Goal: Information Seeking & Learning: Learn about a topic

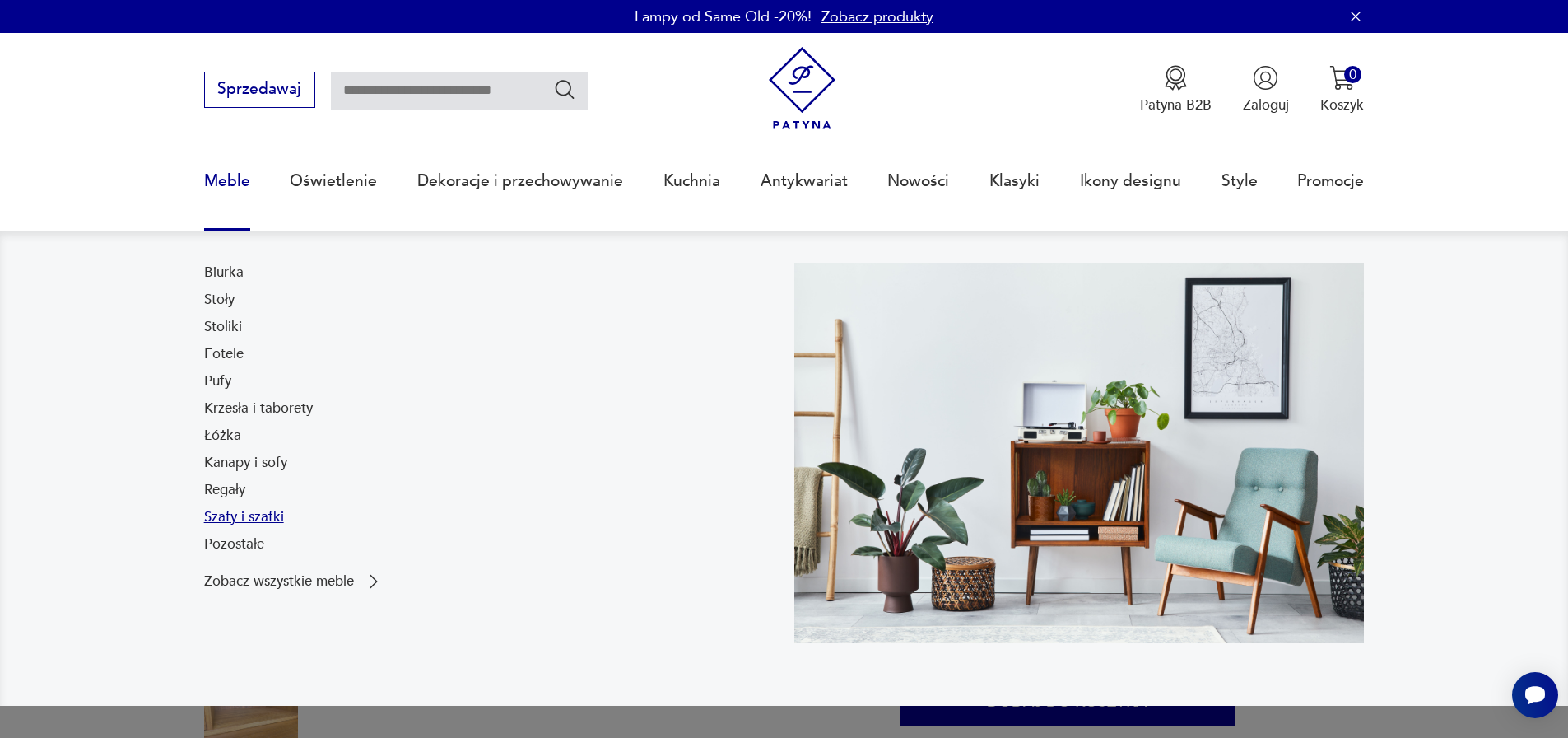
click at [239, 519] on link "Szafy i szafki" at bounding box center [244, 517] width 80 height 20
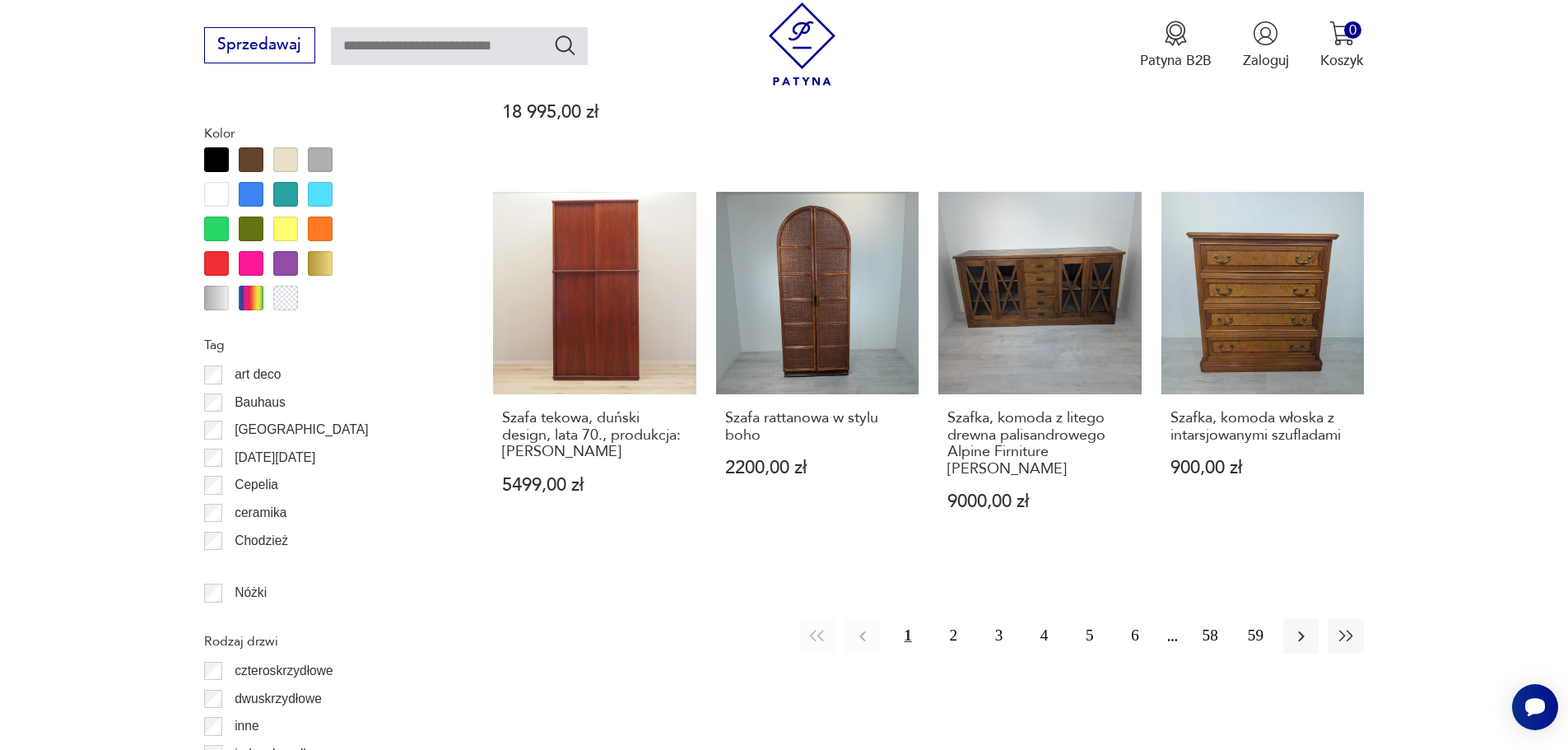
scroll to position [1840, 0]
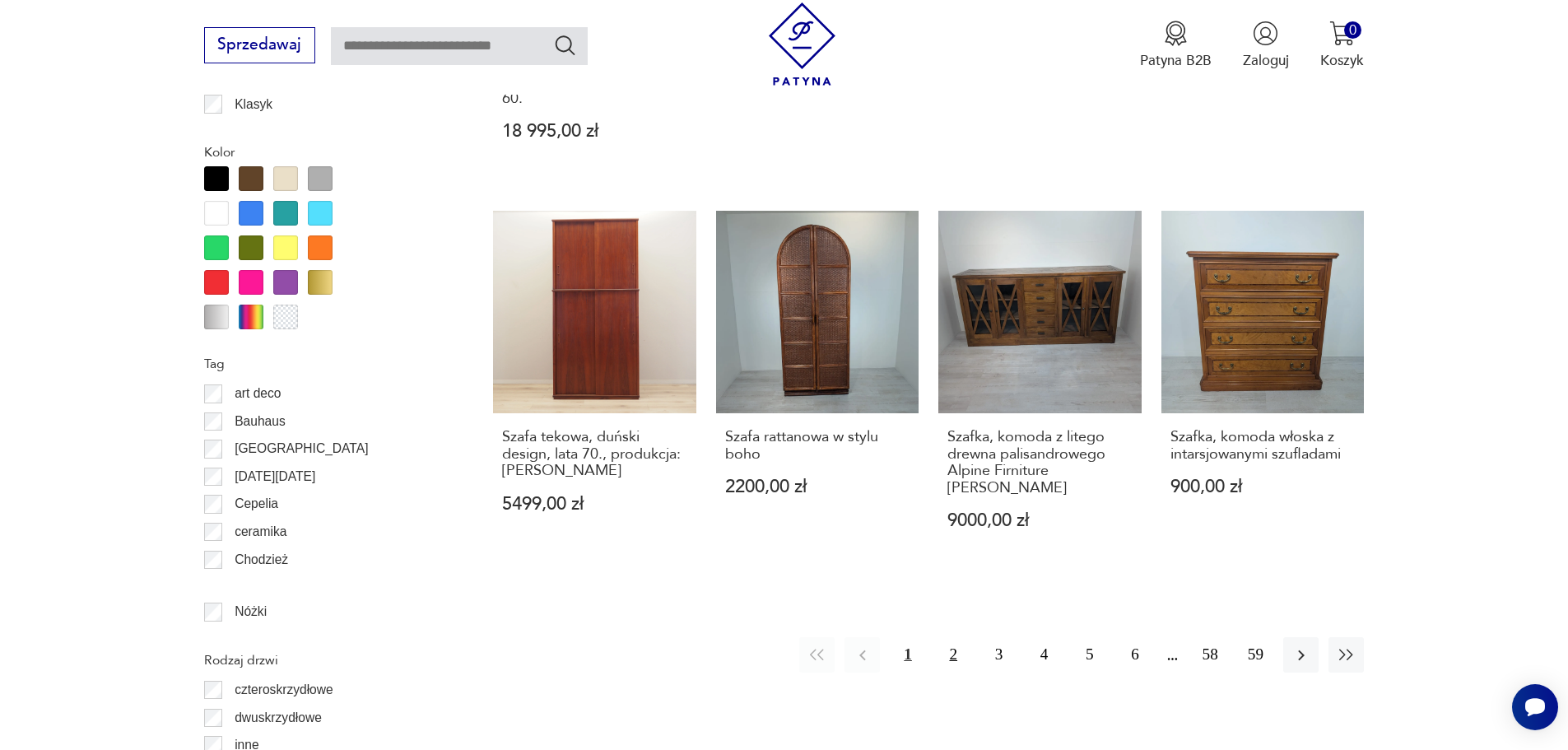
click at [949, 638] on button "2" at bounding box center [953, 655] width 35 height 35
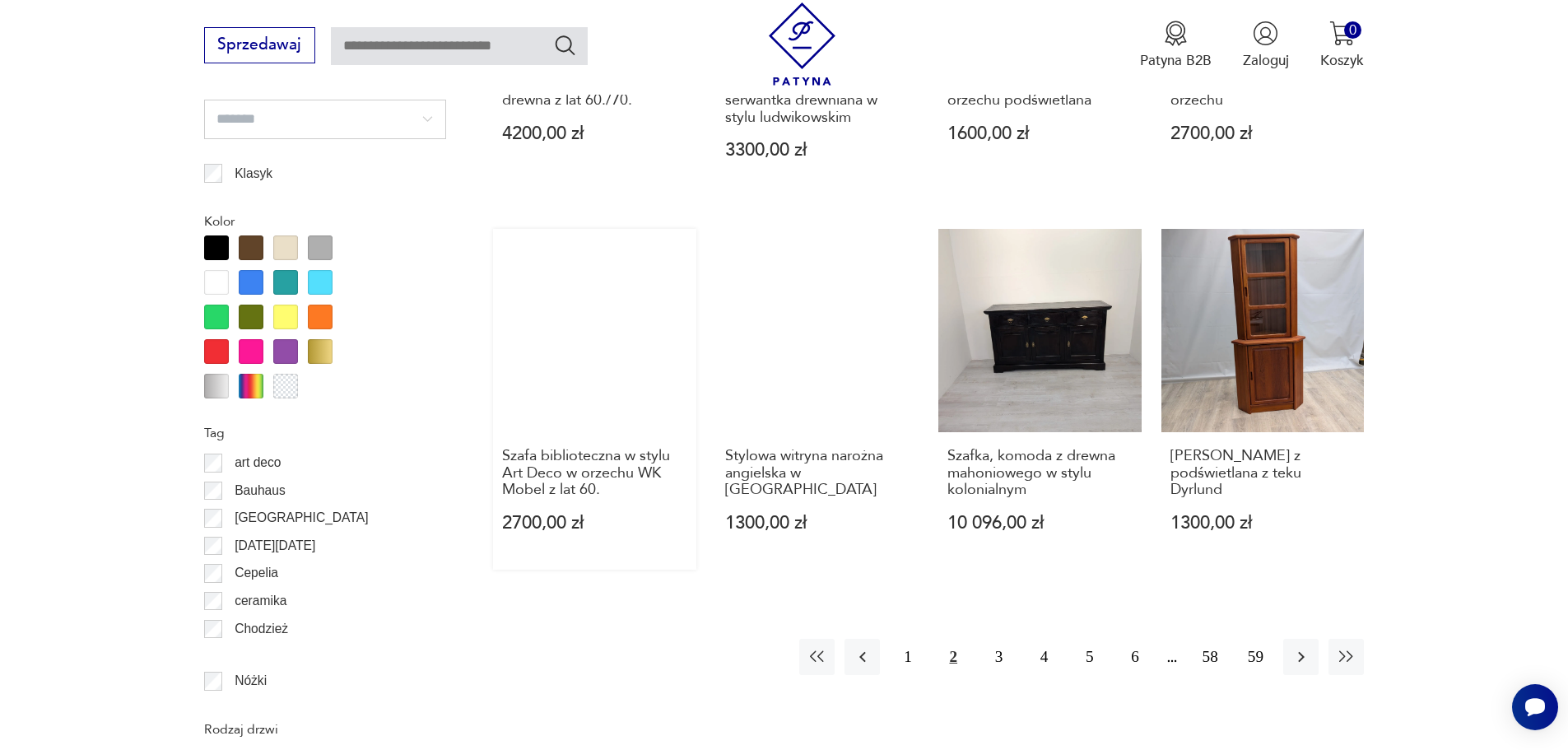
scroll to position [1794, 0]
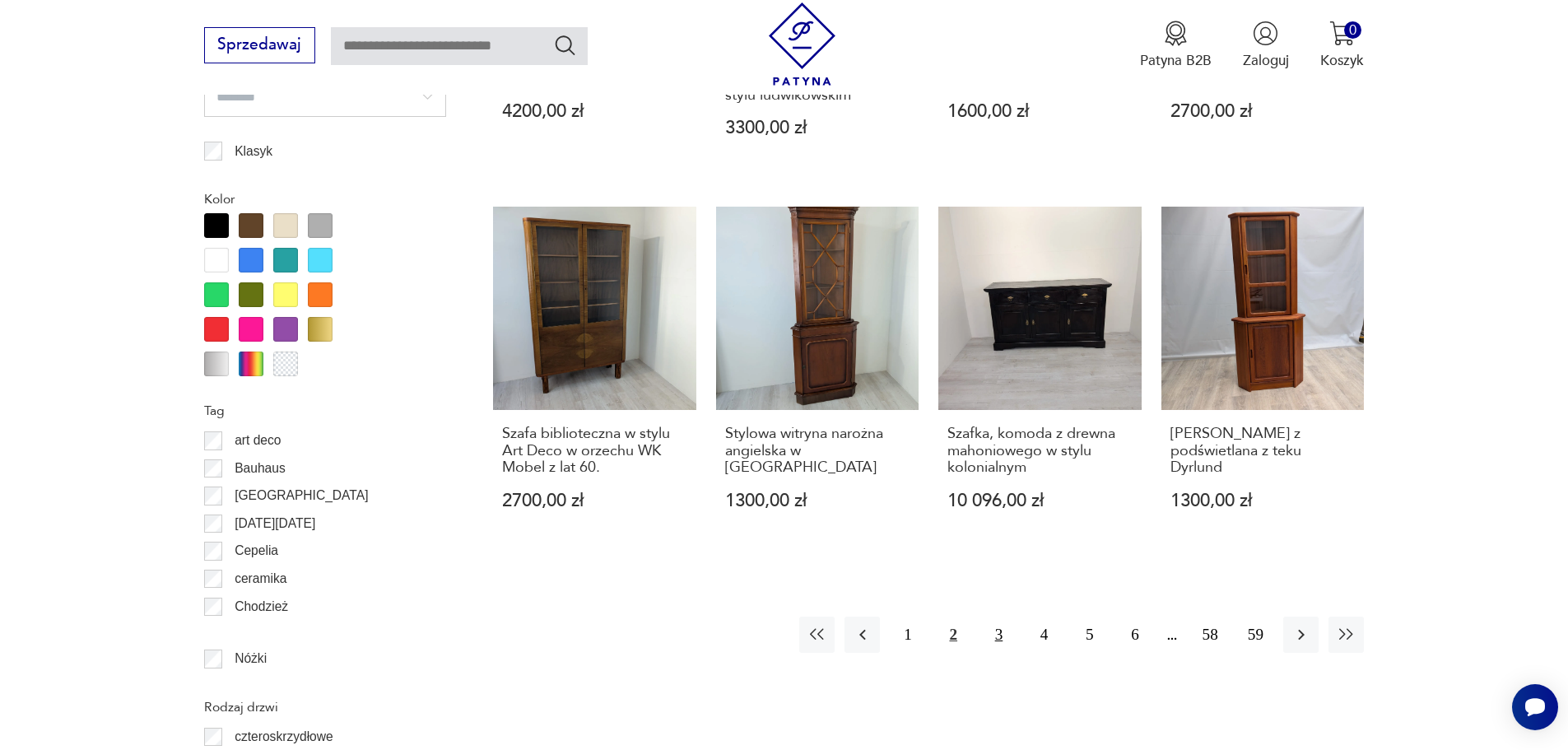
click at [998, 634] on button "3" at bounding box center [999, 634] width 35 height 35
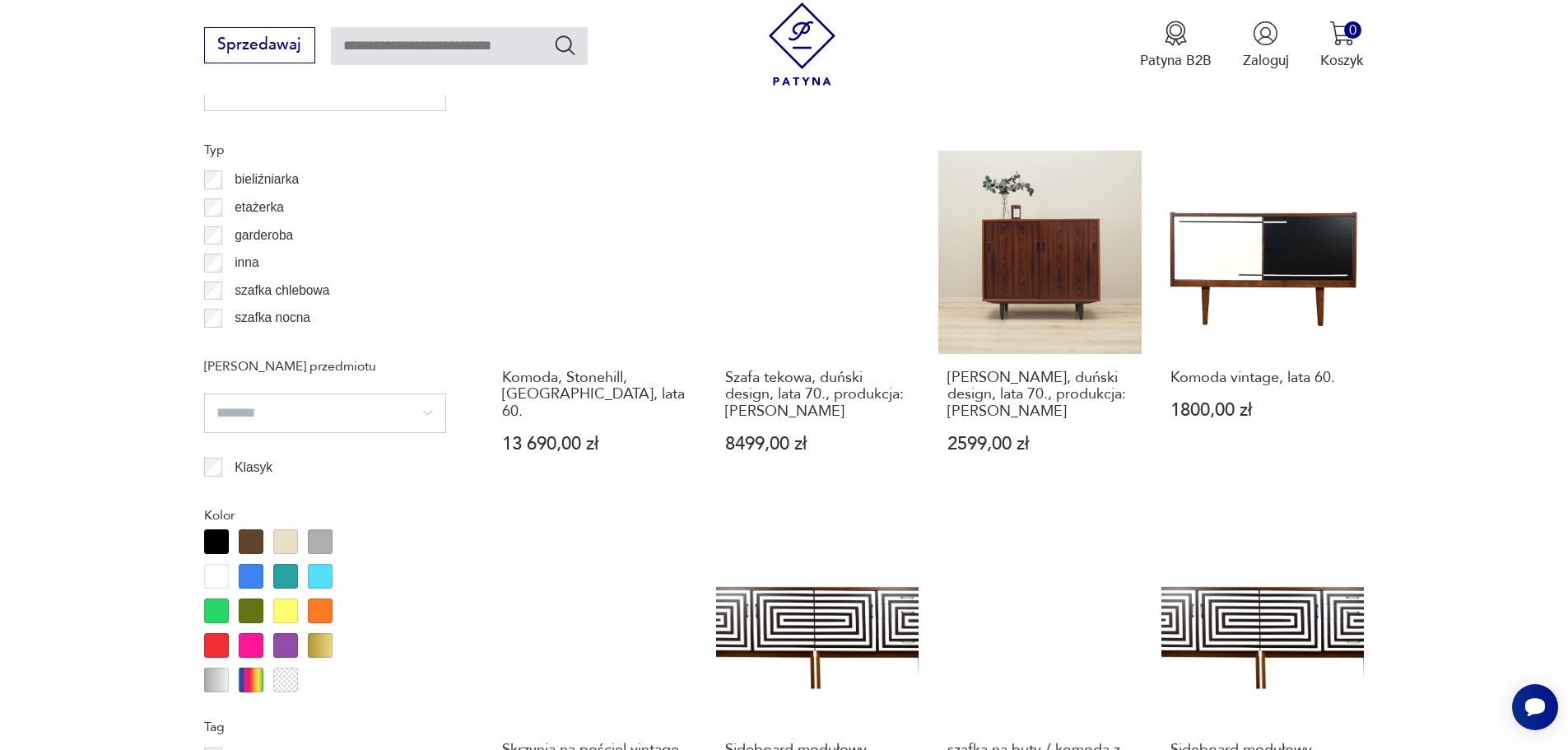
scroll to position [1794, 0]
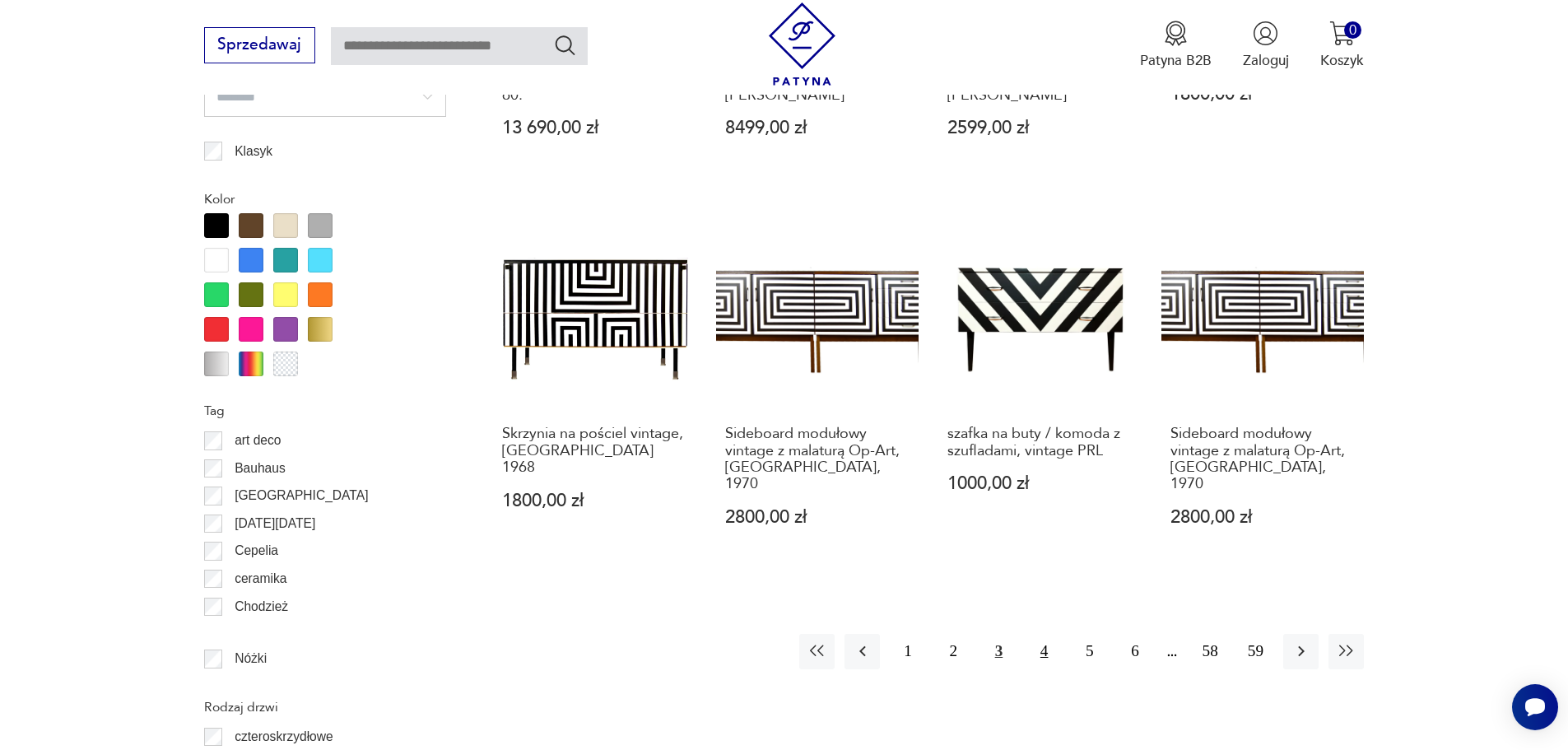
click at [1039, 634] on button "4" at bounding box center [1044, 652] width 35 height 35
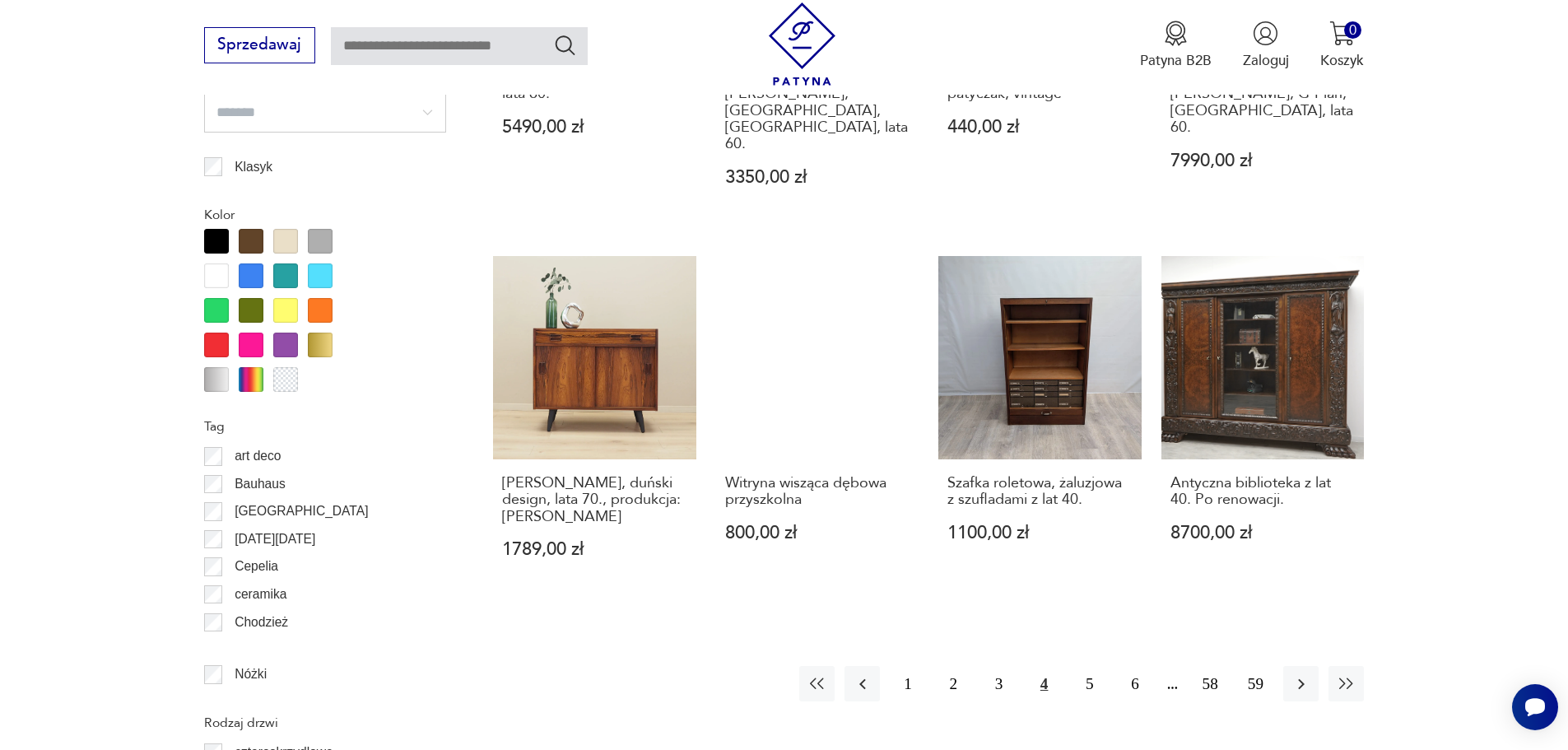
scroll to position [1794, 0]
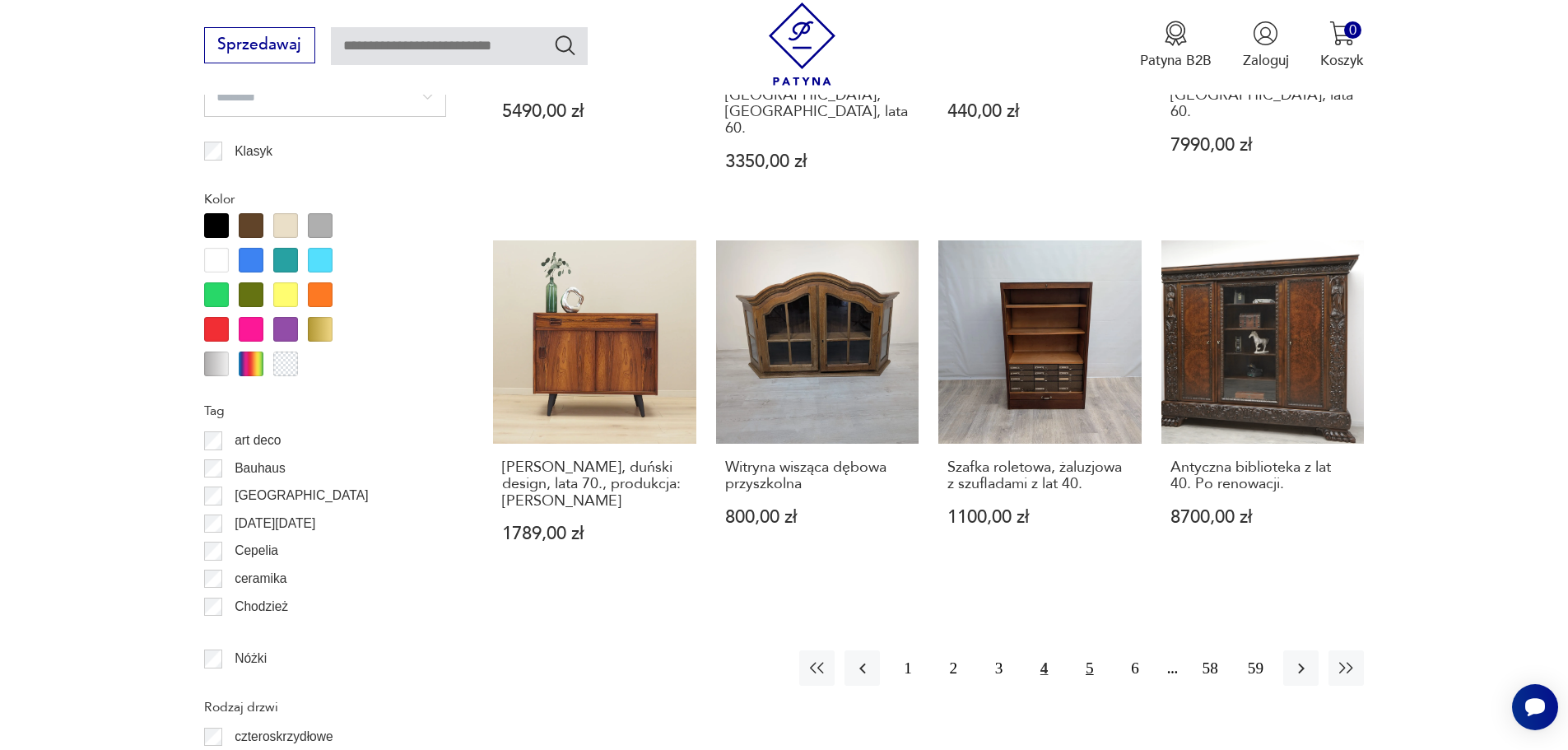
click at [1081, 651] on button "5" at bounding box center [1089, 668] width 35 height 35
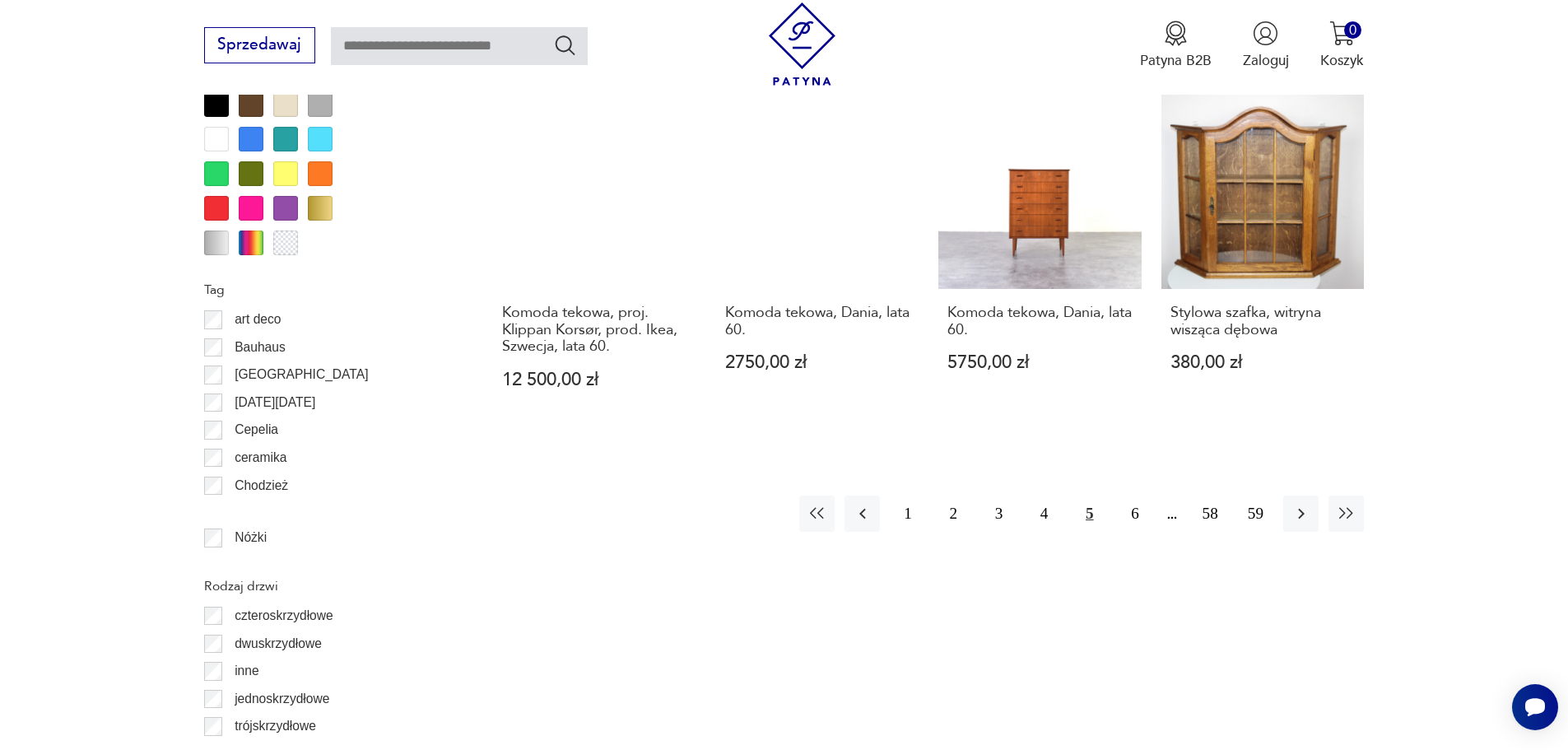
scroll to position [1959, 0]
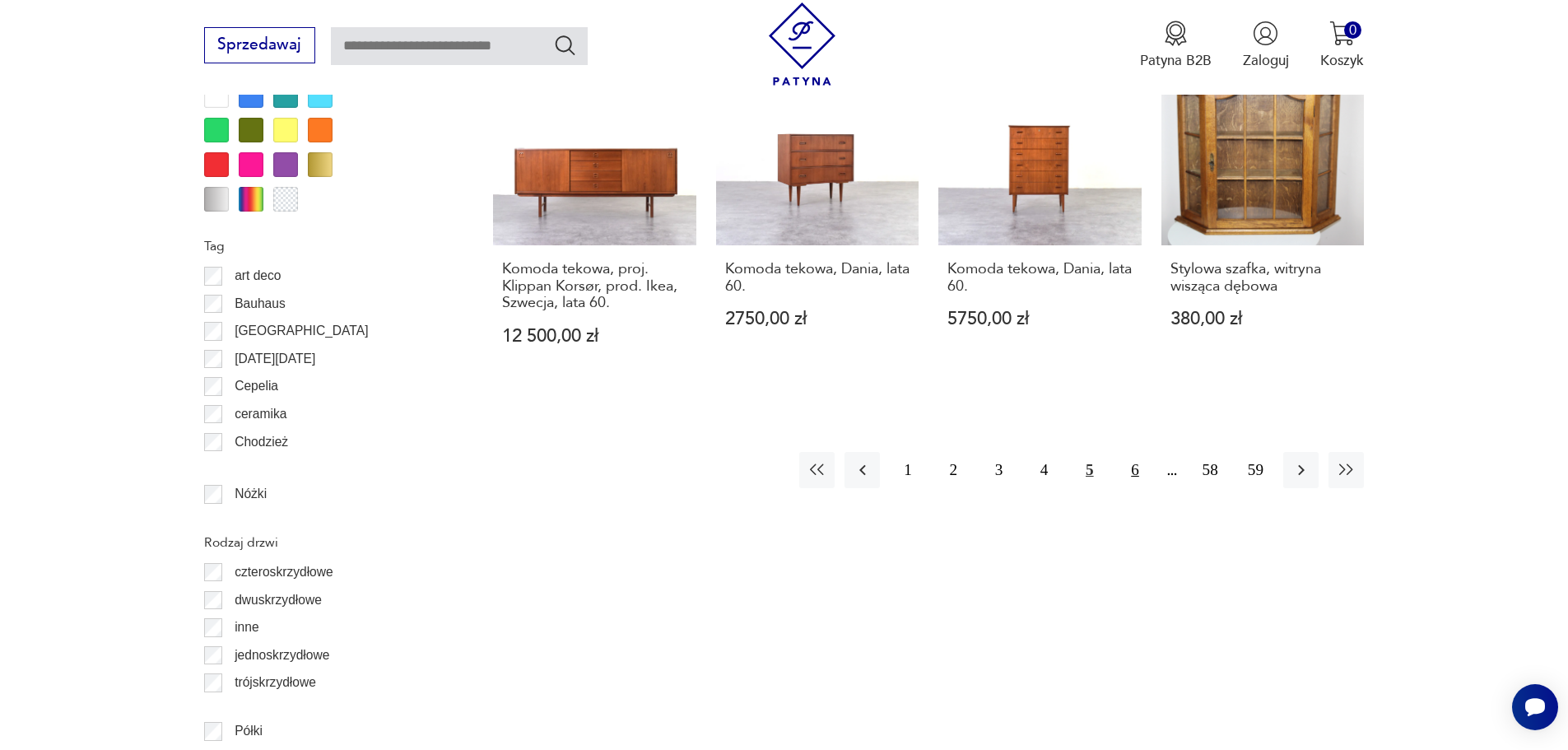
click at [1132, 453] on button "6" at bounding box center [1135, 469] width 35 height 35
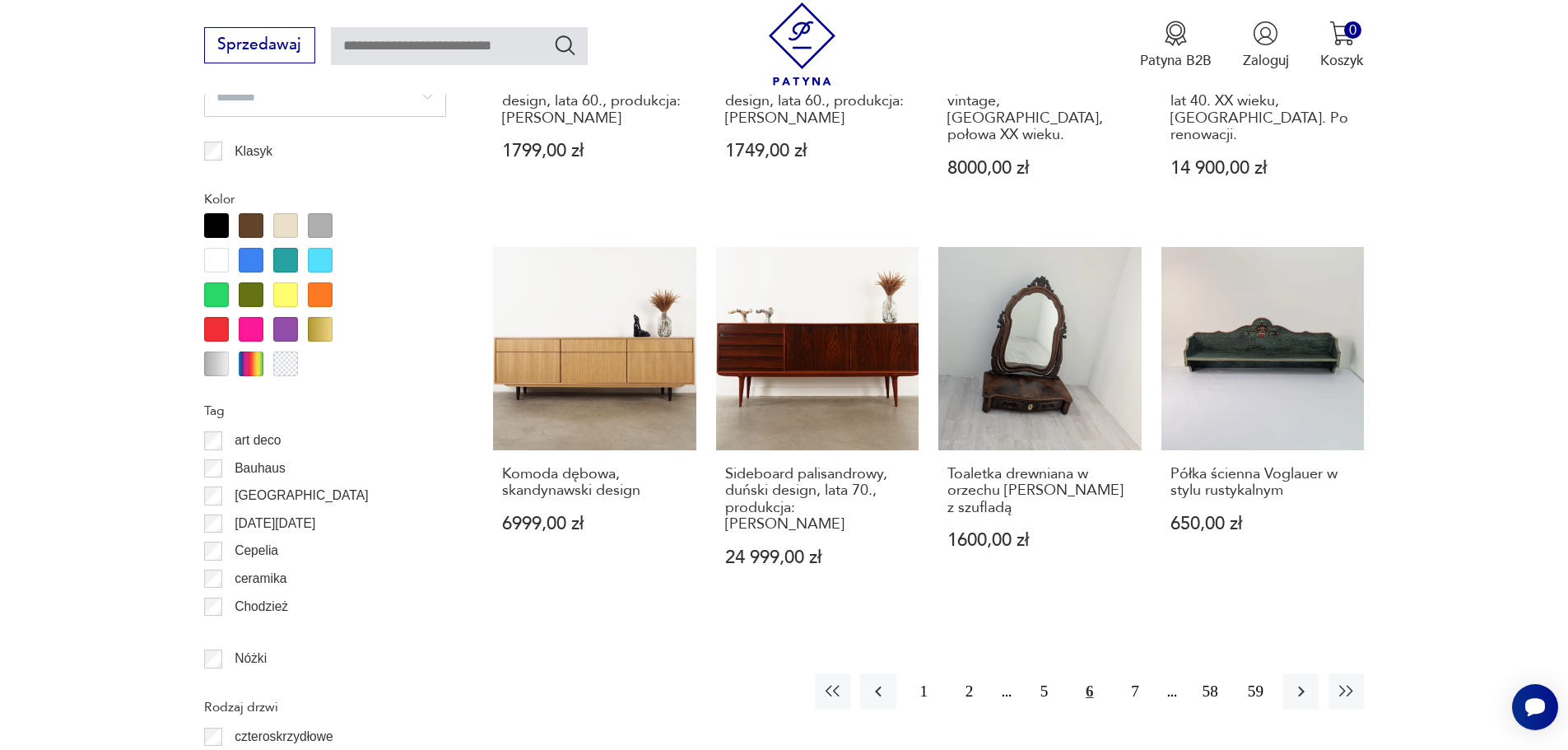
scroll to position [1876, 0]
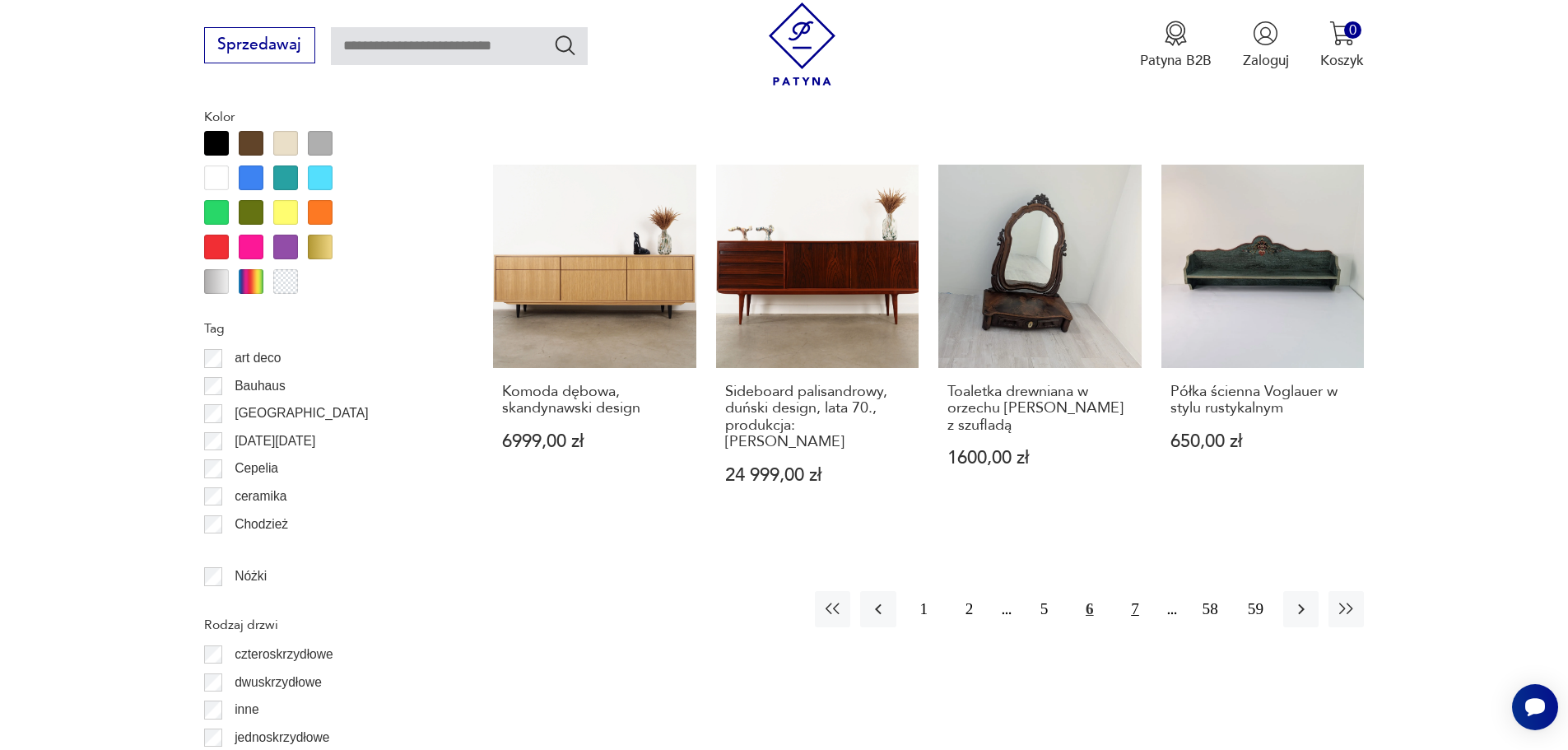
click at [1131, 591] on button "7" at bounding box center [1135, 609] width 35 height 35
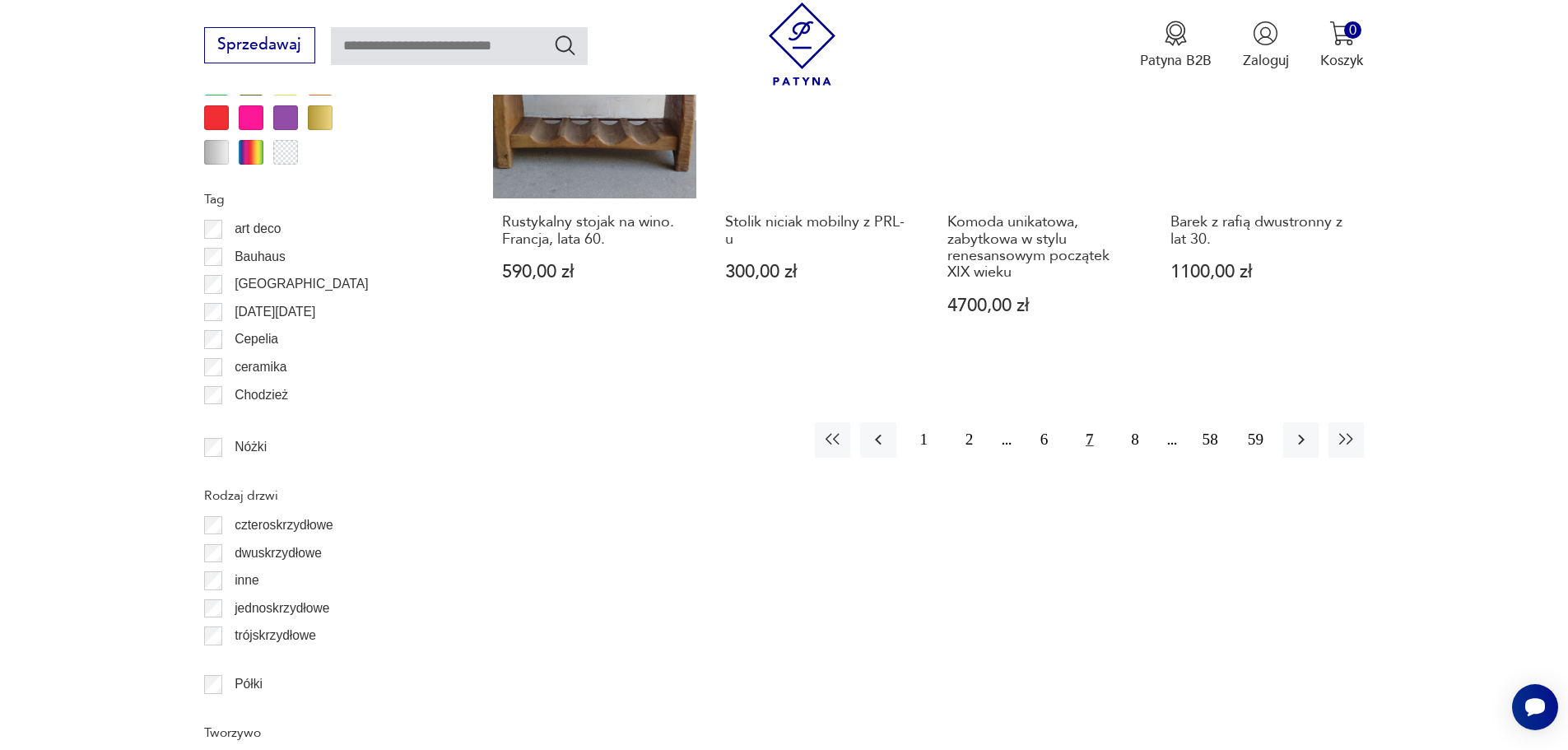
scroll to position [2040, 0]
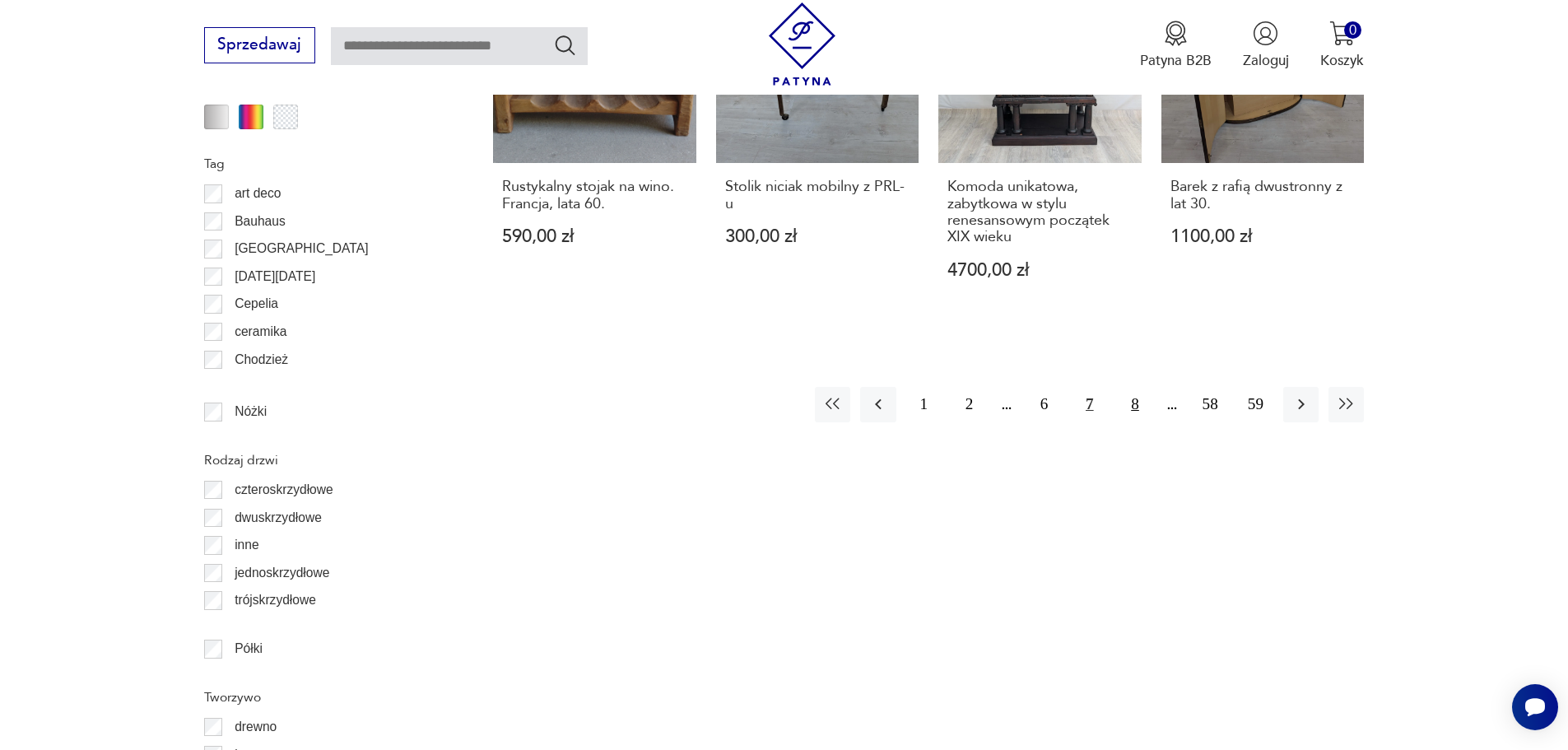
click at [1129, 405] on button "8" at bounding box center [1135, 404] width 35 height 35
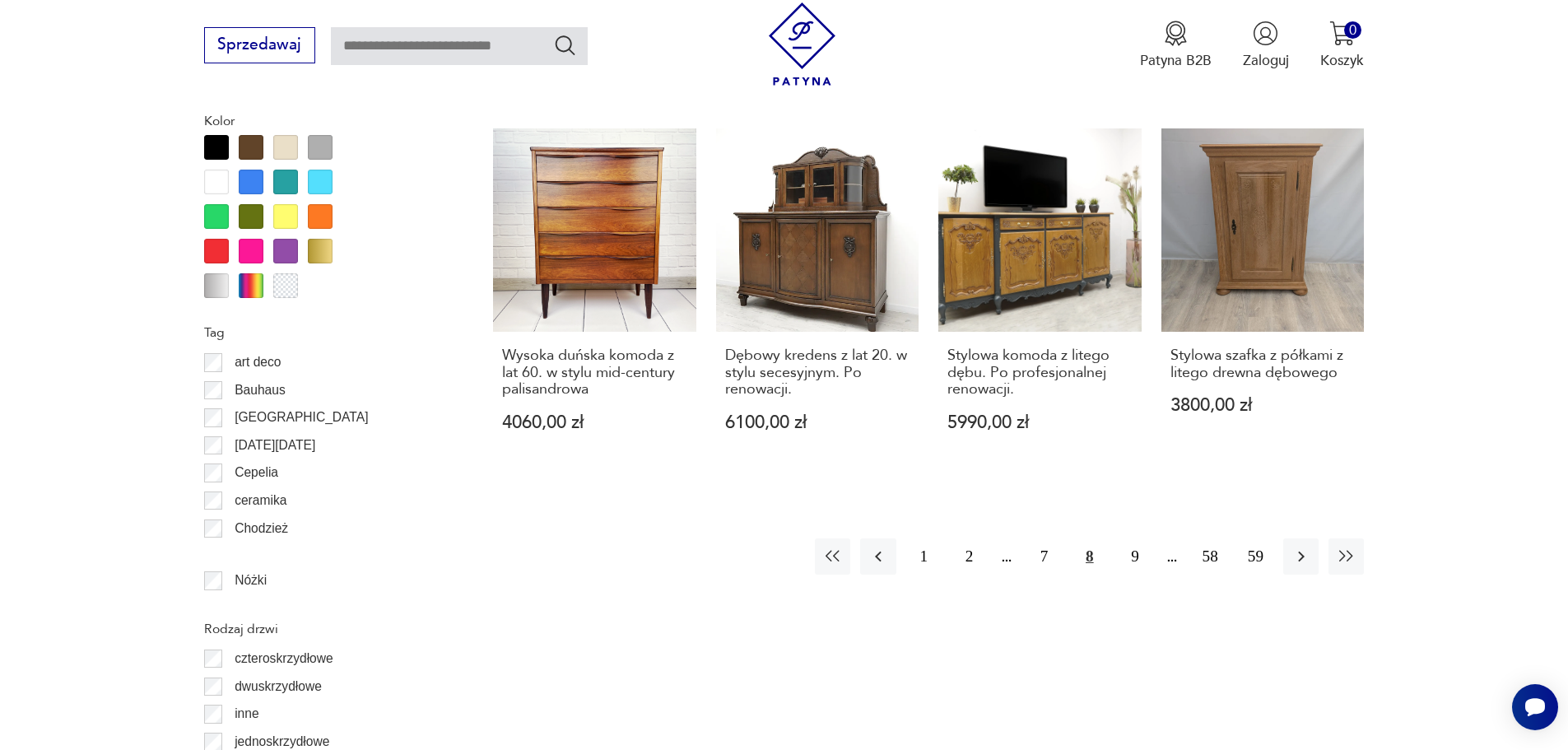
scroll to position [1876, 0]
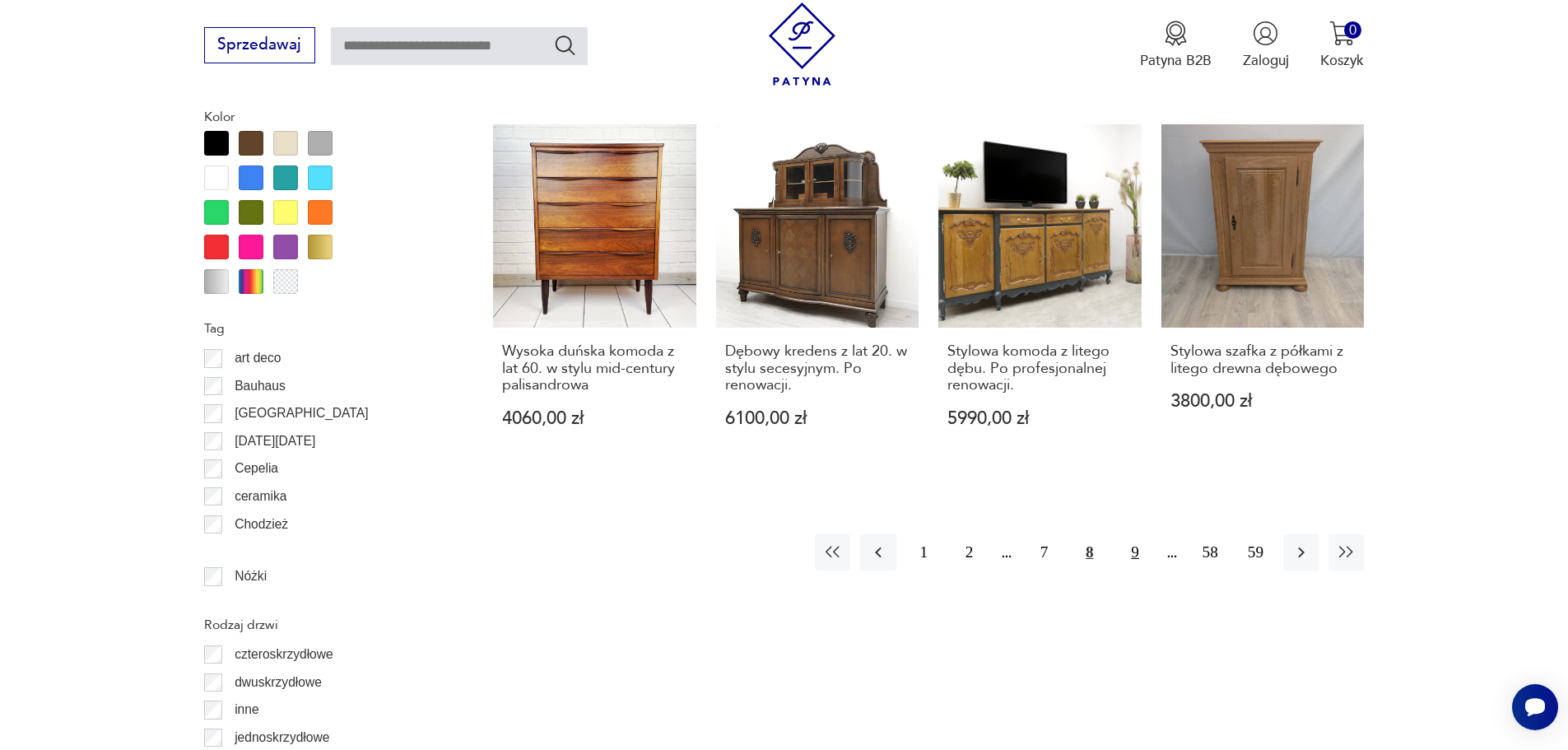
click at [1130, 540] on button "9" at bounding box center [1135, 552] width 35 height 35
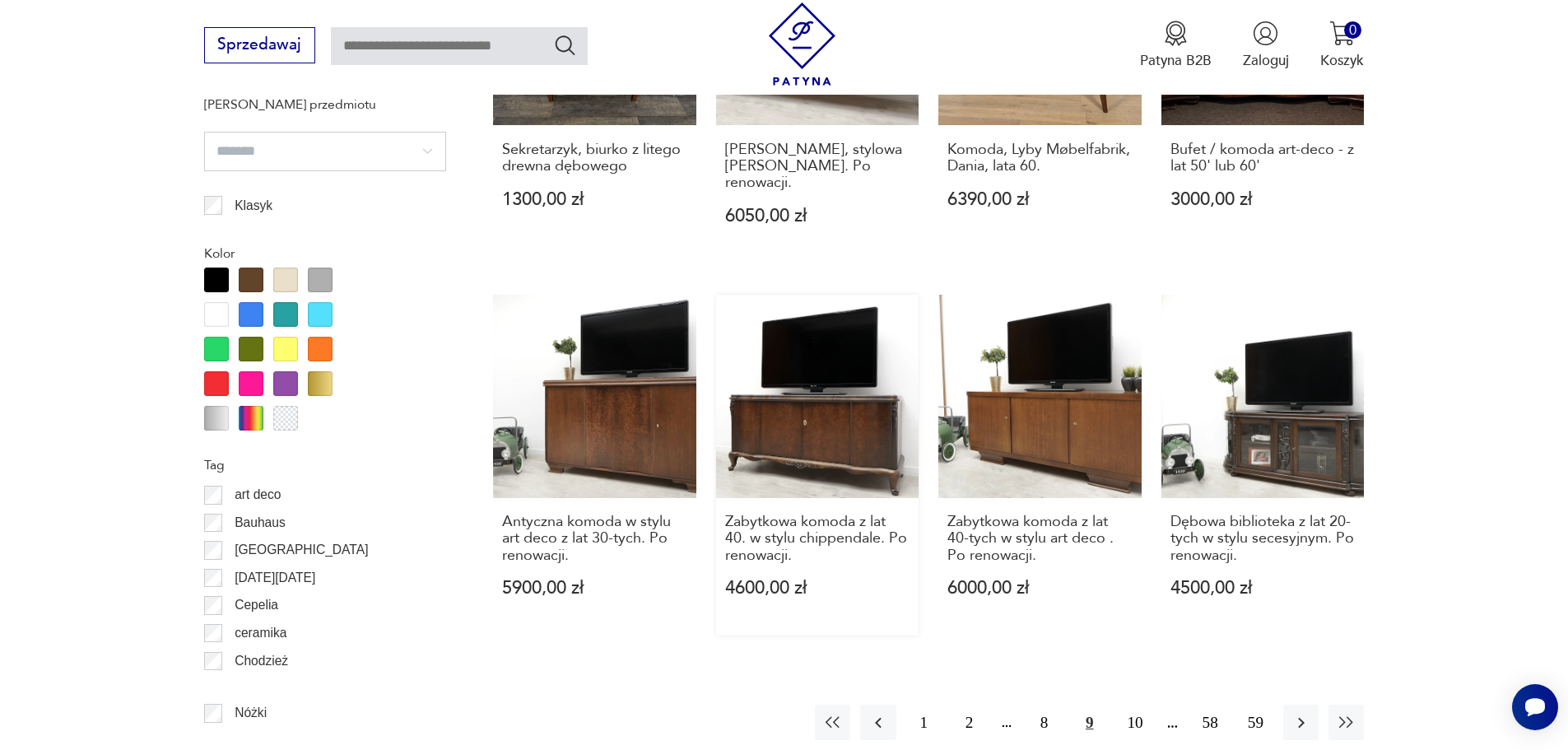
scroll to position [1794, 0]
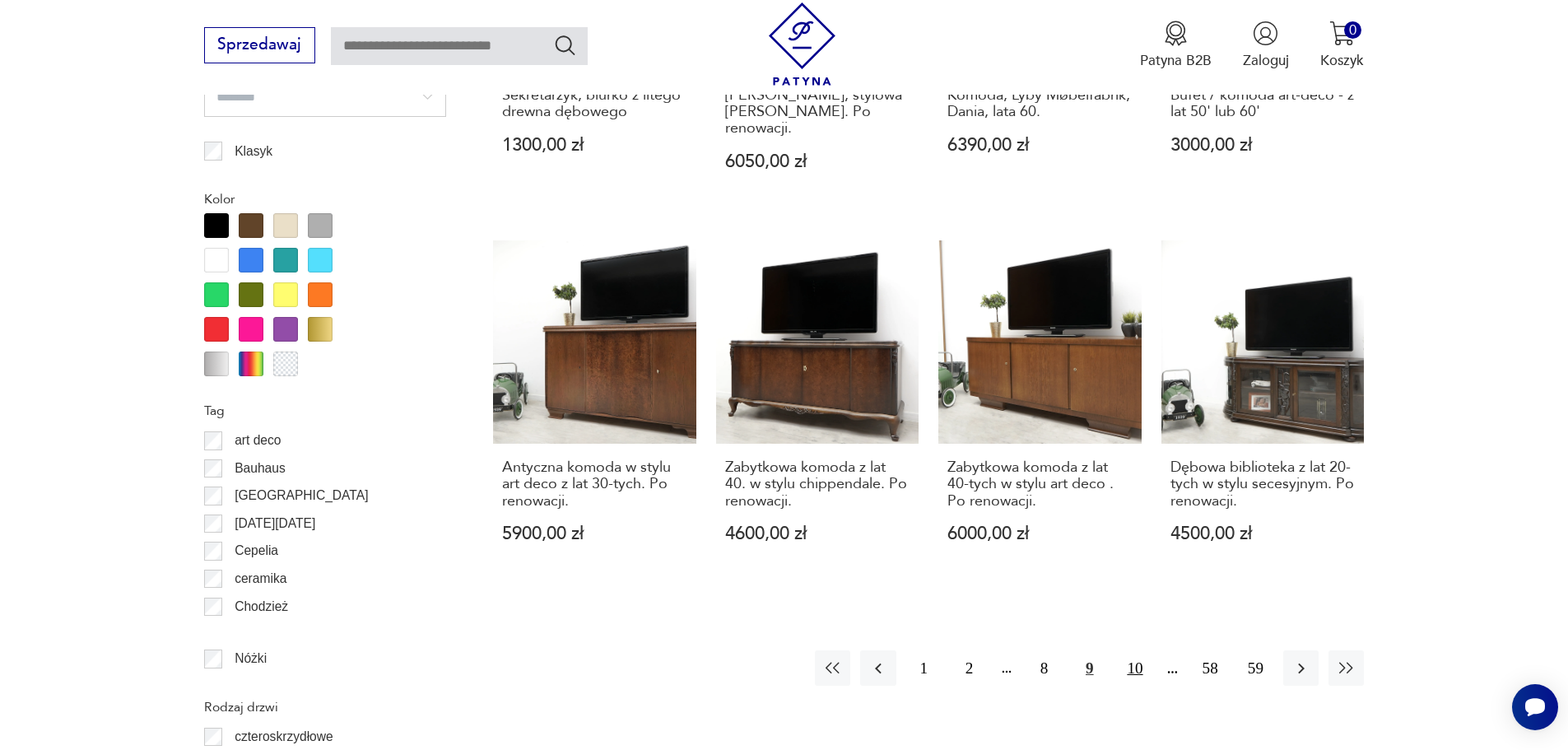
click at [1134, 654] on button "10" at bounding box center [1135, 668] width 35 height 35
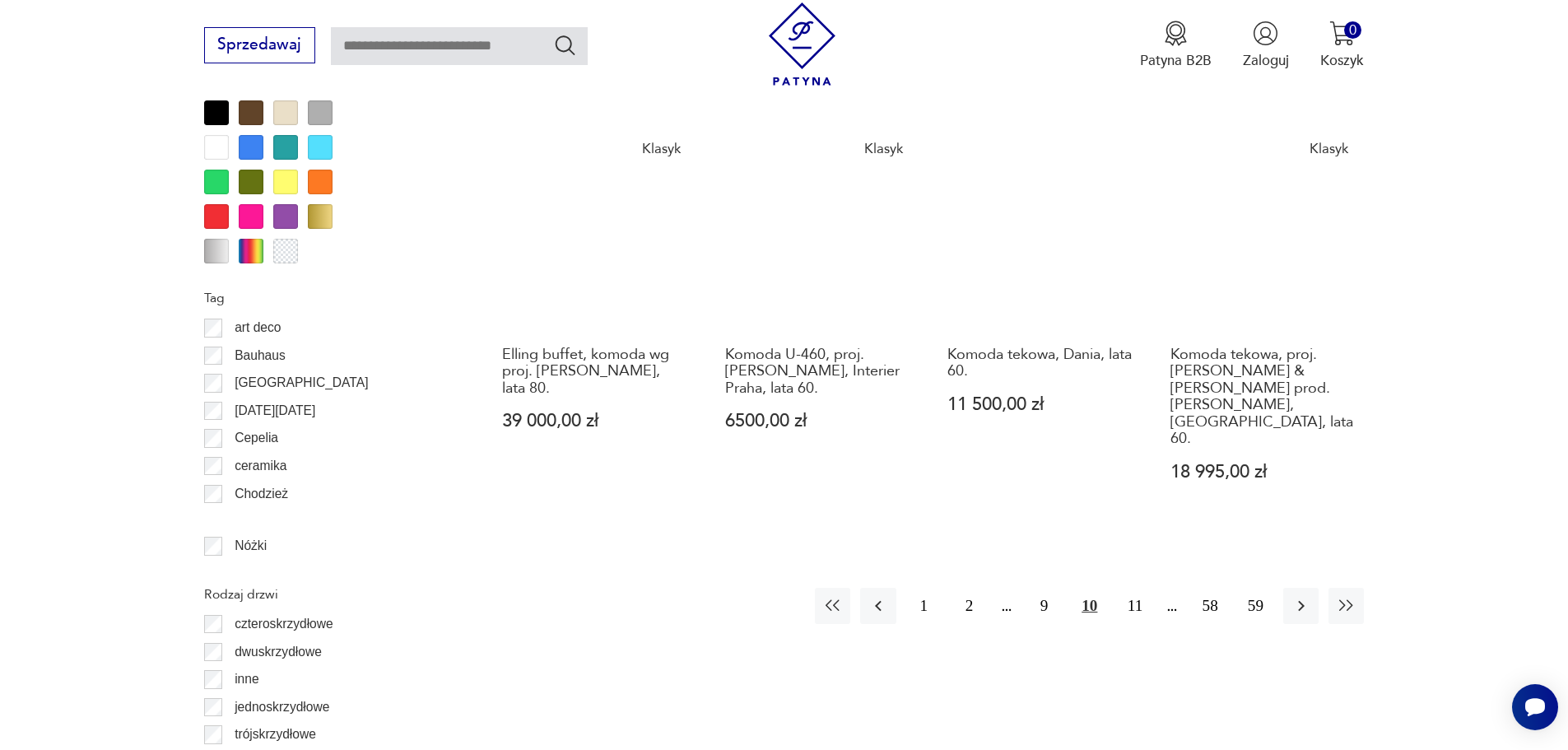
scroll to position [1959, 0]
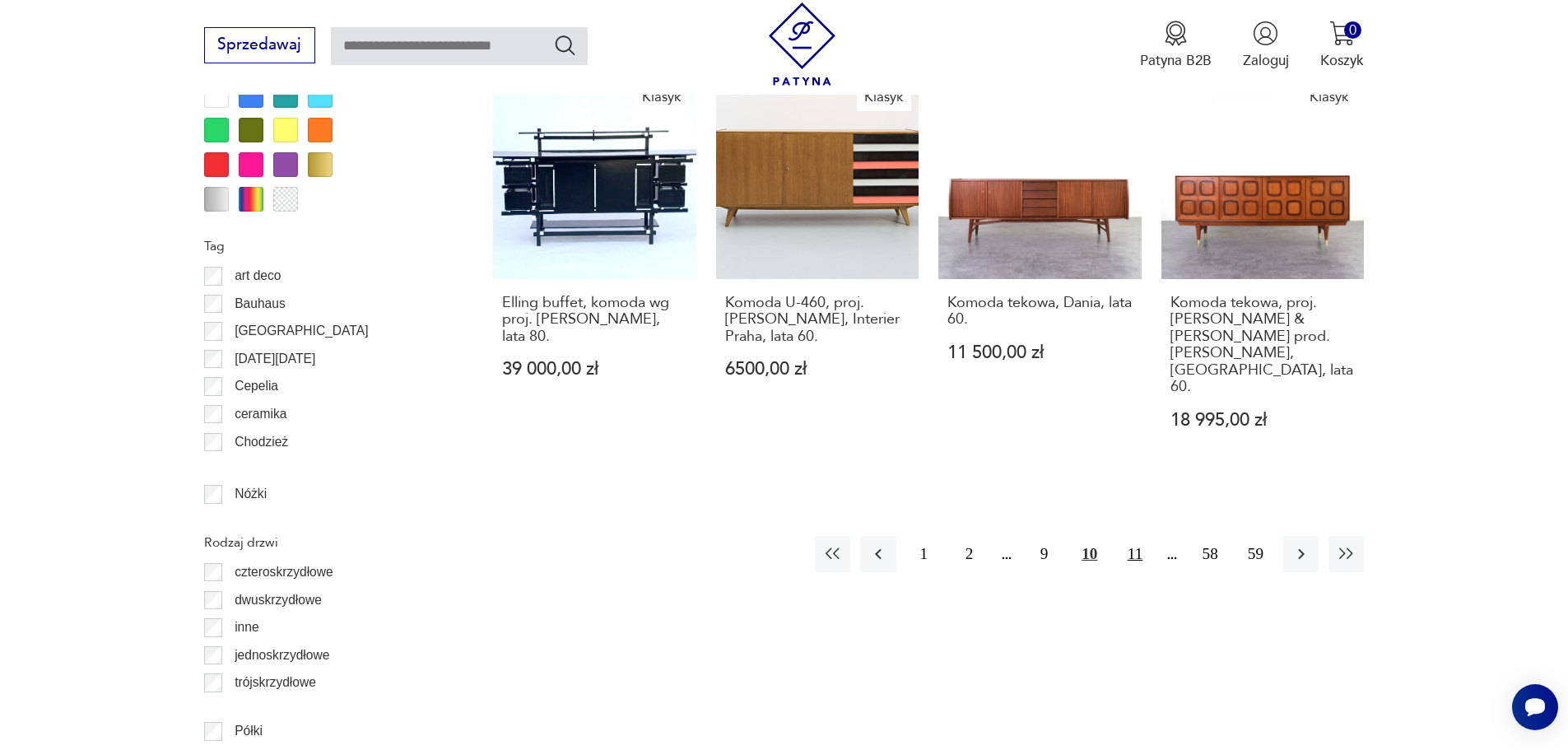
click at [1137, 536] on button "11" at bounding box center [1135, 554] width 35 height 35
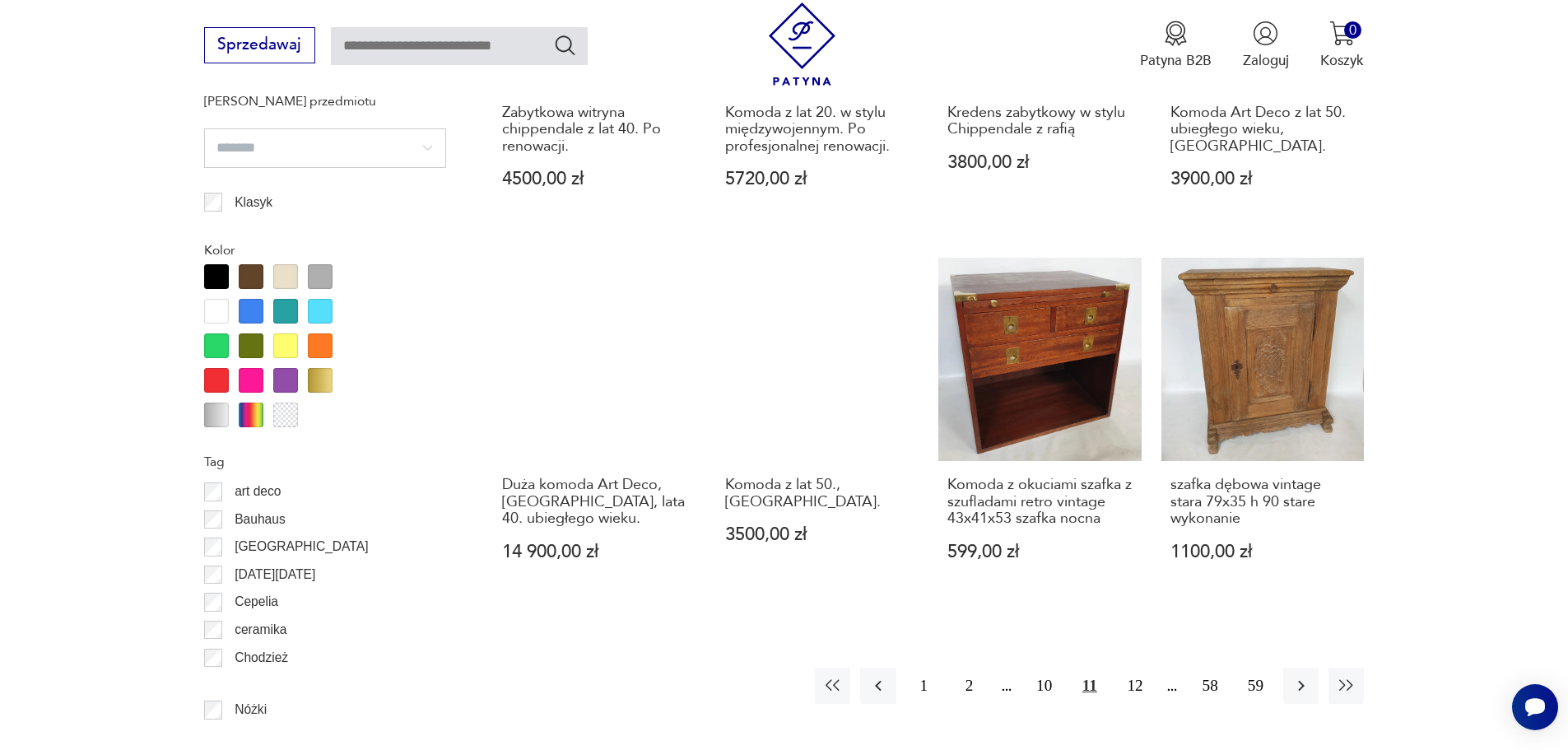
scroll to position [1959, 0]
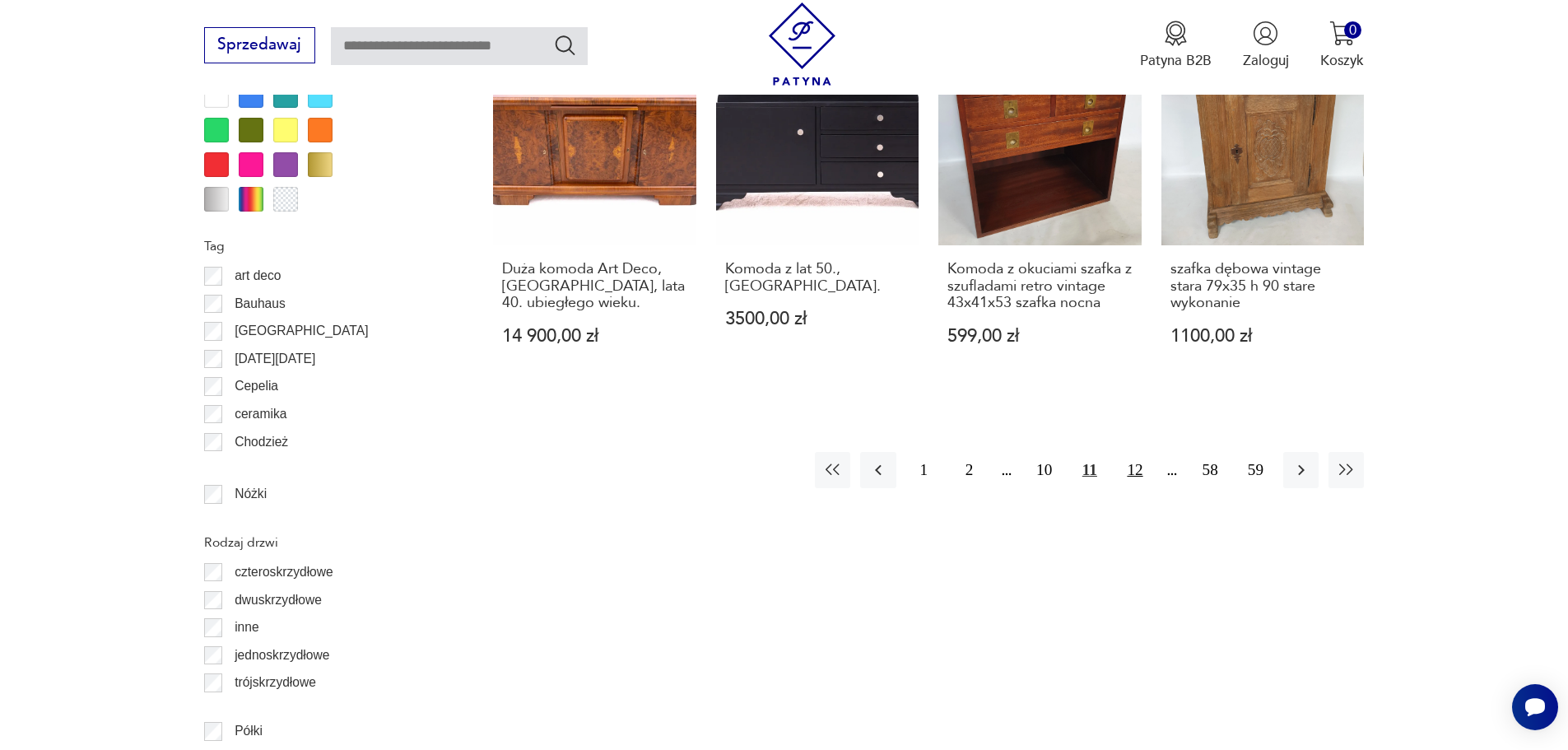
click at [1130, 455] on button "12" at bounding box center [1135, 469] width 35 height 35
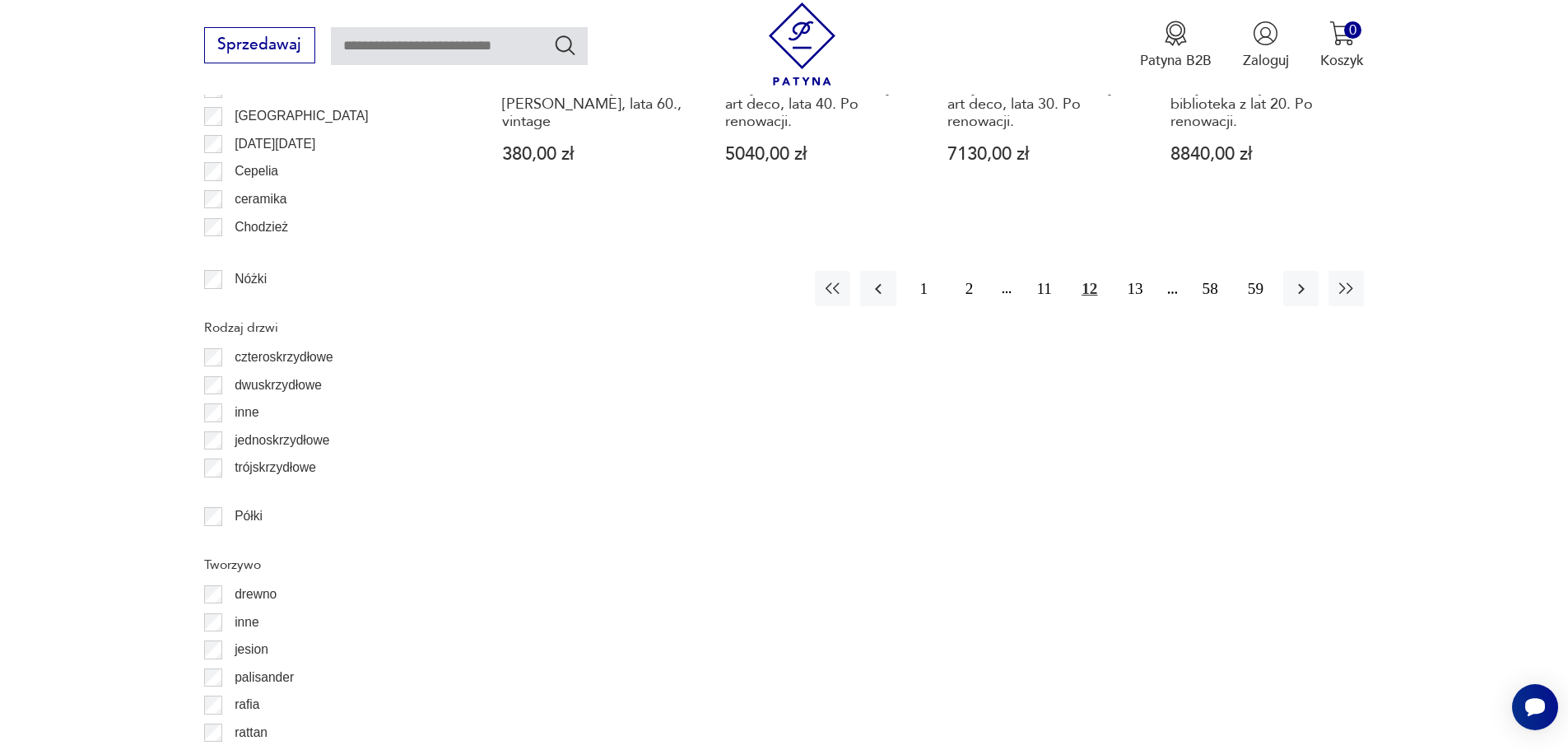
scroll to position [2205, 0]
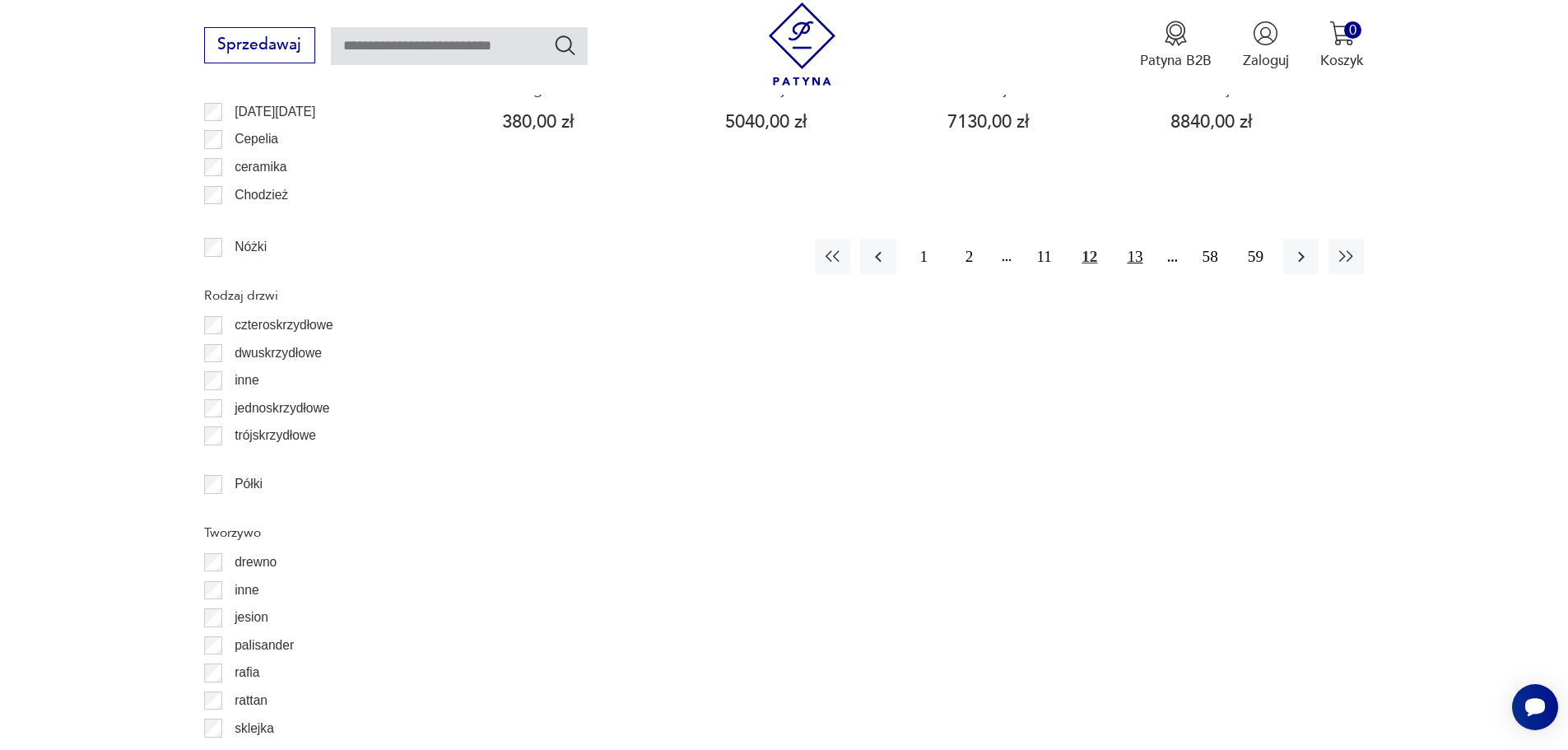
click at [1137, 256] on button "13" at bounding box center [1135, 256] width 35 height 35
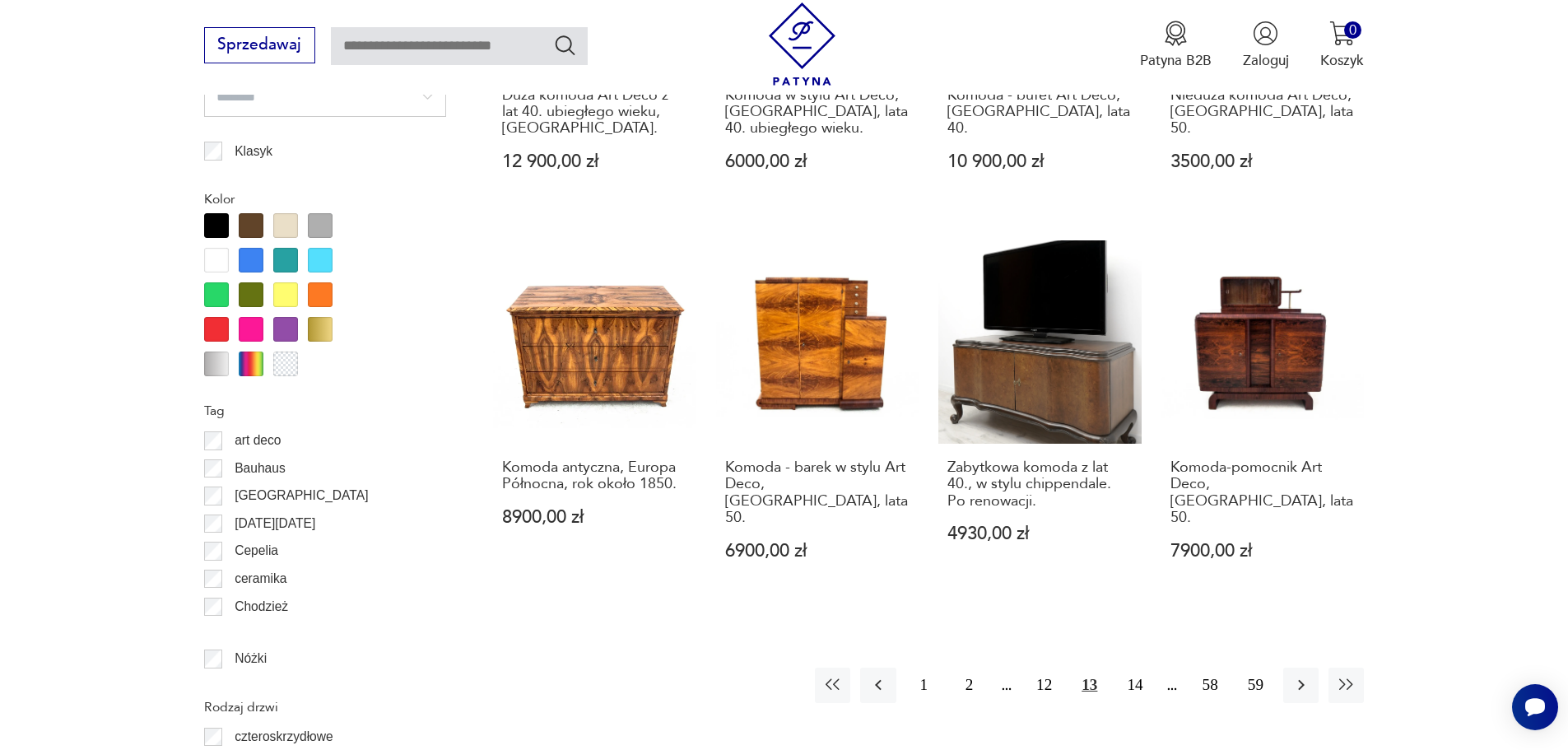
scroll to position [1876, 0]
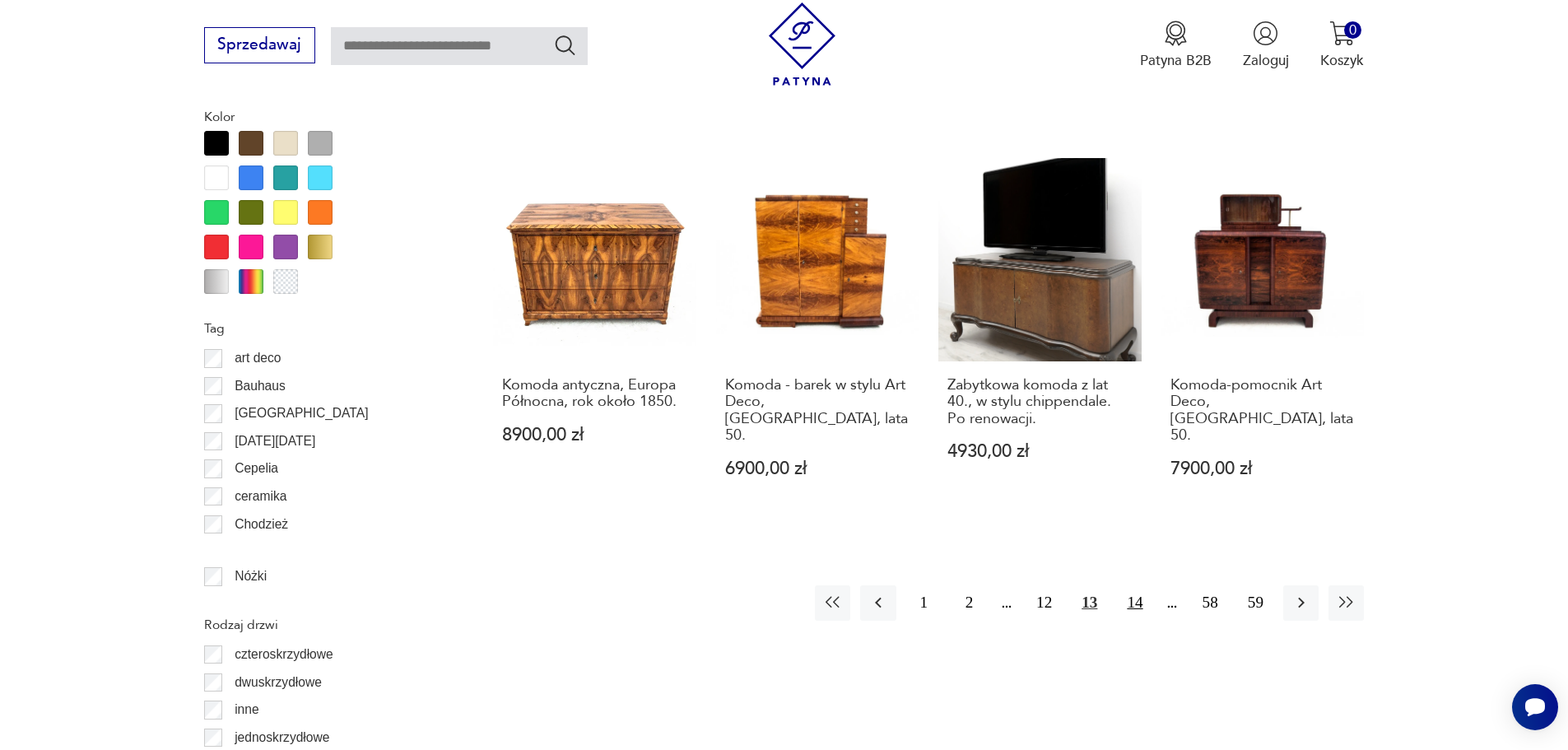
click at [1137, 586] on button "14" at bounding box center [1135, 604] width 35 height 35
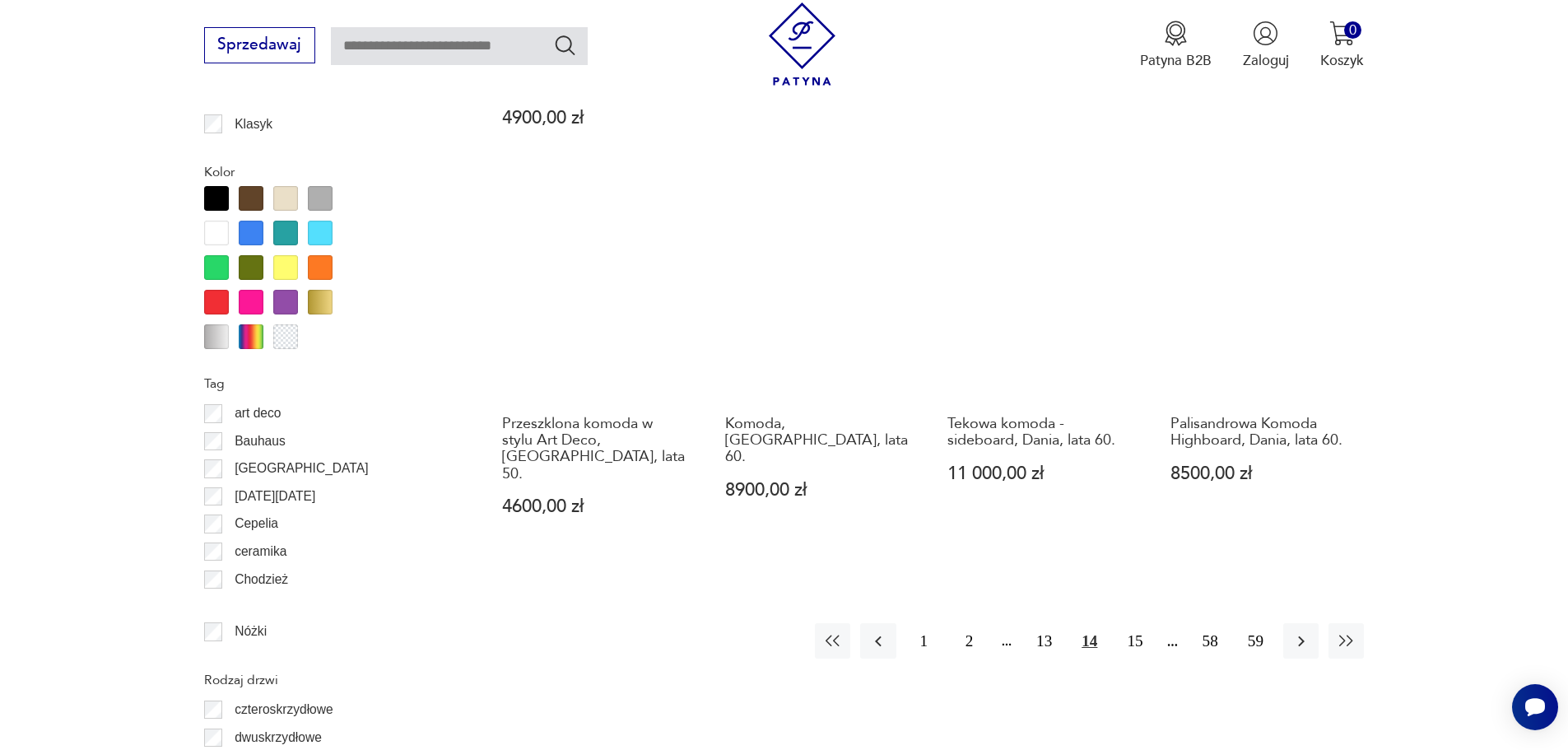
scroll to position [1876, 0]
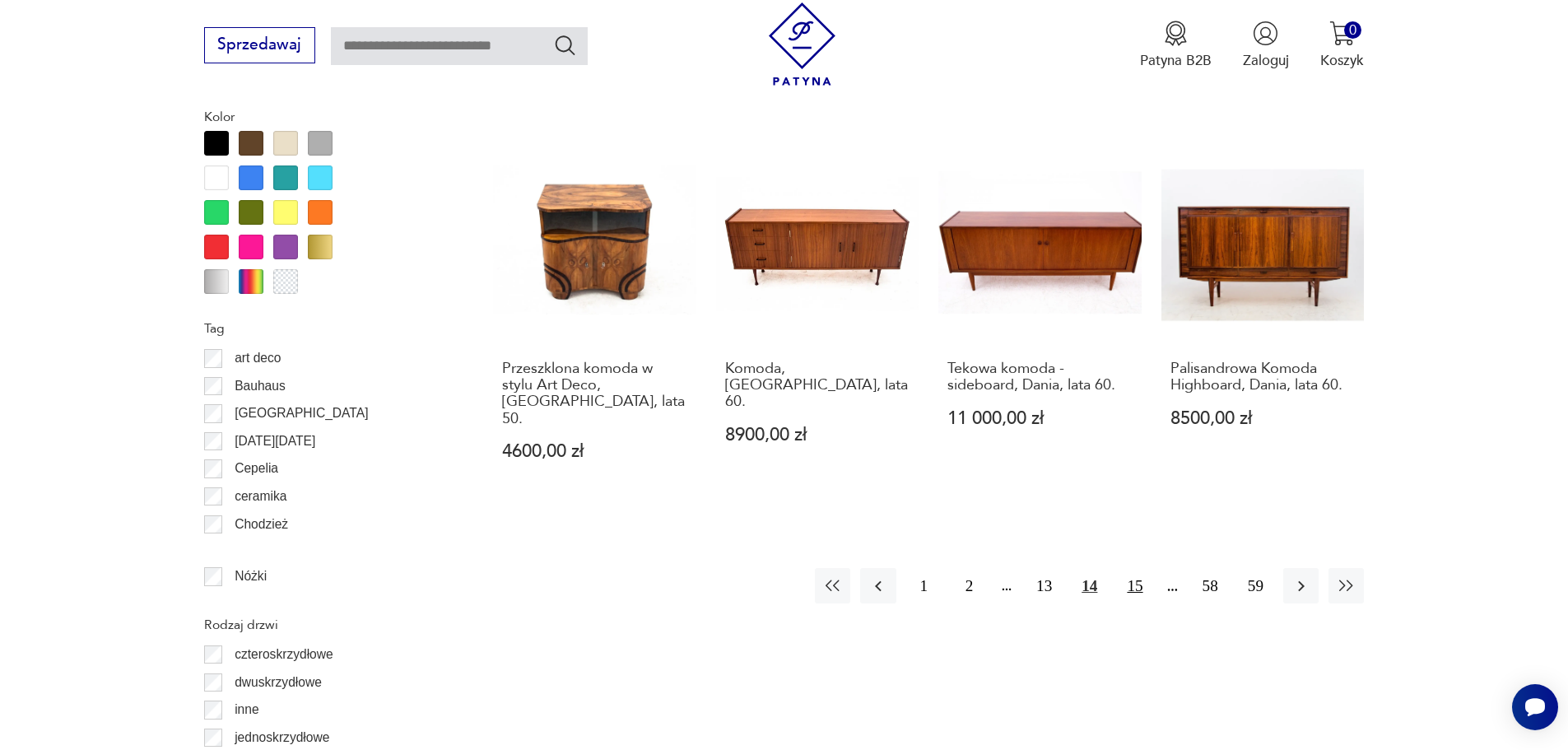
click at [1133, 568] on button "15" at bounding box center [1135, 586] width 35 height 35
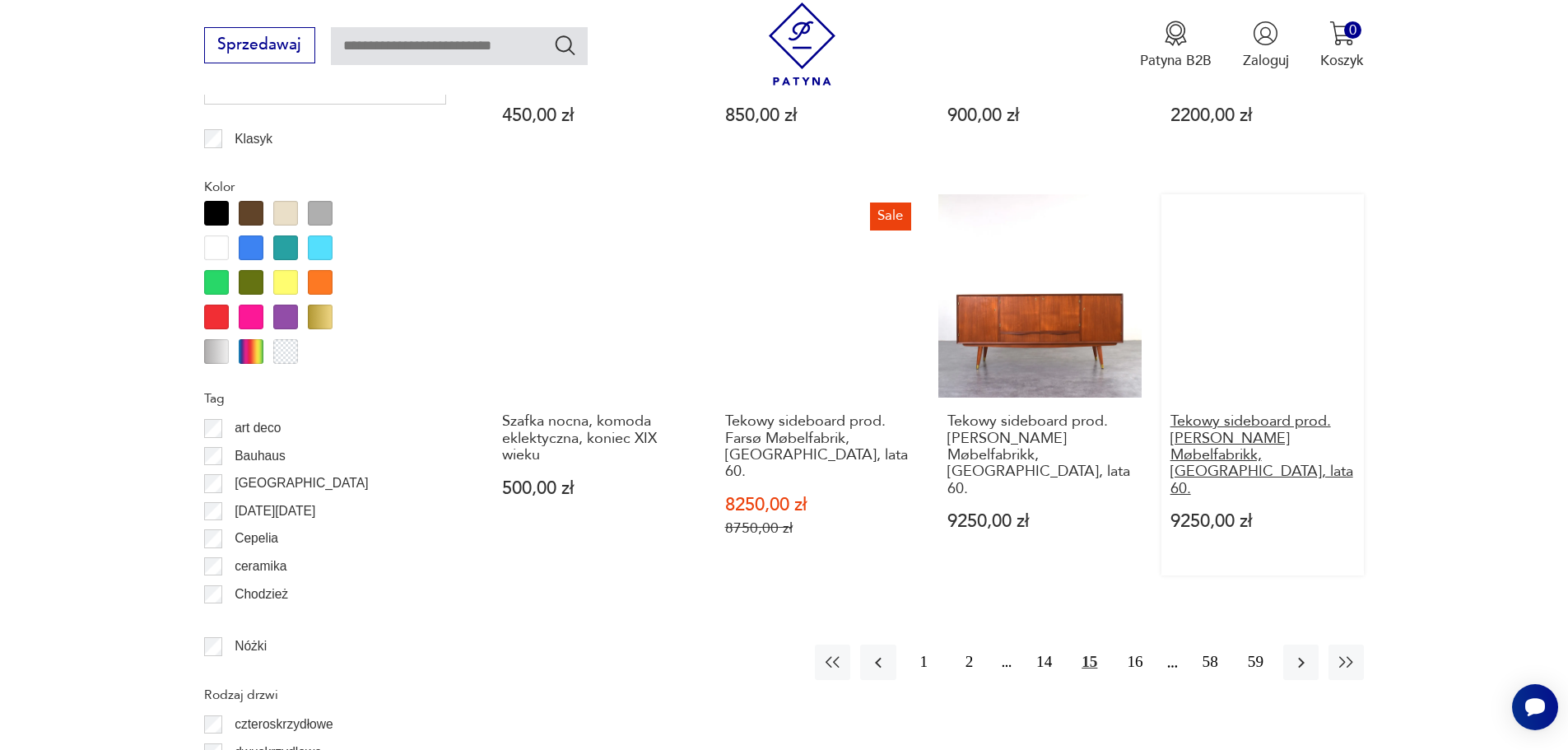
scroll to position [1959, 0]
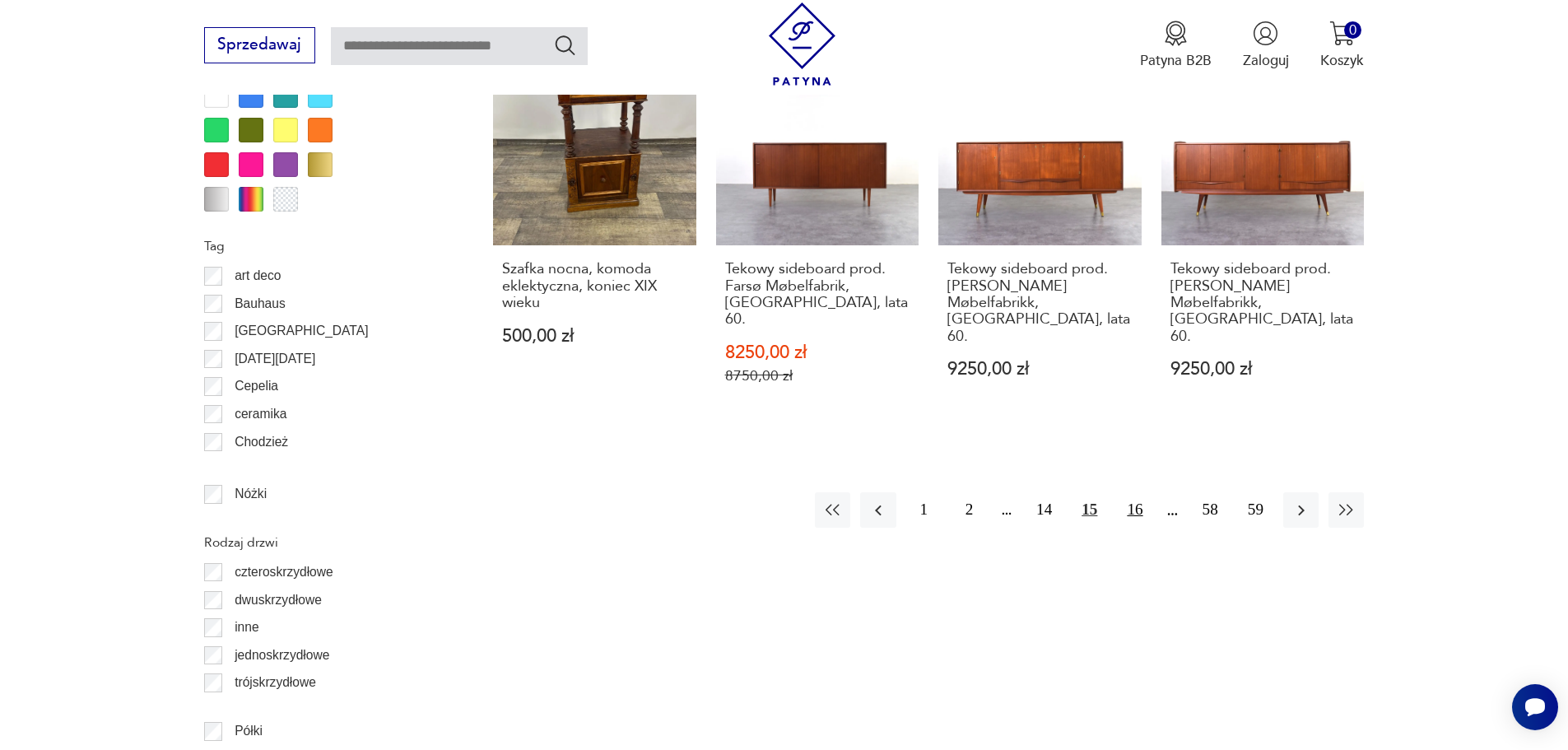
click at [1132, 497] on button "16" at bounding box center [1135, 510] width 35 height 35
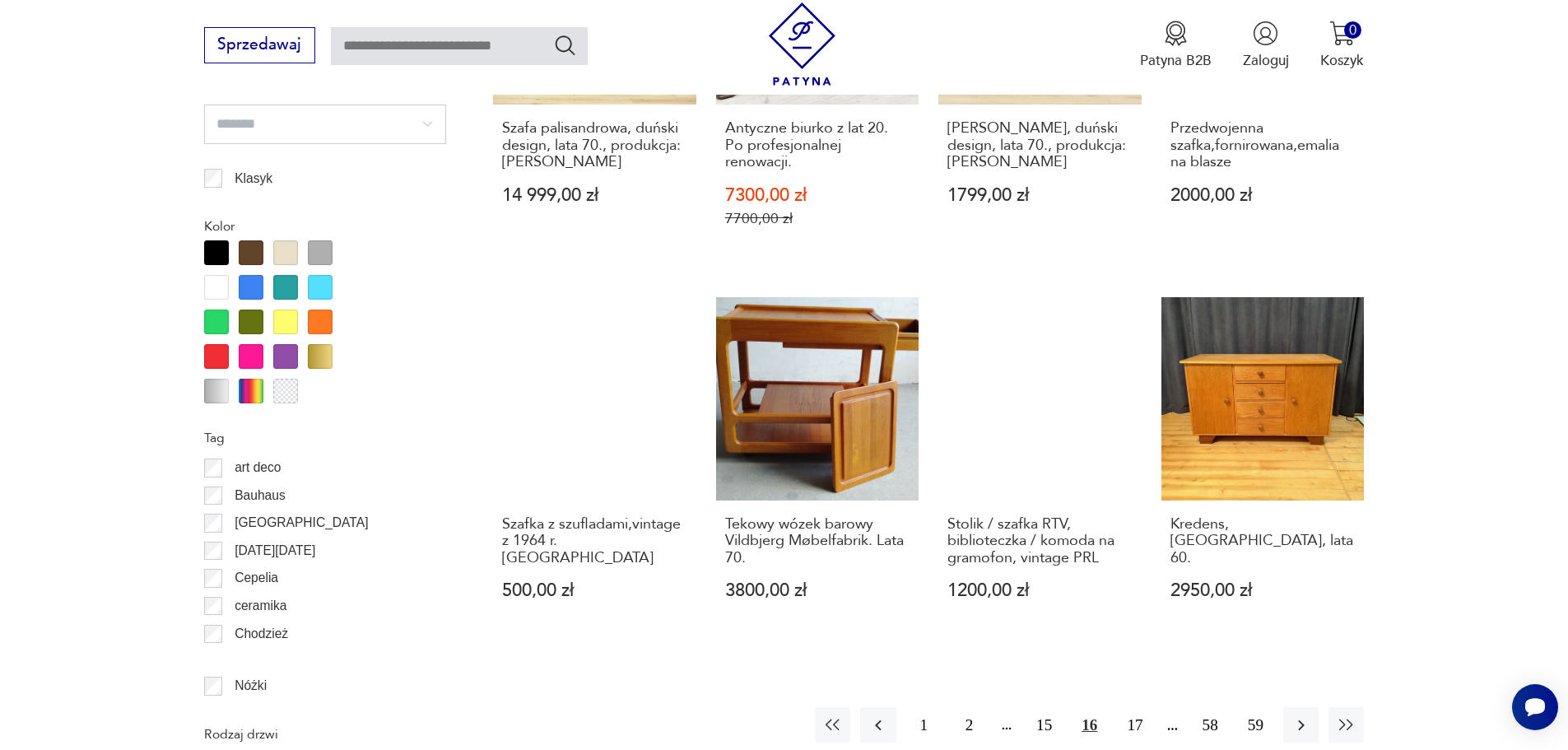
scroll to position [1876, 0]
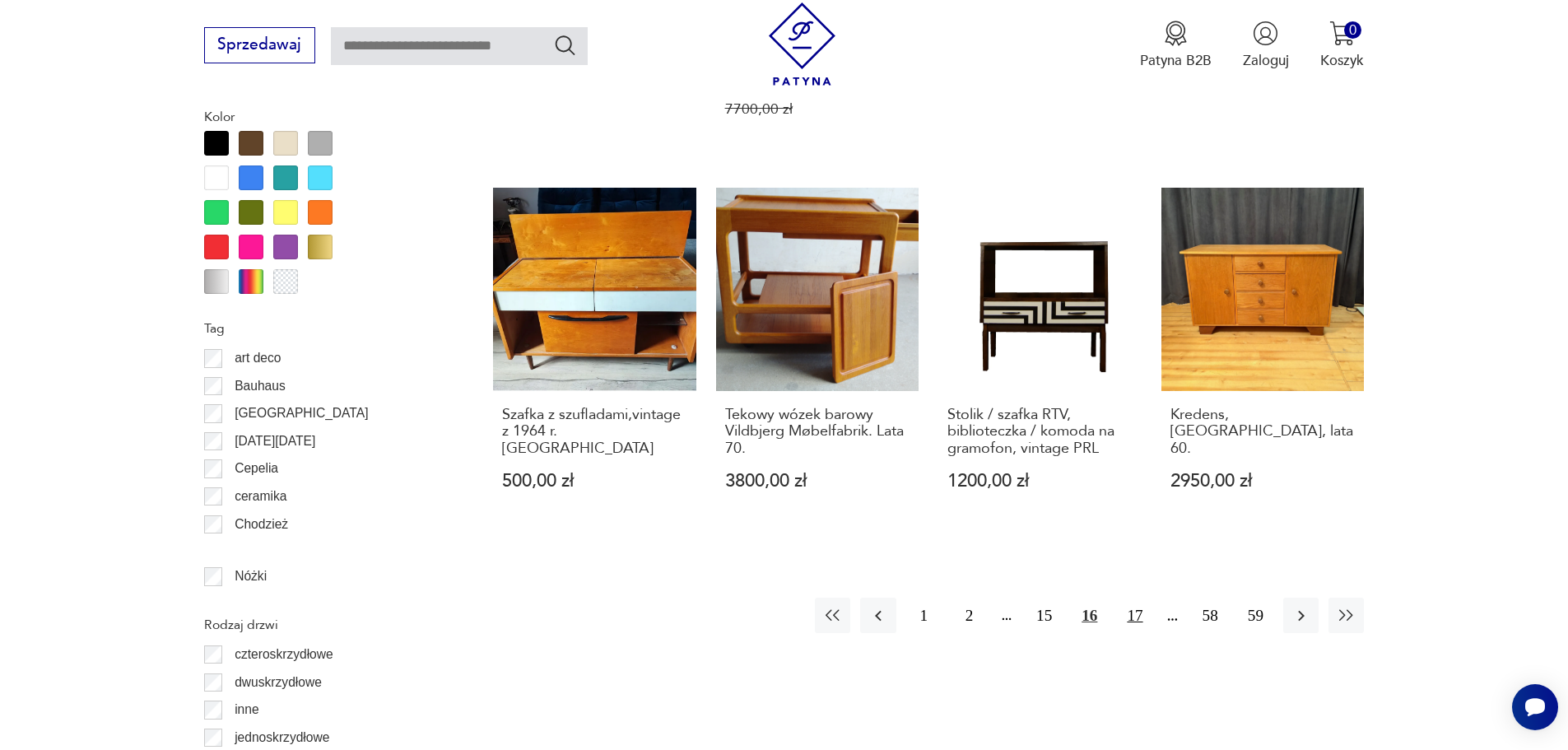
click at [1133, 599] on button "17" at bounding box center [1135, 616] width 35 height 35
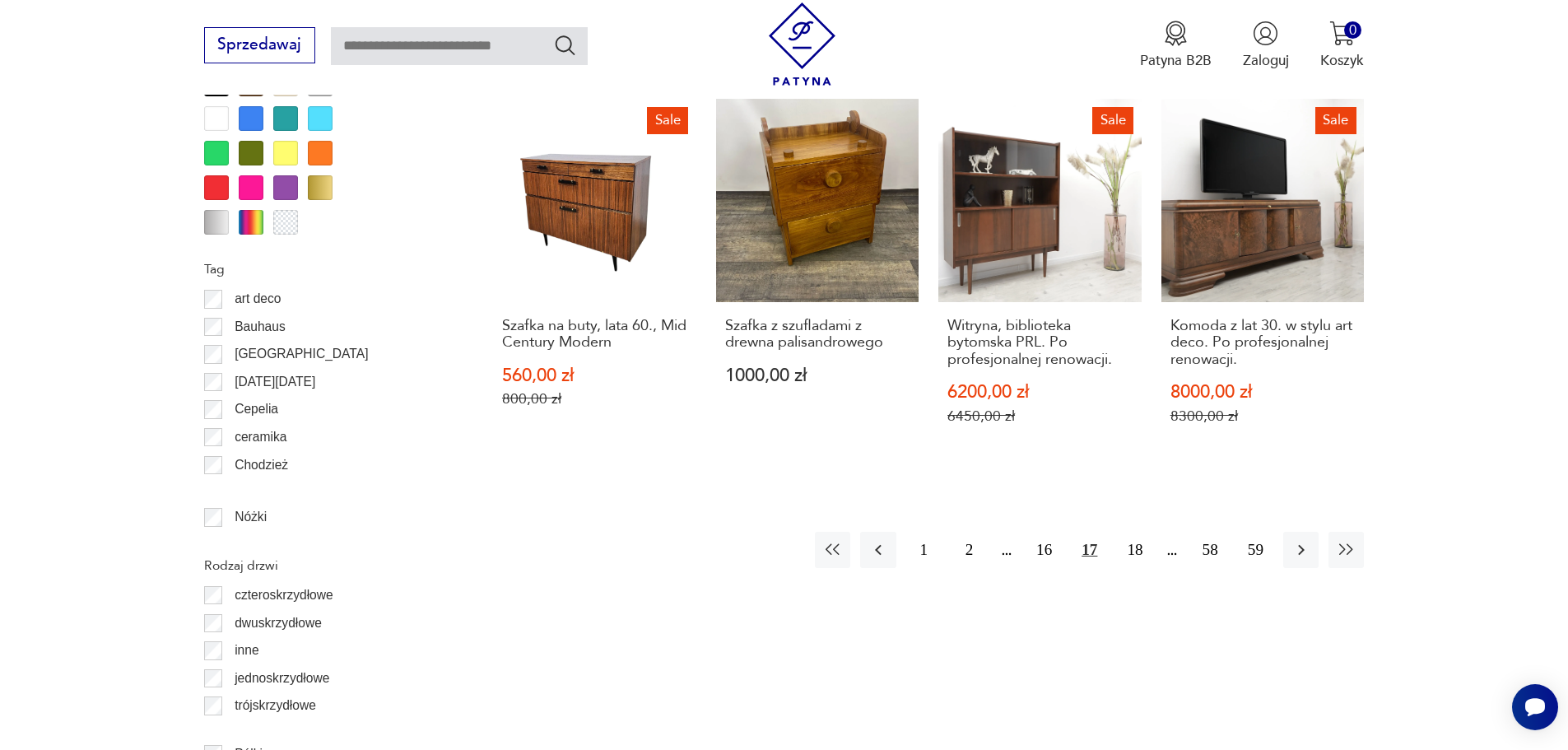
scroll to position [2040, 0]
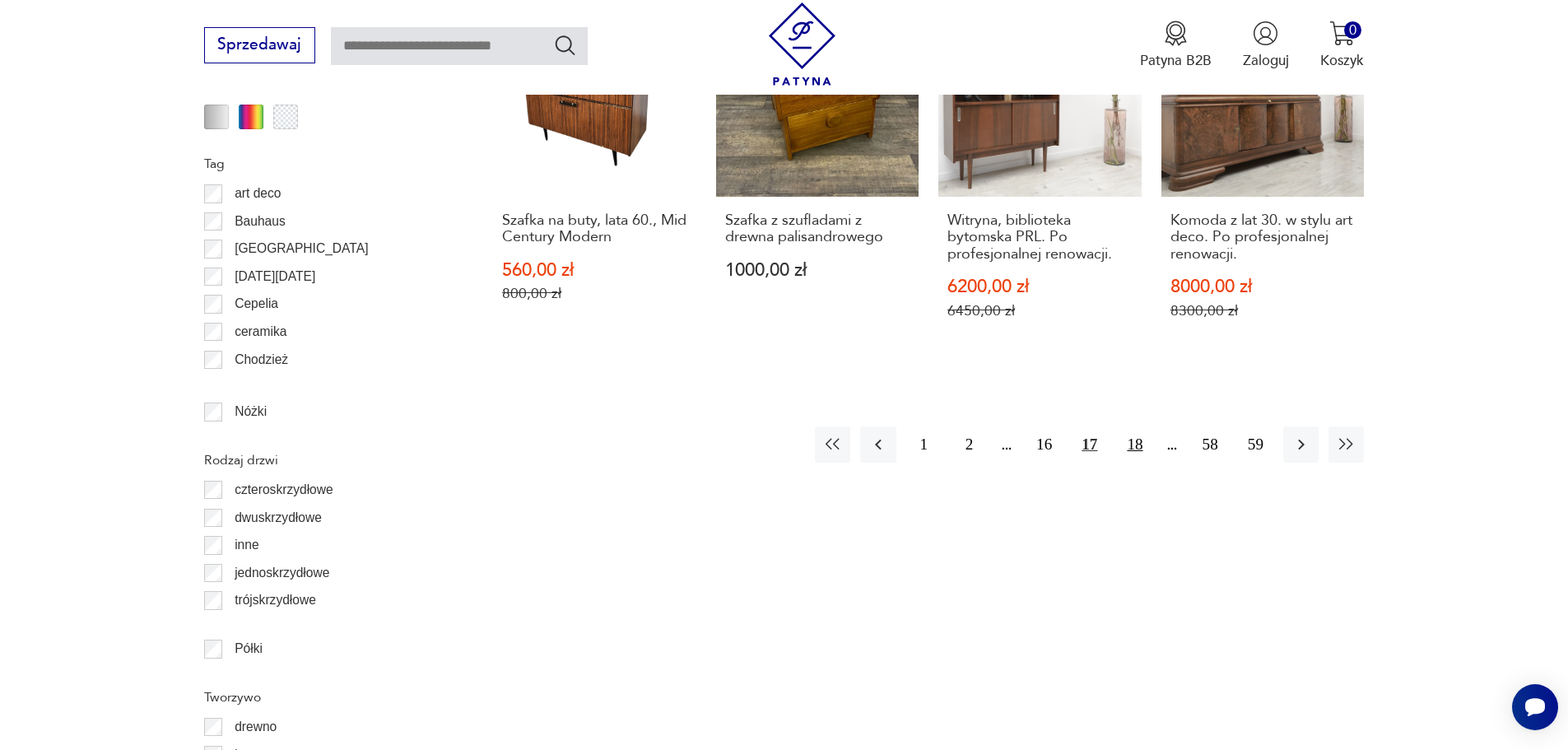
click at [1137, 429] on button "18" at bounding box center [1135, 444] width 35 height 35
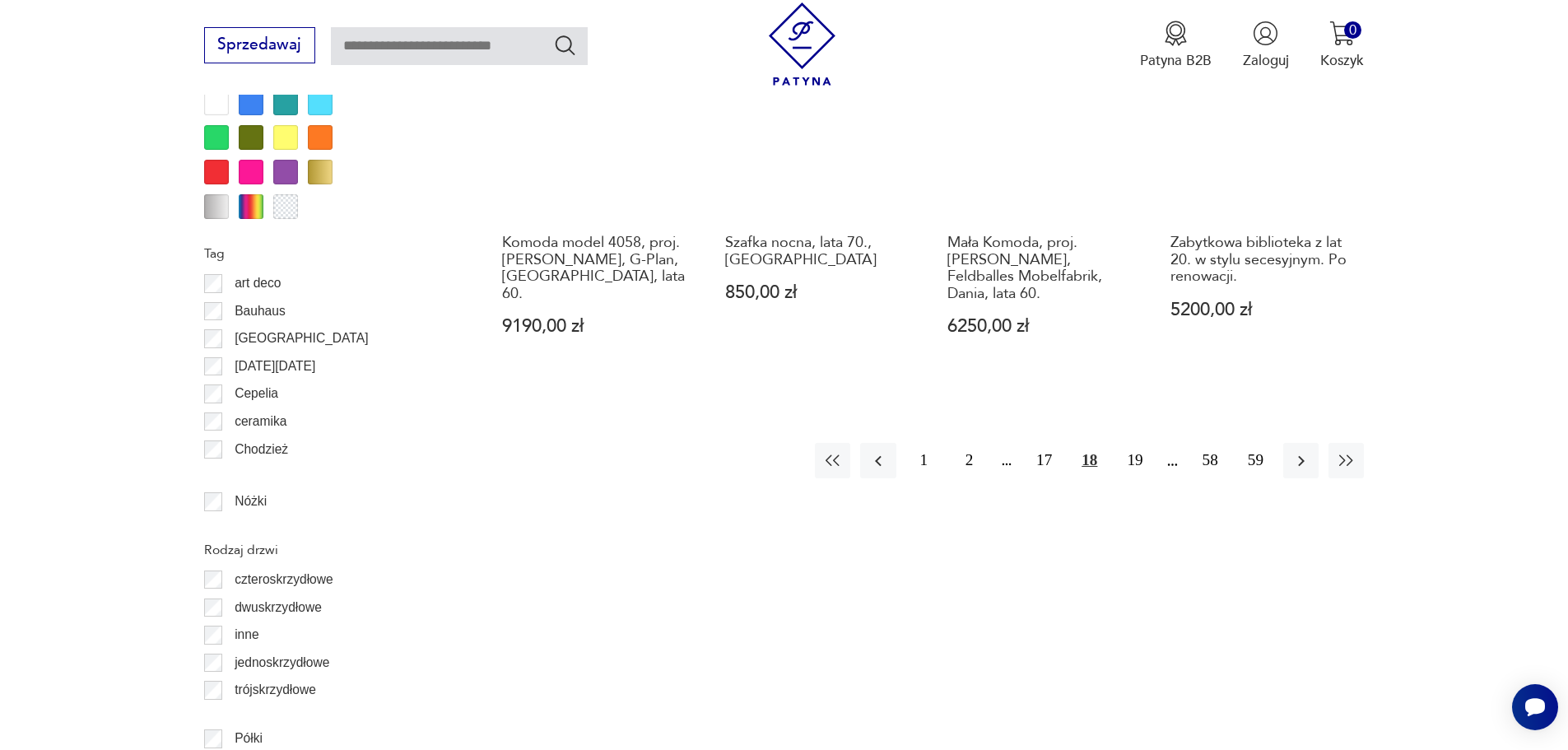
scroll to position [1959, 0]
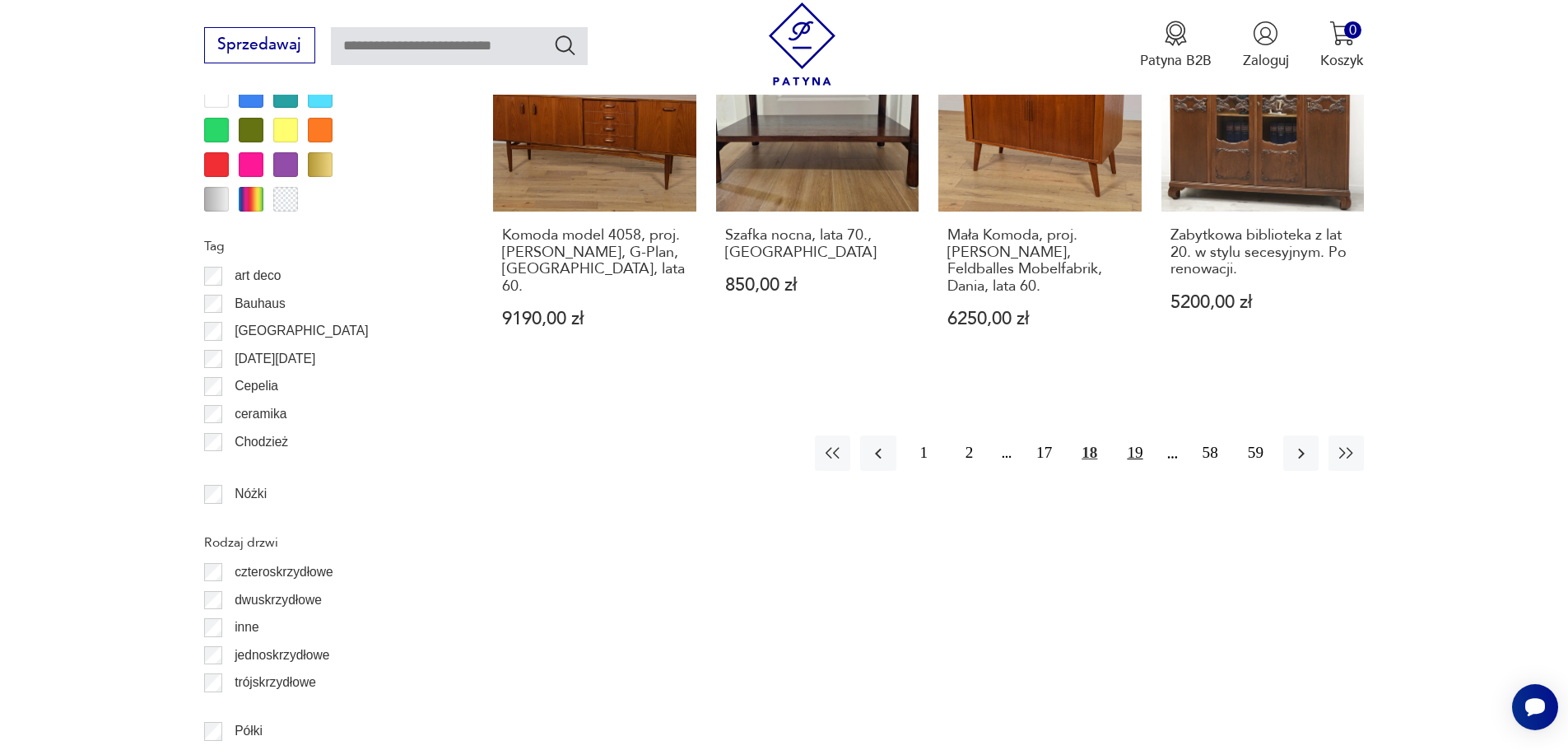
click at [1130, 436] on button "19" at bounding box center [1135, 454] width 35 height 35
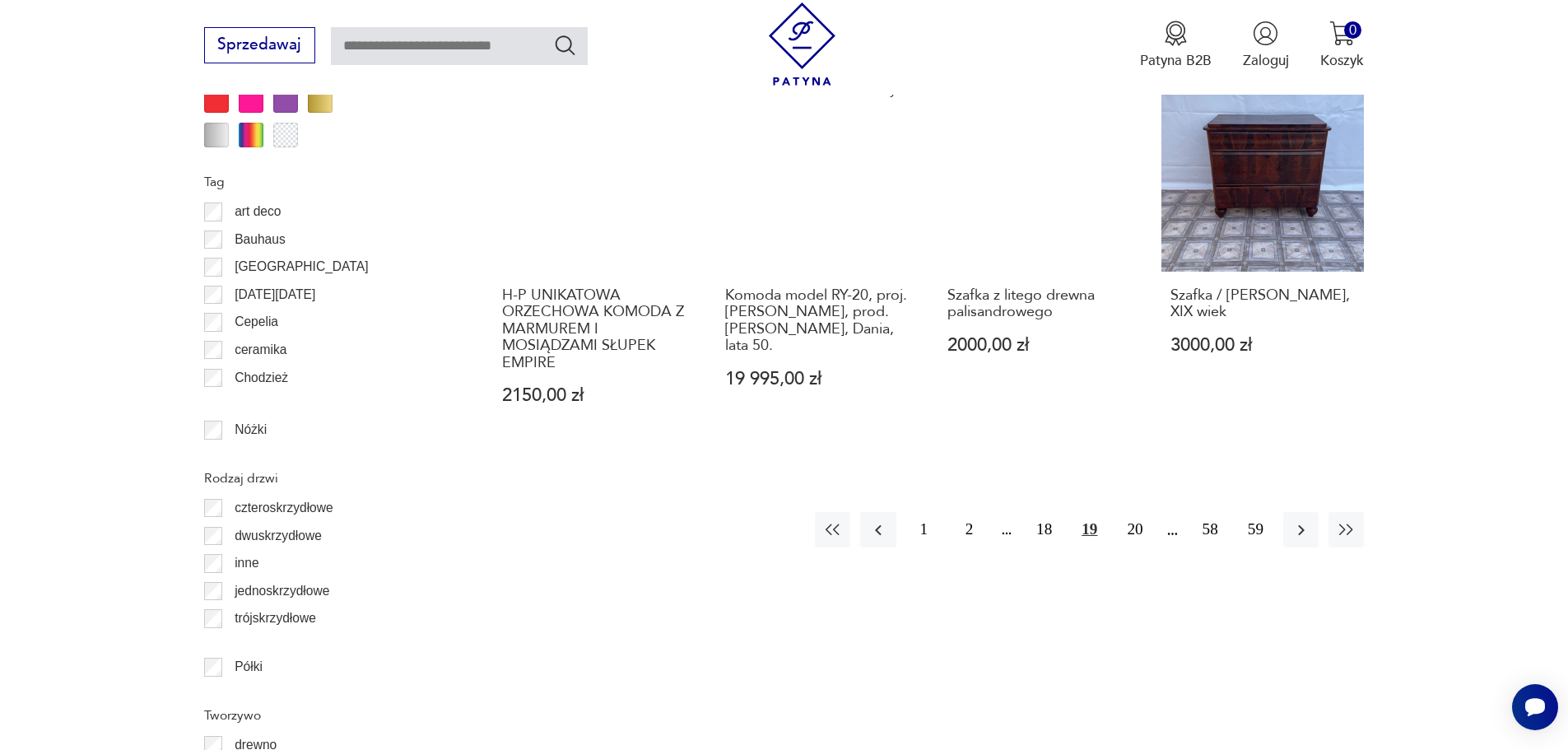
scroll to position [2040, 0]
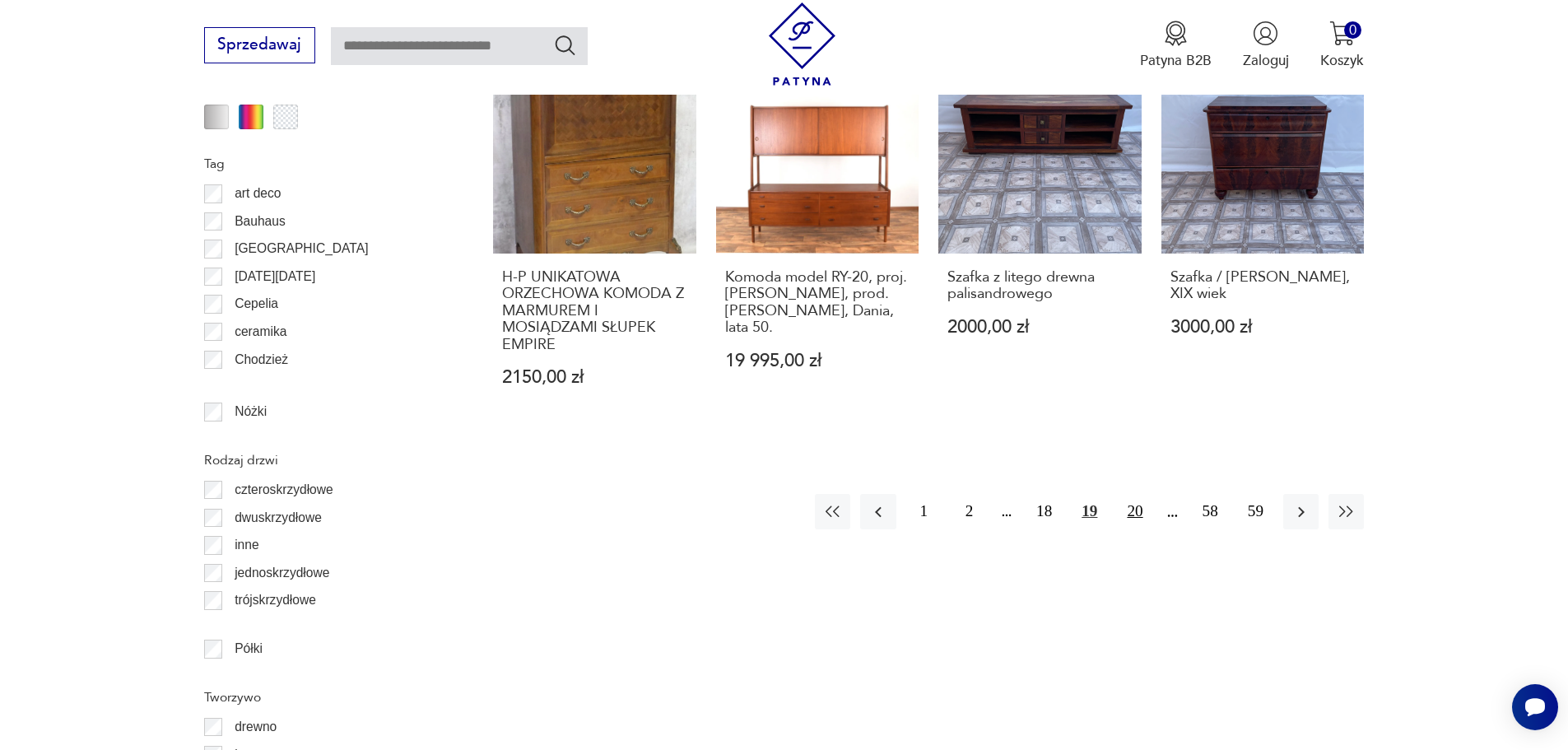
click at [1129, 494] on button "20" at bounding box center [1135, 511] width 35 height 35
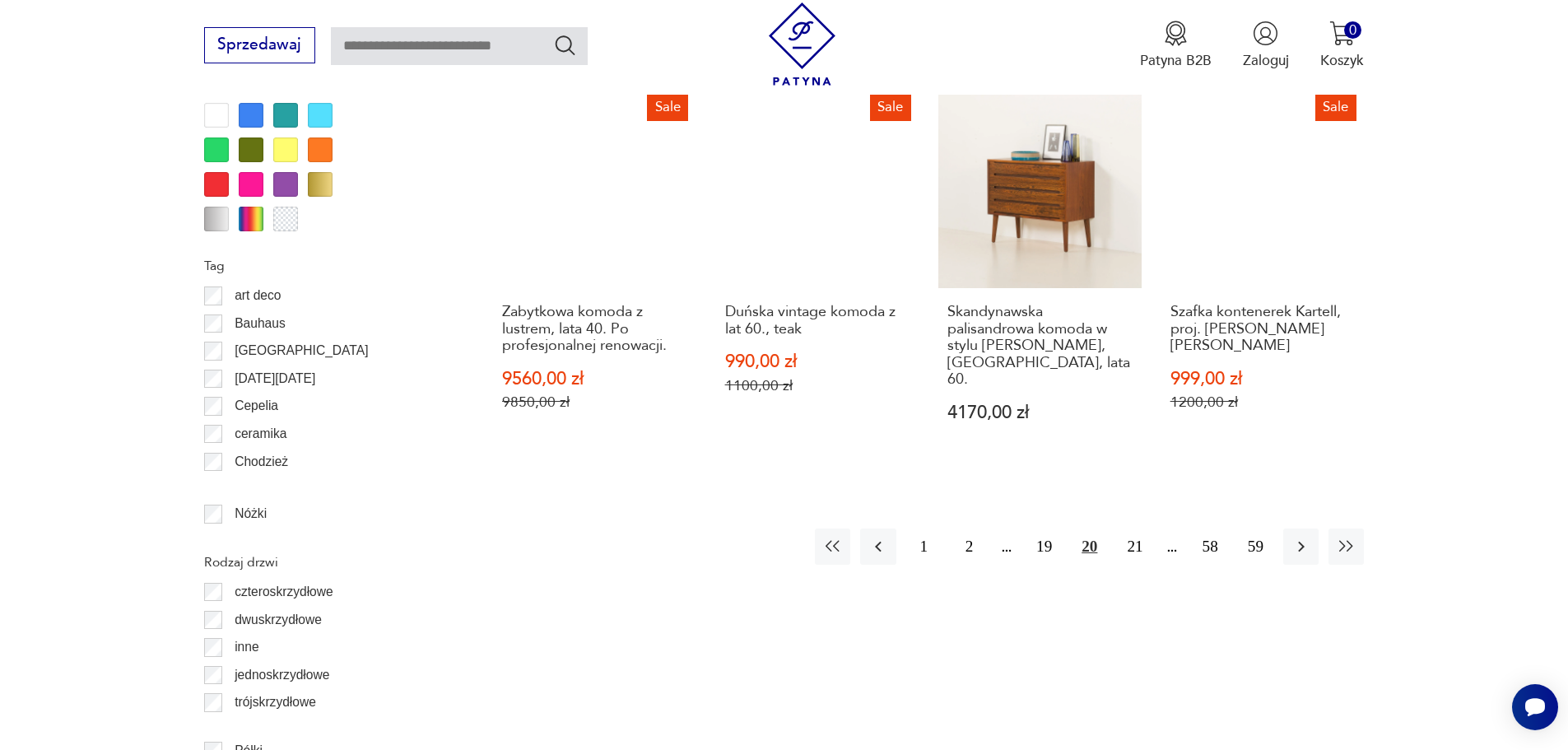
scroll to position [2040, 0]
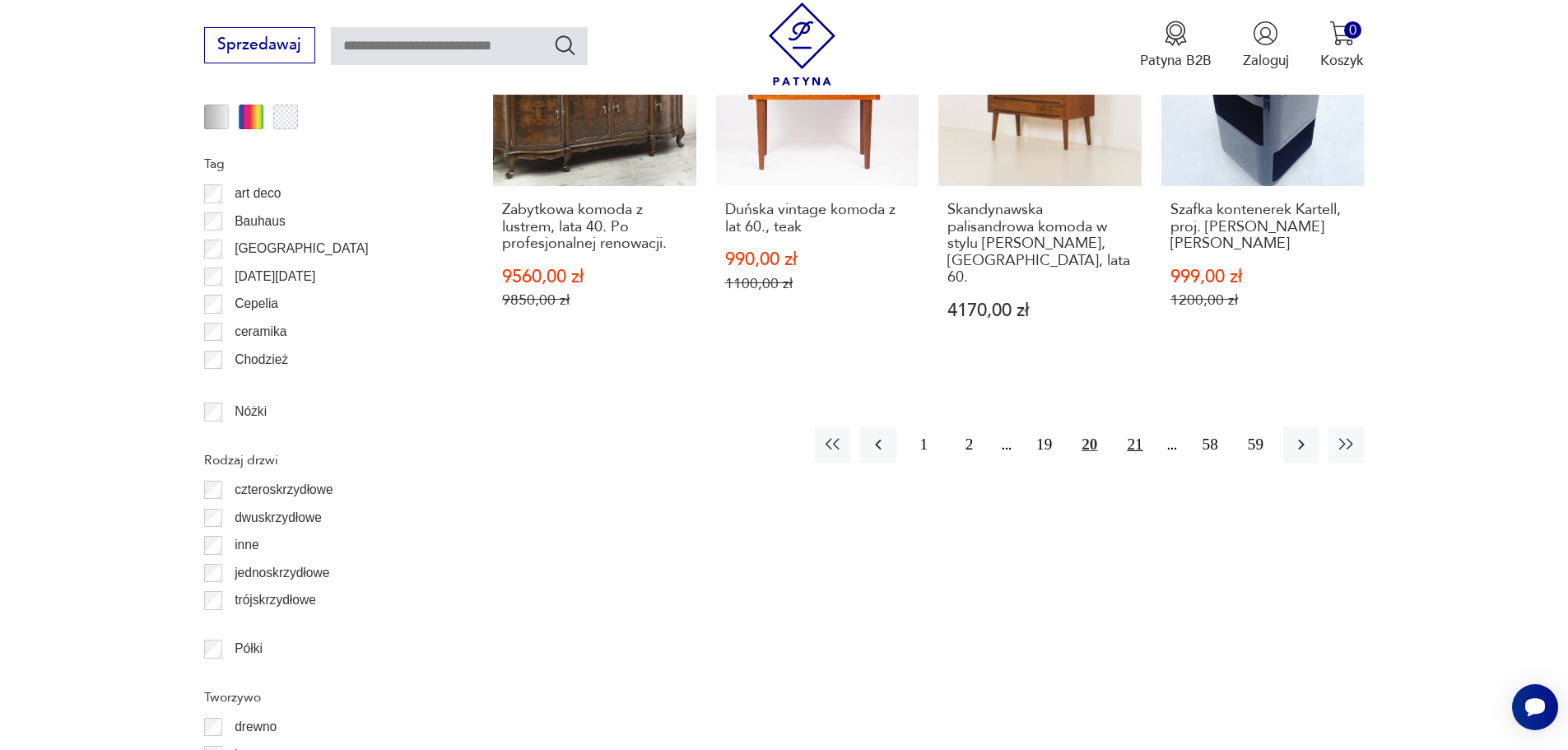
click at [1137, 426] on button "21" at bounding box center [1135, 444] width 35 height 35
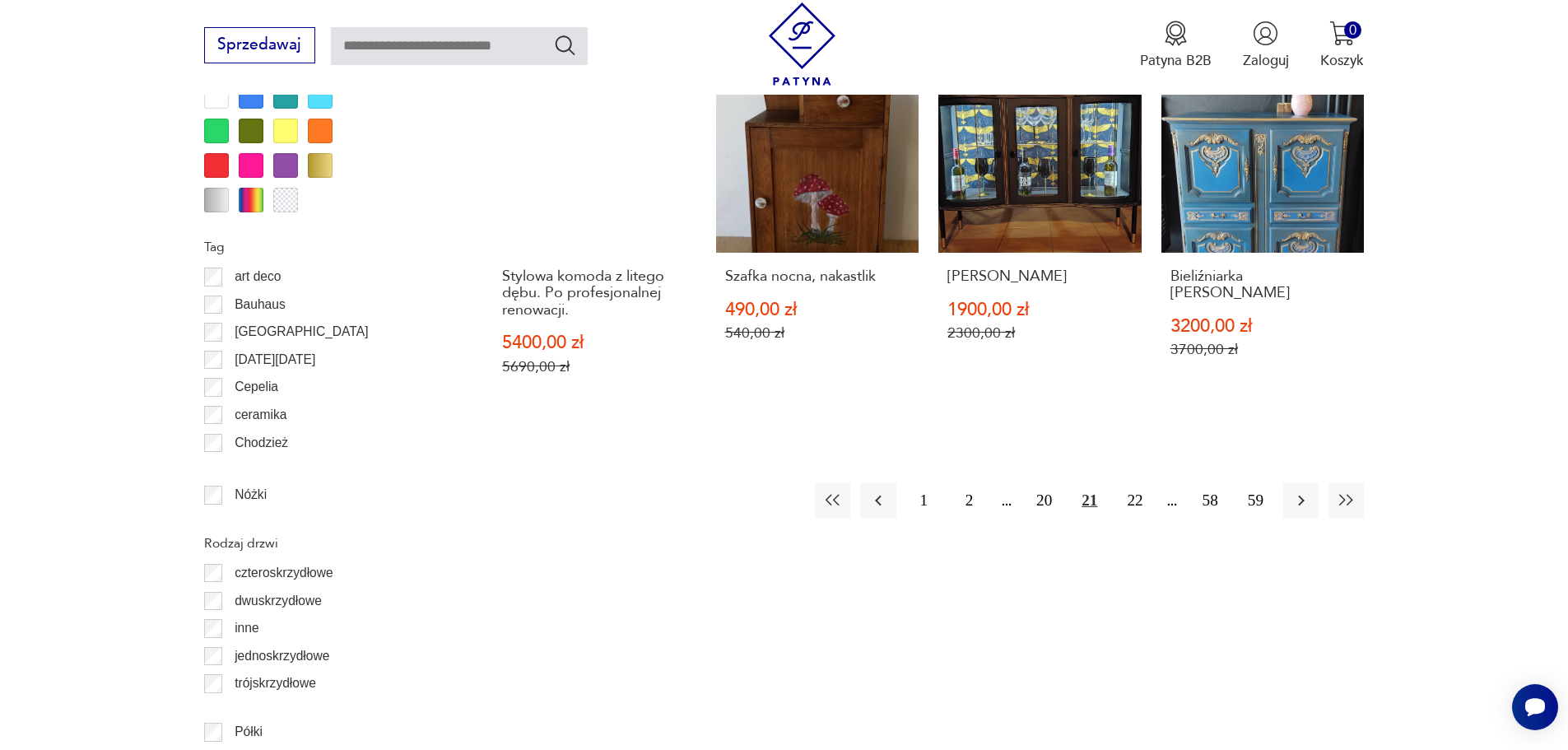
scroll to position [1959, 0]
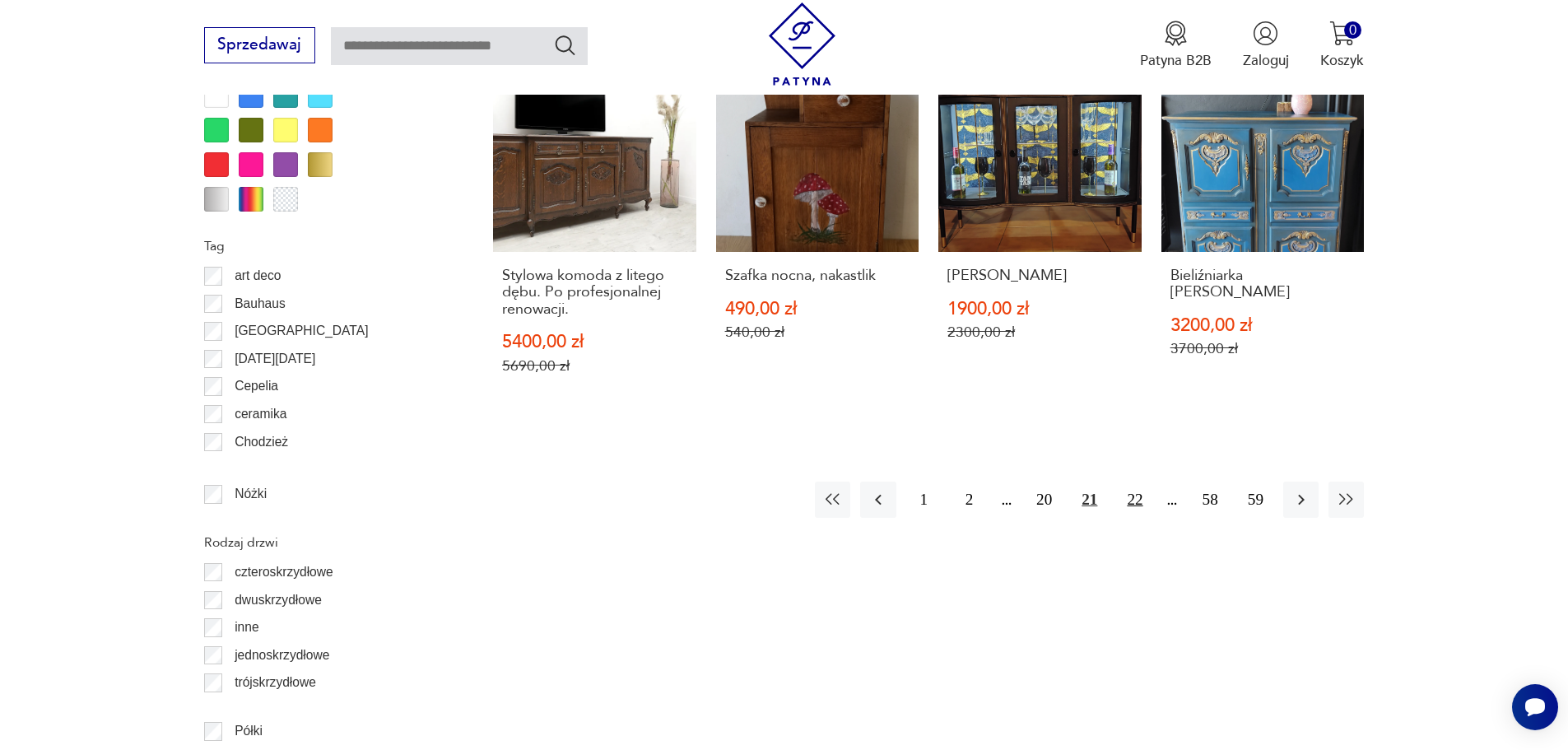
click at [1138, 504] on button "22" at bounding box center [1135, 499] width 35 height 35
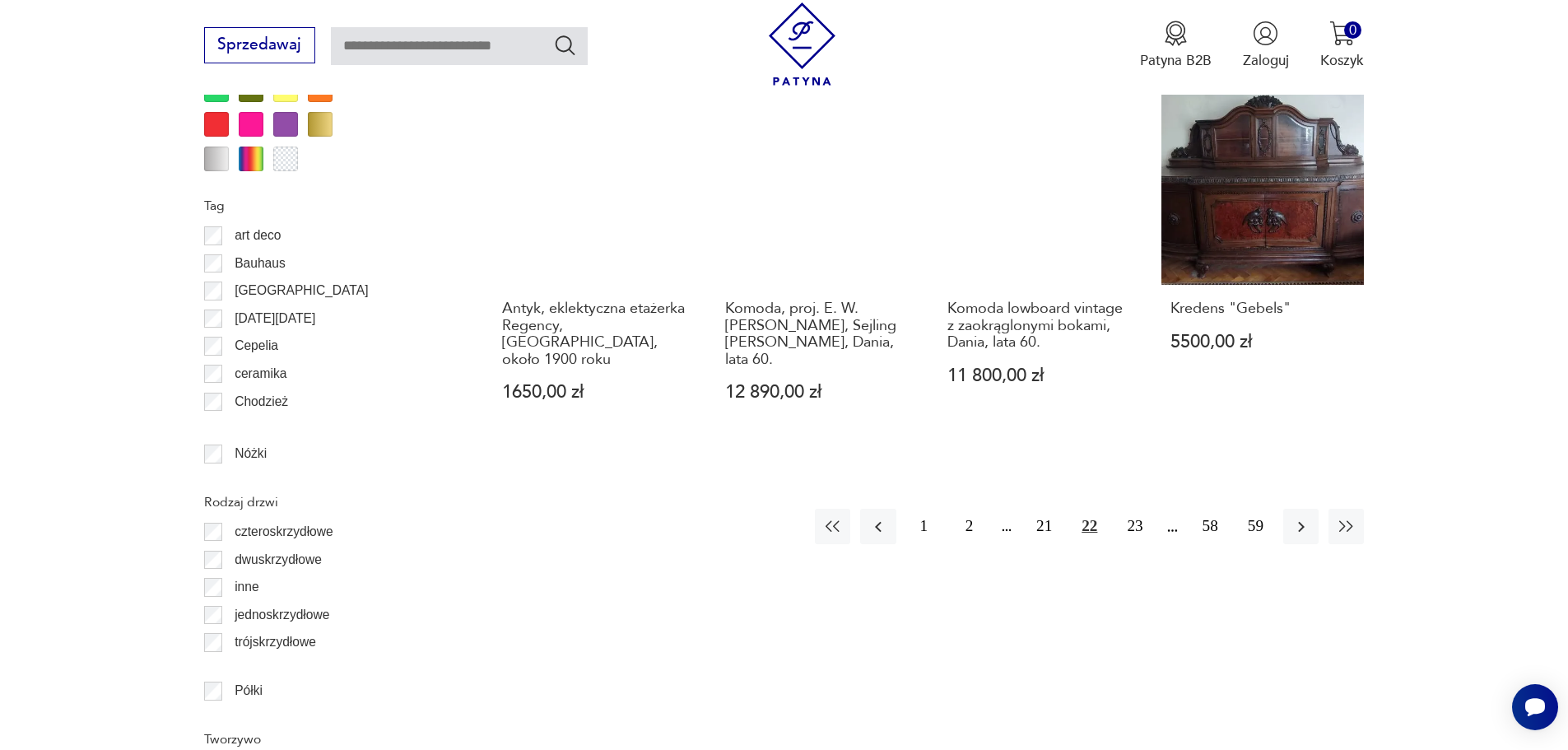
scroll to position [2040, 0]
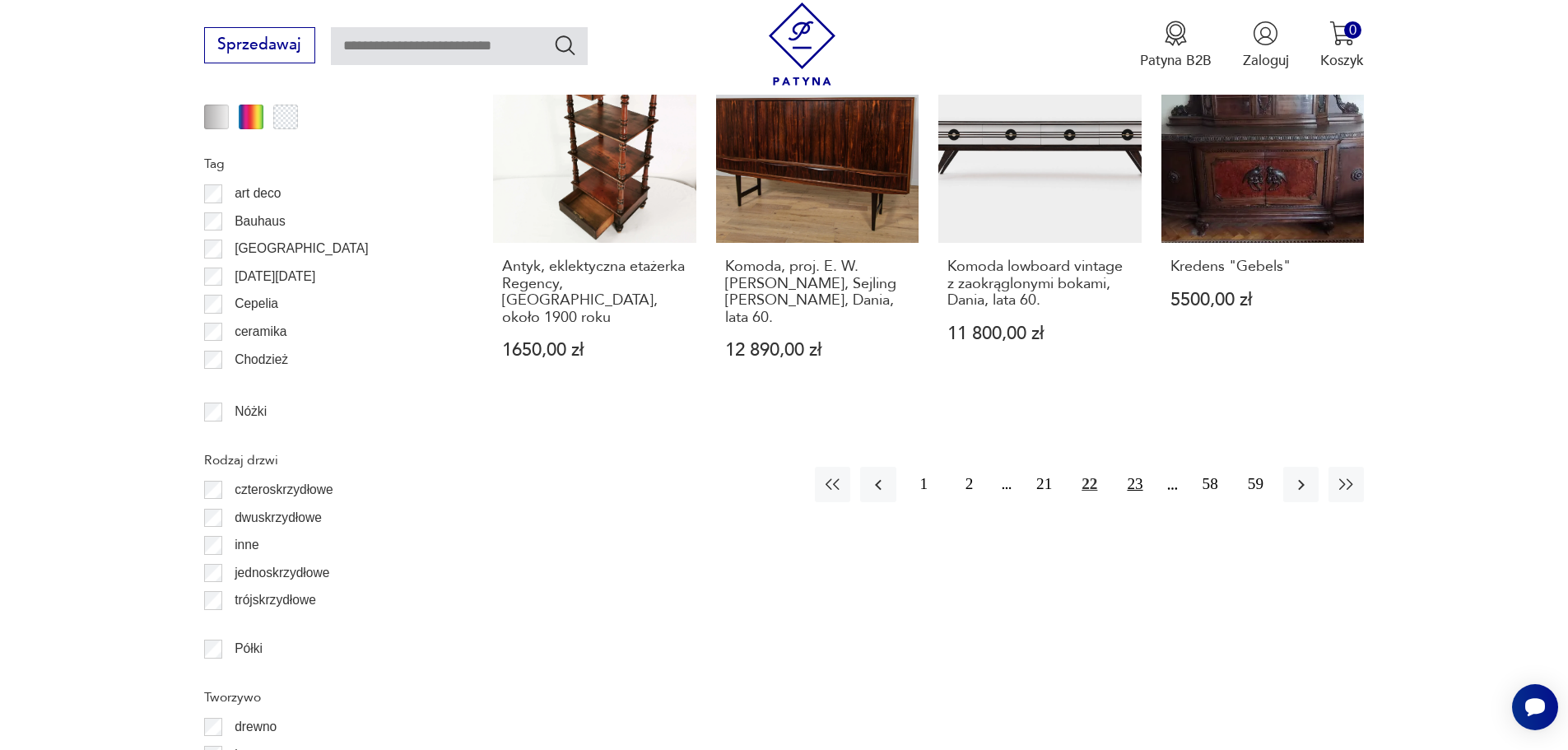
click at [1135, 467] on button "23" at bounding box center [1135, 484] width 35 height 35
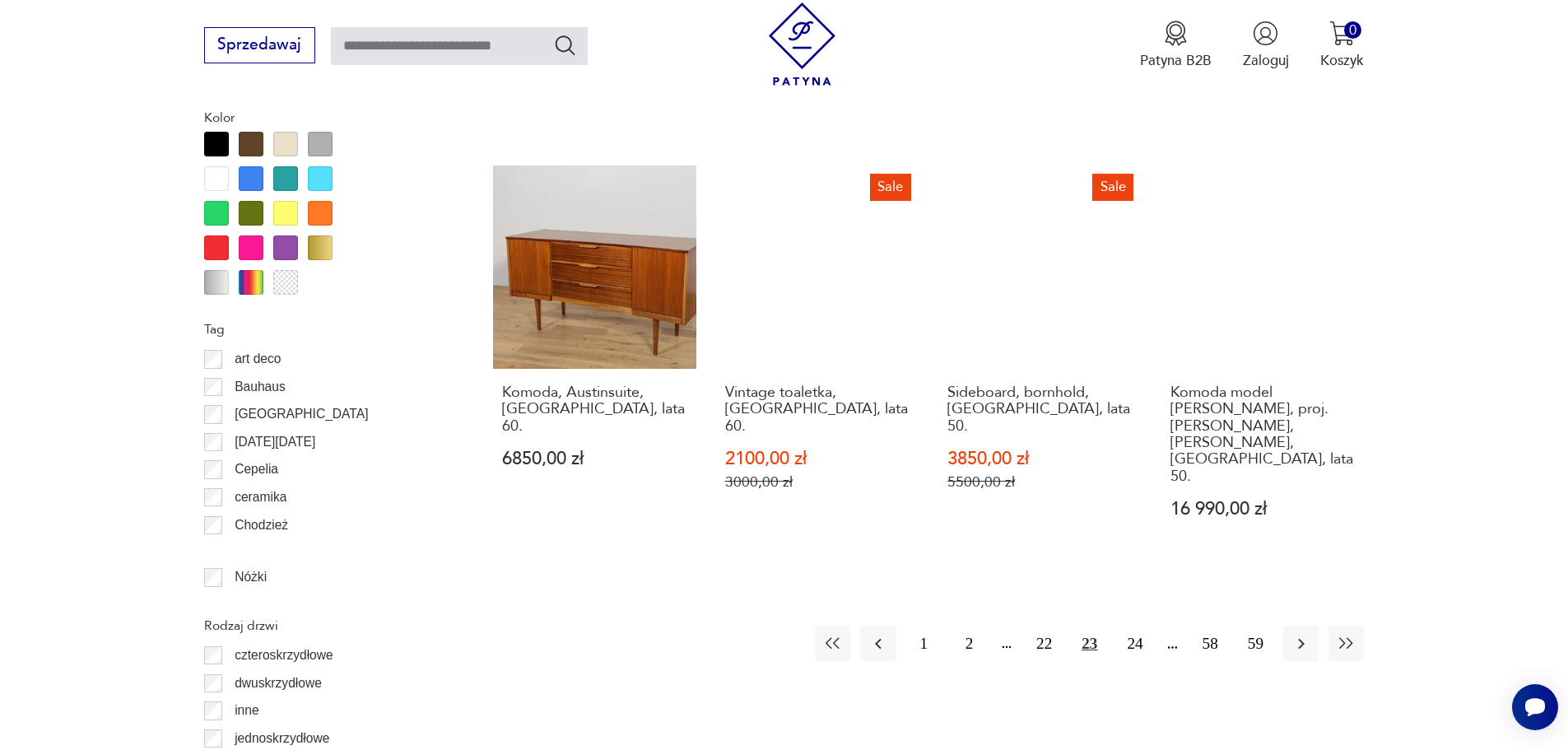
scroll to position [1876, 0]
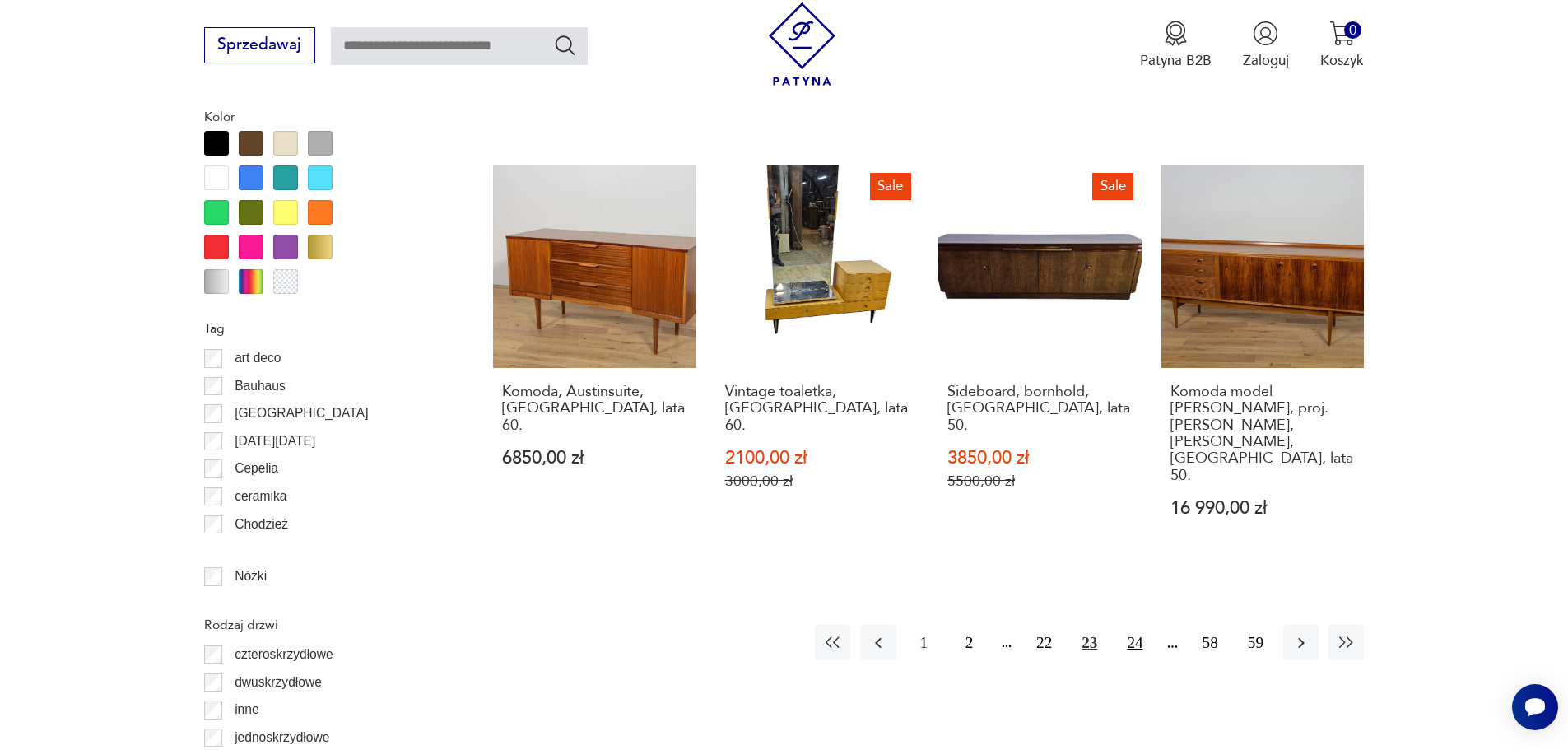
click at [1131, 625] on button "24" at bounding box center [1135, 643] width 35 height 35
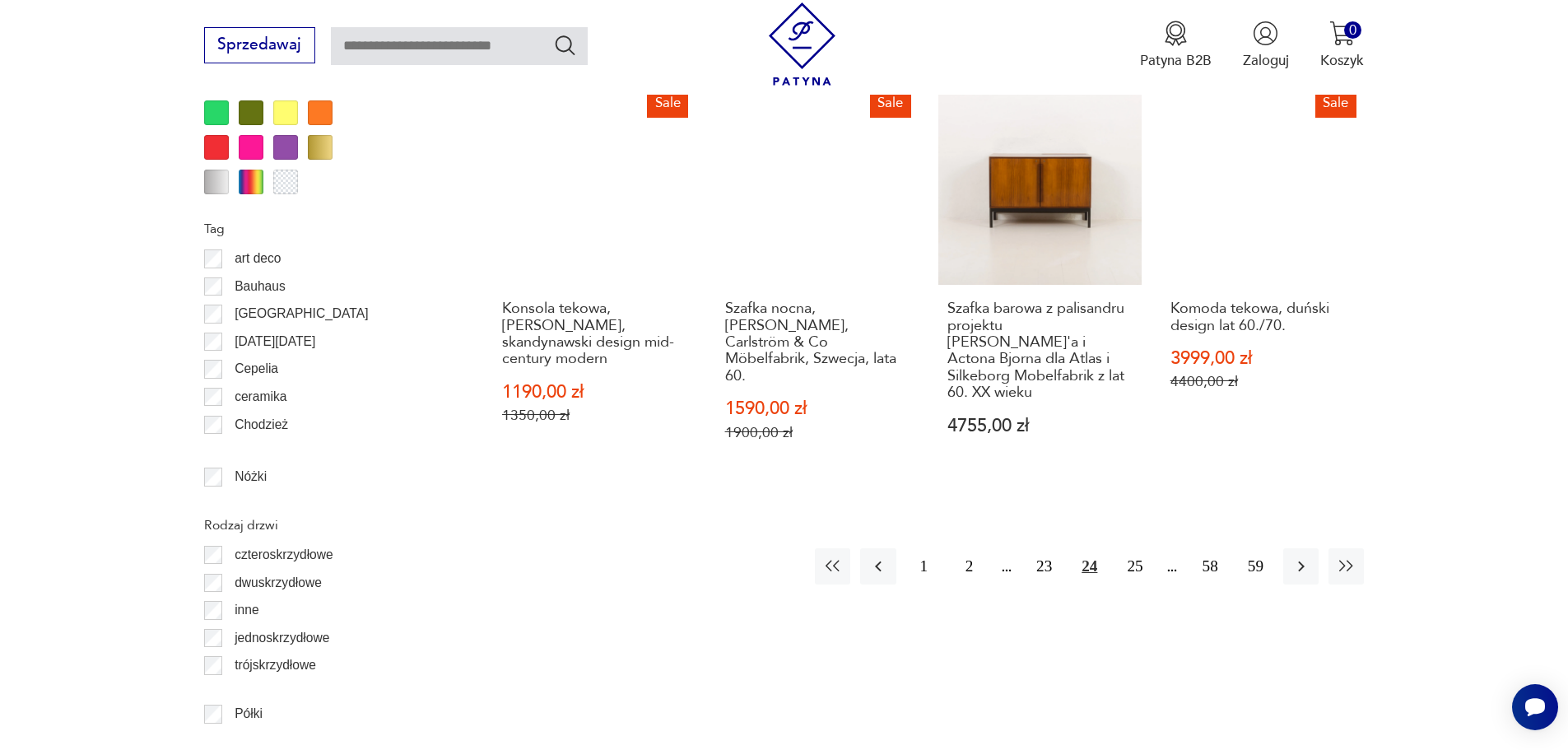
scroll to position [2040, 0]
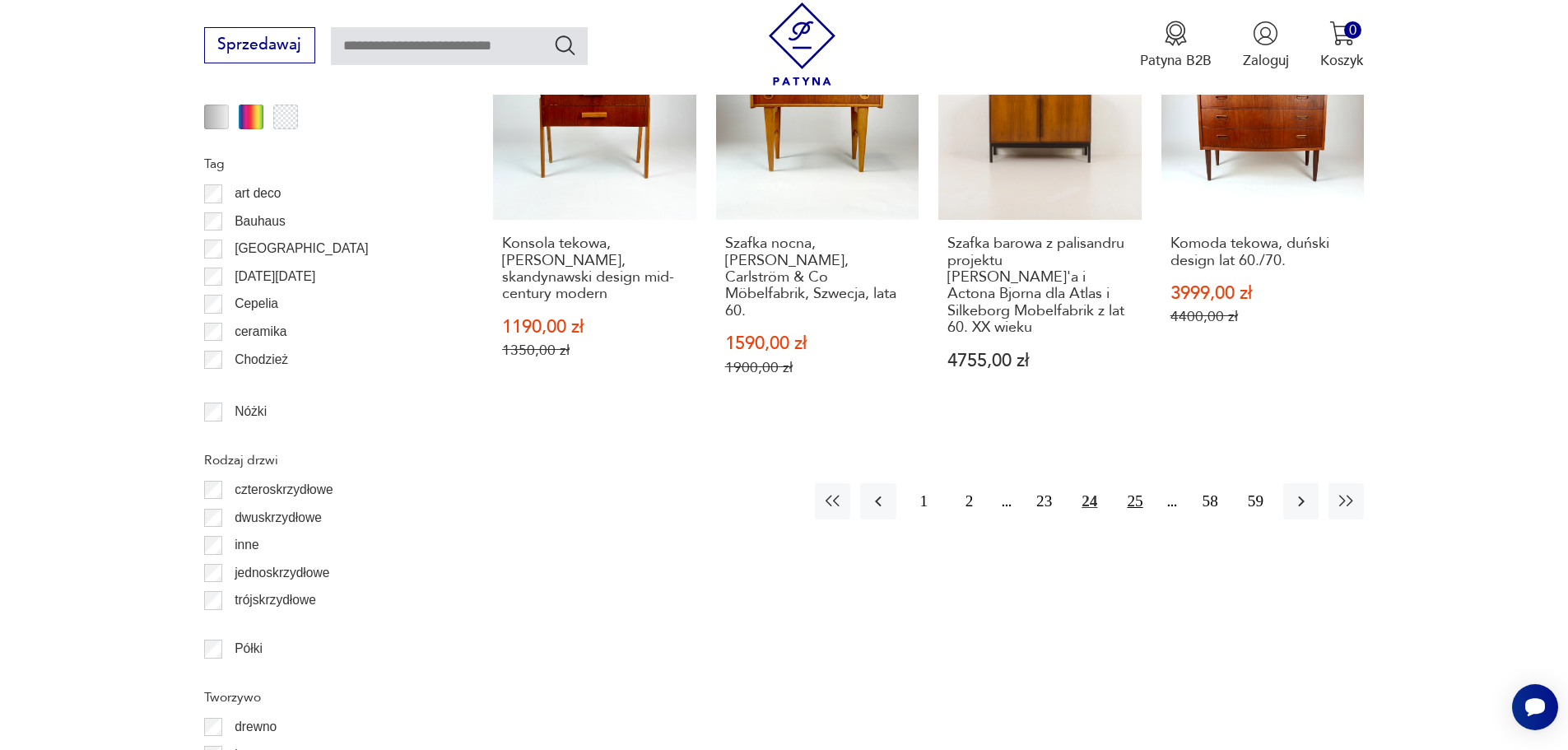
click at [1136, 483] on button "25" at bounding box center [1135, 501] width 35 height 35
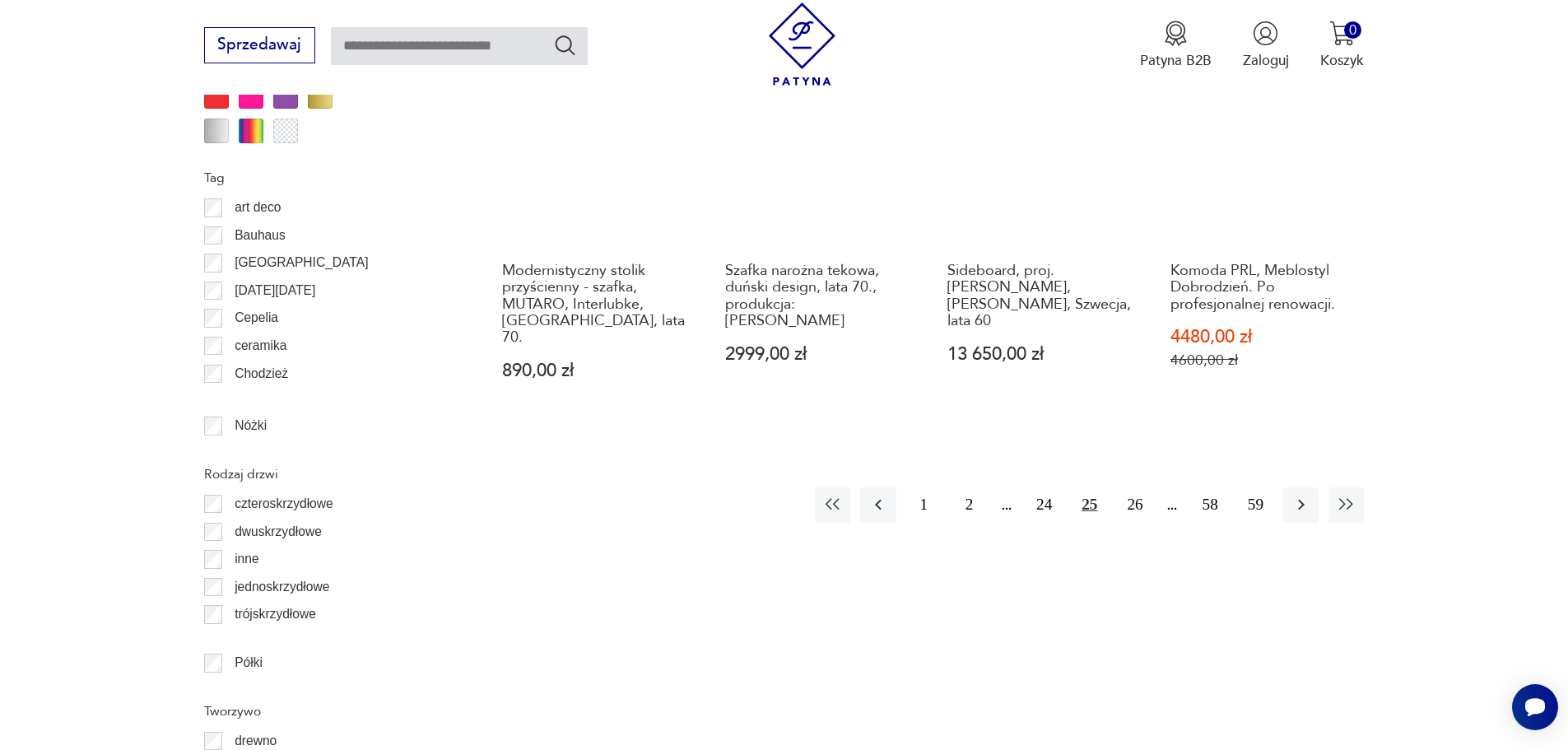
scroll to position [2040, 0]
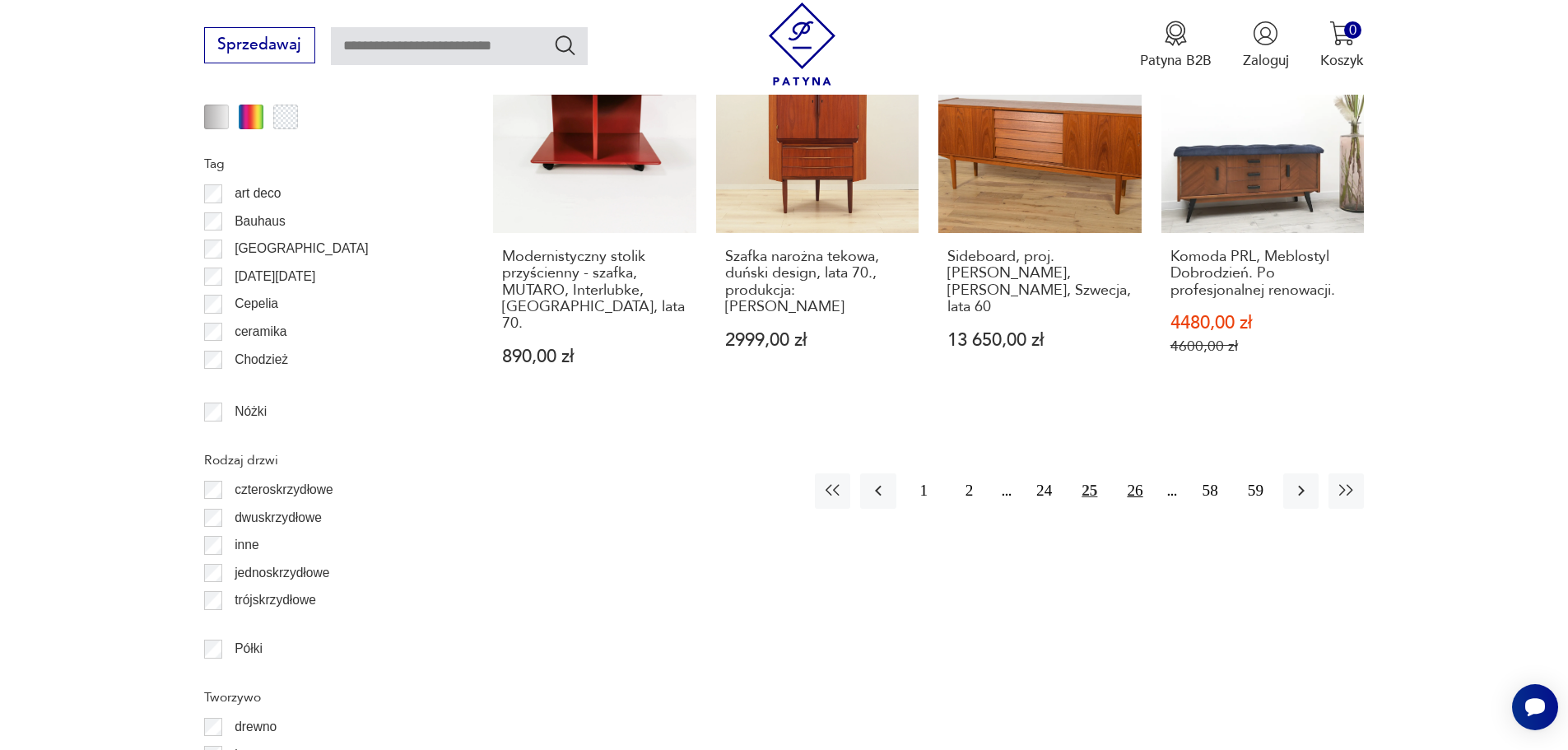
click at [1139, 478] on button "26" at bounding box center [1135, 491] width 35 height 35
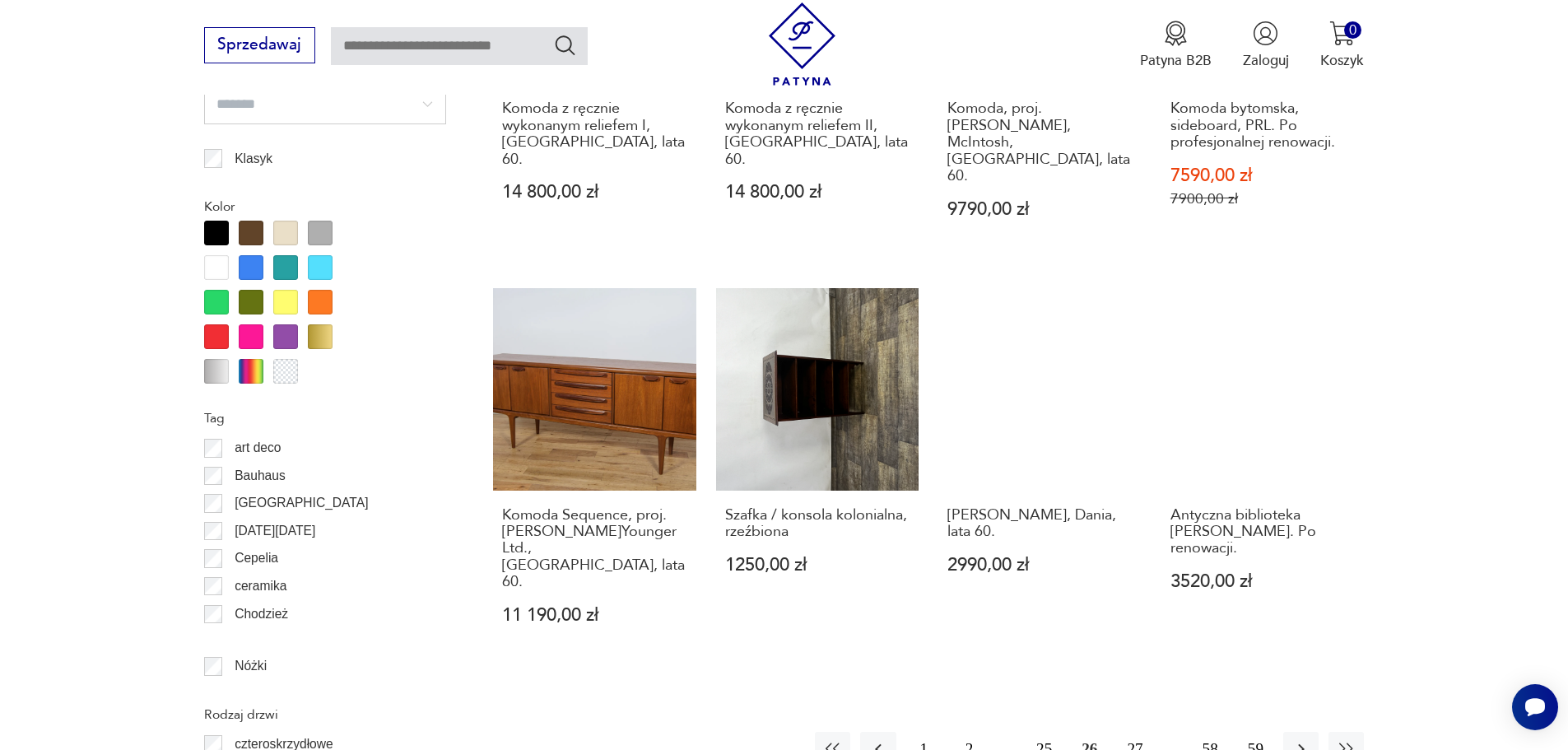
scroll to position [1794, 0]
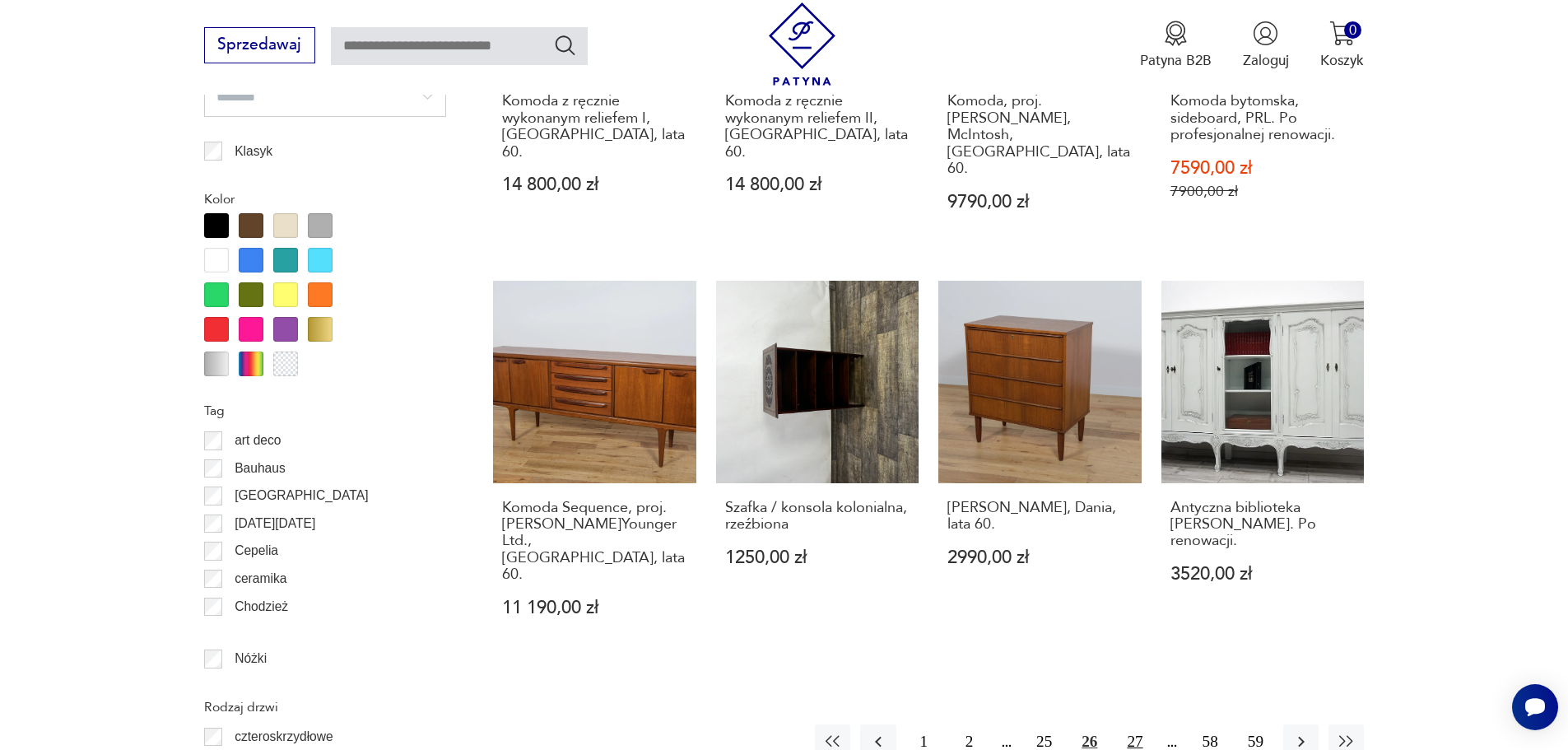
click at [1144, 725] on button "27" at bounding box center [1135, 742] width 35 height 35
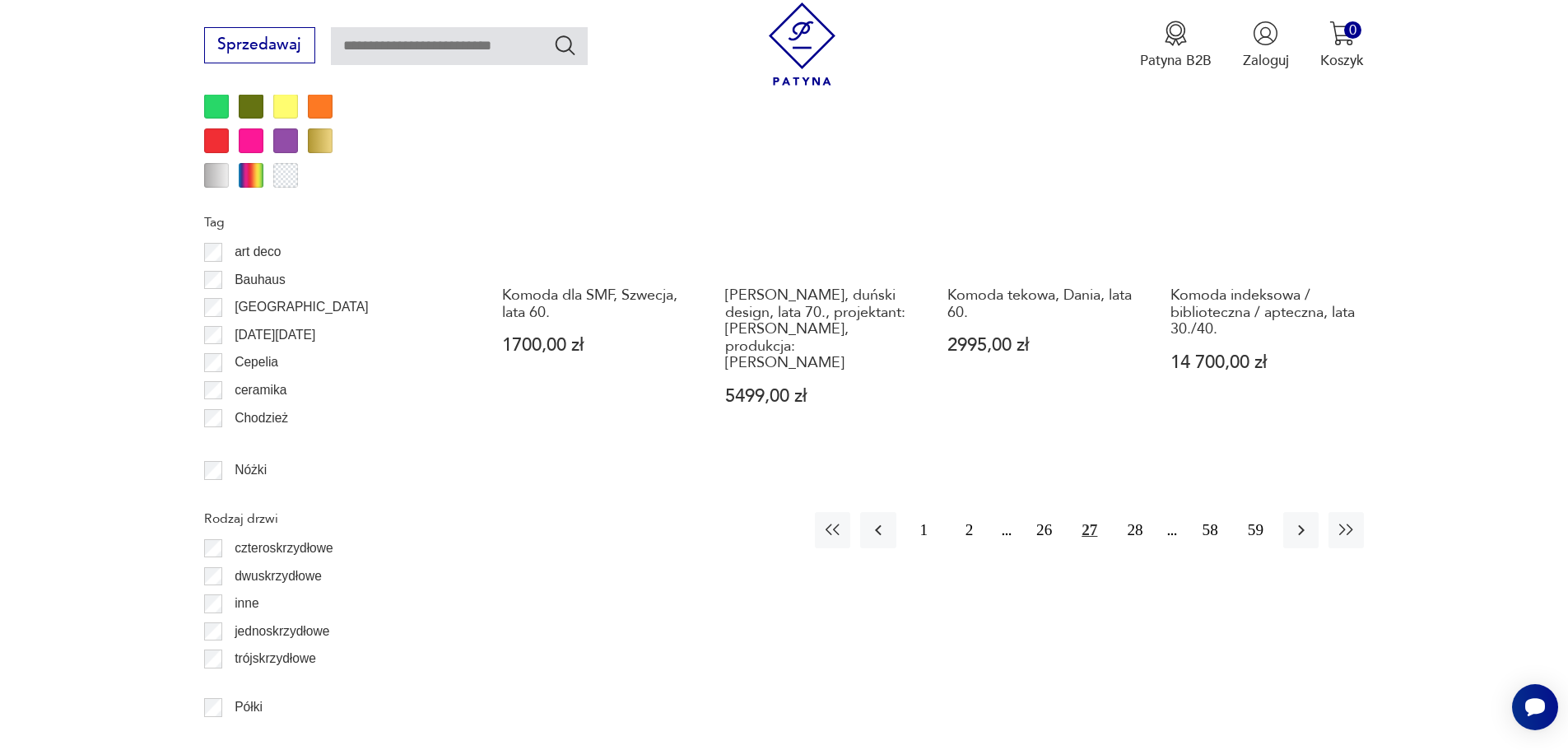
scroll to position [2040, 0]
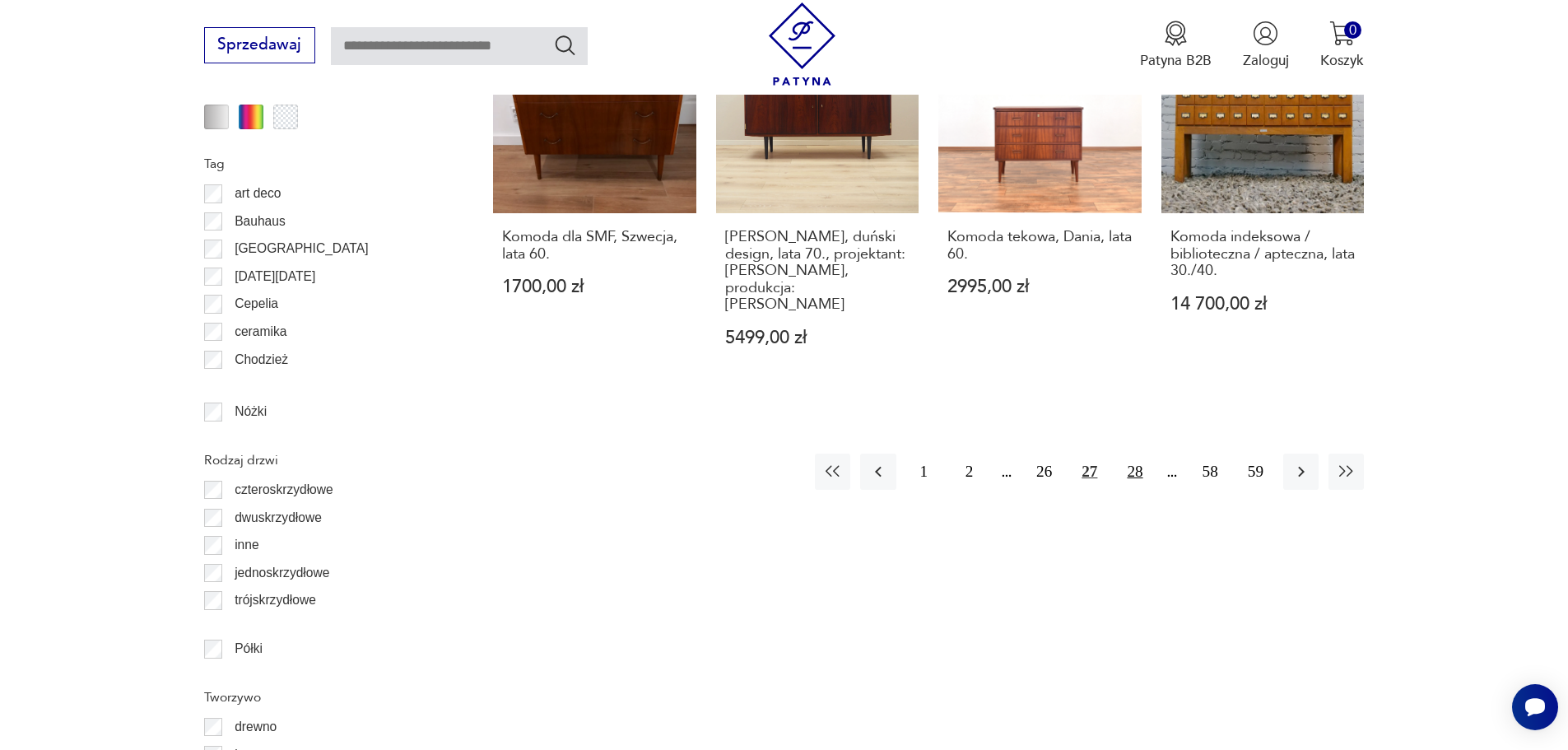
click at [1137, 454] on button "28" at bounding box center [1135, 471] width 35 height 35
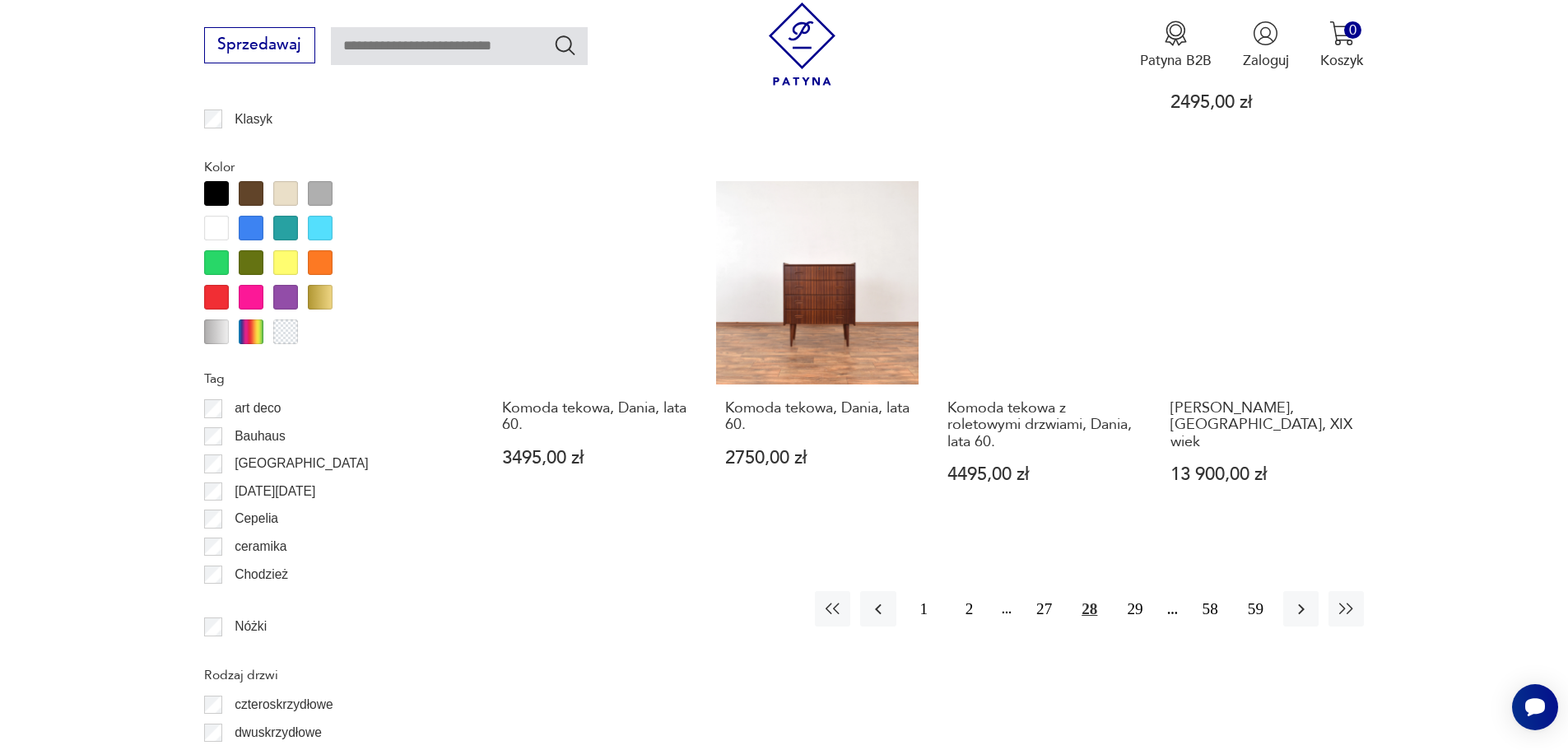
scroll to position [1876, 0]
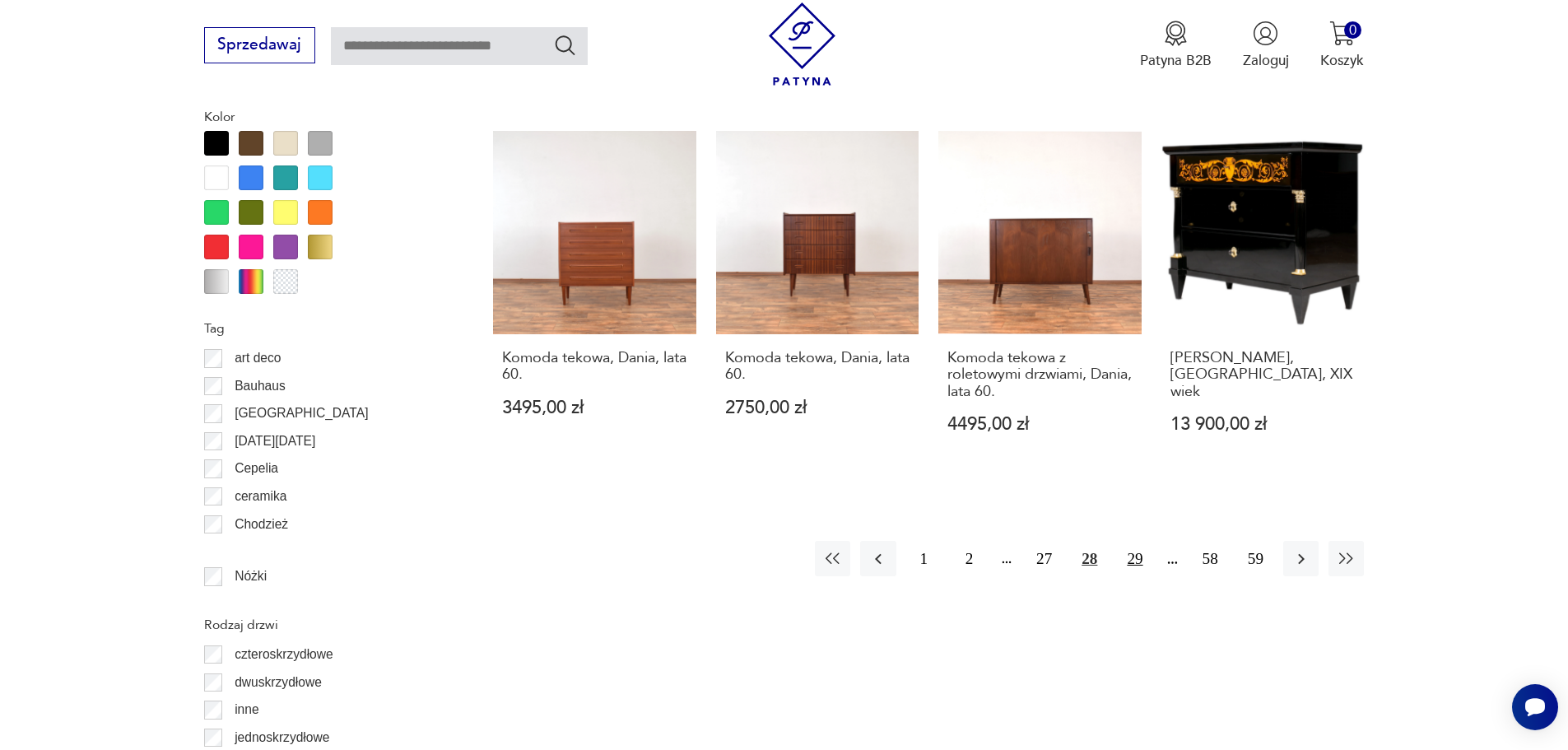
click at [1130, 543] on button "29" at bounding box center [1135, 559] width 35 height 35
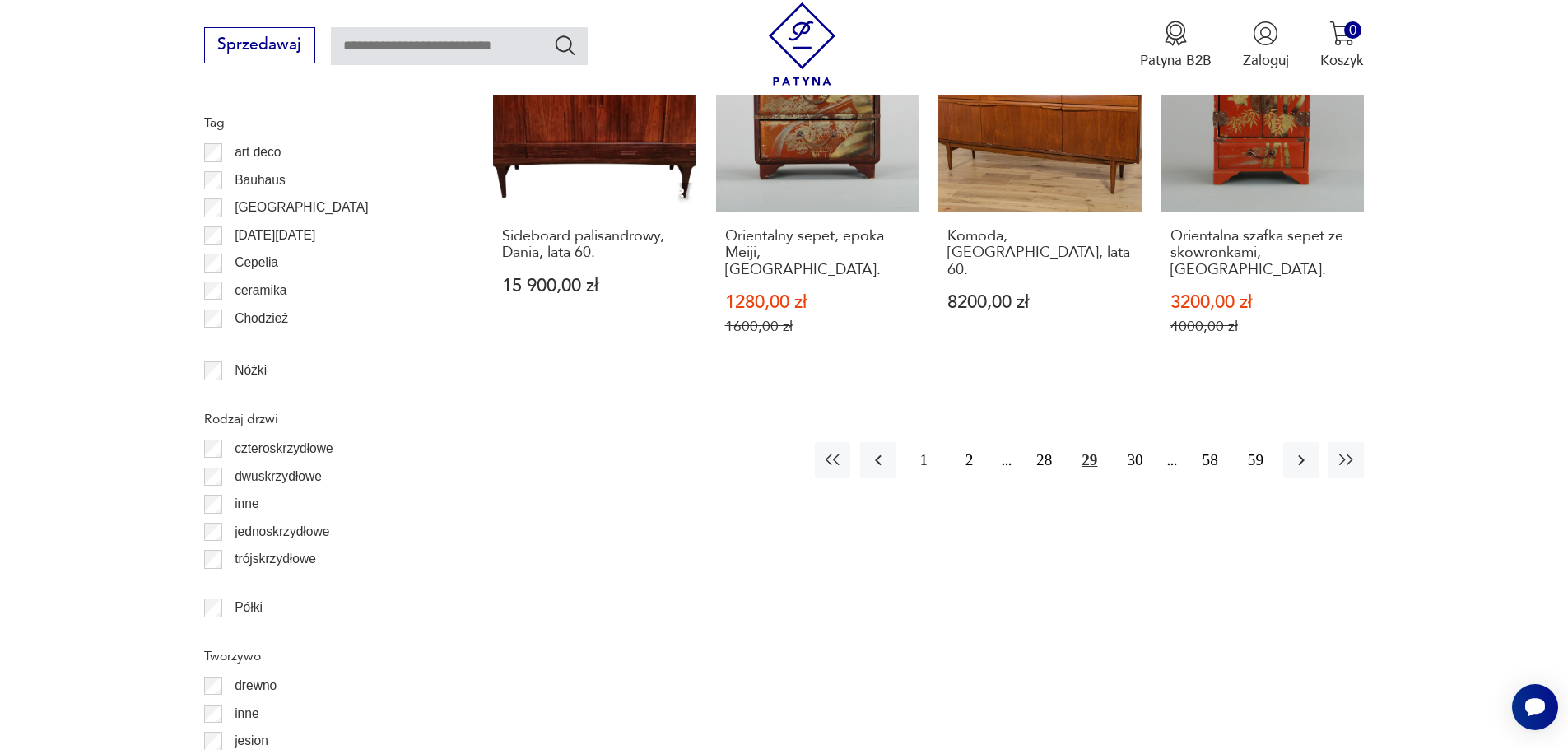
scroll to position [2123, 0]
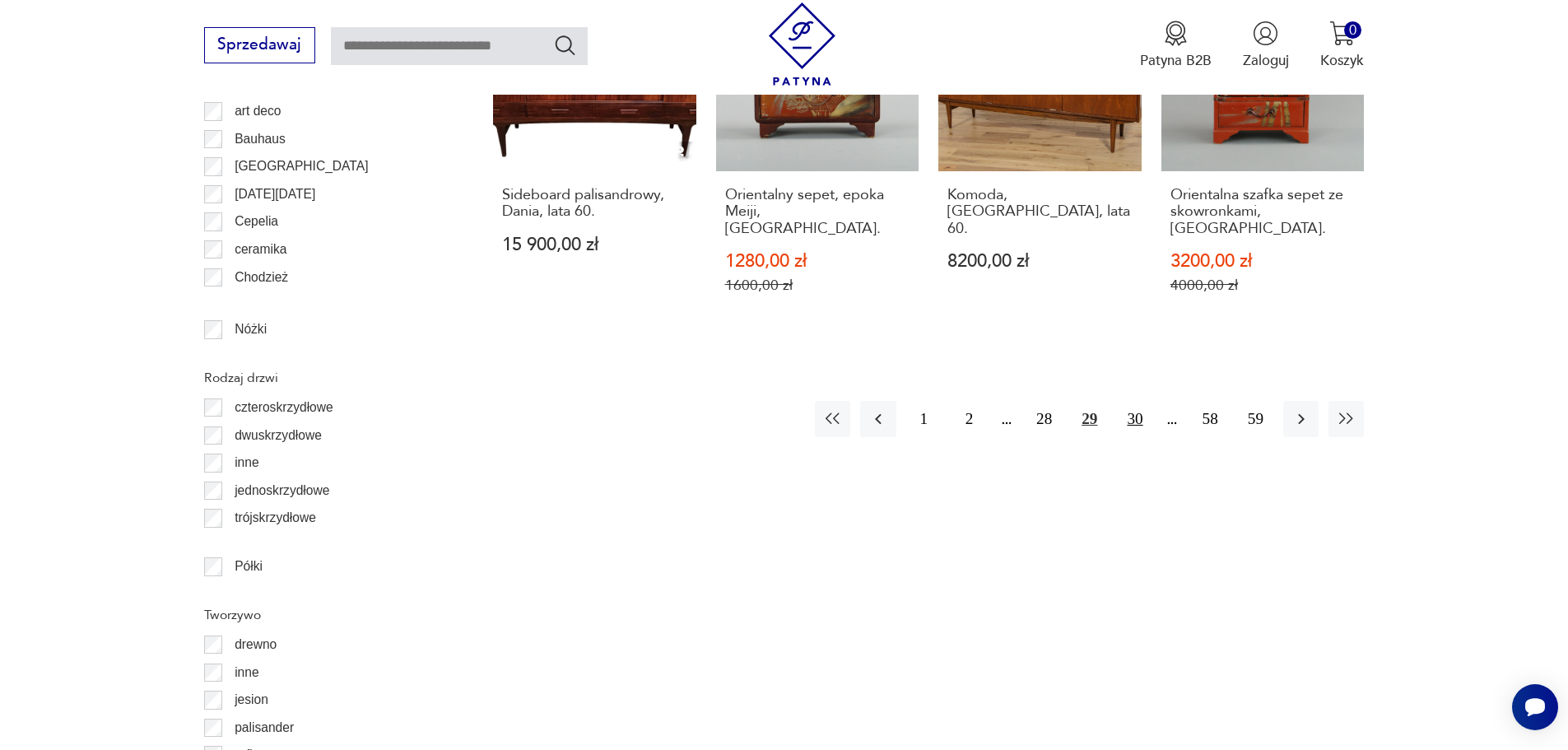
click at [1137, 401] on button "30" at bounding box center [1135, 418] width 35 height 35
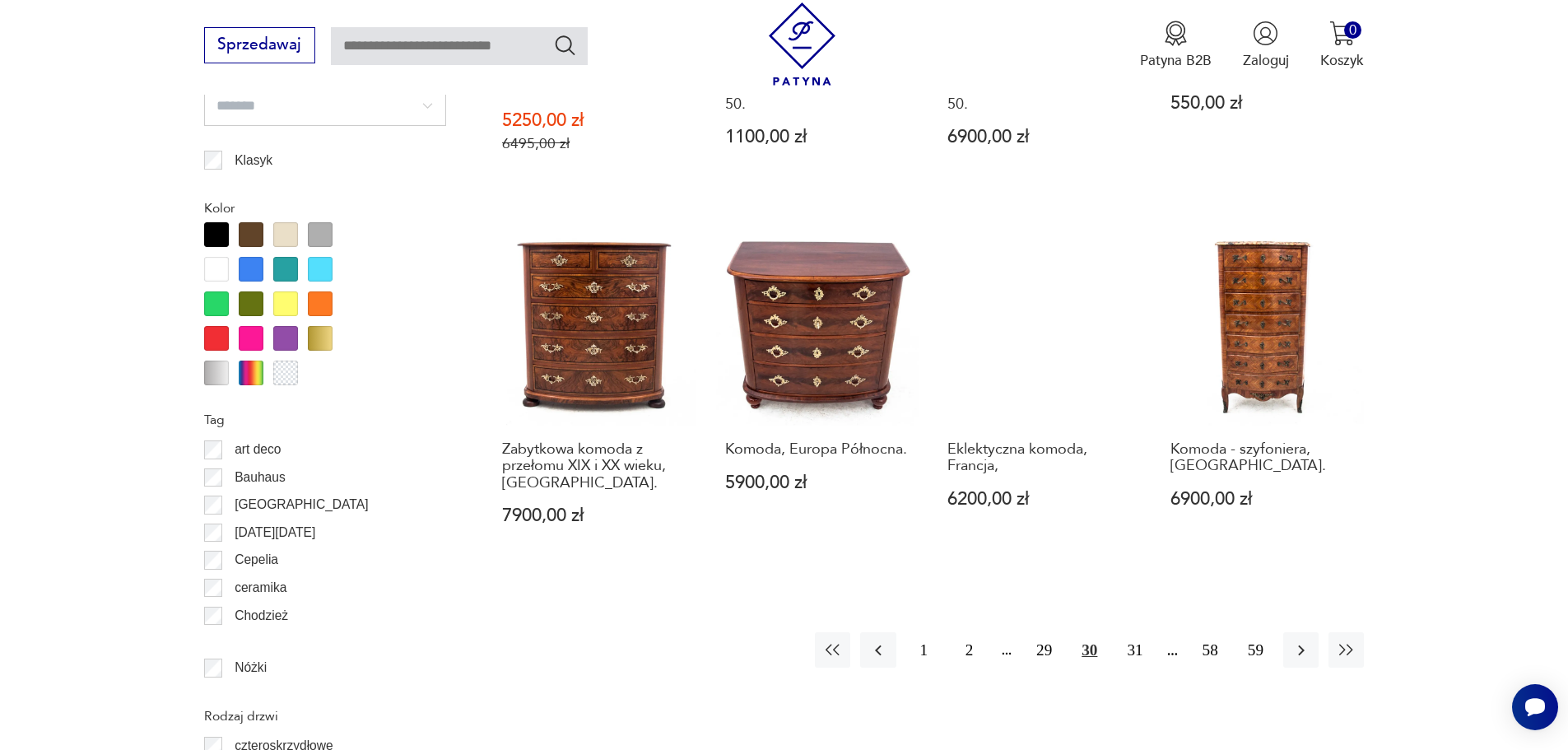
scroll to position [1876, 0]
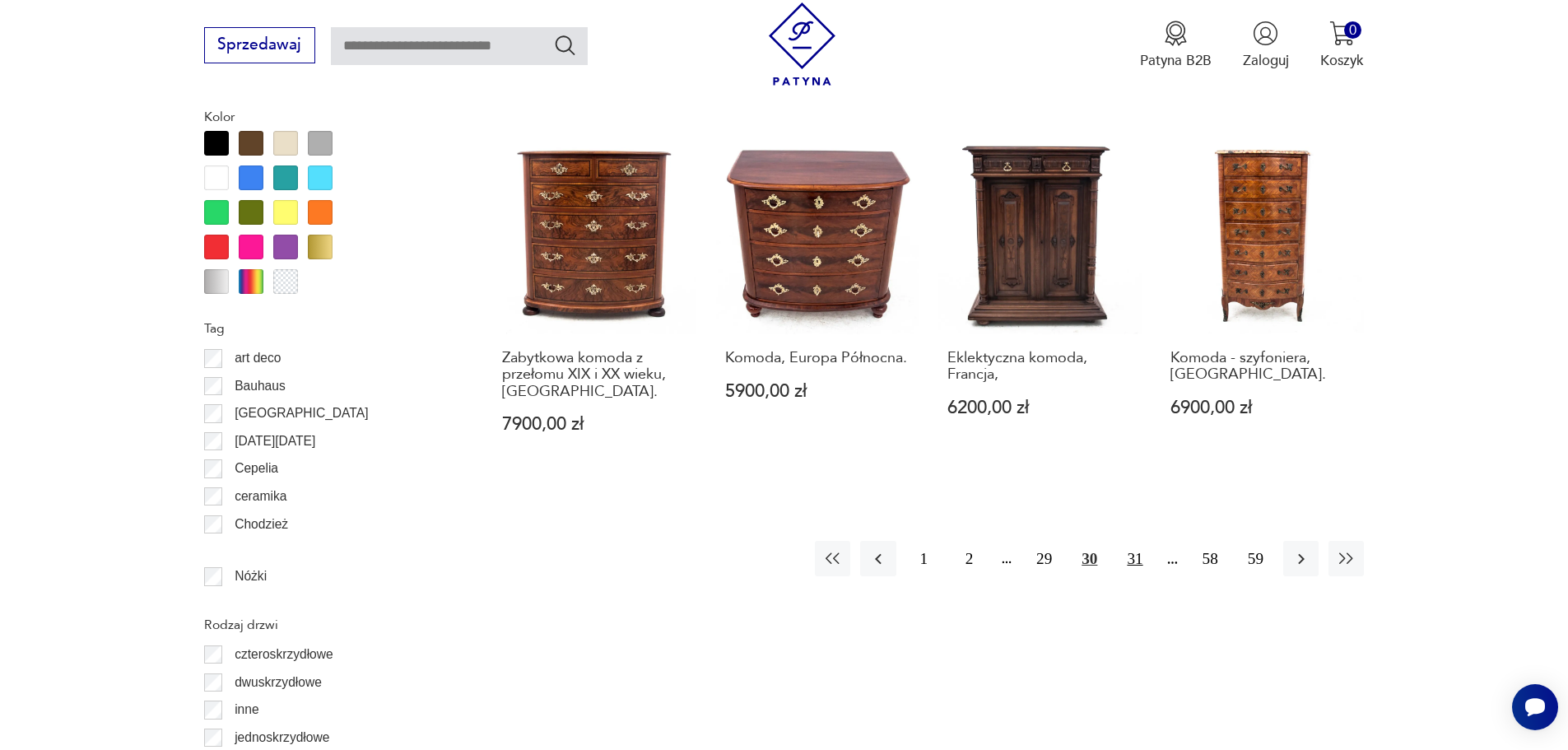
click at [1137, 552] on button "31" at bounding box center [1135, 559] width 35 height 35
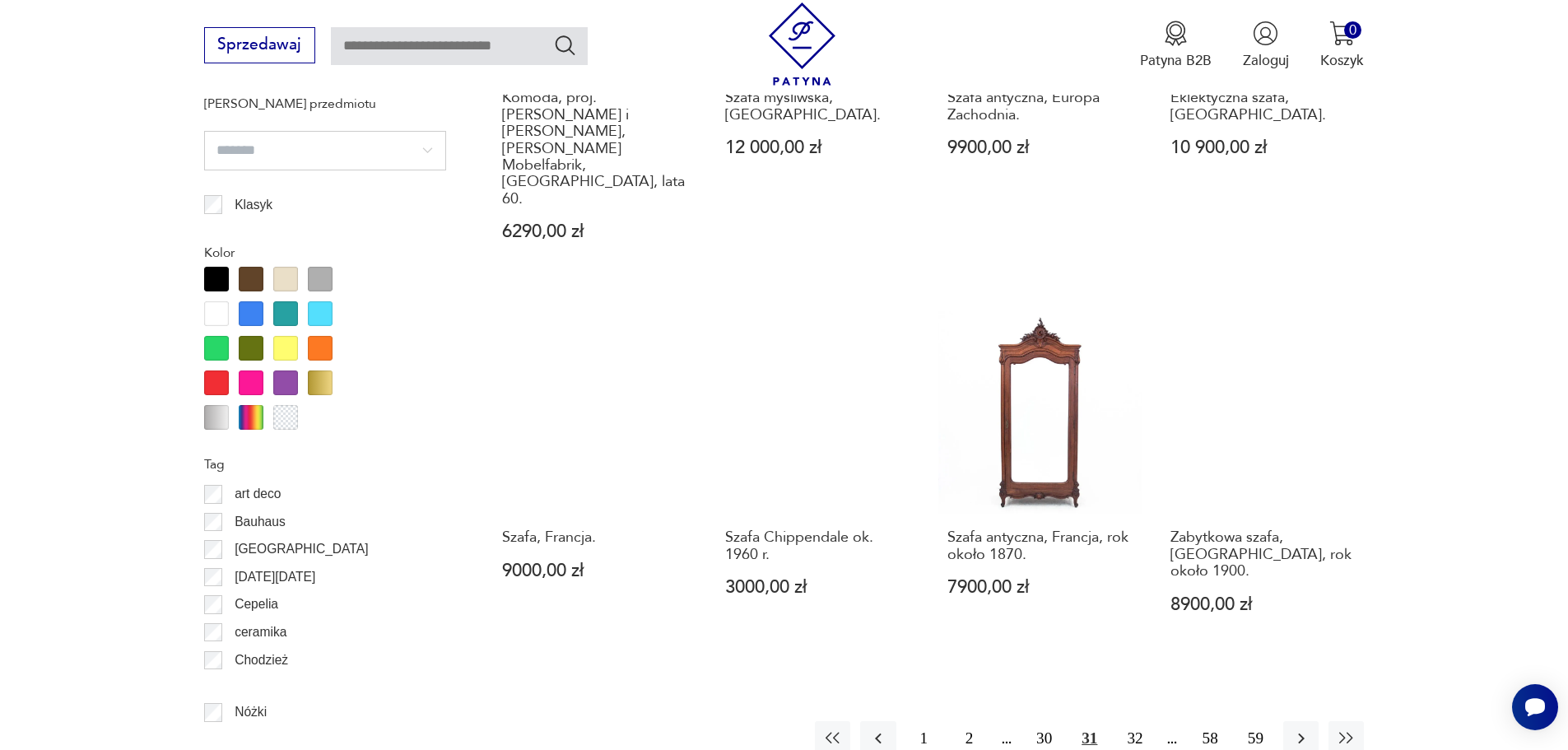
scroll to position [1959, 0]
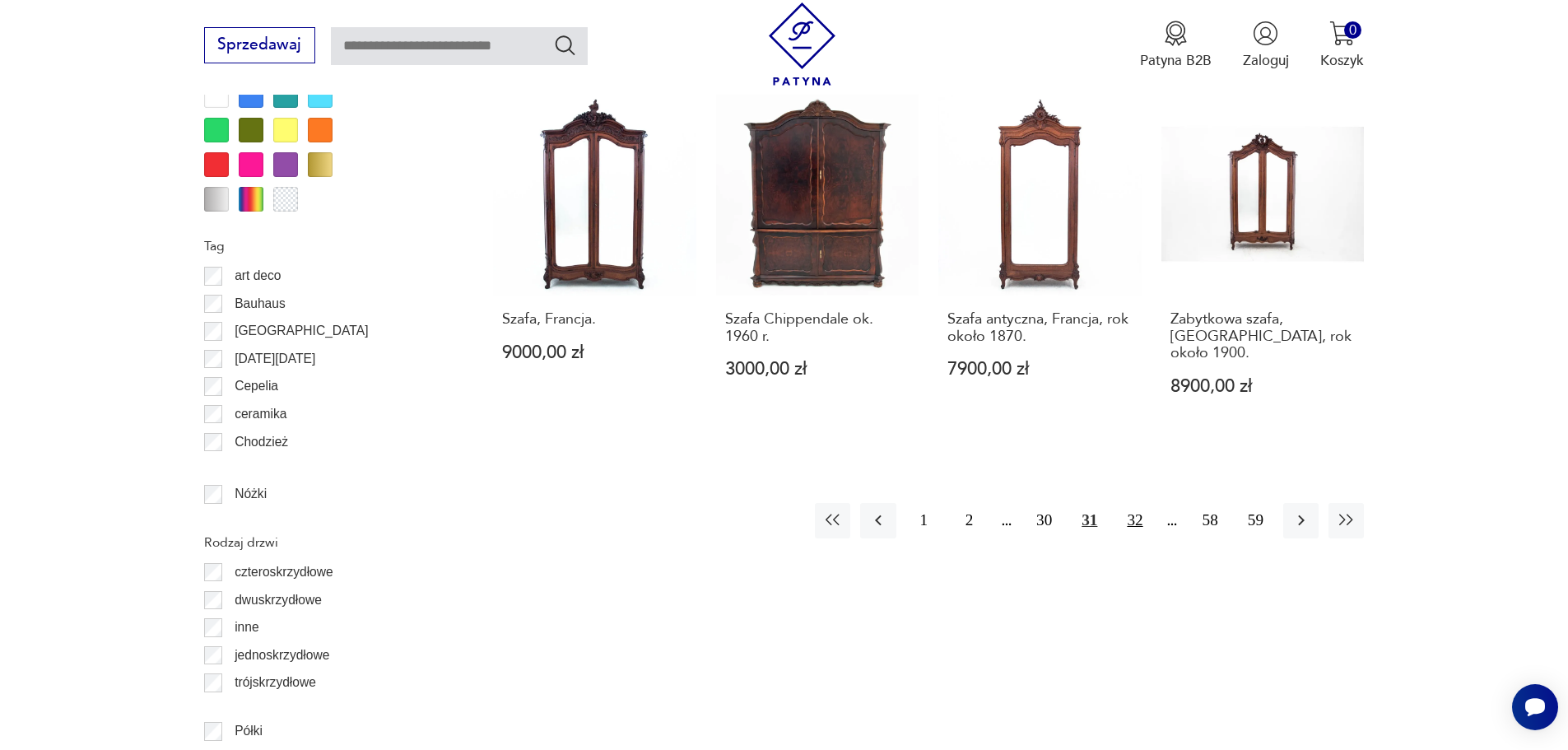
click at [1145, 504] on button "32" at bounding box center [1135, 521] width 35 height 35
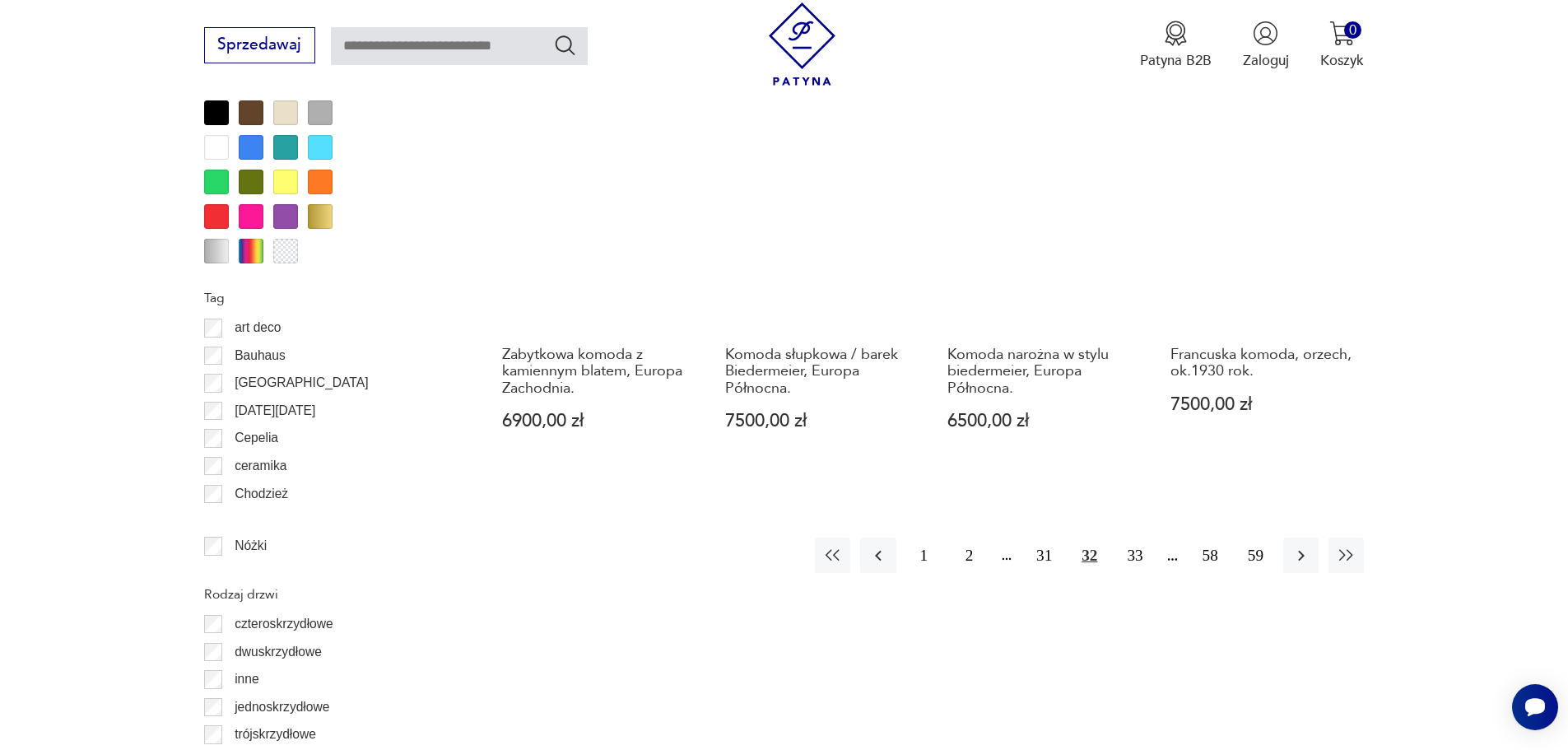
scroll to position [1959, 0]
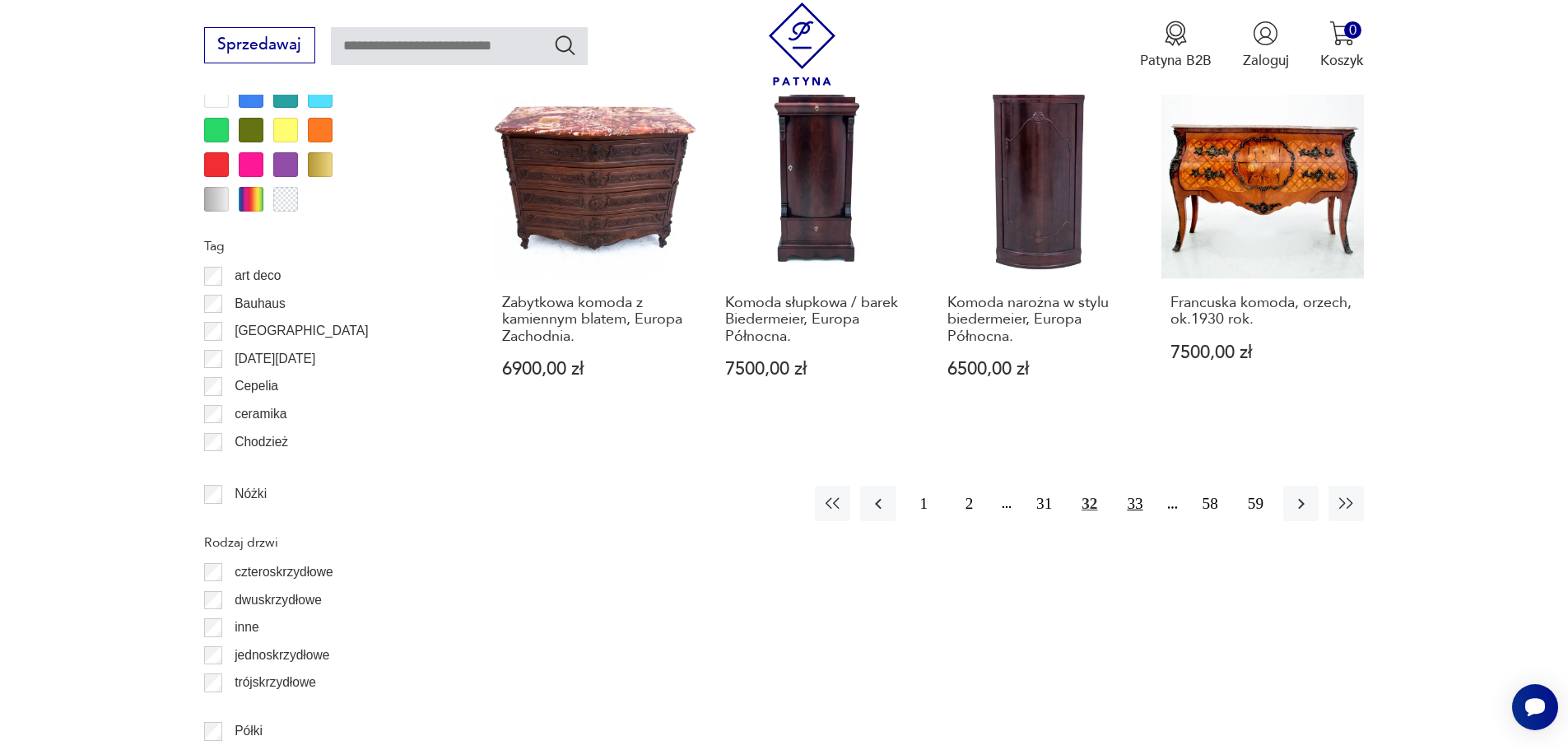
click at [1137, 486] on button "33" at bounding box center [1135, 504] width 35 height 35
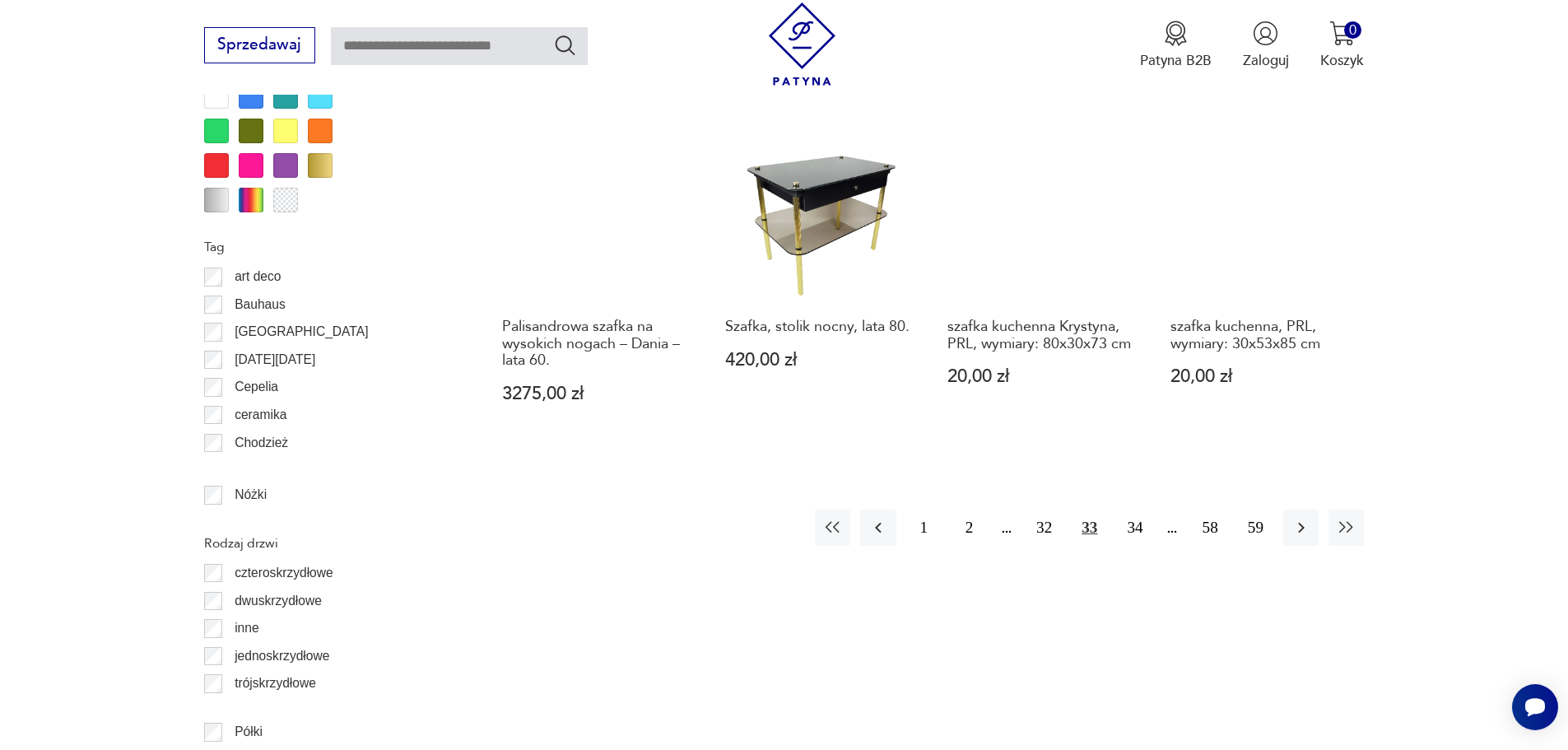
scroll to position [1959, 0]
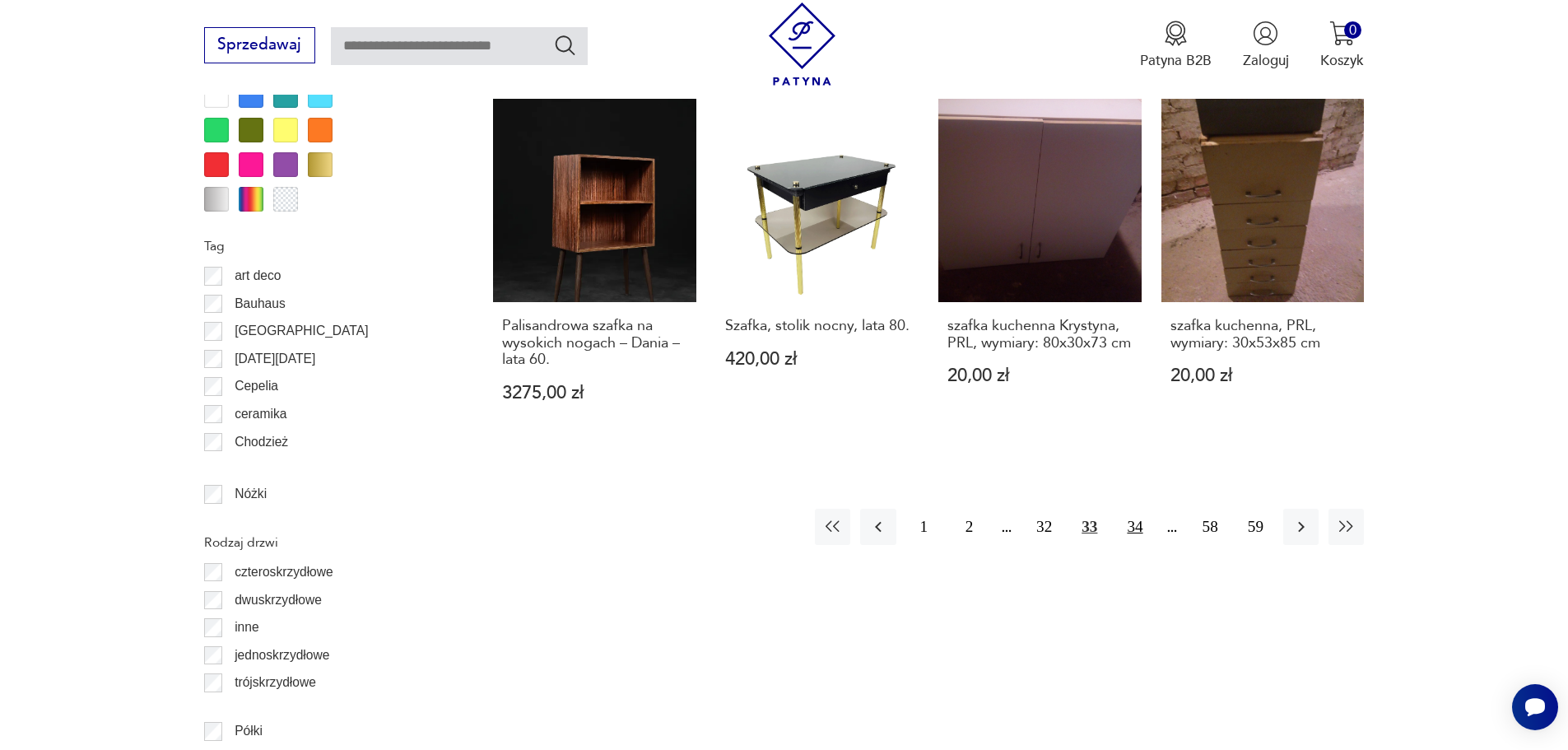
click at [1125, 509] on button "34" at bounding box center [1135, 526] width 35 height 35
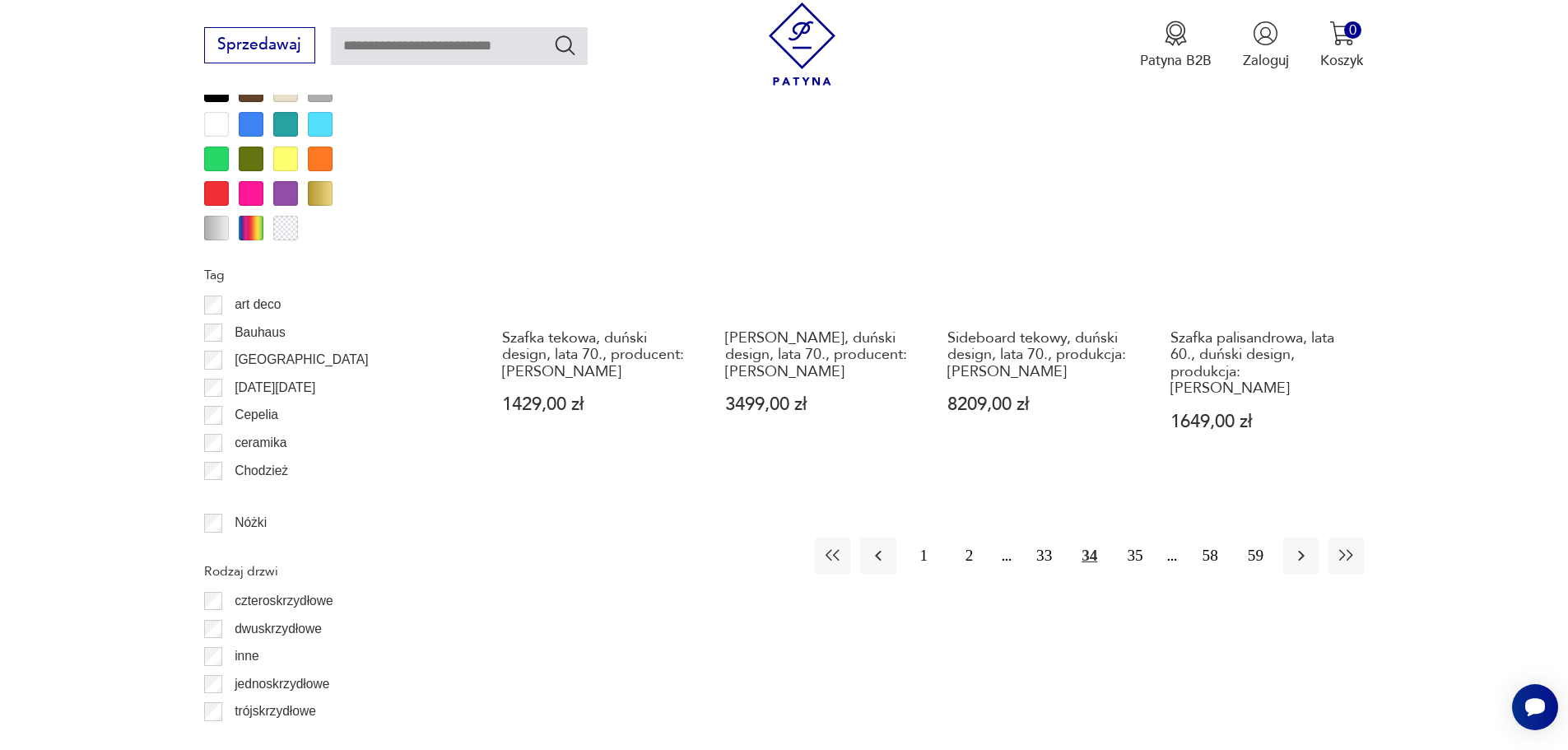
scroll to position [1959, 0]
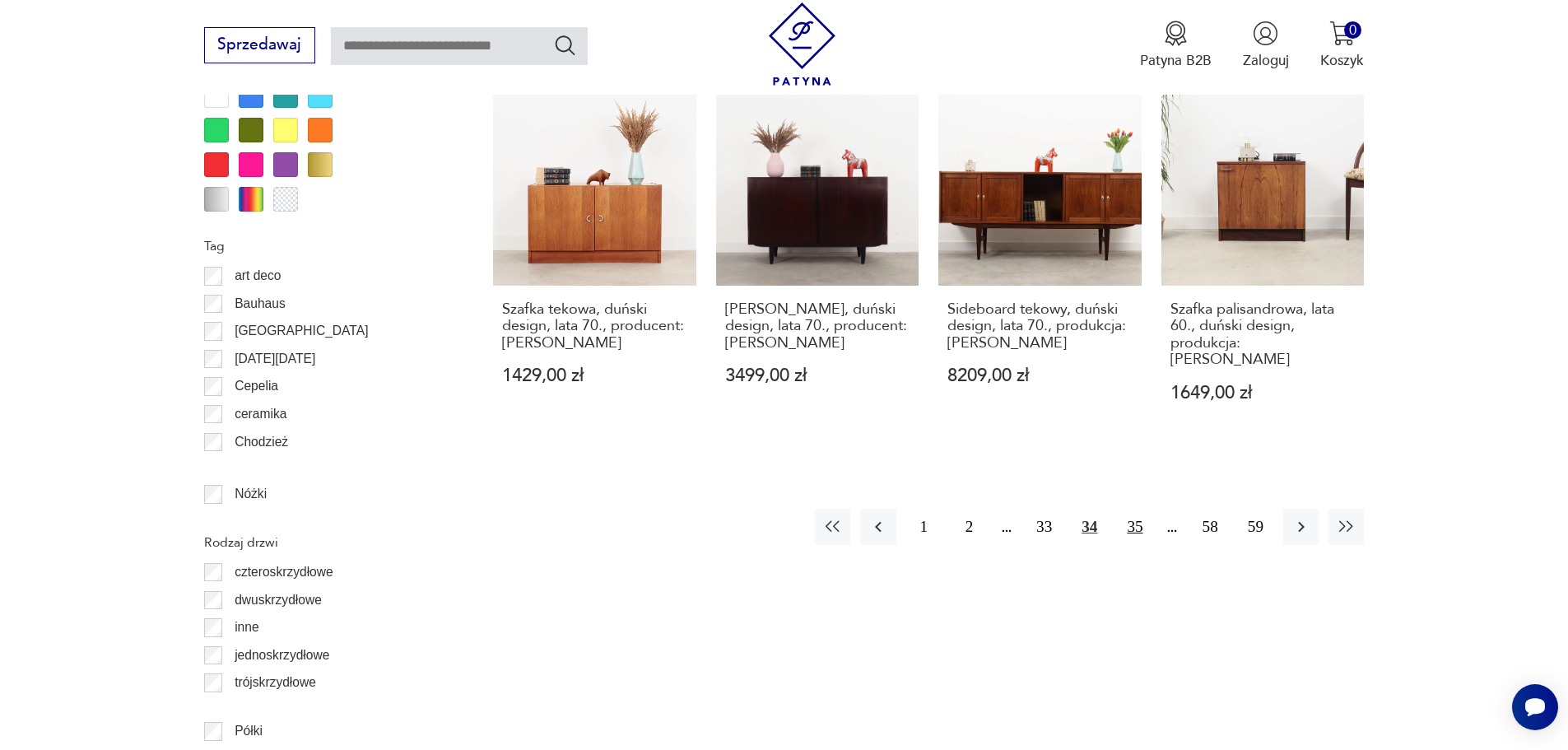
click at [1143, 509] on button "35" at bounding box center [1135, 526] width 35 height 35
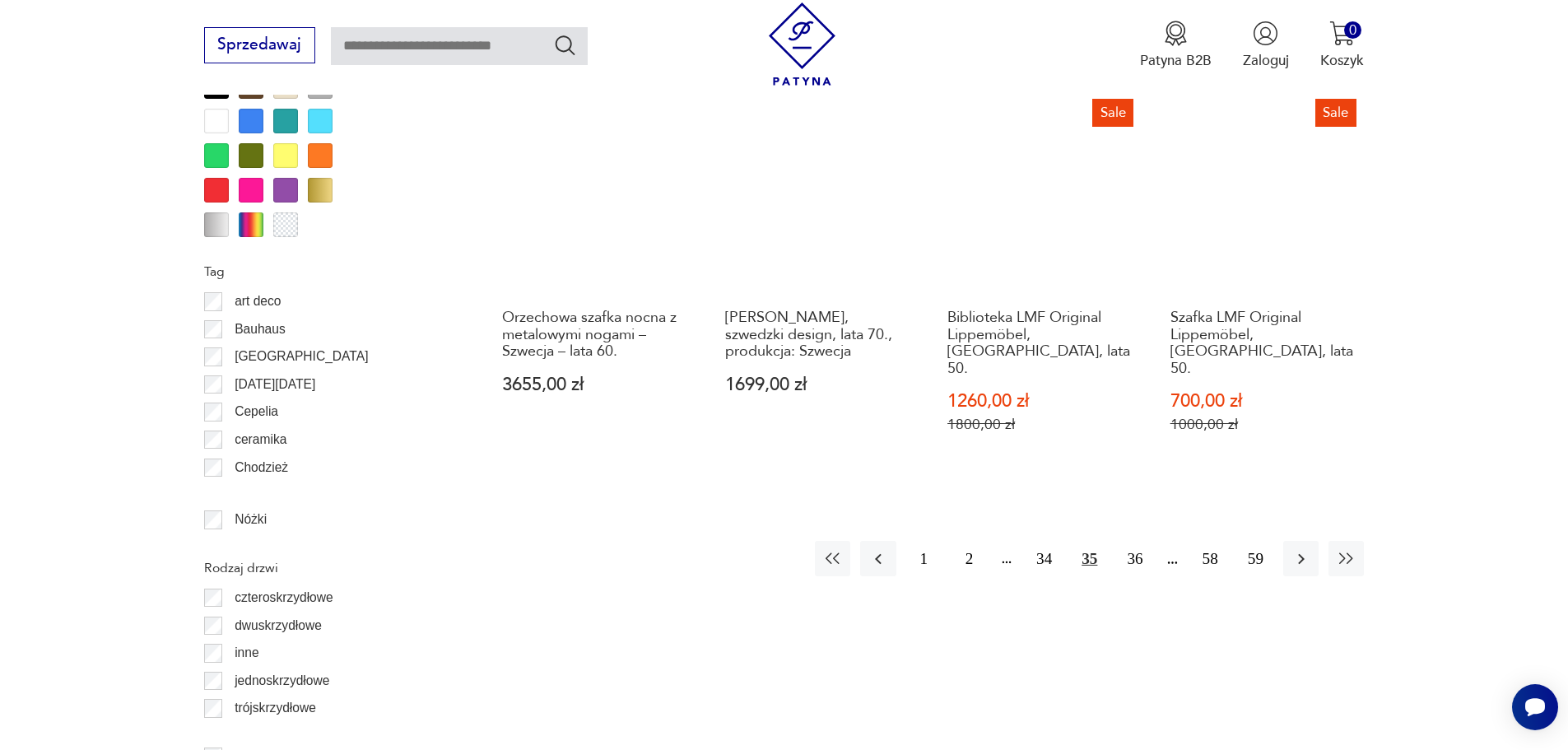
scroll to position [1959, 0]
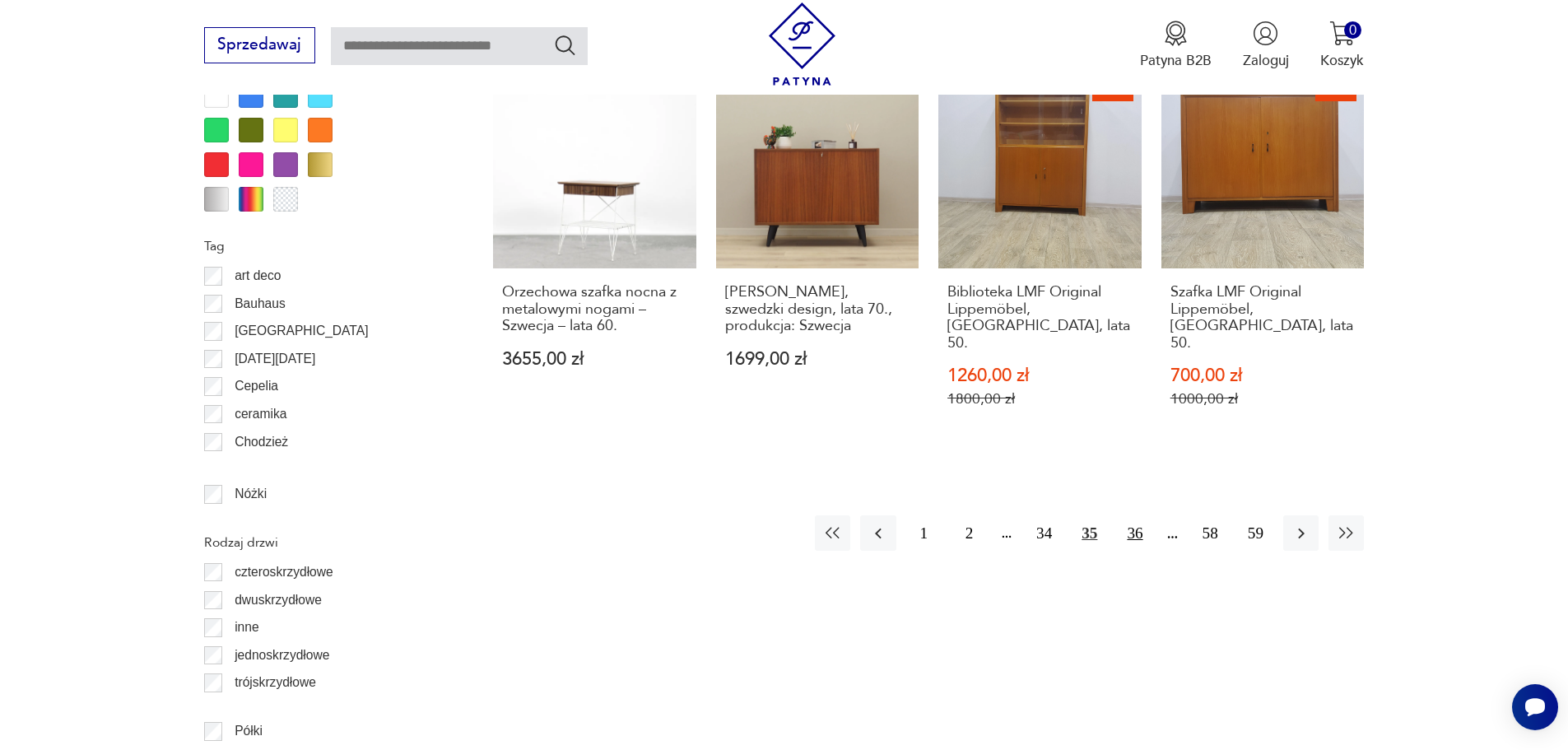
click at [1143, 516] on button "36" at bounding box center [1135, 533] width 35 height 35
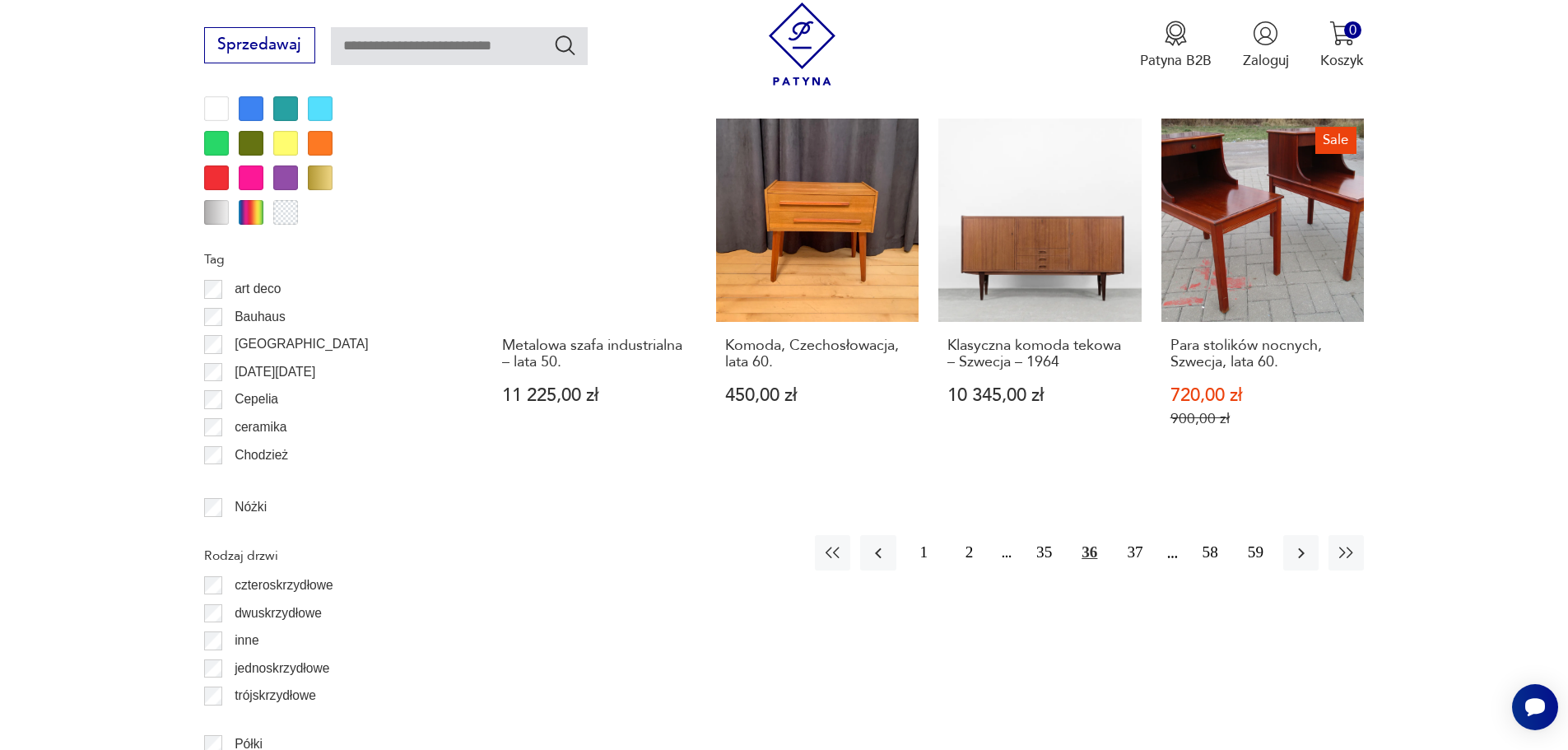
scroll to position [1959, 0]
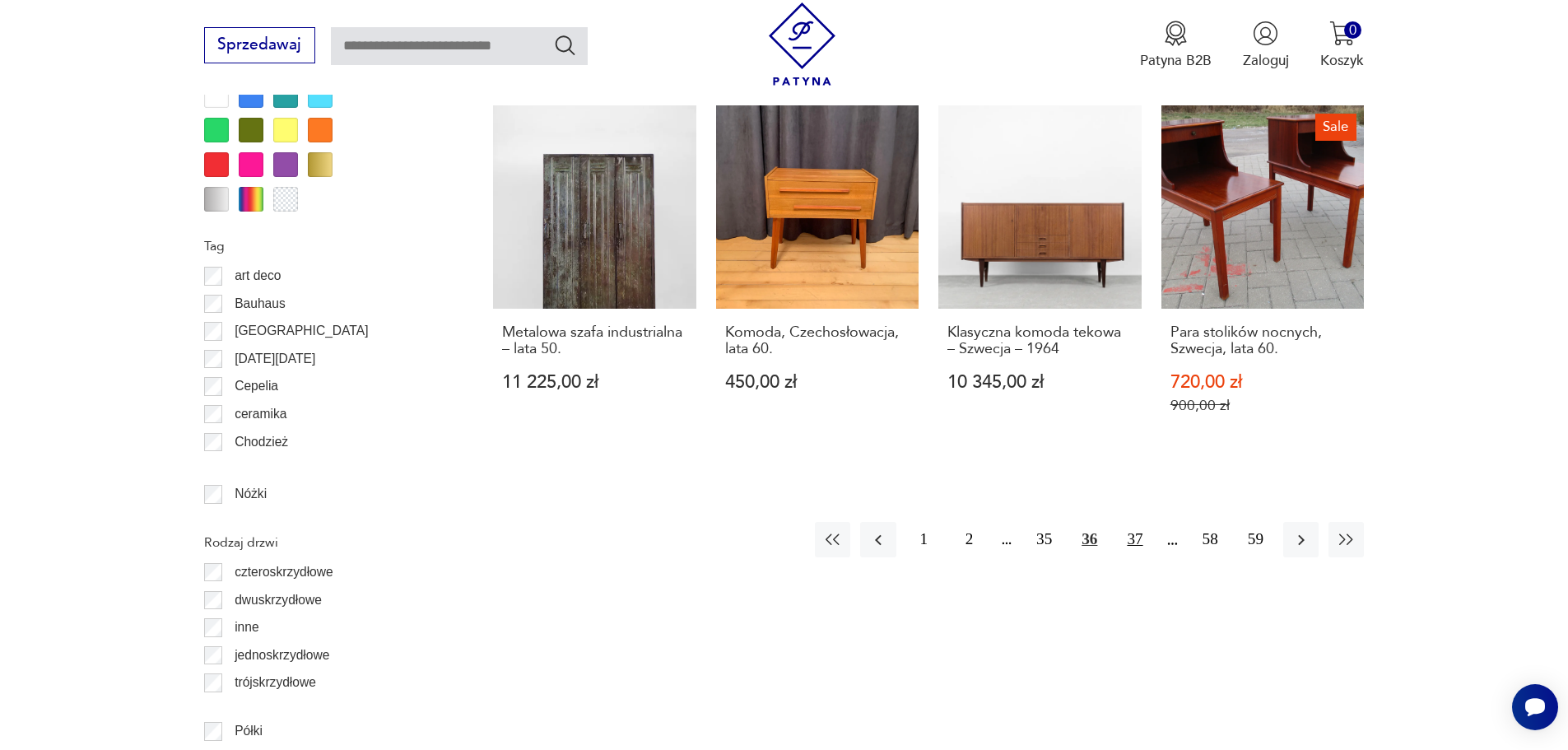
click at [1122, 522] on button "37" at bounding box center [1135, 539] width 35 height 35
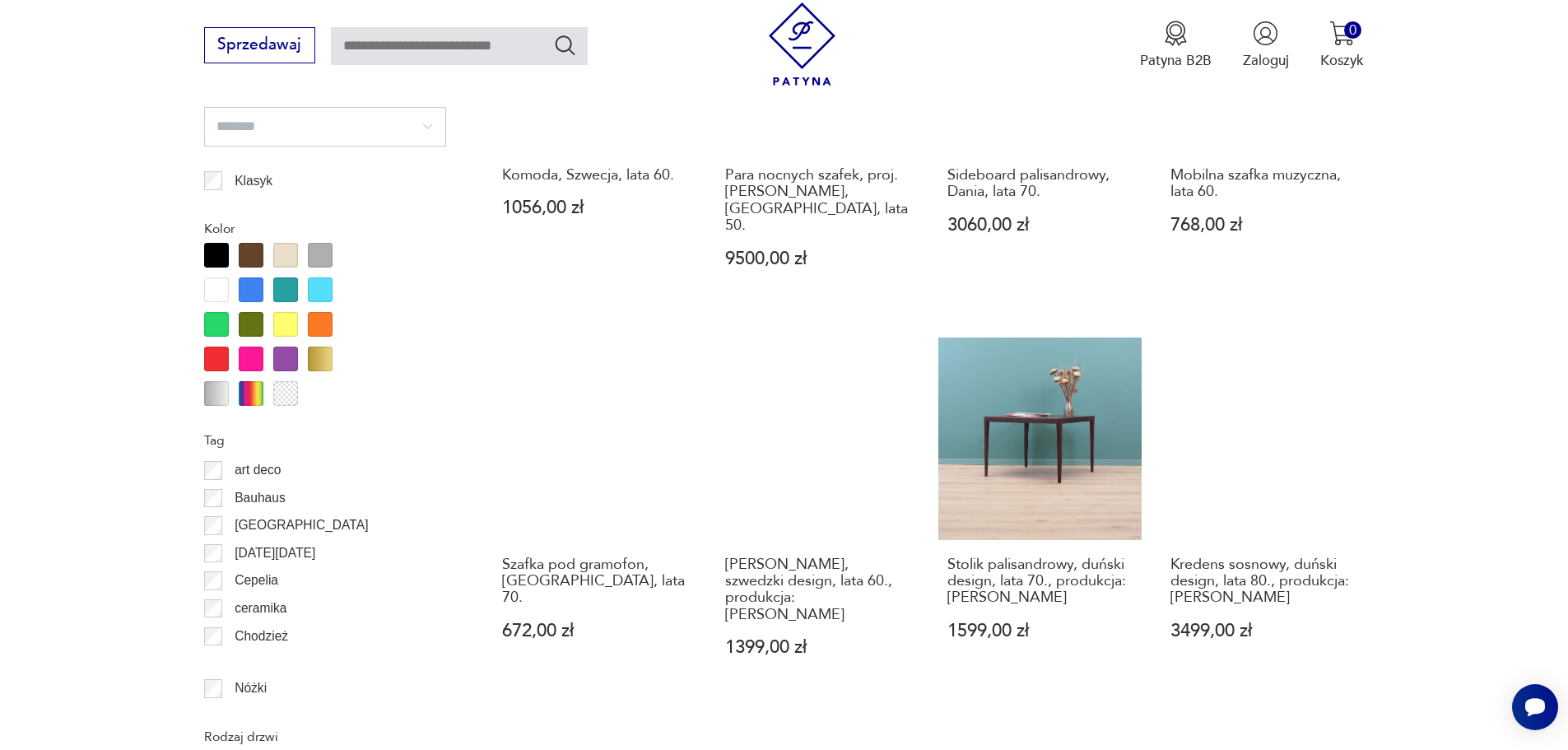
scroll to position [1794, 0]
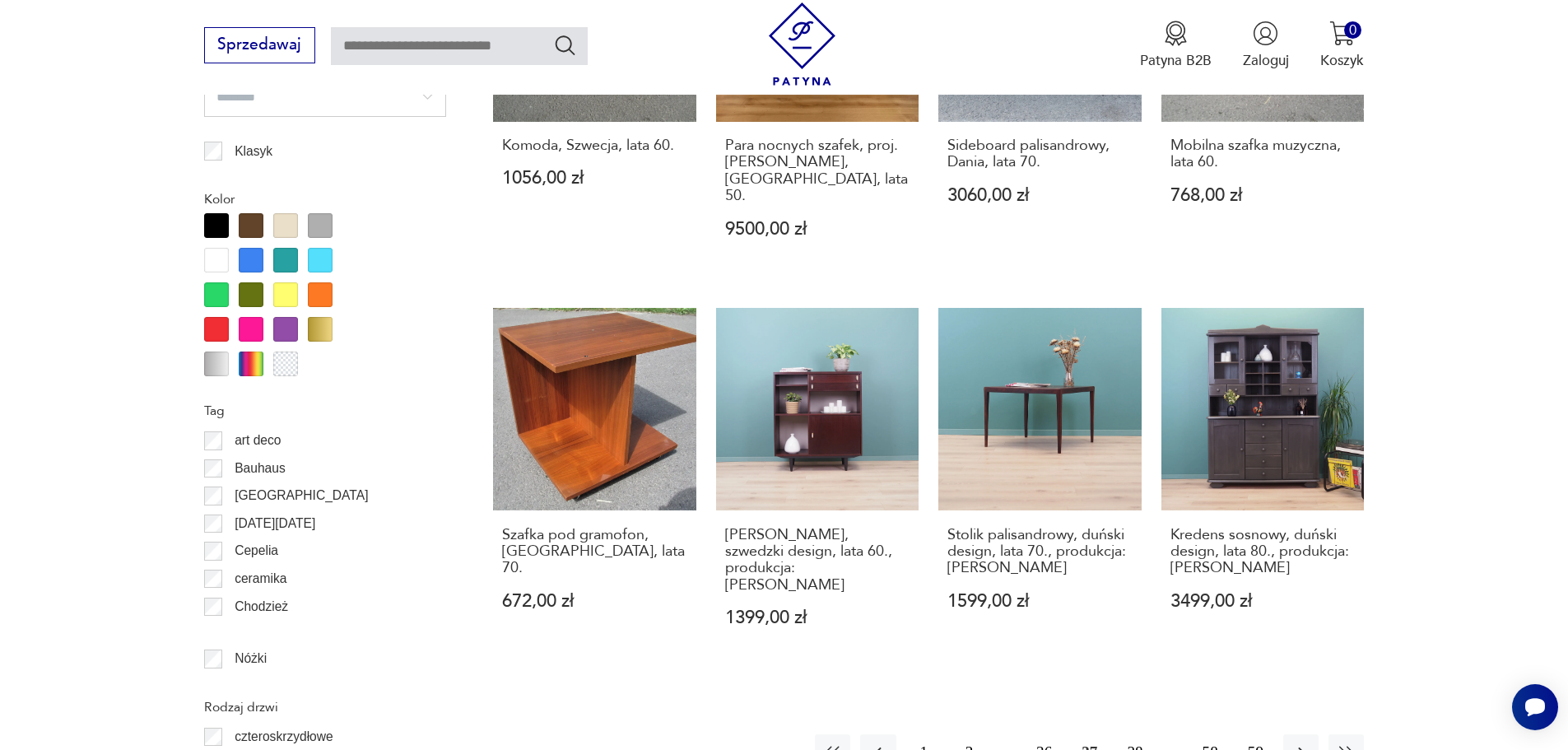
click at [1130, 734] on button "38" at bounding box center [1135, 752] width 35 height 35
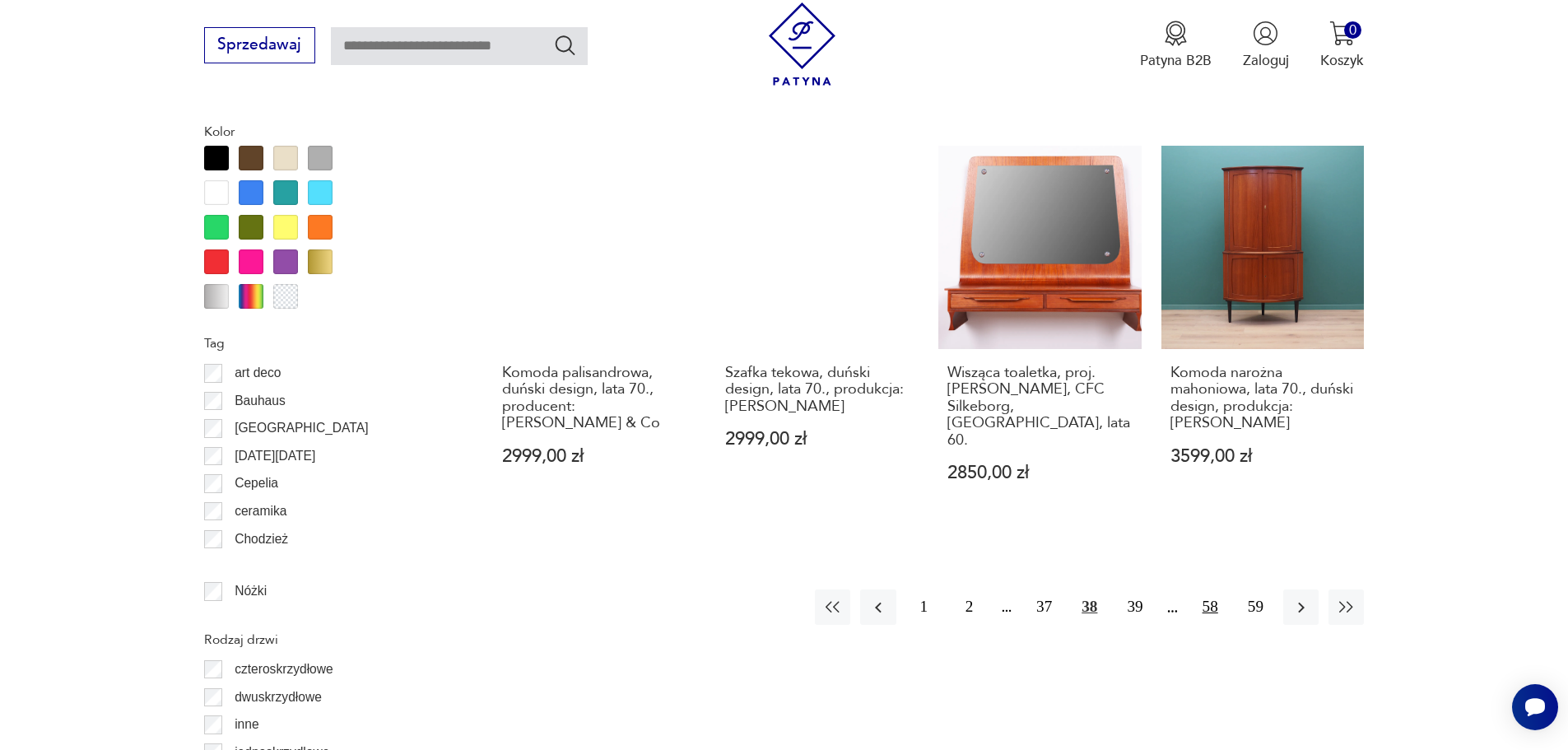
scroll to position [1876, 0]
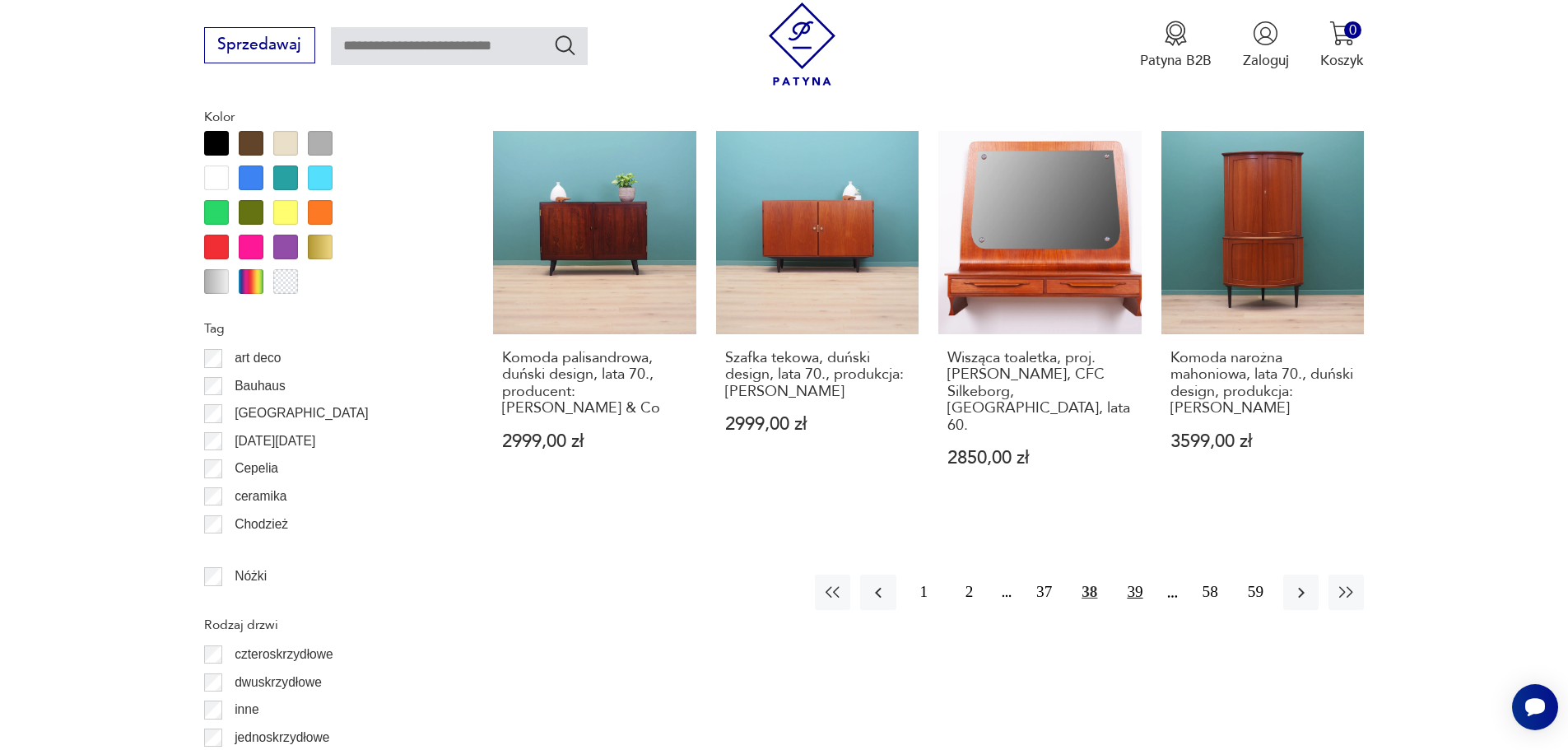
click at [1139, 575] on button "39" at bounding box center [1135, 592] width 35 height 35
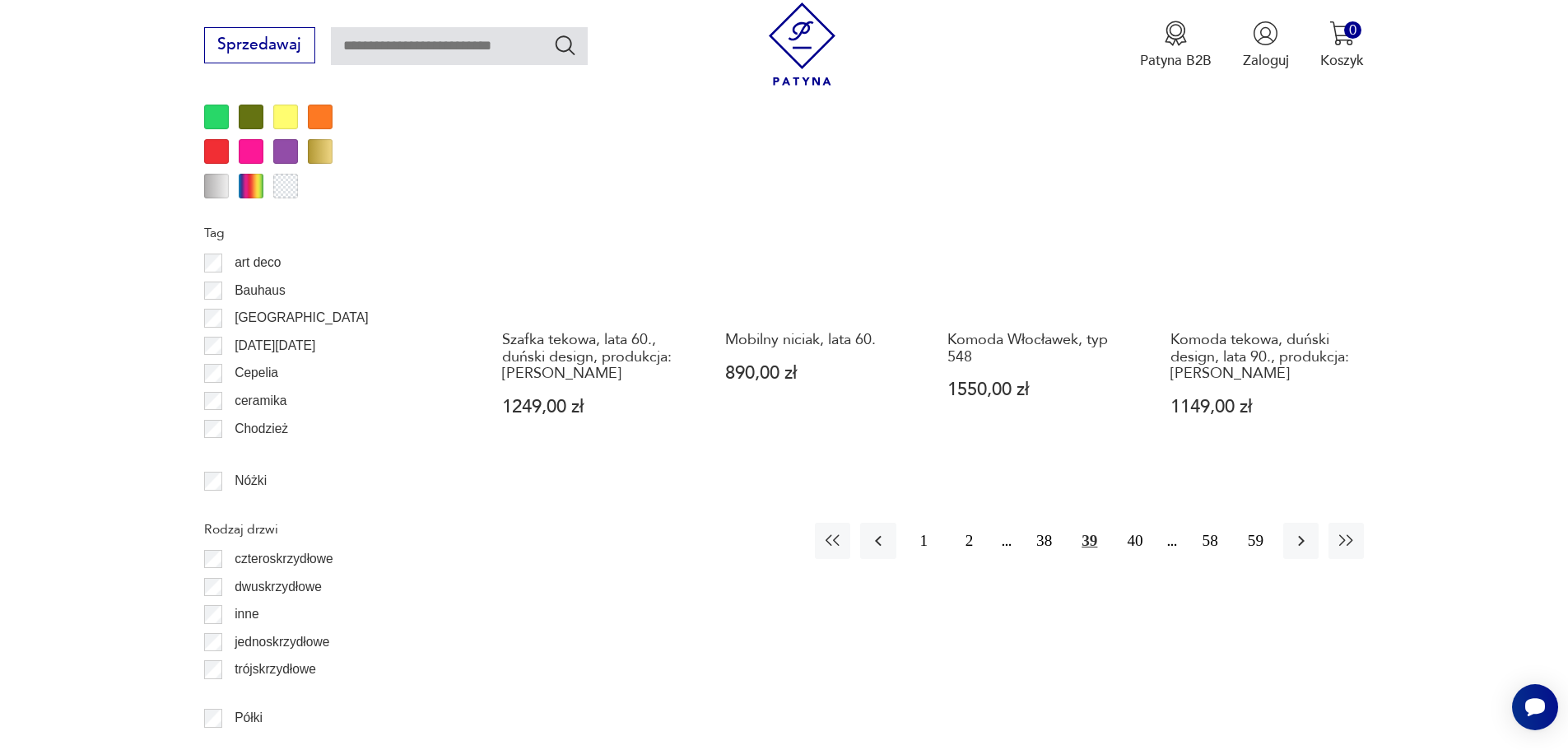
scroll to position [2040, 0]
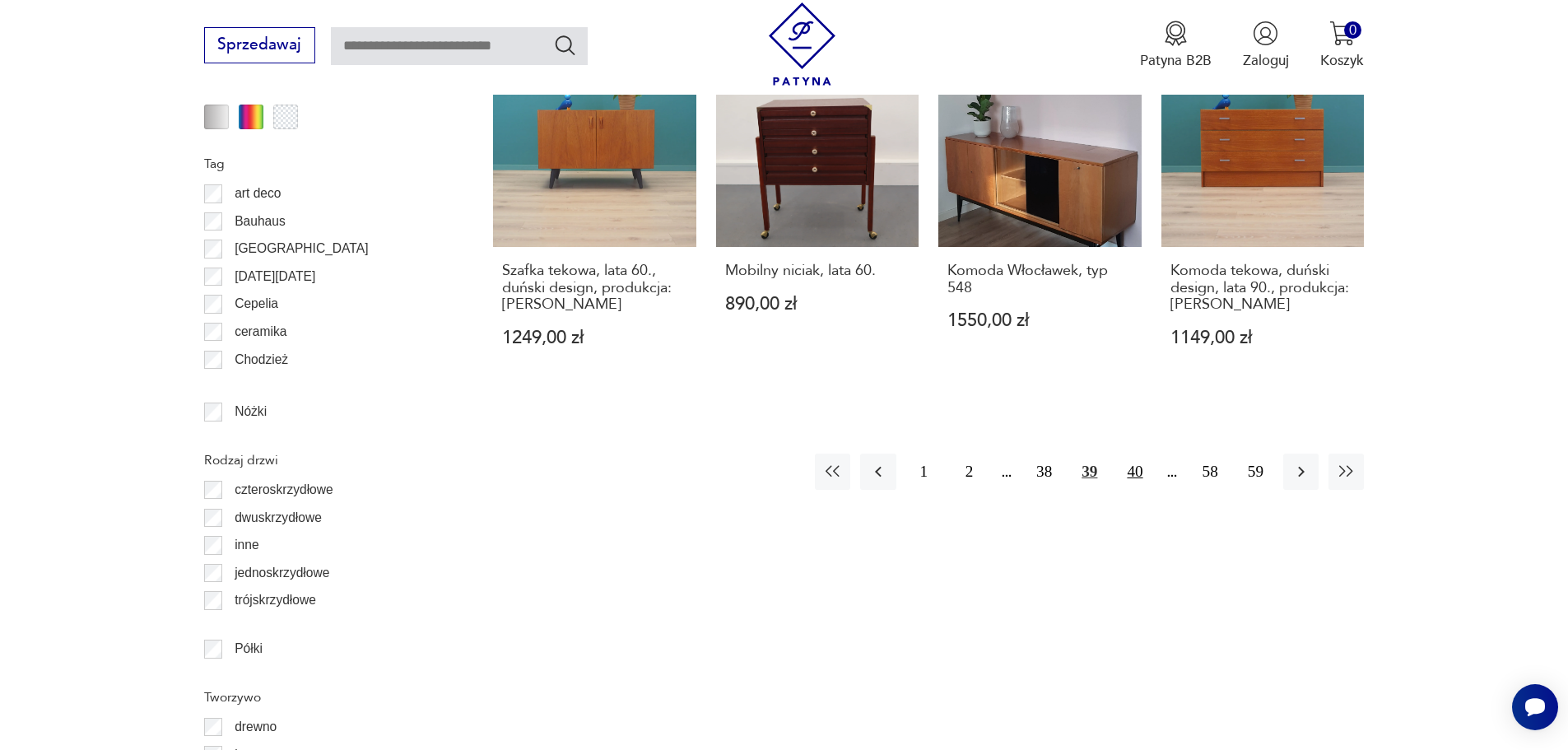
click at [1144, 454] on button "40" at bounding box center [1135, 471] width 35 height 35
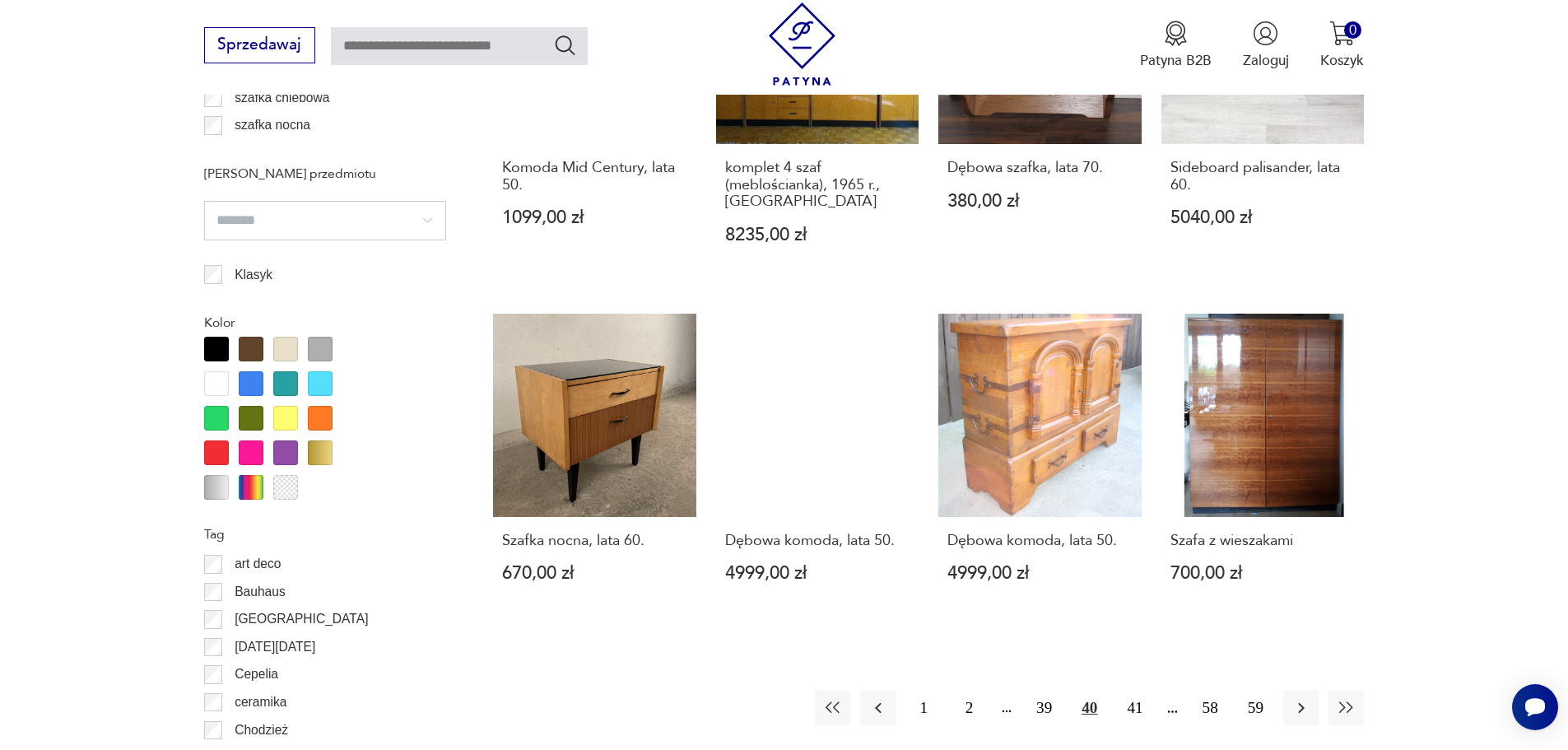
scroll to position [1711, 0]
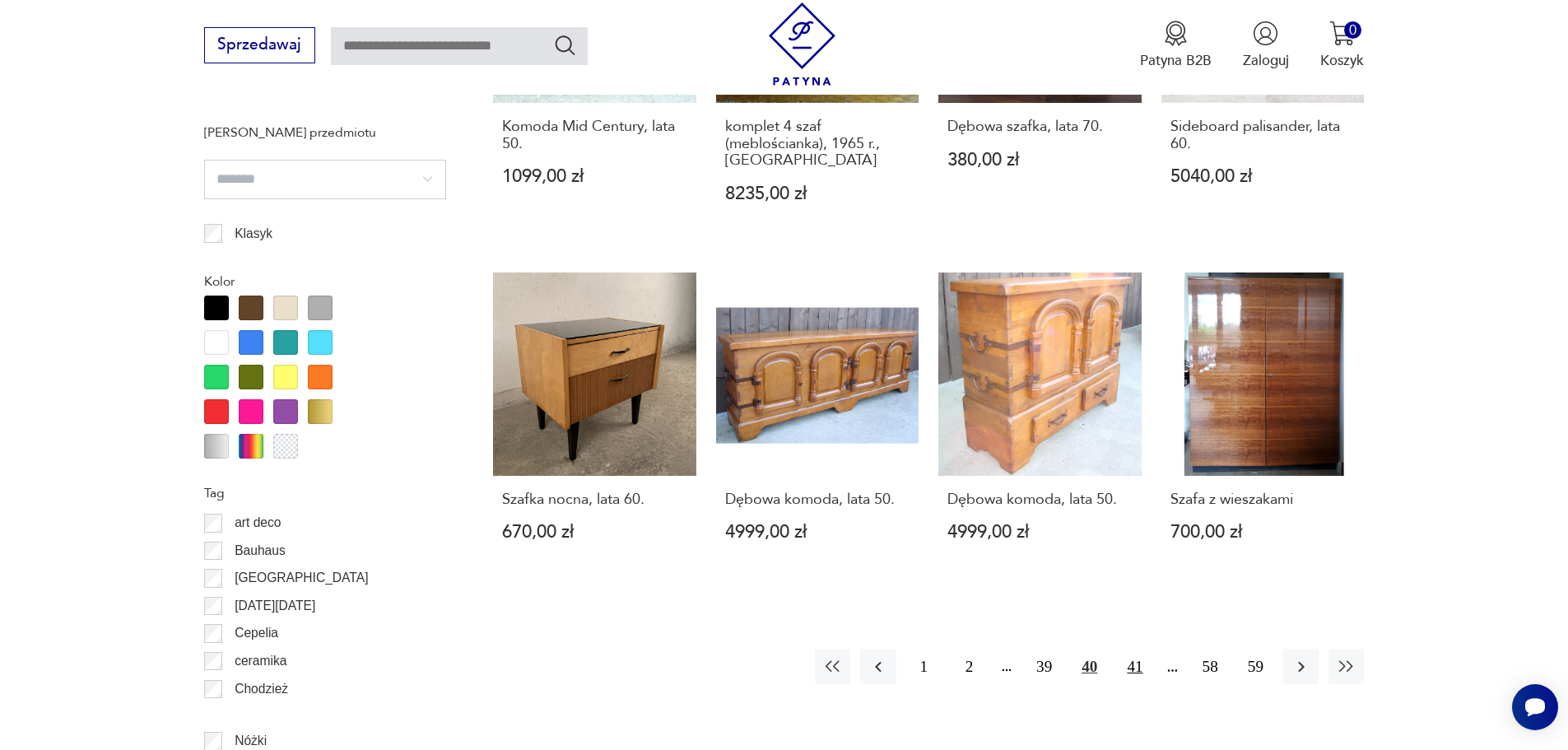
click at [1131, 665] on button "41" at bounding box center [1135, 667] width 35 height 35
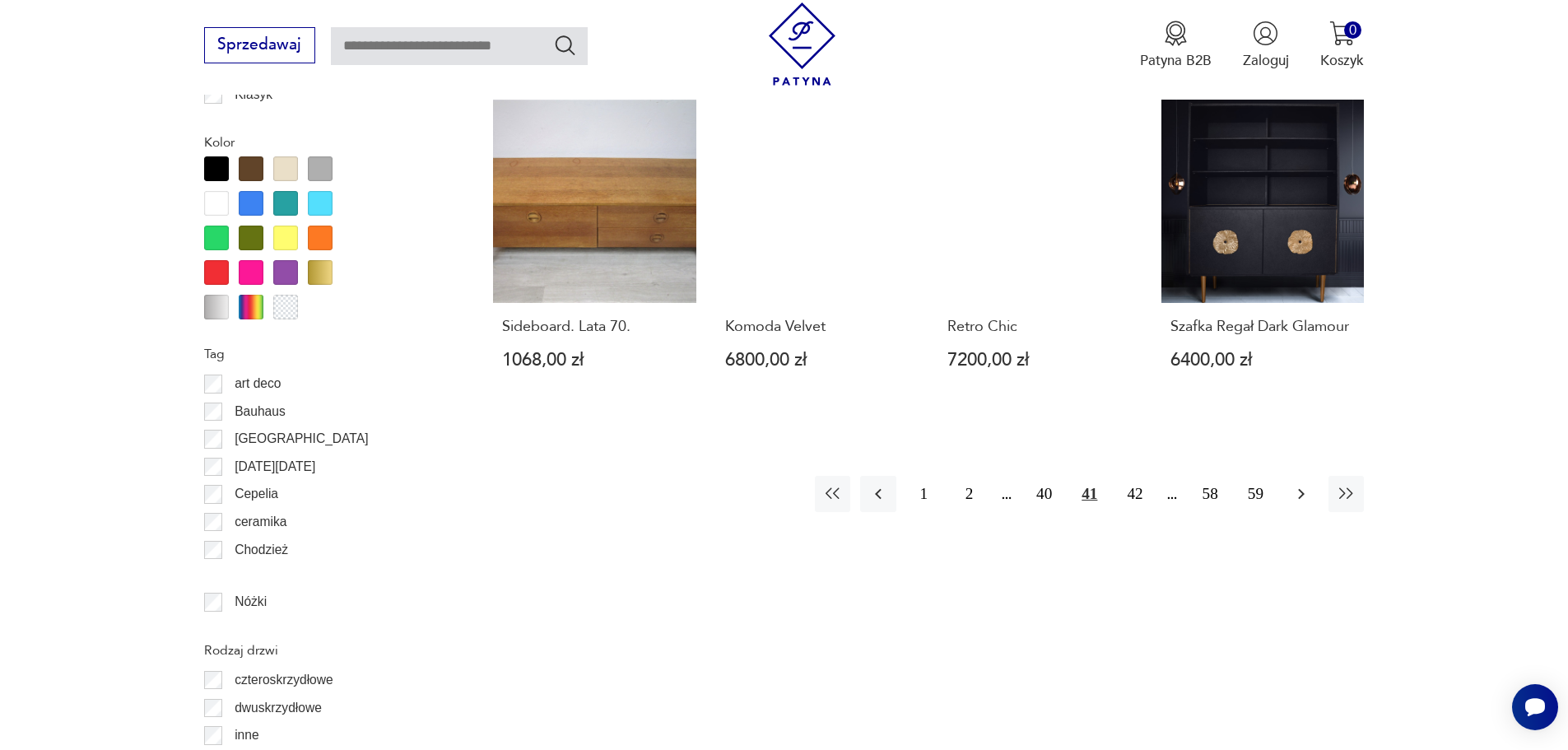
scroll to position [1876, 0]
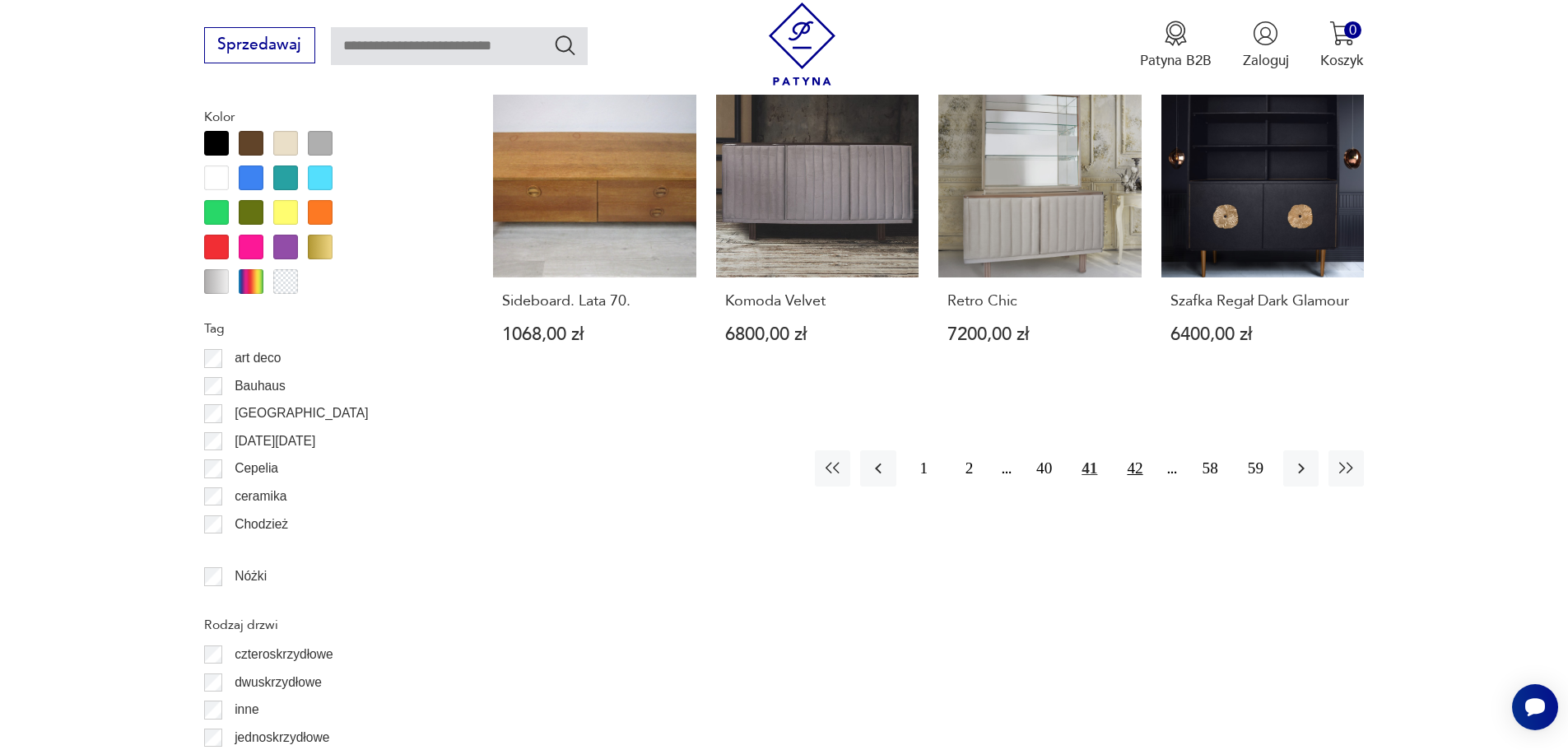
click at [1141, 486] on button "42" at bounding box center [1135, 468] width 35 height 35
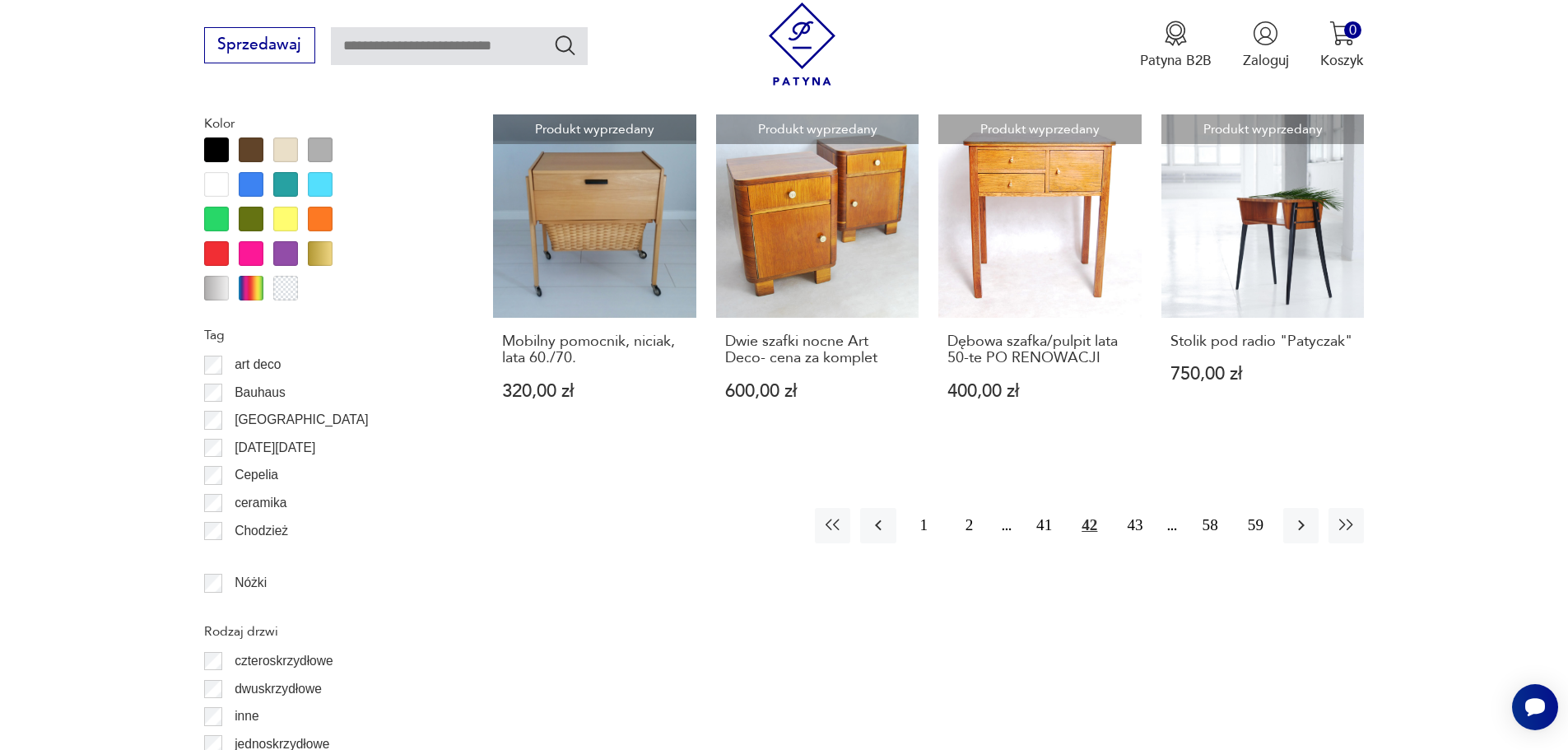
scroll to position [1876, 0]
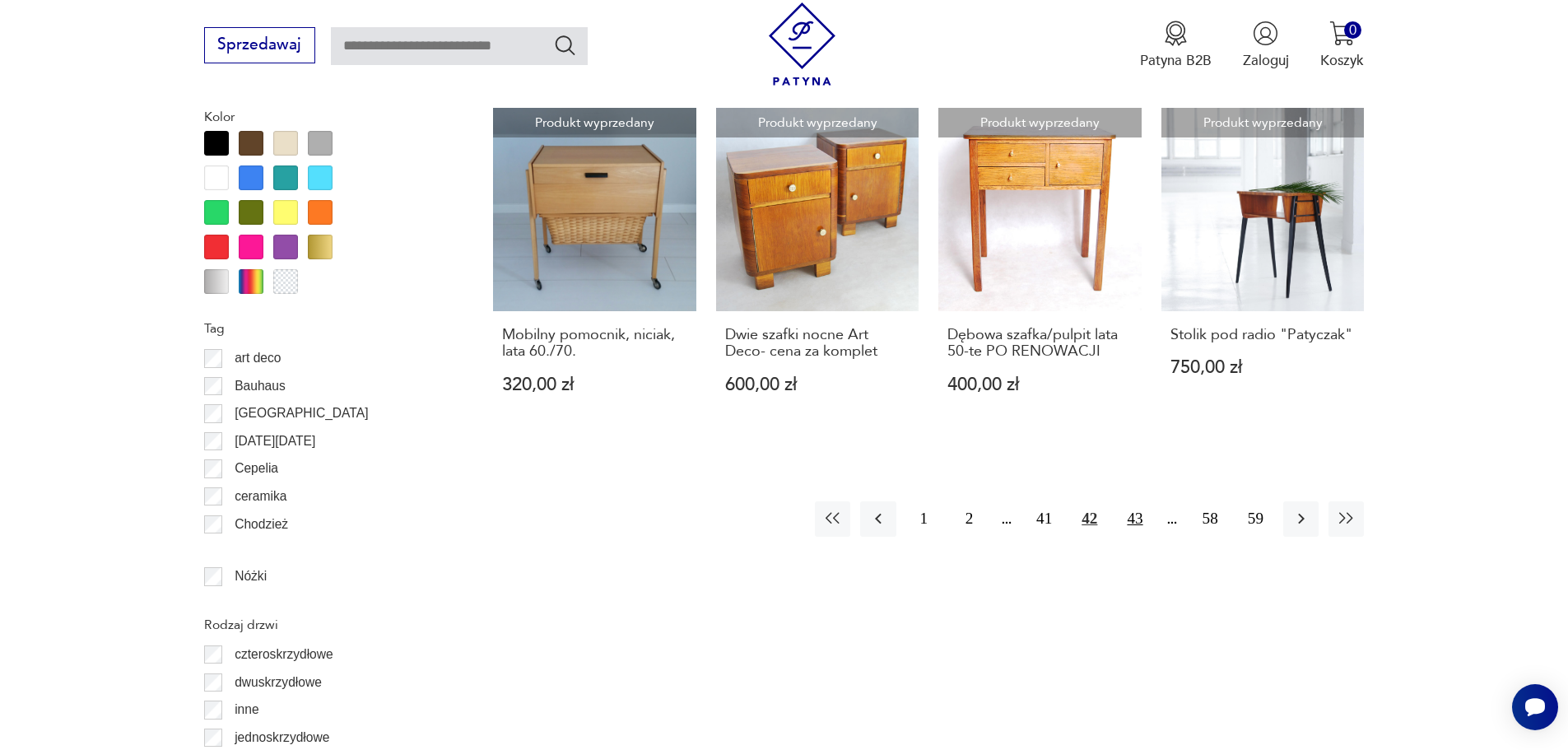
click at [1137, 518] on button "43" at bounding box center [1135, 519] width 35 height 35
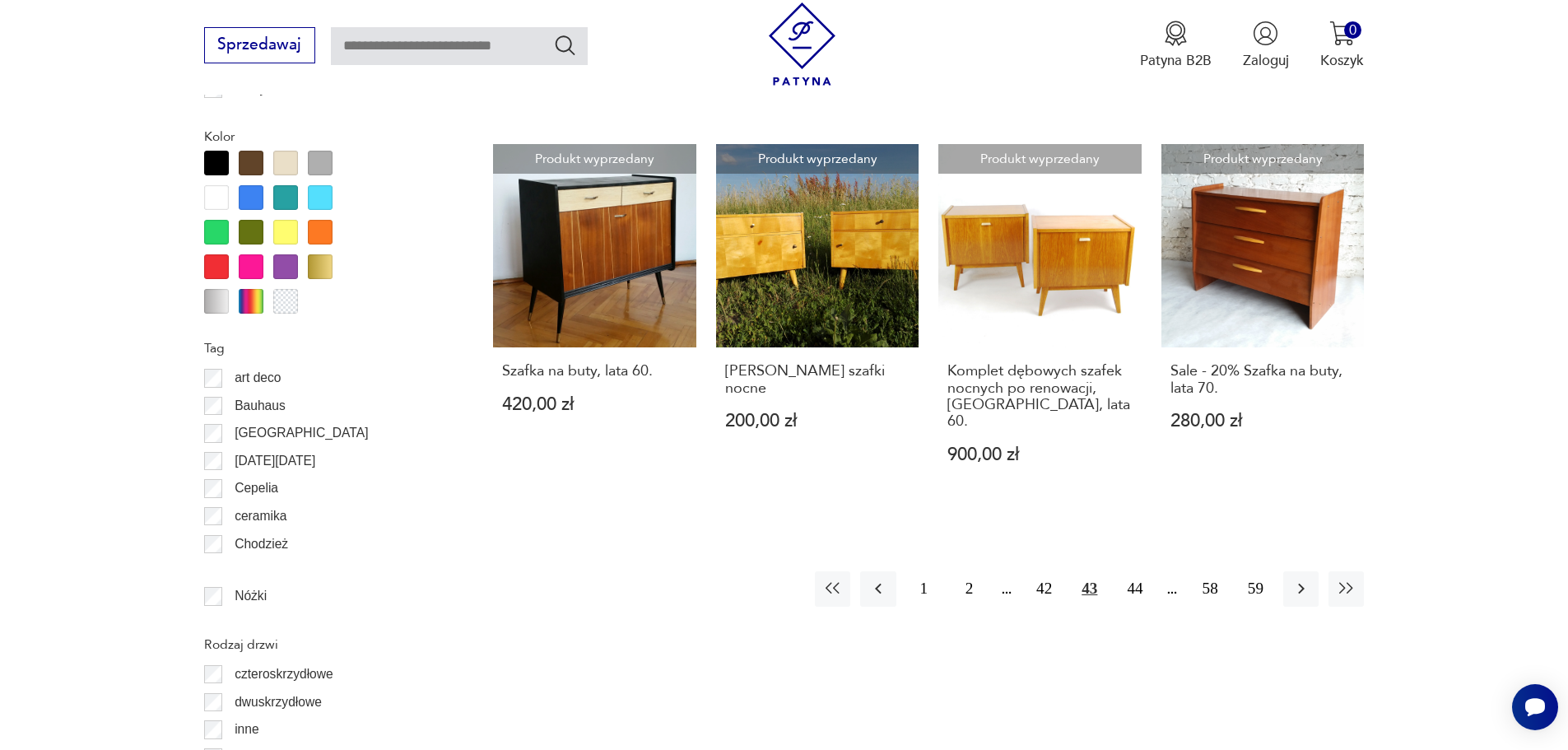
scroll to position [1876, 0]
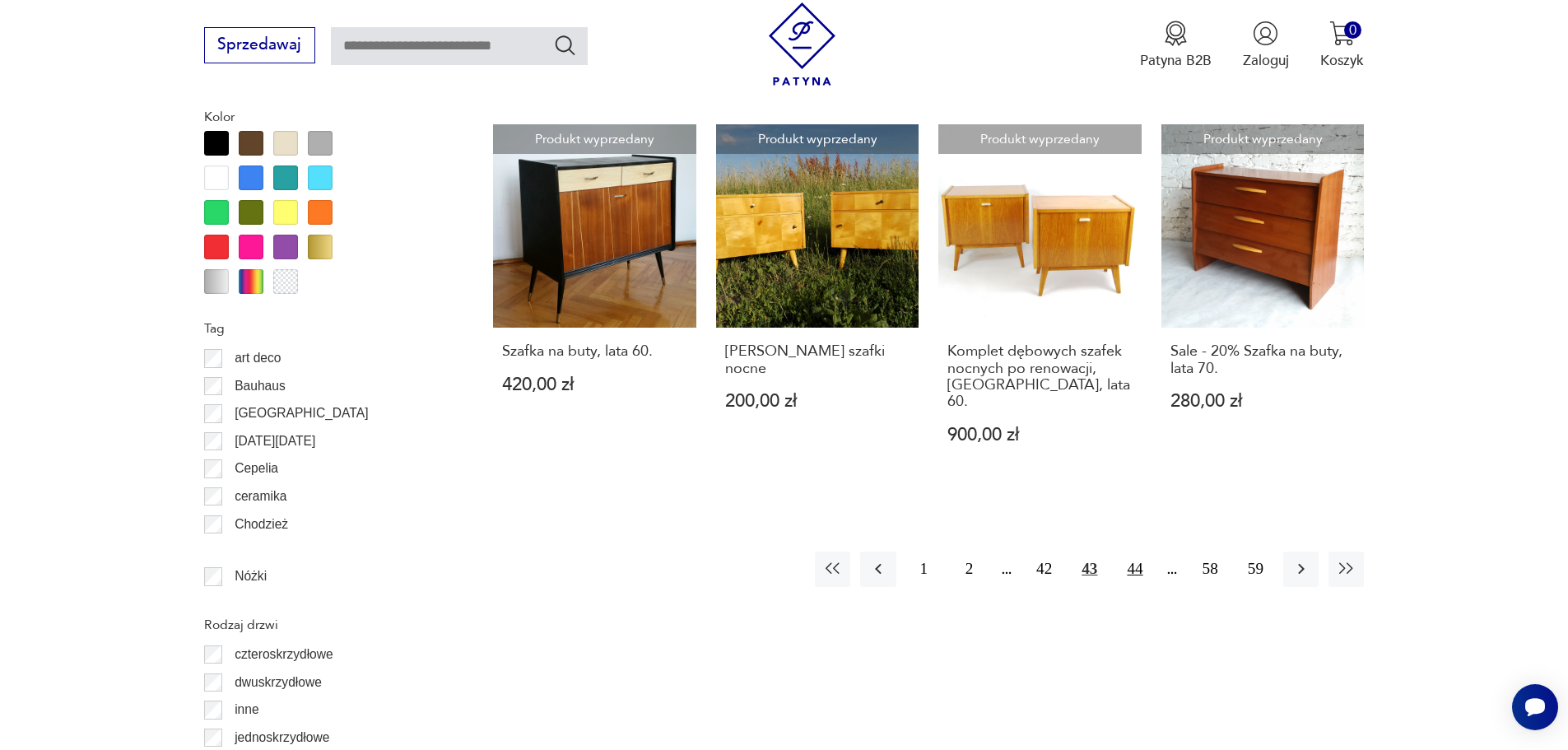
click at [1141, 552] on button "44" at bounding box center [1135, 569] width 35 height 35
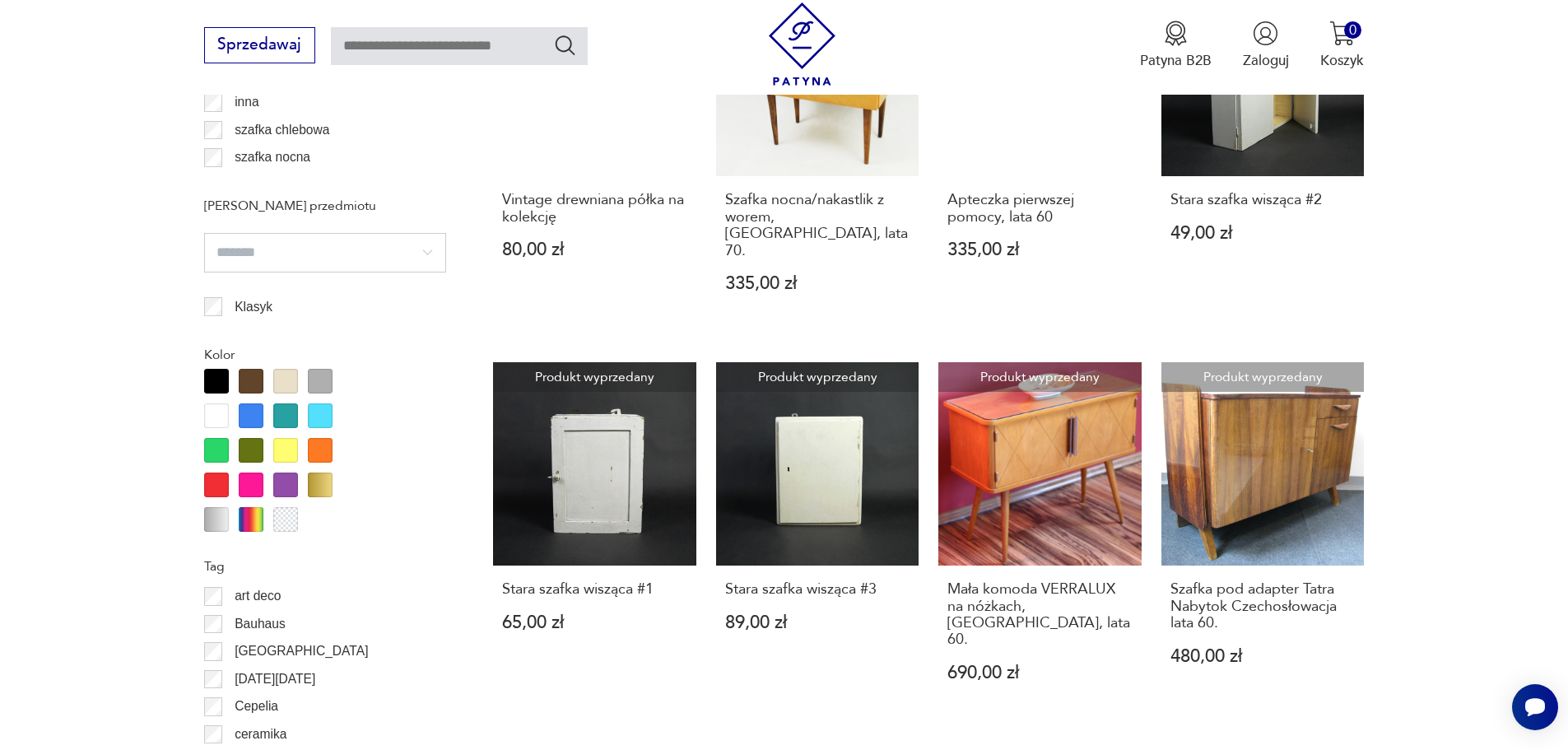
scroll to position [1876, 0]
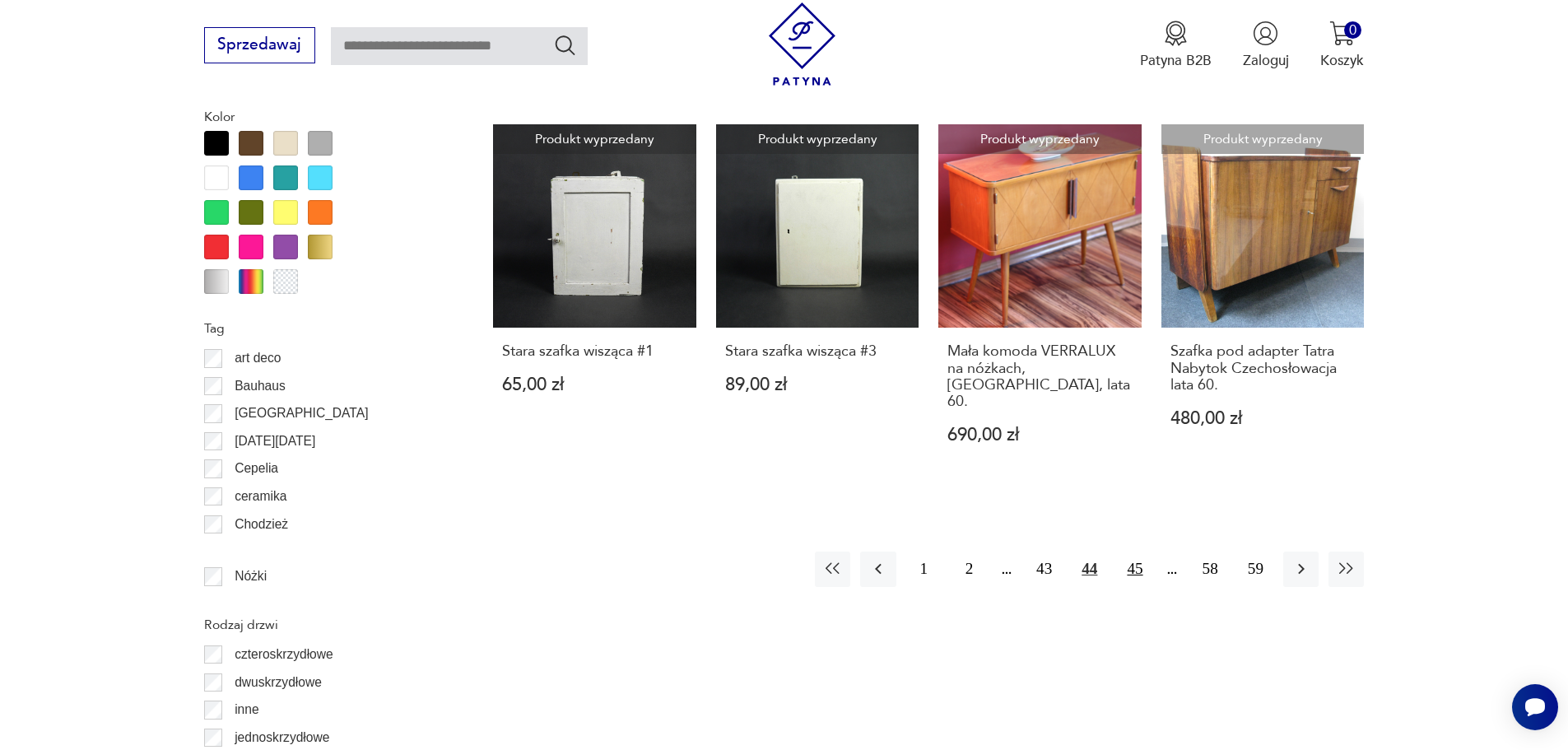
click at [1141, 552] on button "45" at bounding box center [1135, 569] width 35 height 35
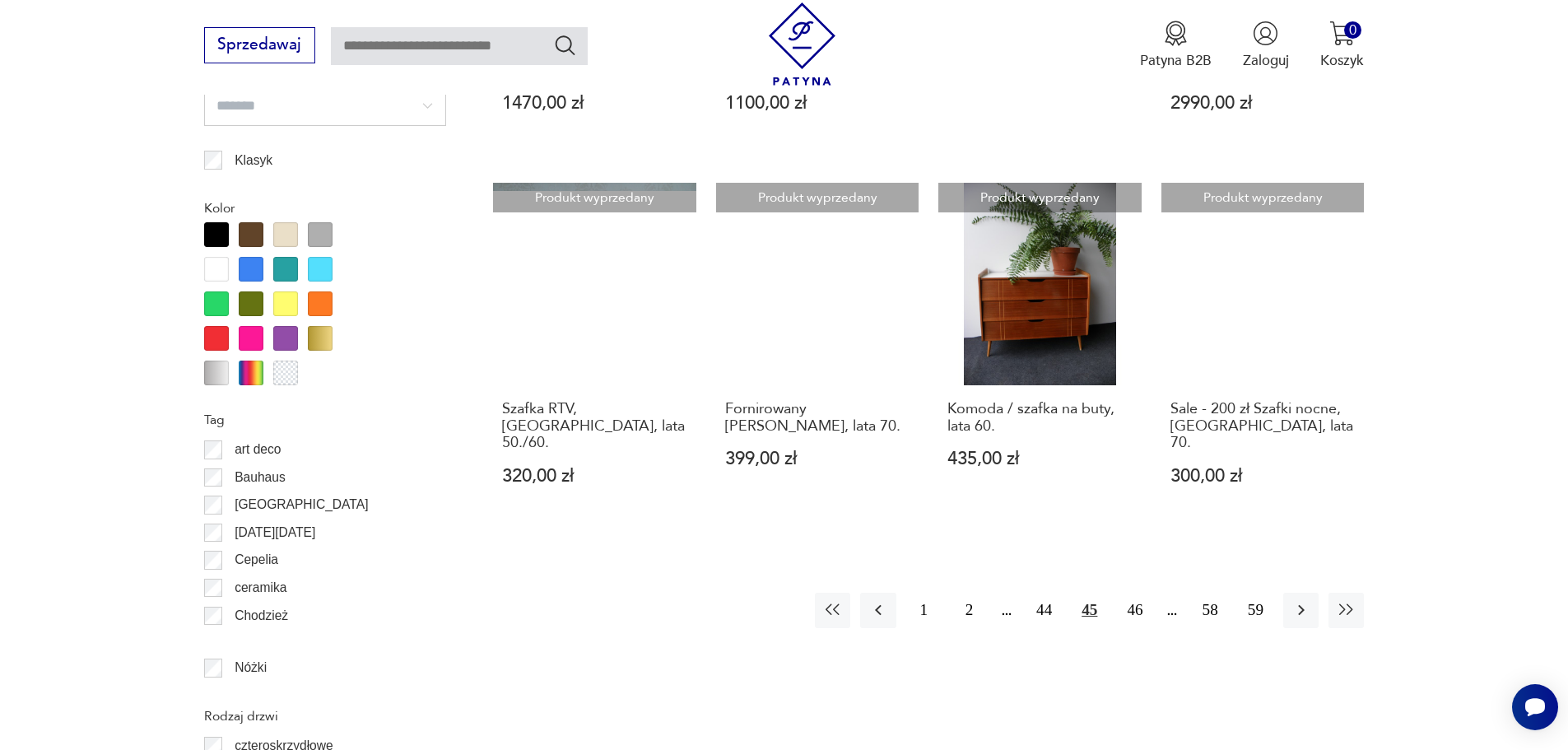
scroll to position [2040, 0]
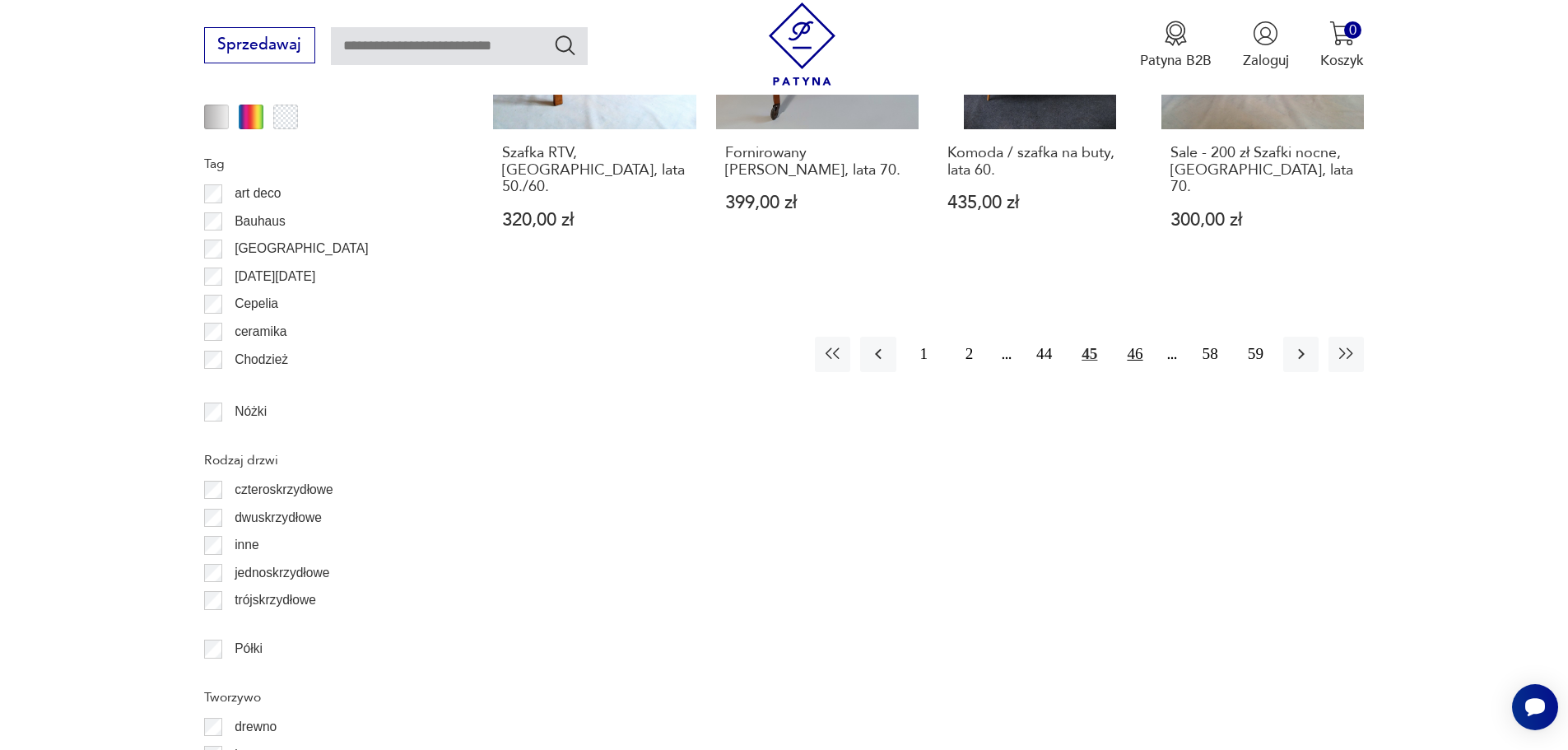
click at [1144, 337] on button "46" at bounding box center [1135, 354] width 35 height 35
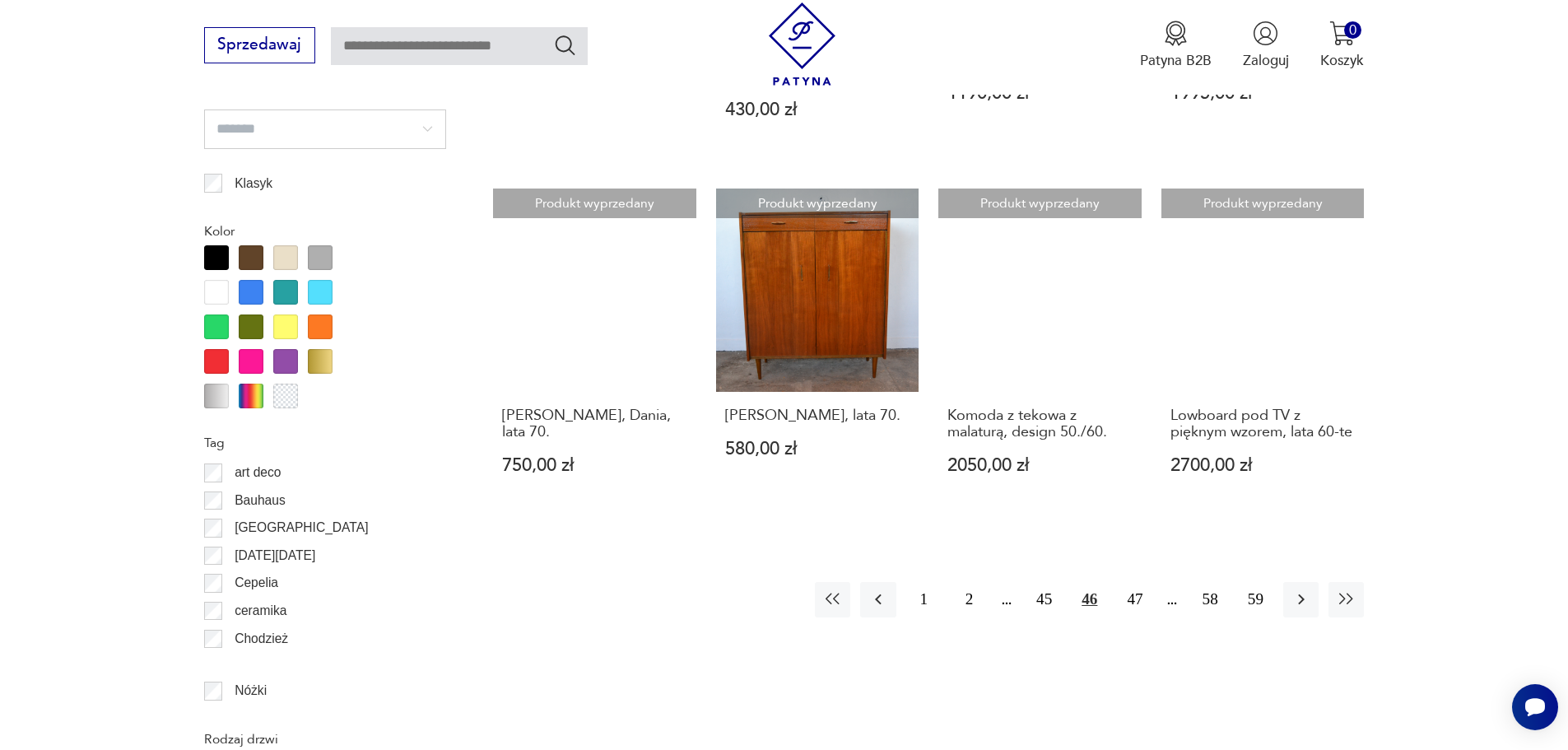
scroll to position [1794, 0]
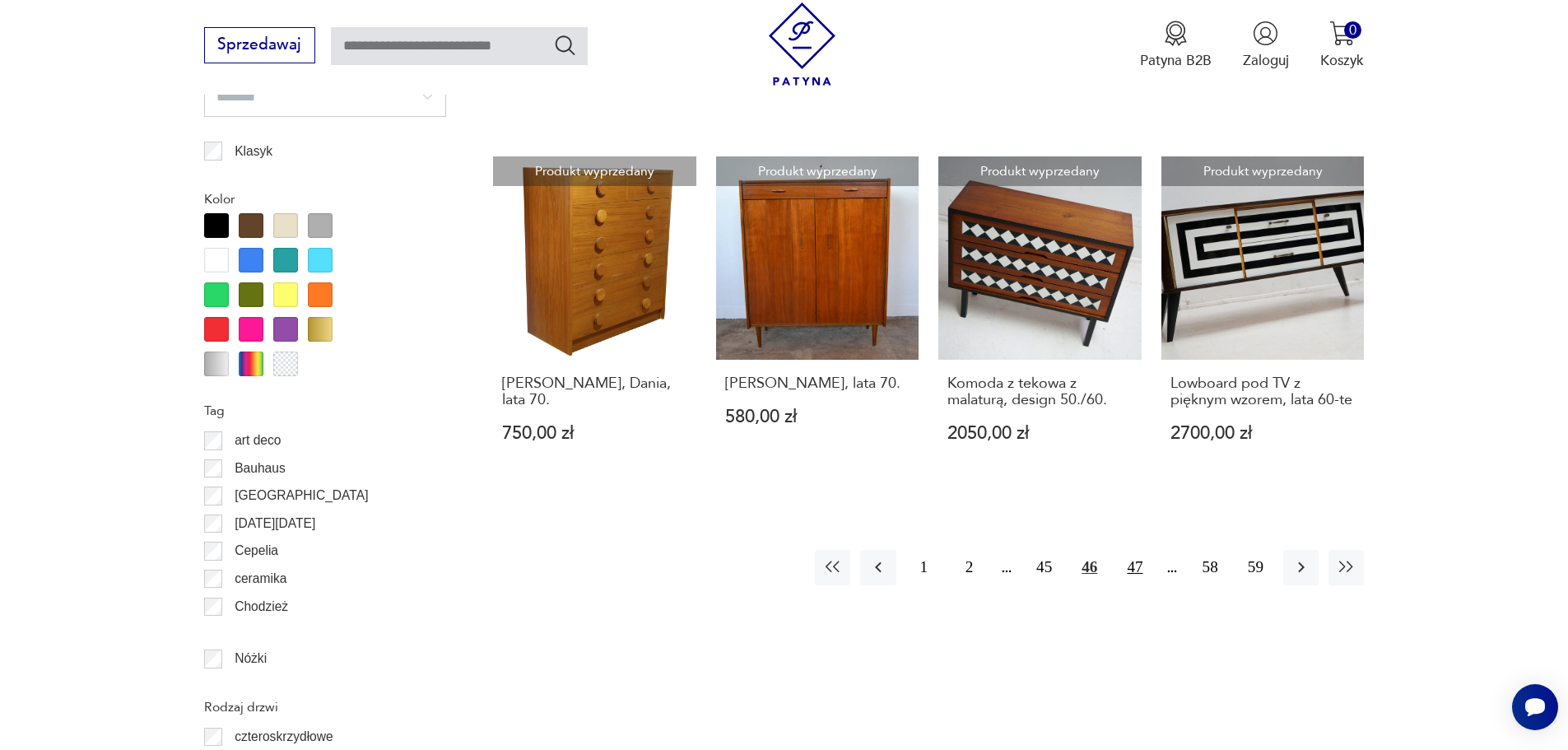
click at [1137, 550] on button "47" at bounding box center [1135, 568] width 35 height 35
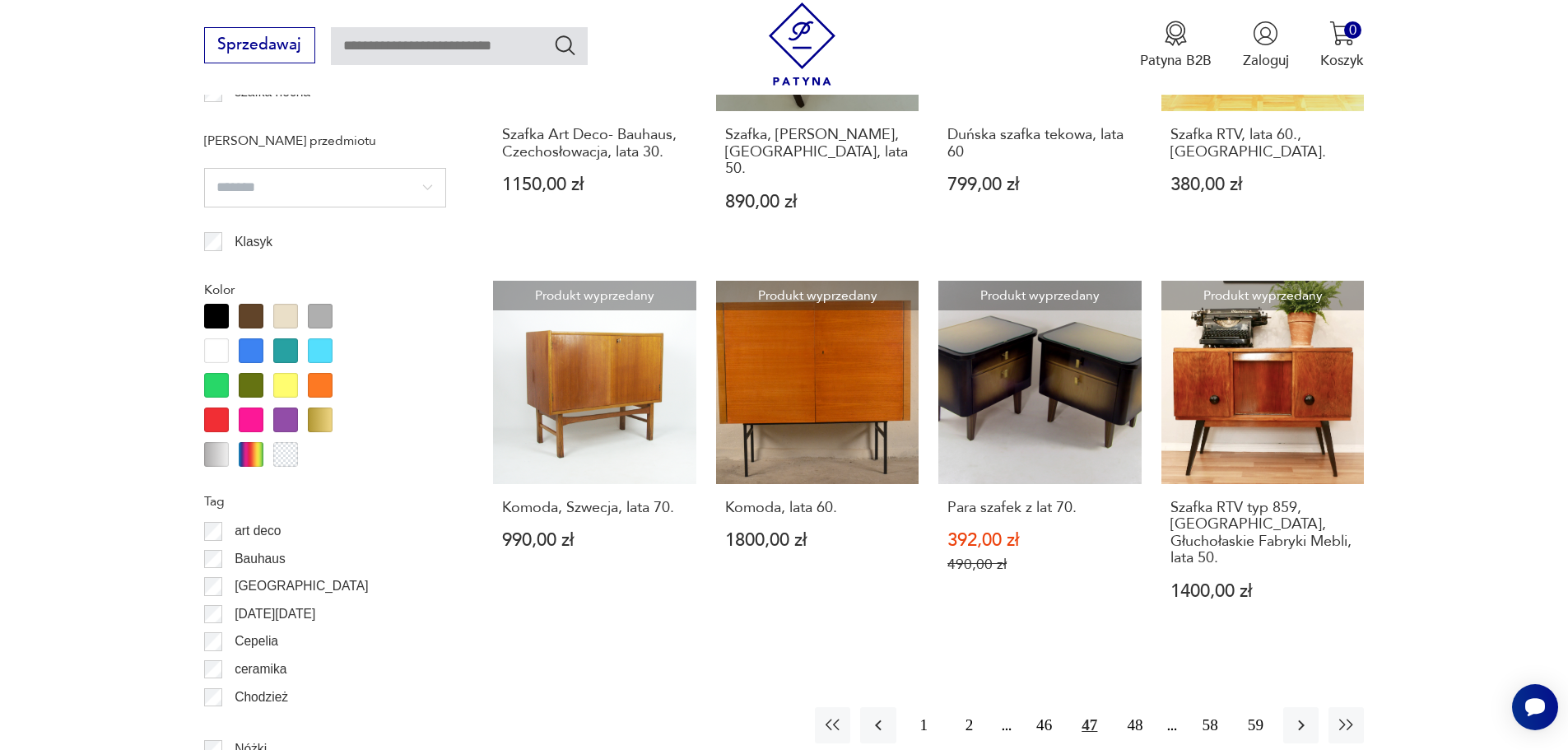
scroll to position [1711, 0]
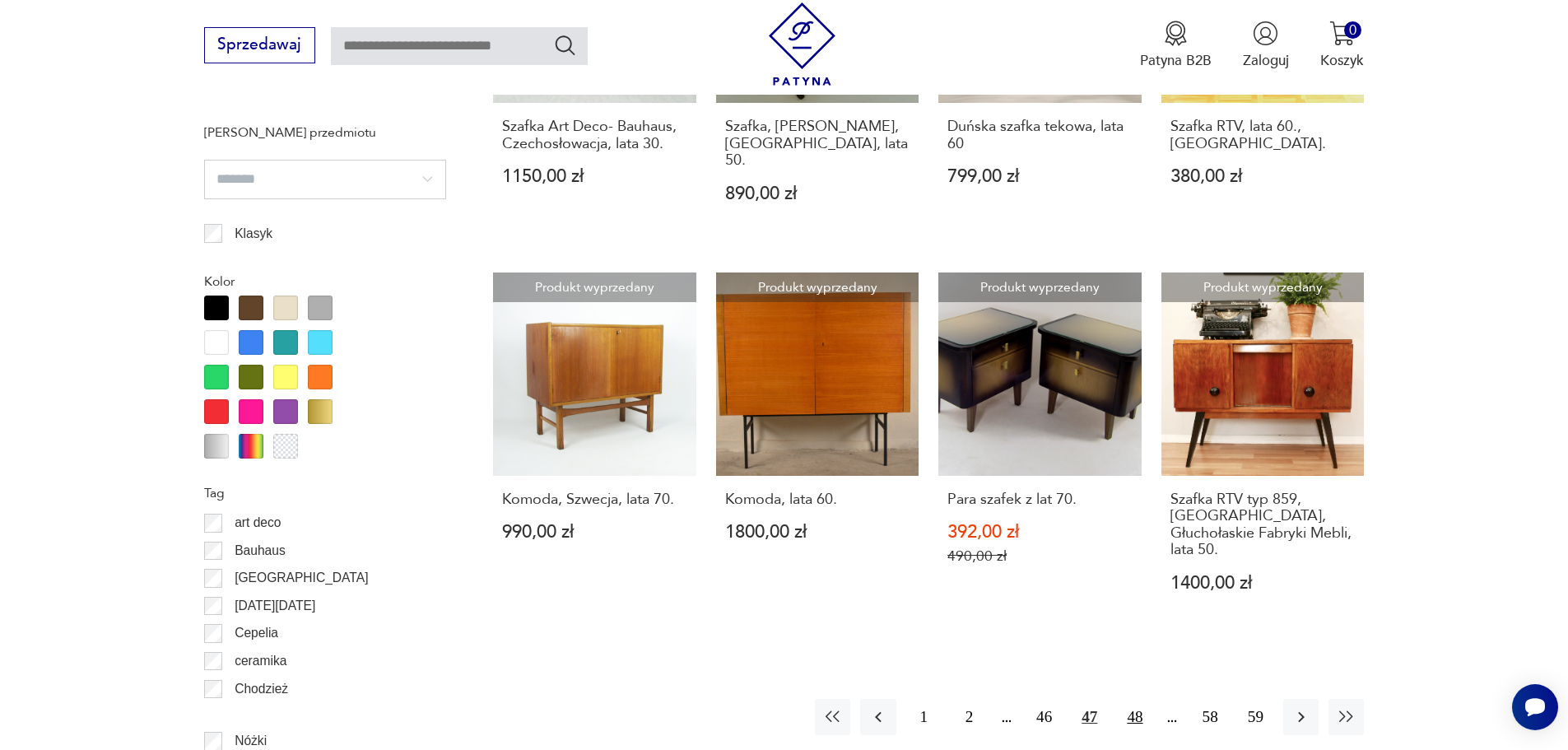
click at [1134, 699] on button "48" at bounding box center [1135, 717] width 35 height 35
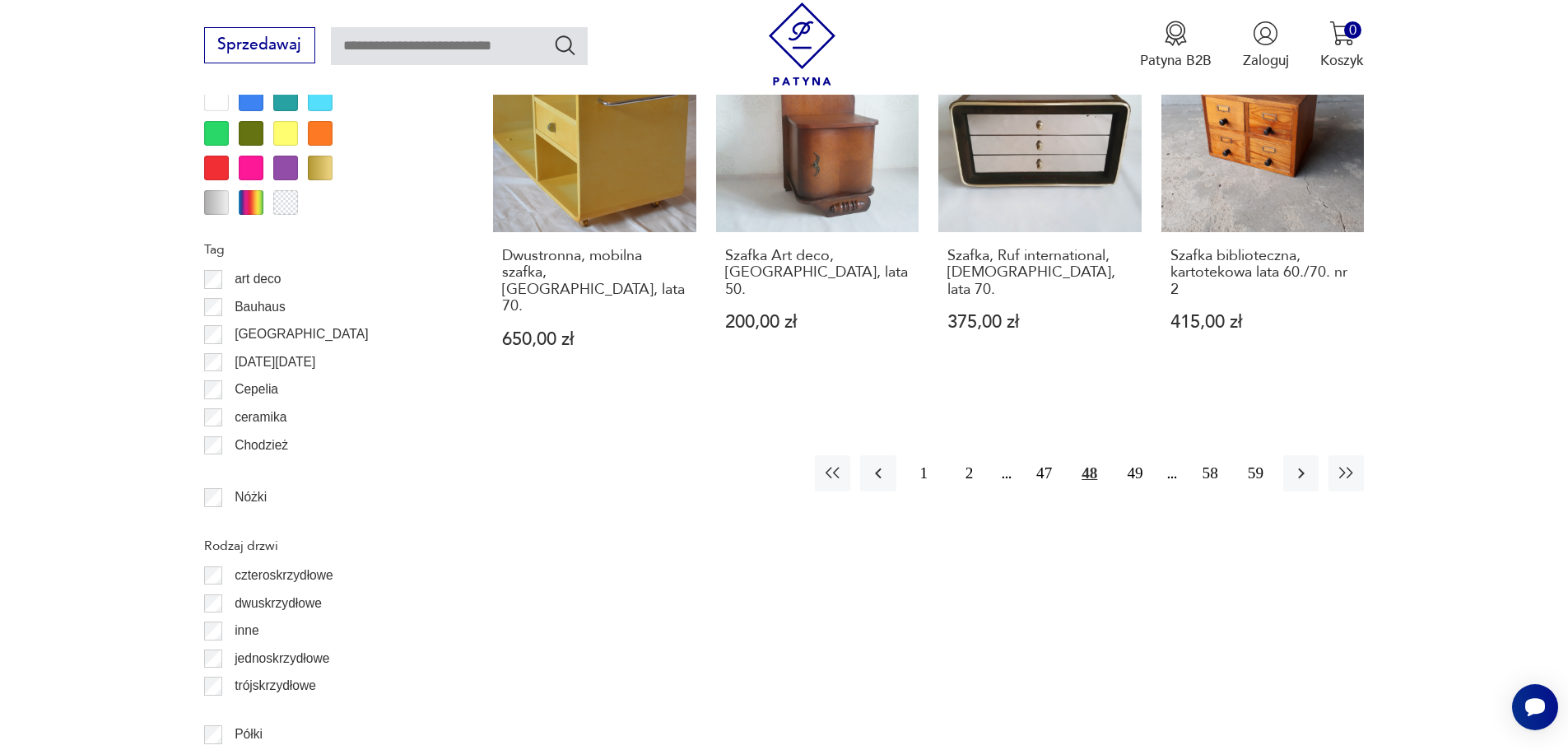
scroll to position [1959, 0]
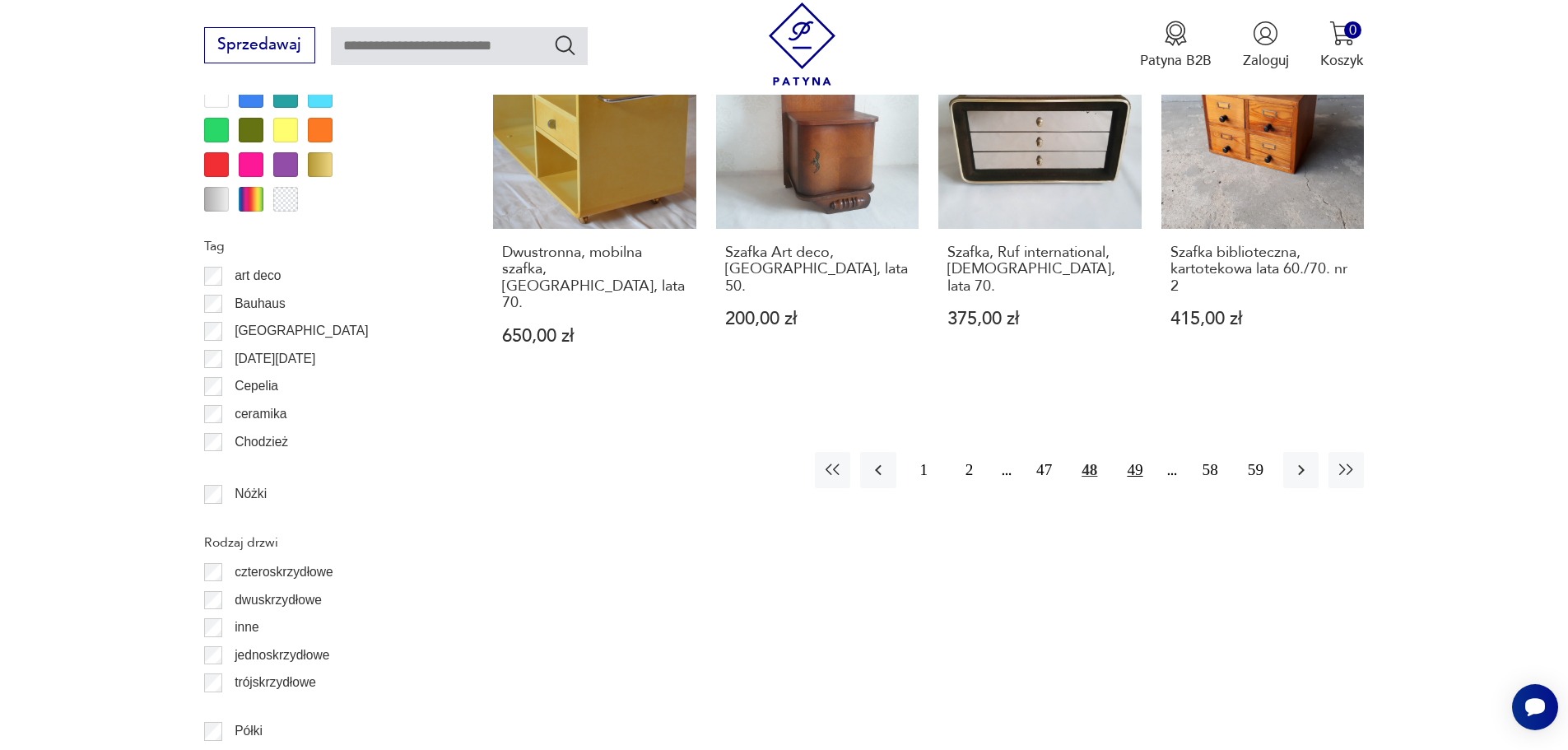
click at [1144, 453] on button "49" at bounding box center [1135, 469] width 35 height 35
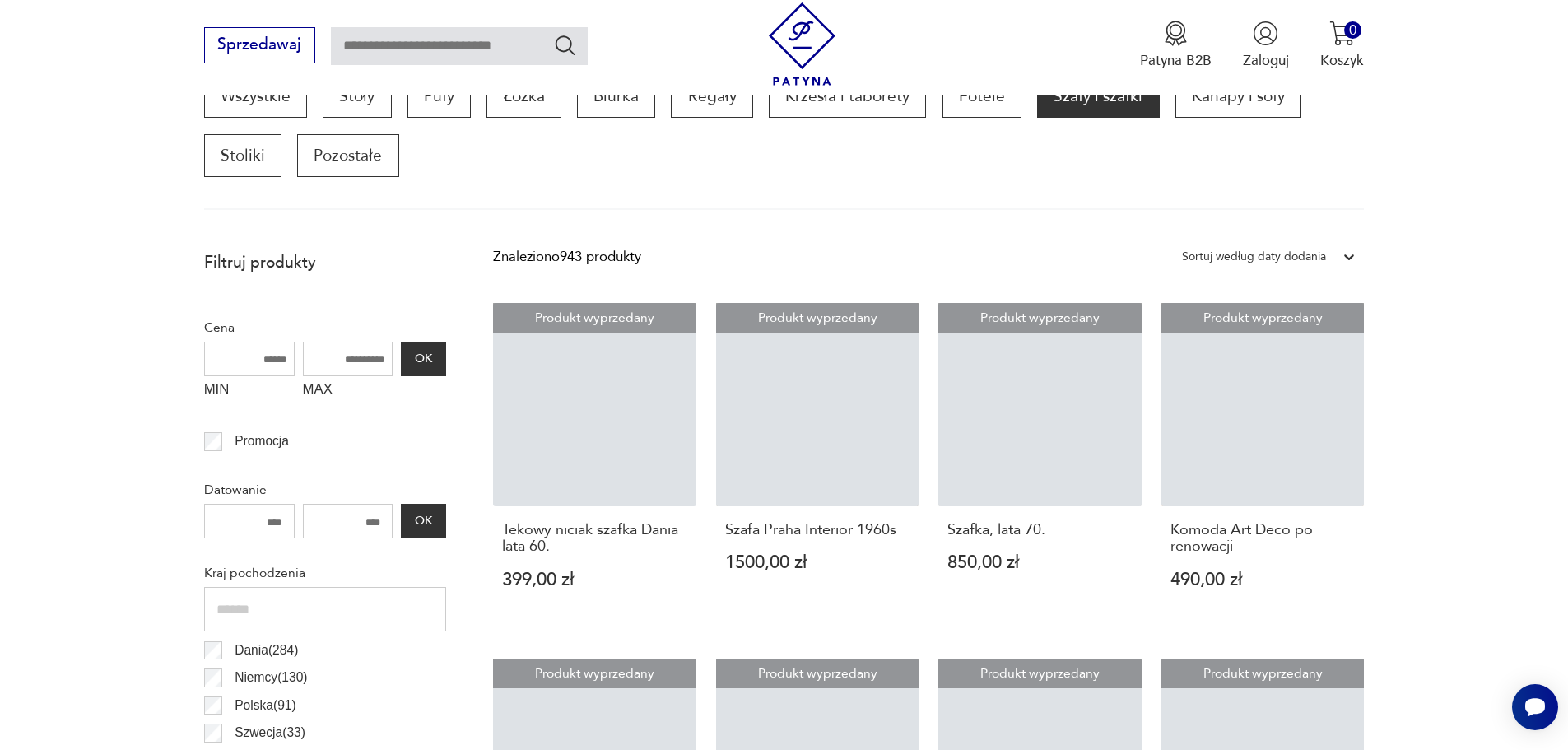
scroll to position [559, 0]
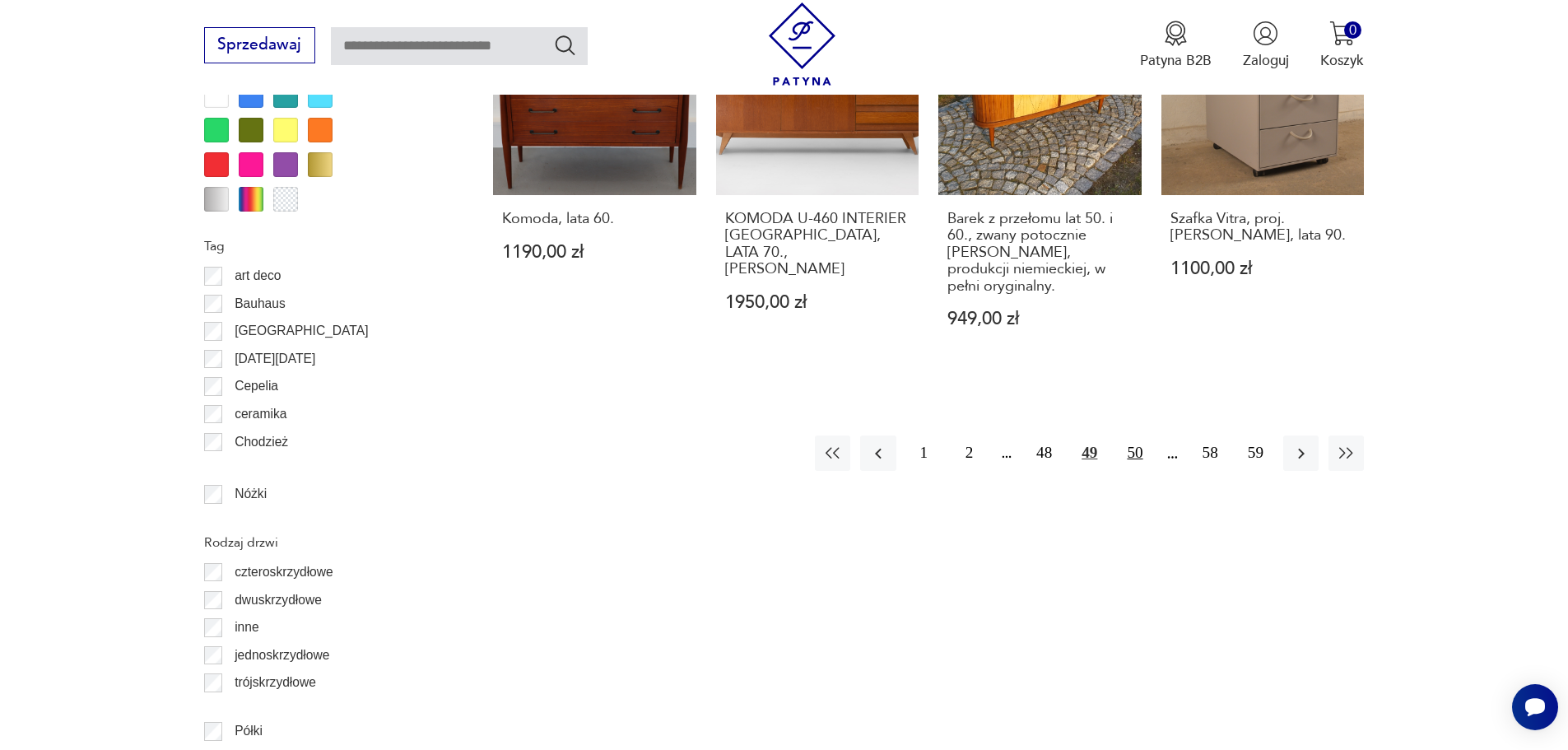
click at [1130, 454] on button "50" at bounding box center [1135, 454] width 35 height 35
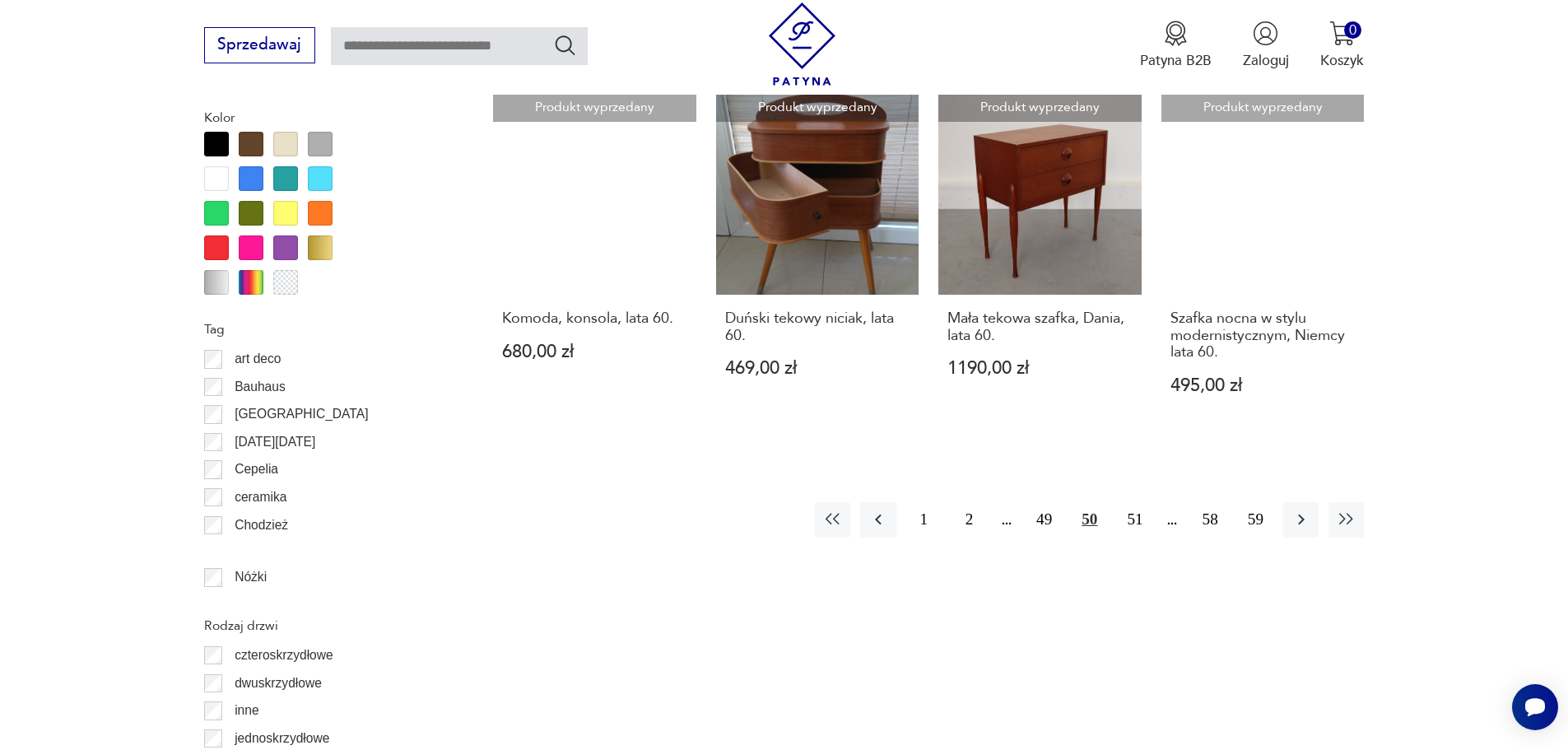
scroll to position [1876, 0]
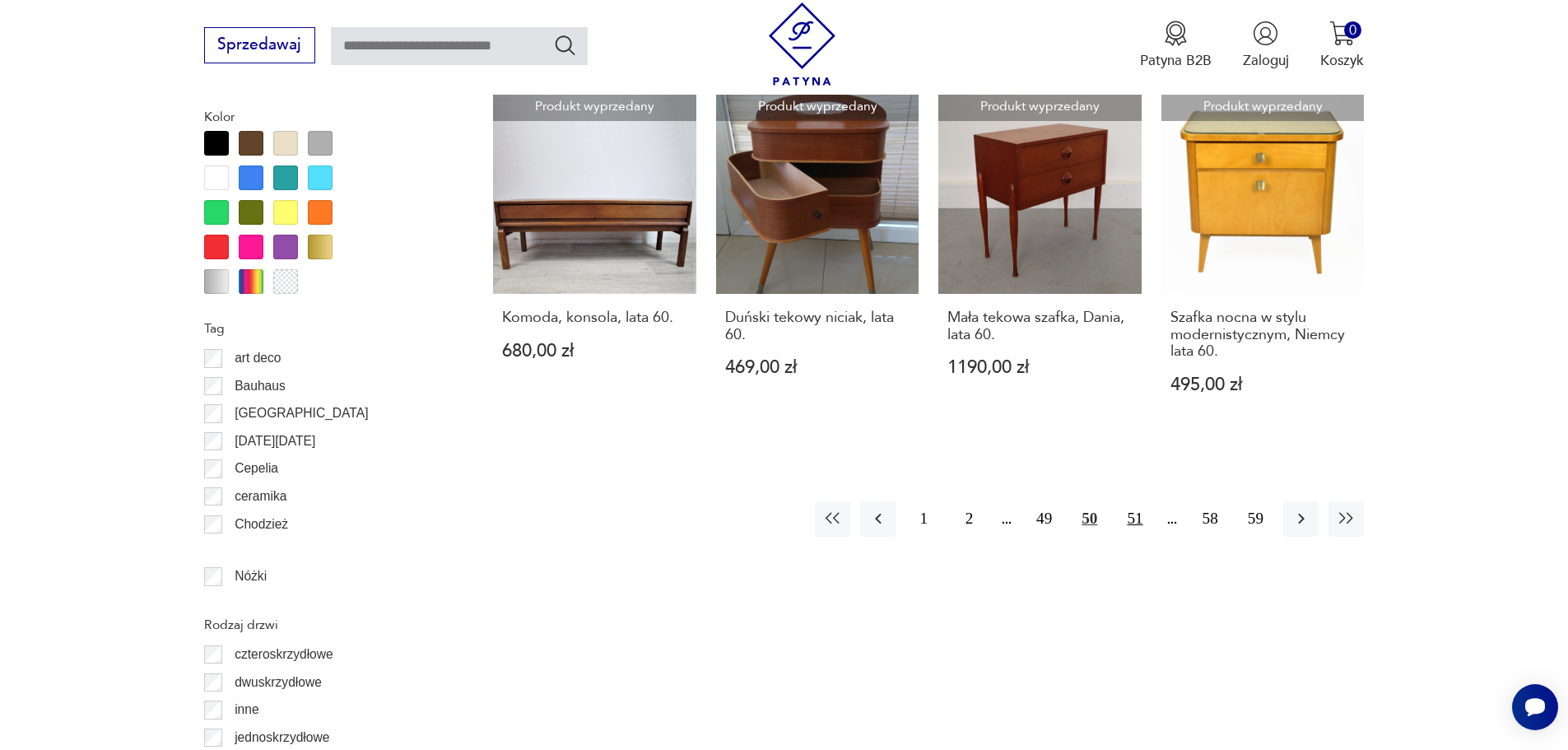
click at [1141, 502] on button "51" at bounding box center [1135, 519] width 35 height 35
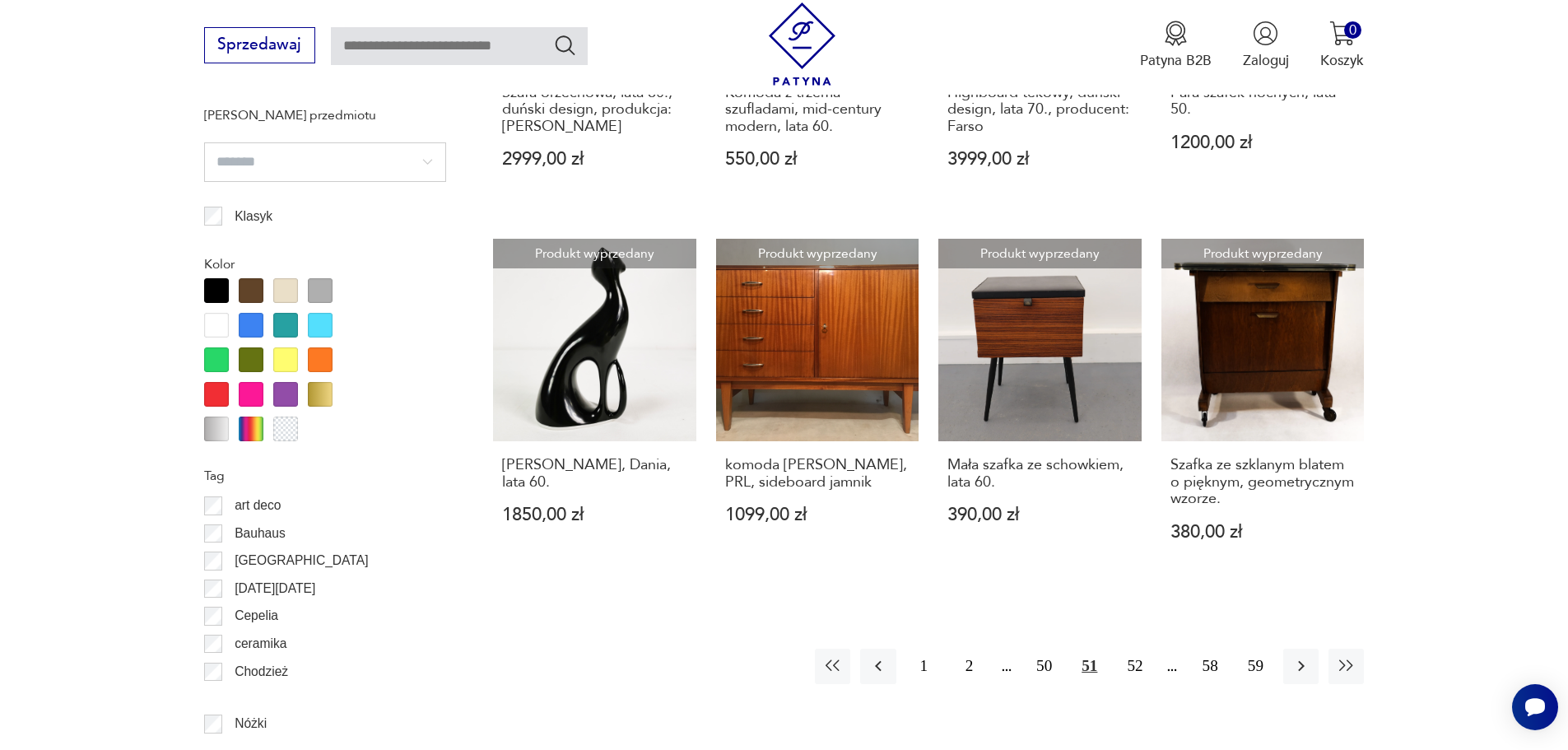
scroll to position [1794, 0]
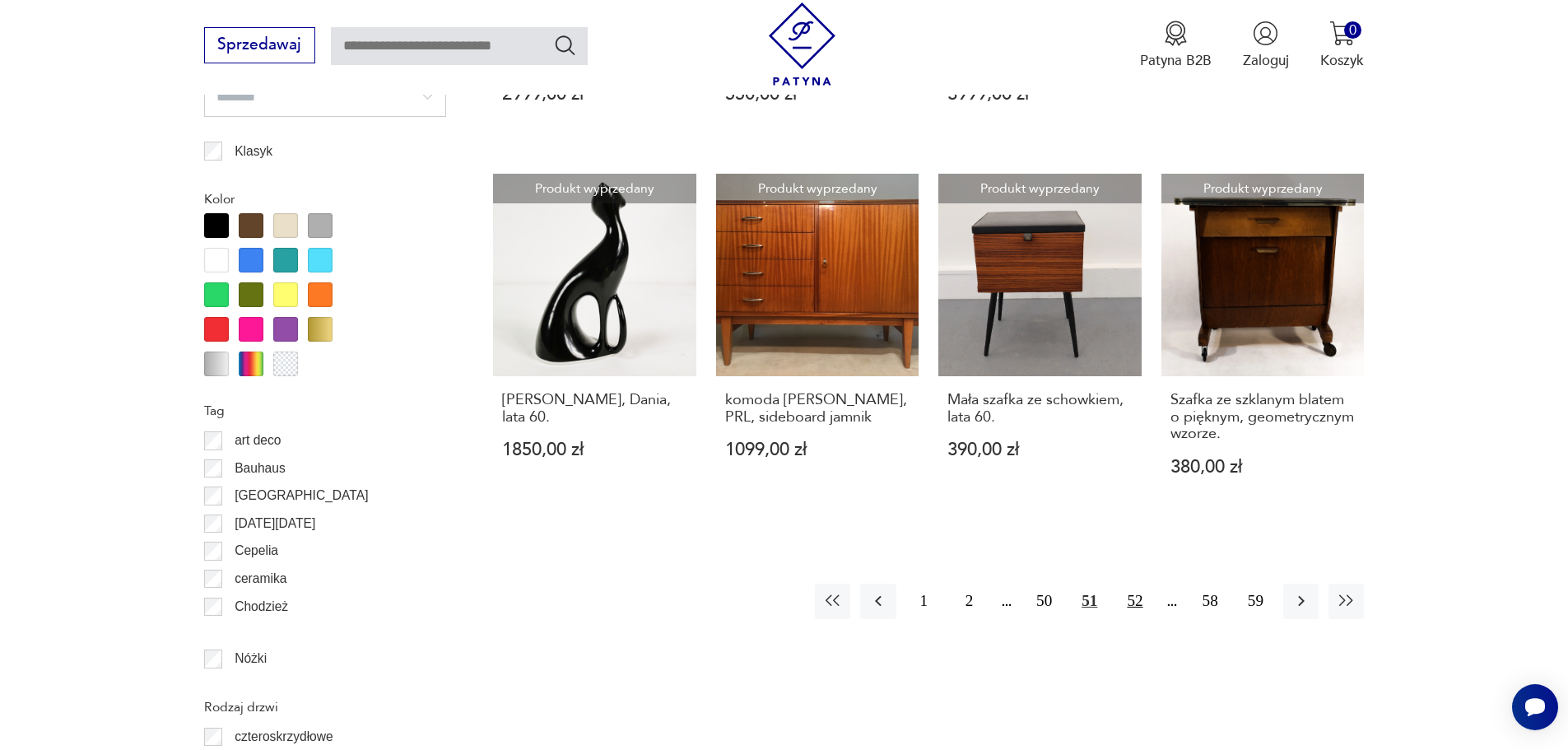
click at [1137, 604] on button "52" at bounding box center [1135, 602] width 35 height 35
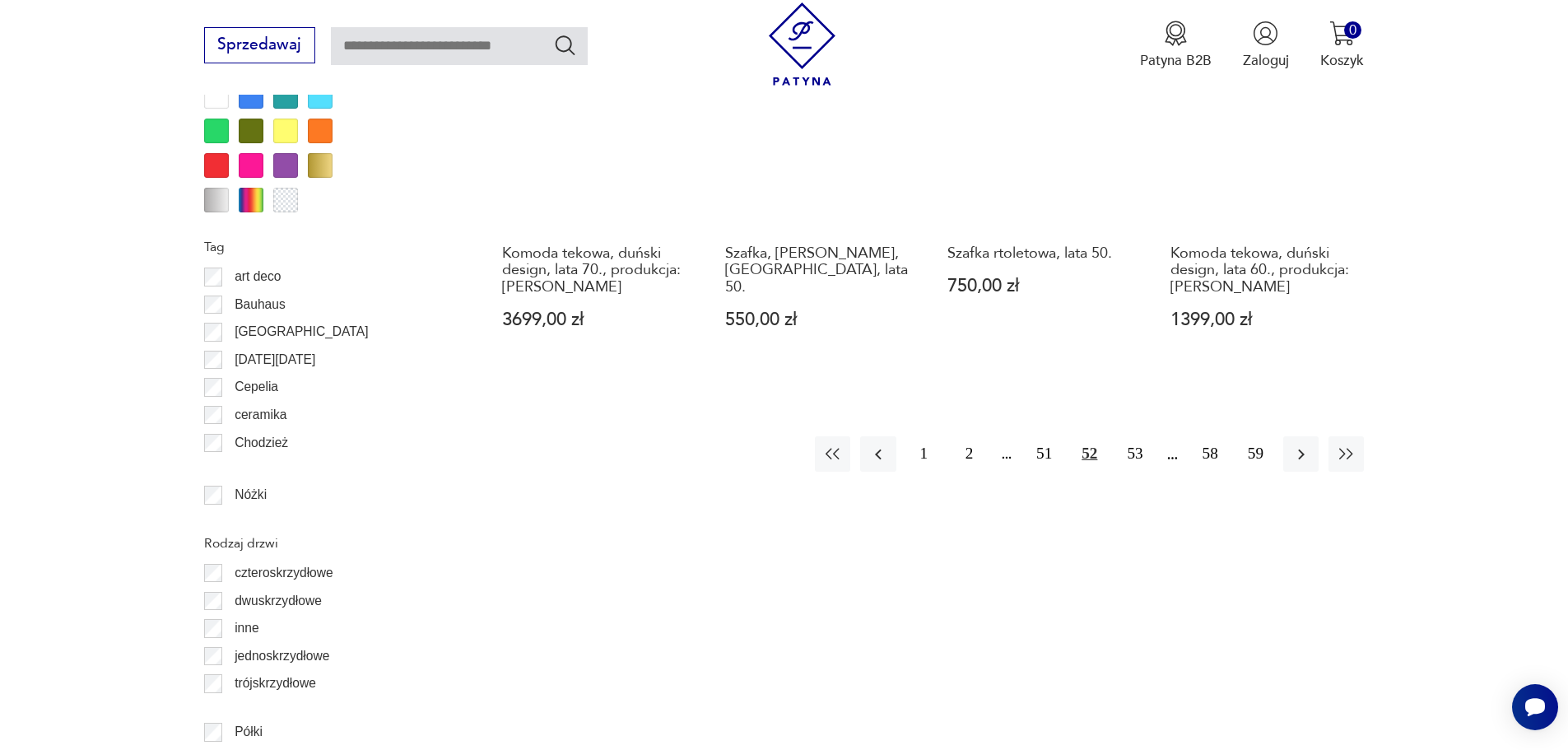
scroll to position [1959, 0]
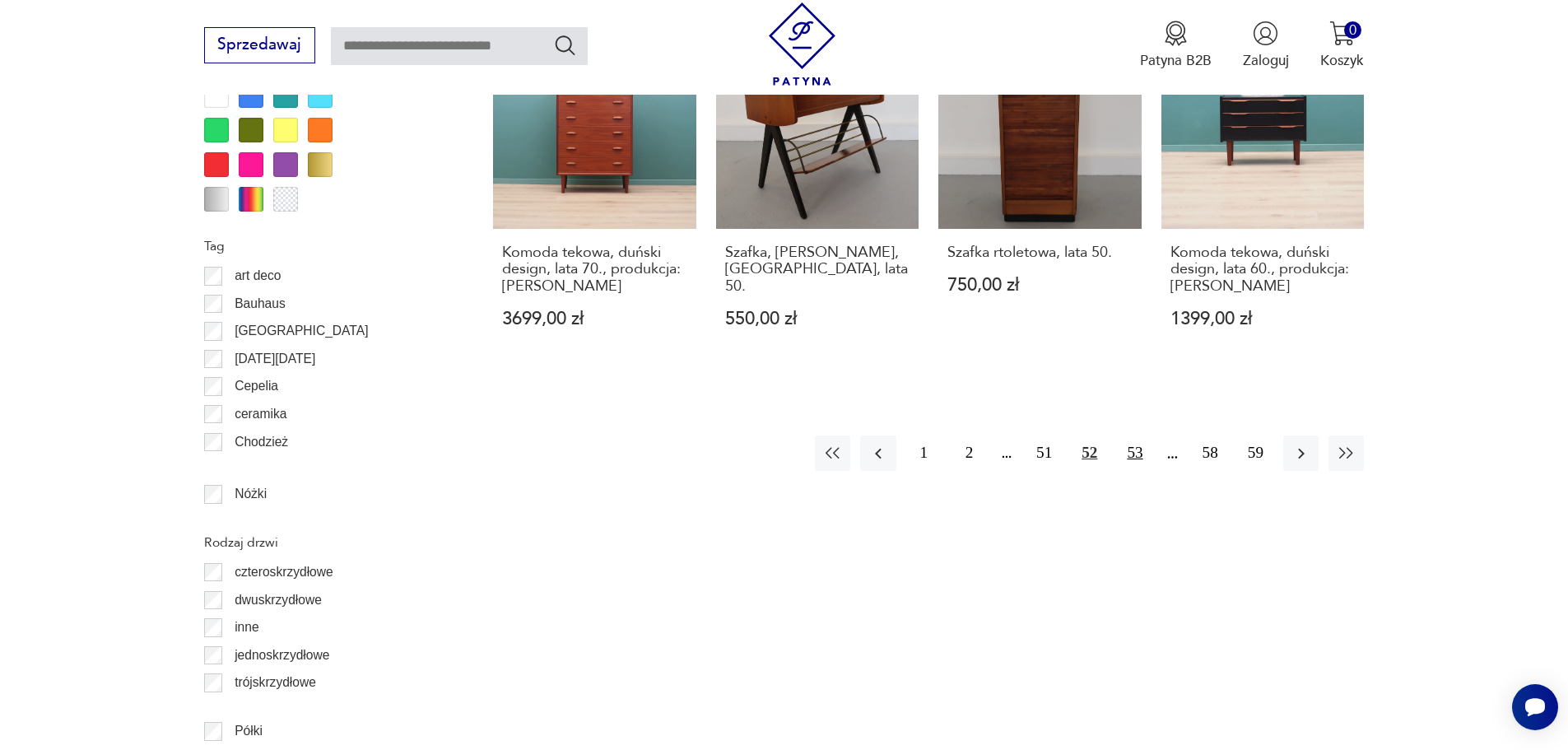
click at [1135, 453] on button "53" at bounding box center [1135, 454] width 35 height 35
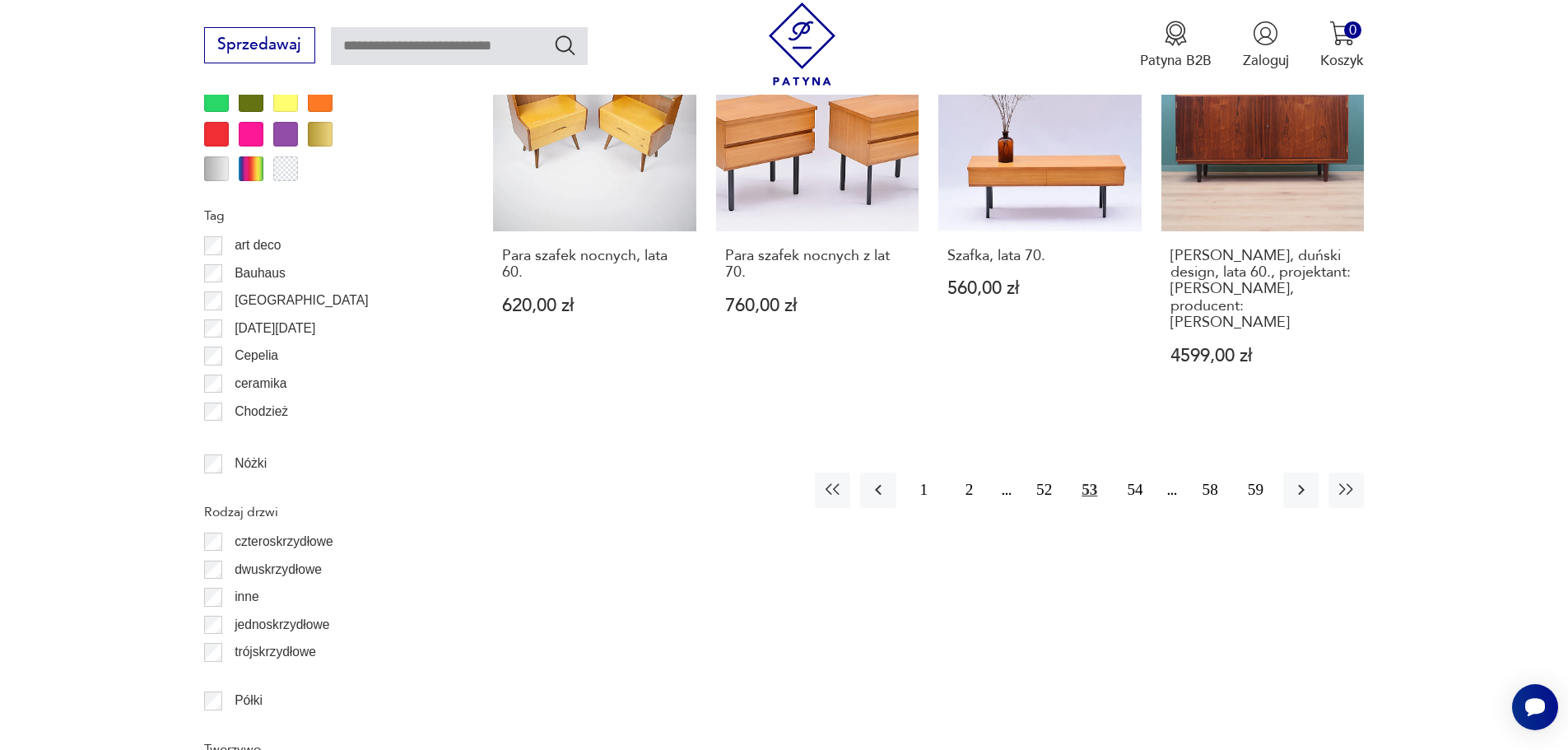
scroll to position [2040, 0]
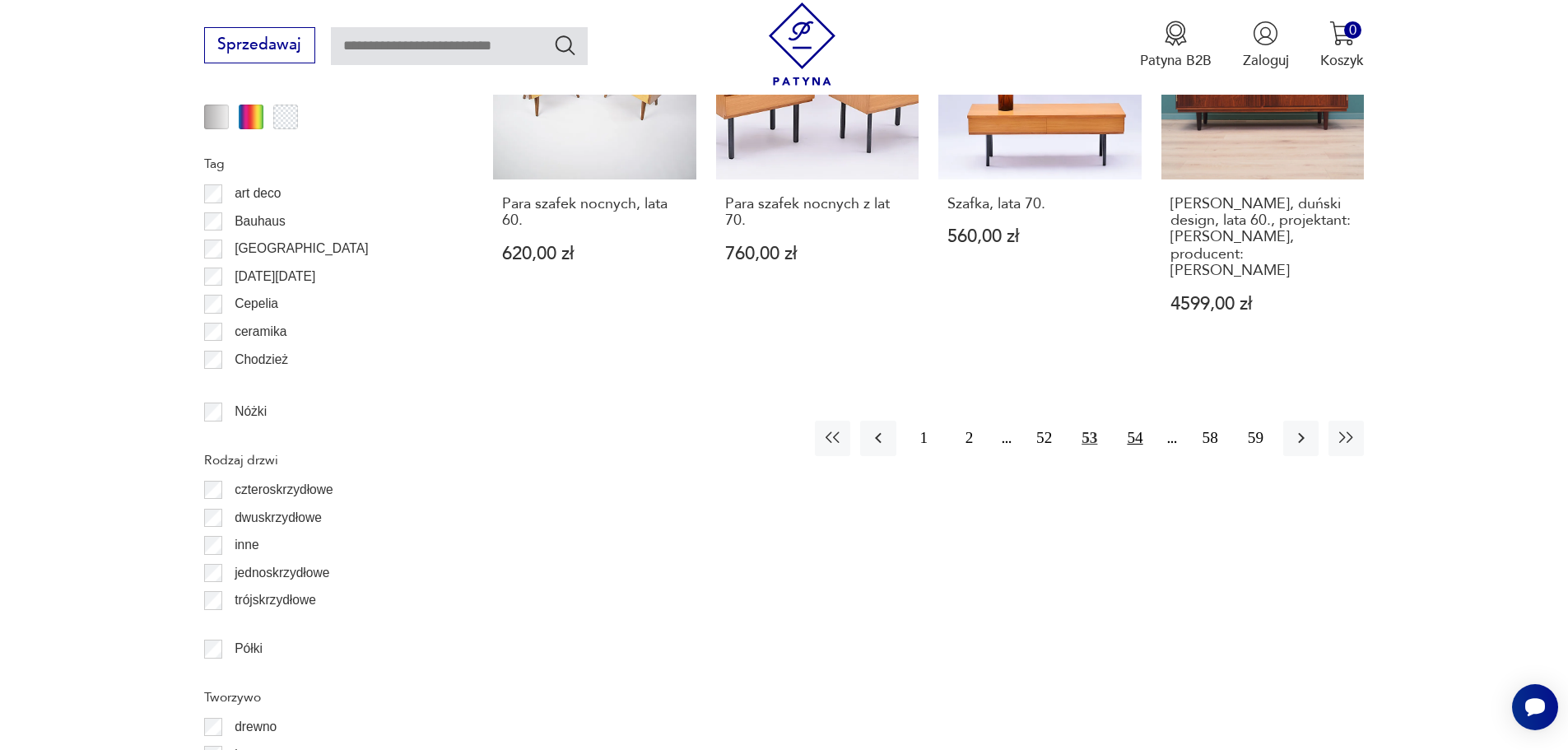
click at [1146, 421] on button "54" at bounding box center [1135, 439] width 35 height 35
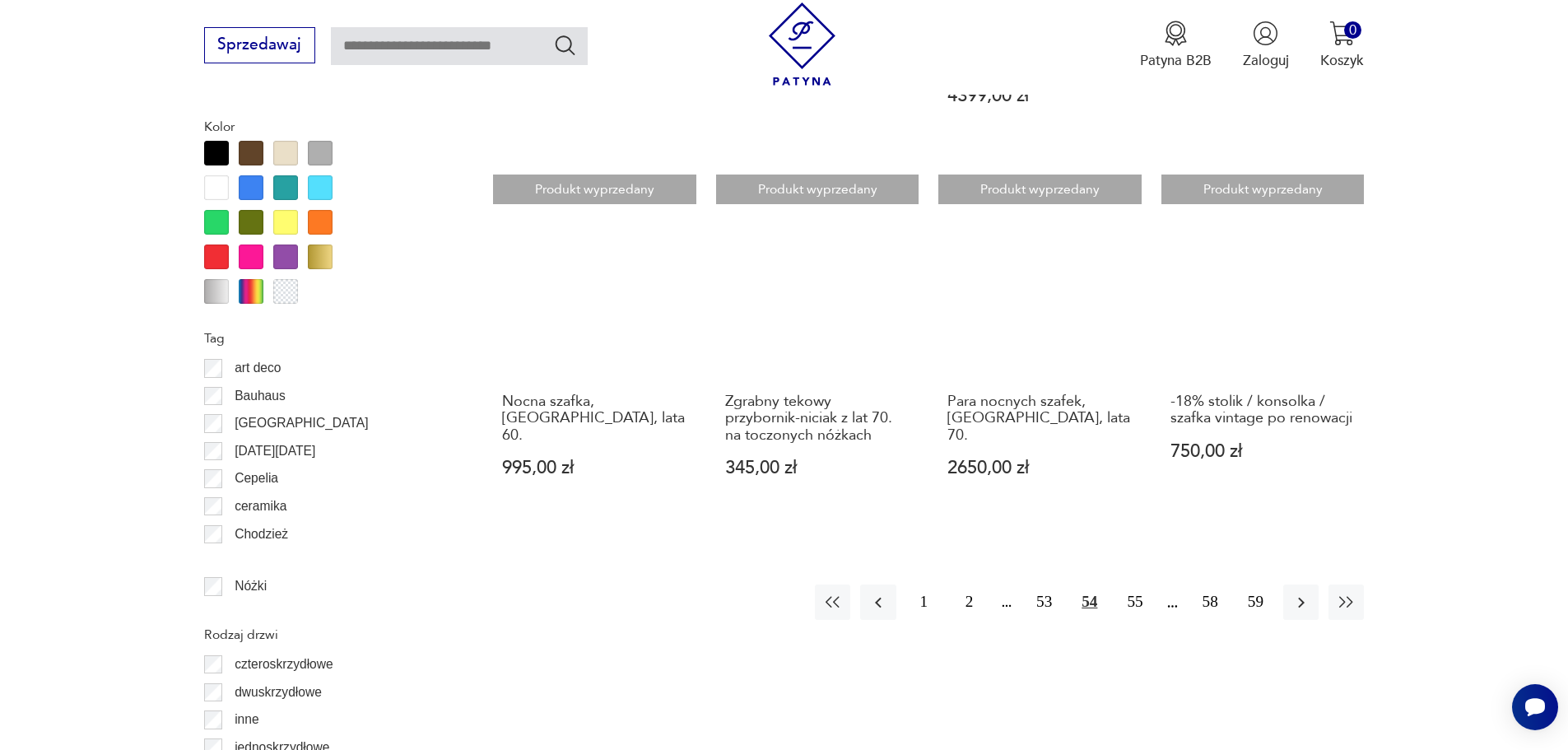
scroll to position [1876, 0]
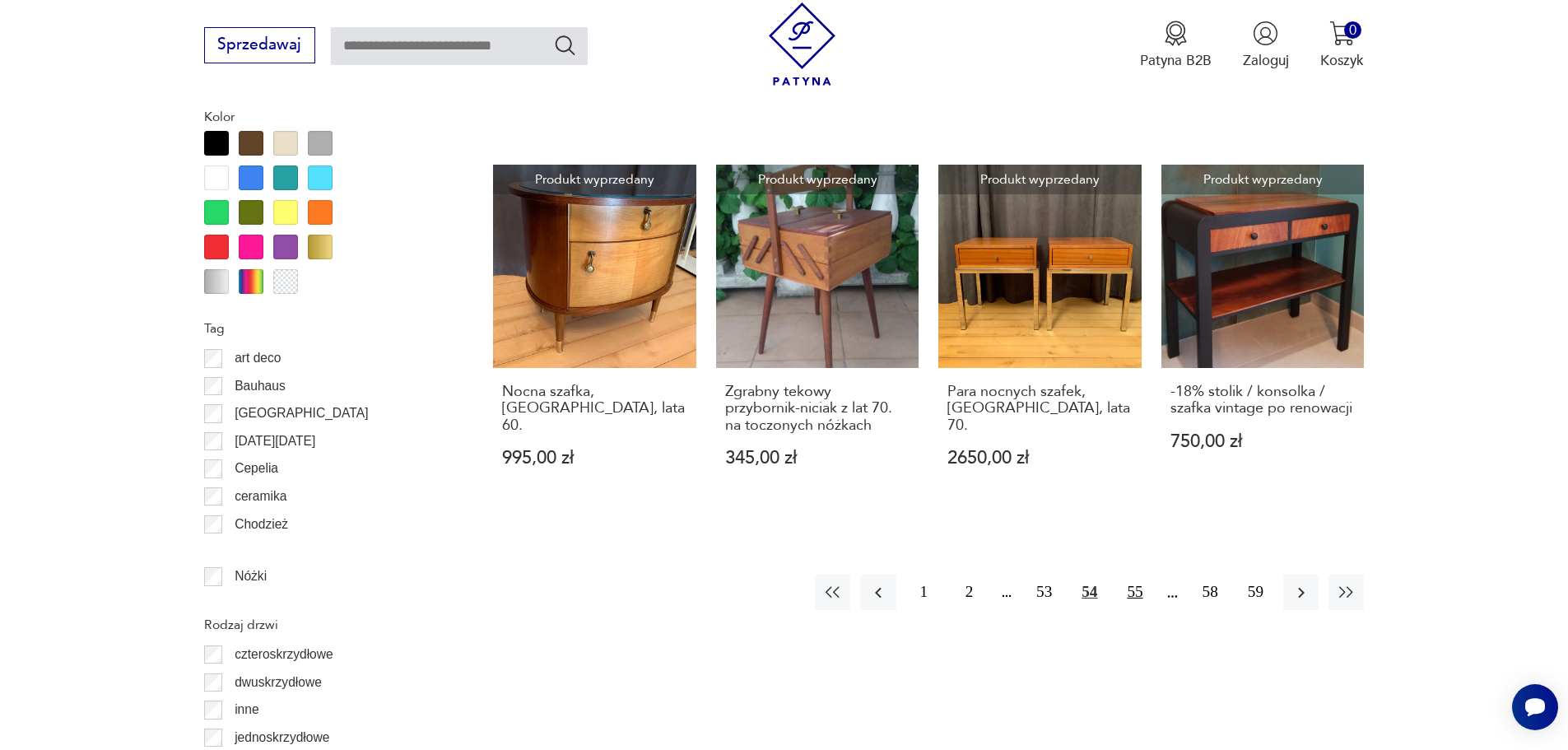
click at [1137, 575] on button "55" at bounding box center [1135, 592] width 35 height 35
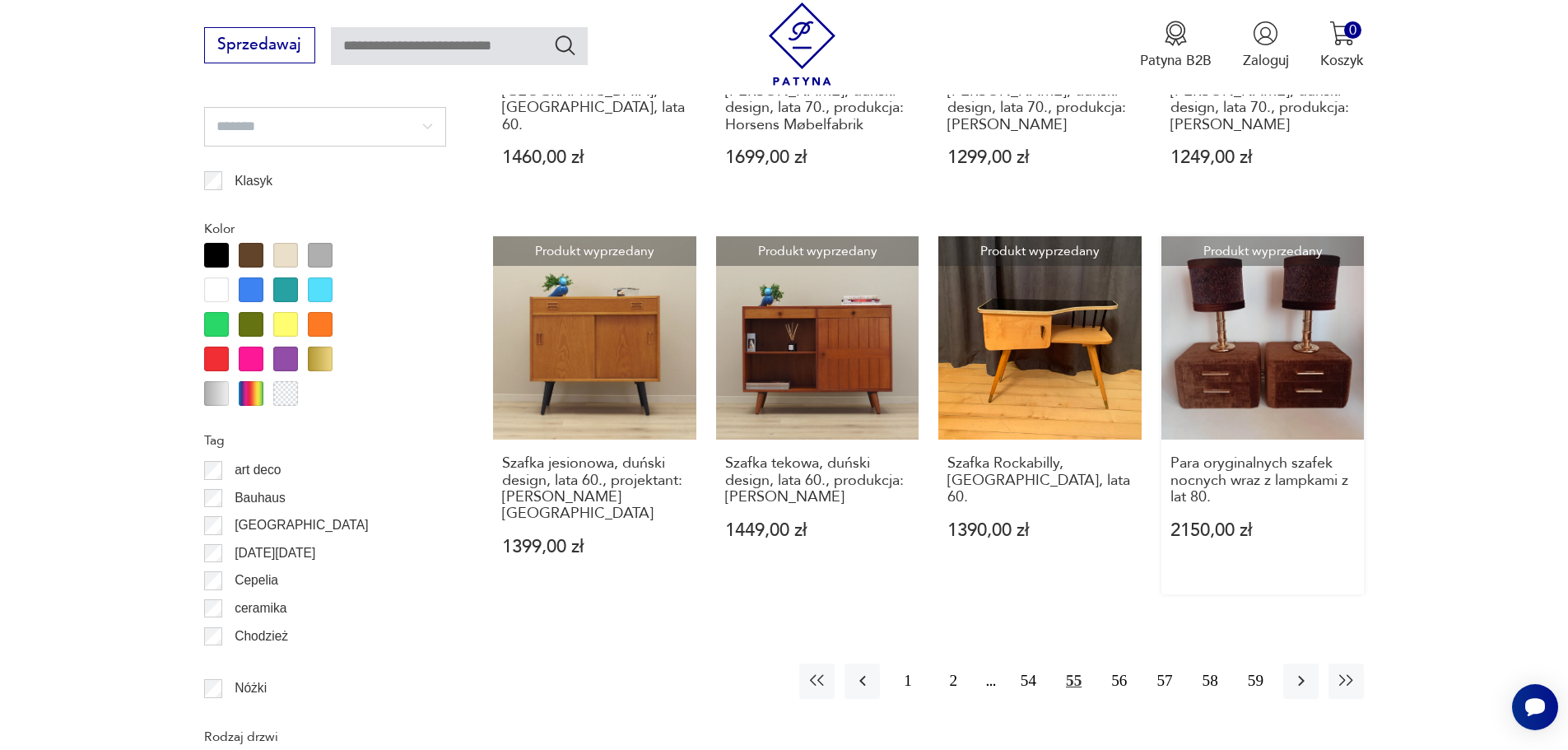
scroll to position [1794, 0]
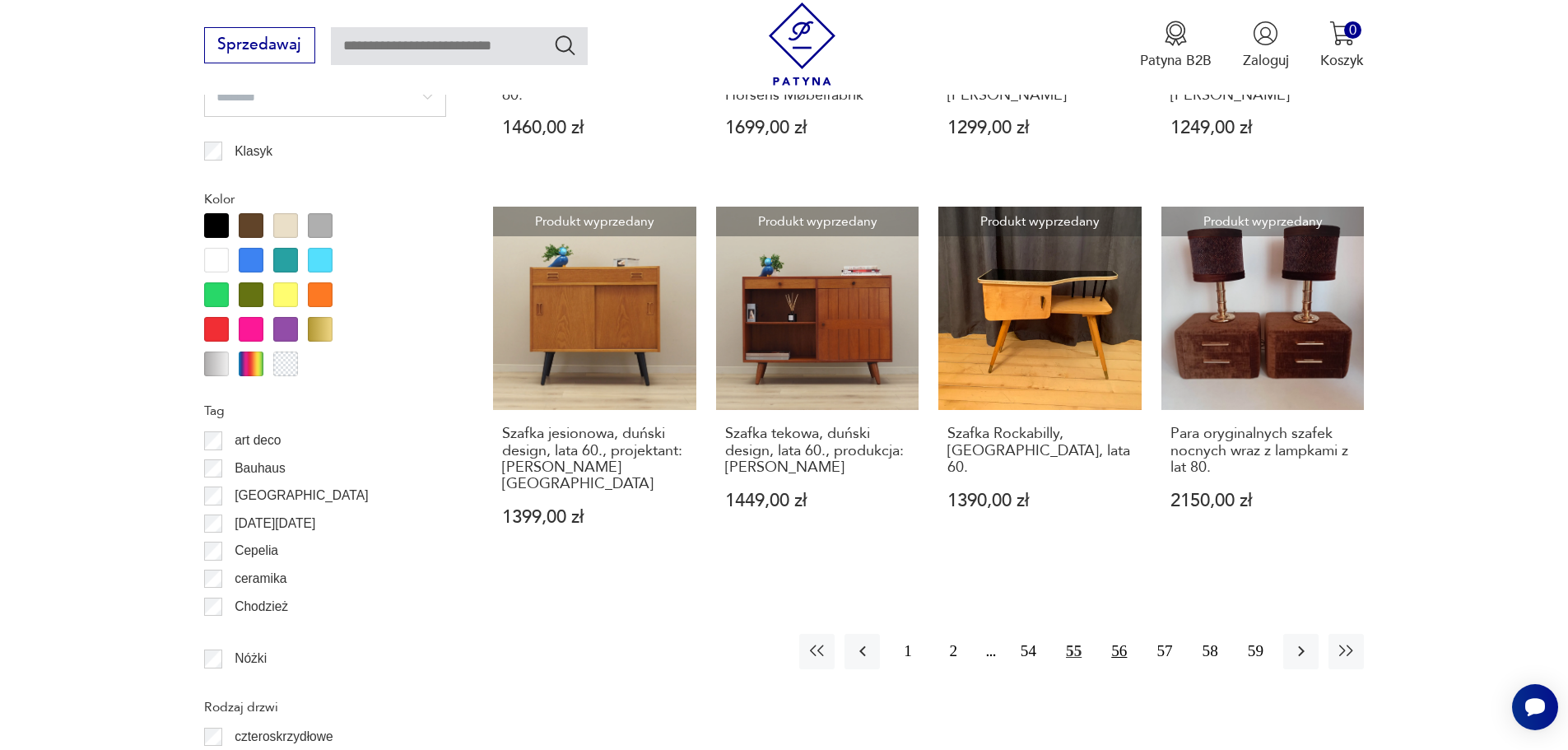
click at [1118, 634] on button "56" at bounding box center [1119, 652] width 35 height 35
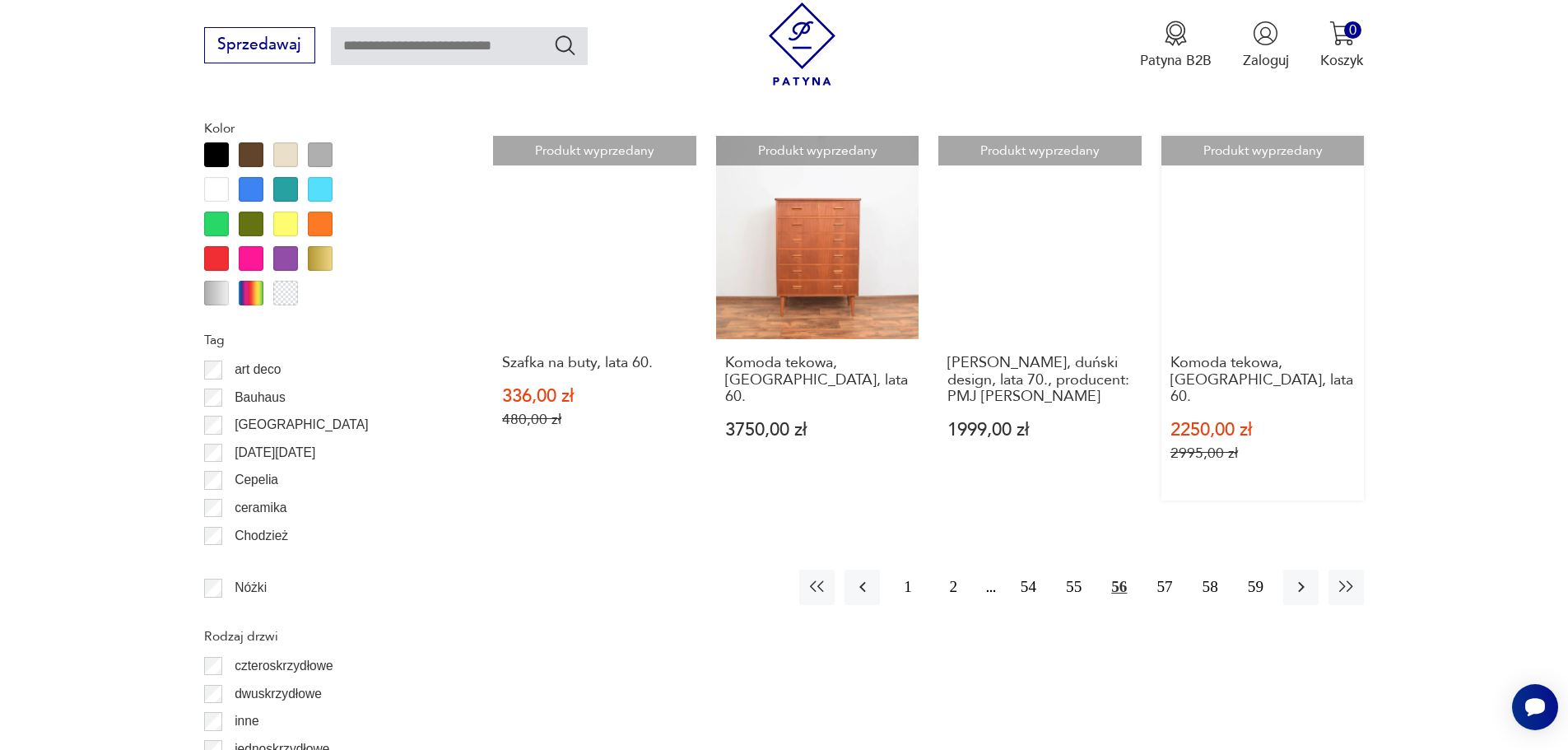
scroll to position [1959, 0]
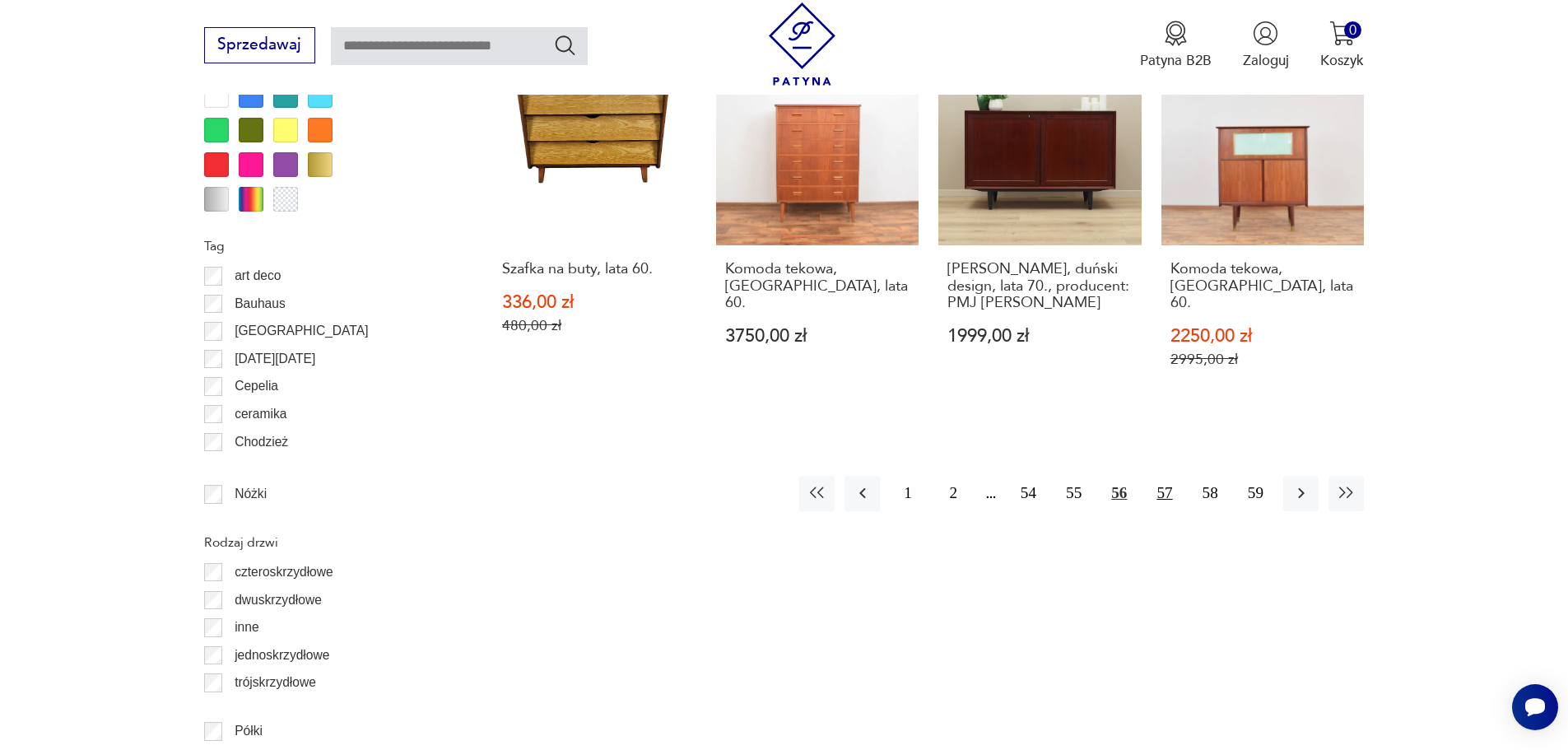
click at [1158, 476] on button "57" at bounding box center [1165, 494] width 35 height 35
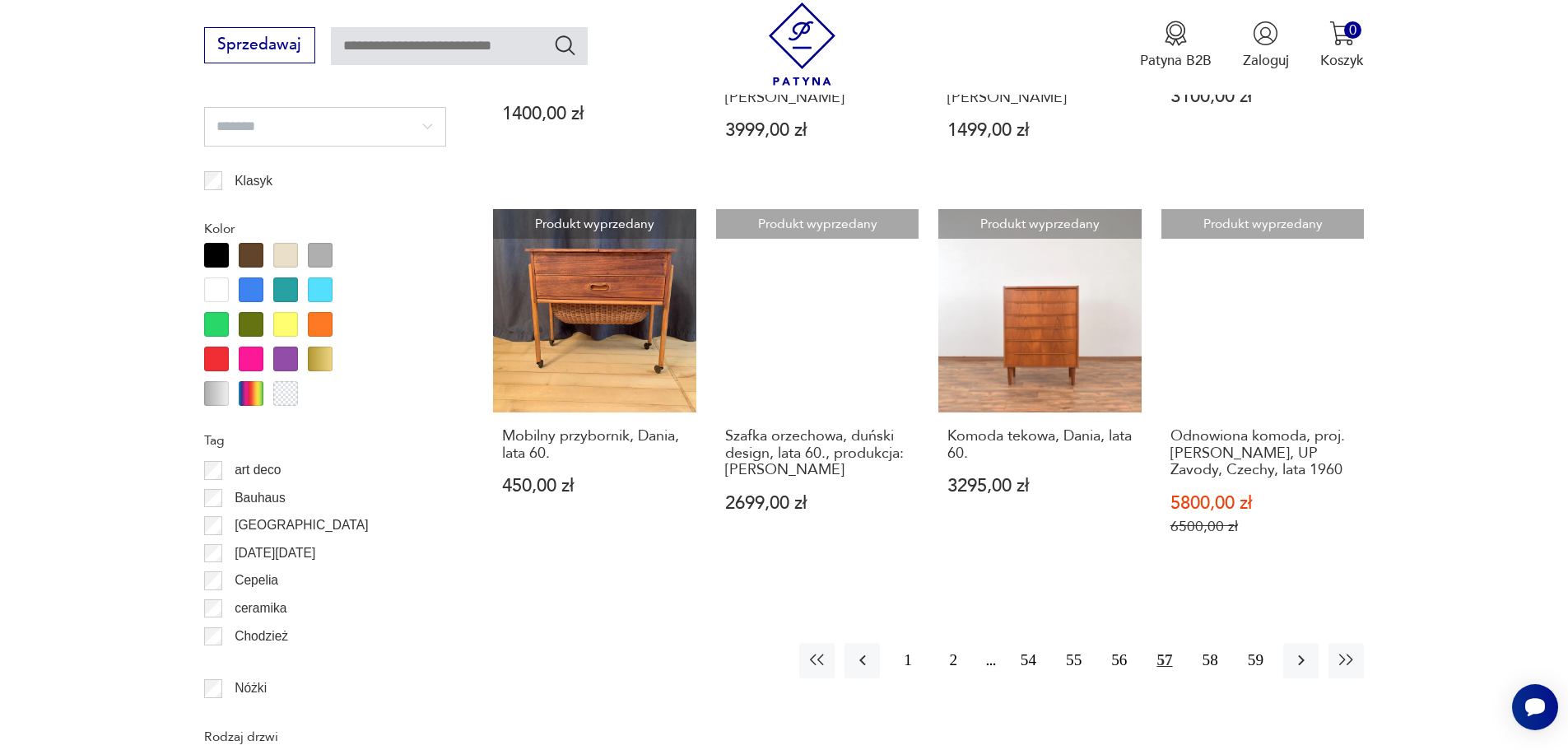
scroll to position [1794, 0]
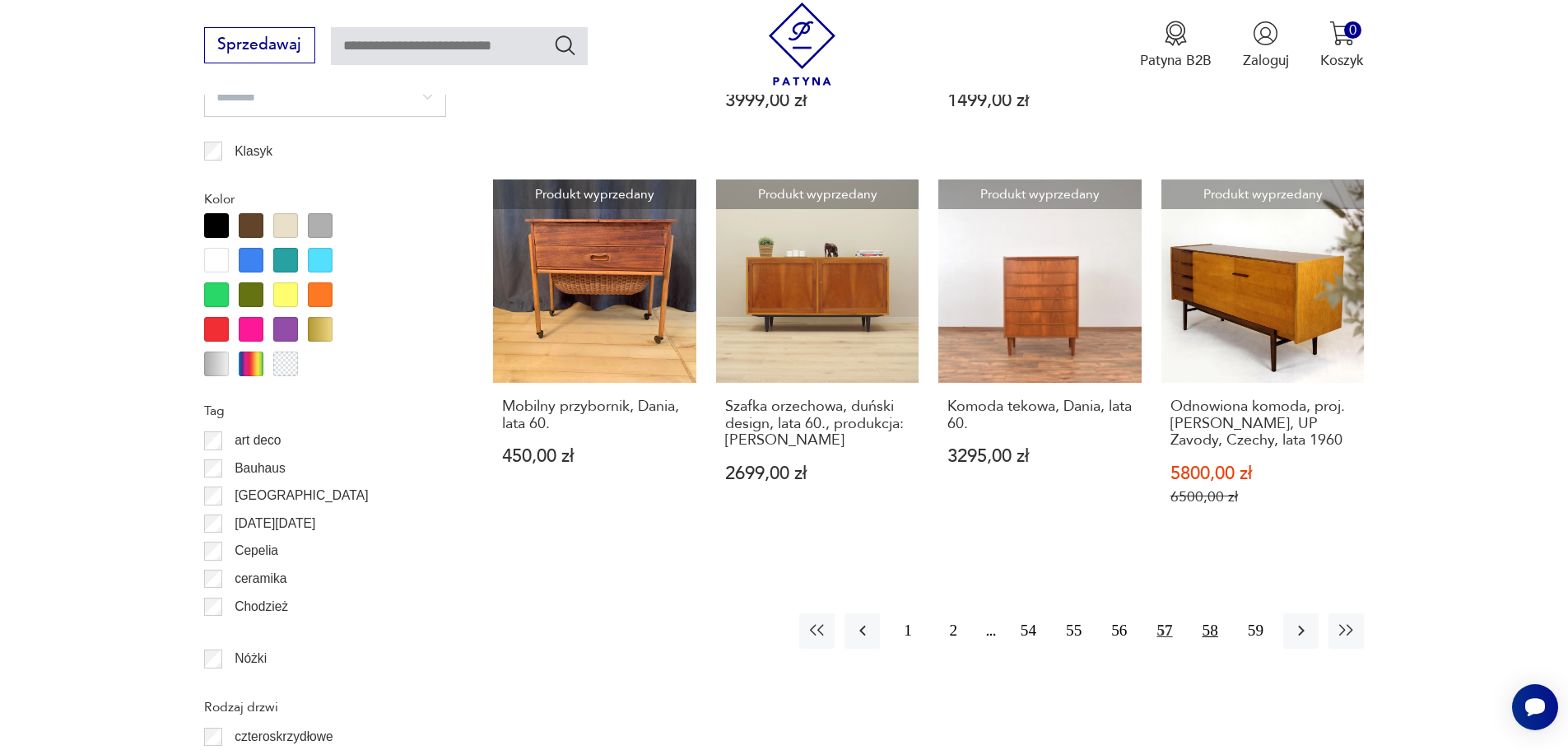
click at [1208, 637] on button "58" at bounding box center [1210, 631] width 35 height 35
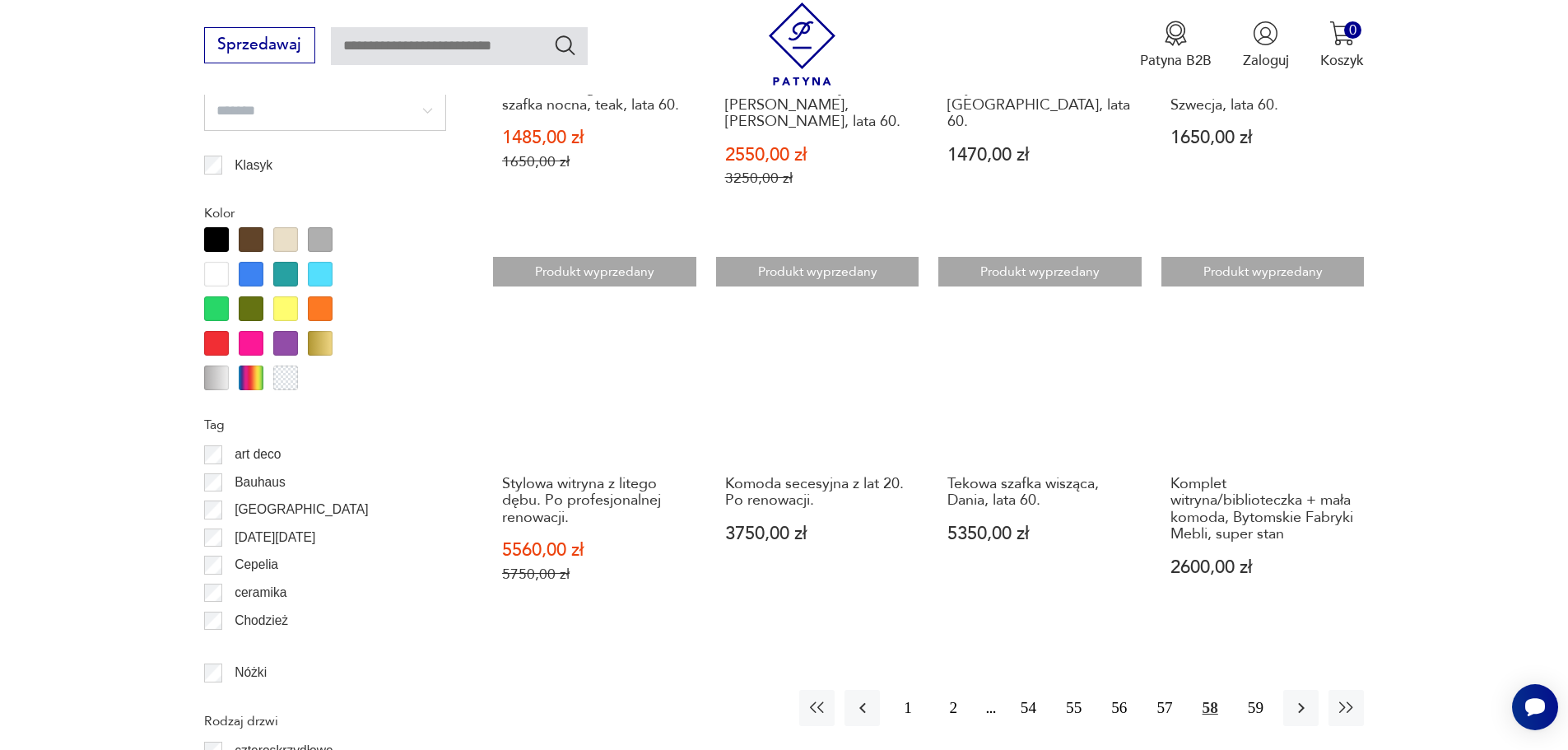
scroll to position [1959, 0]
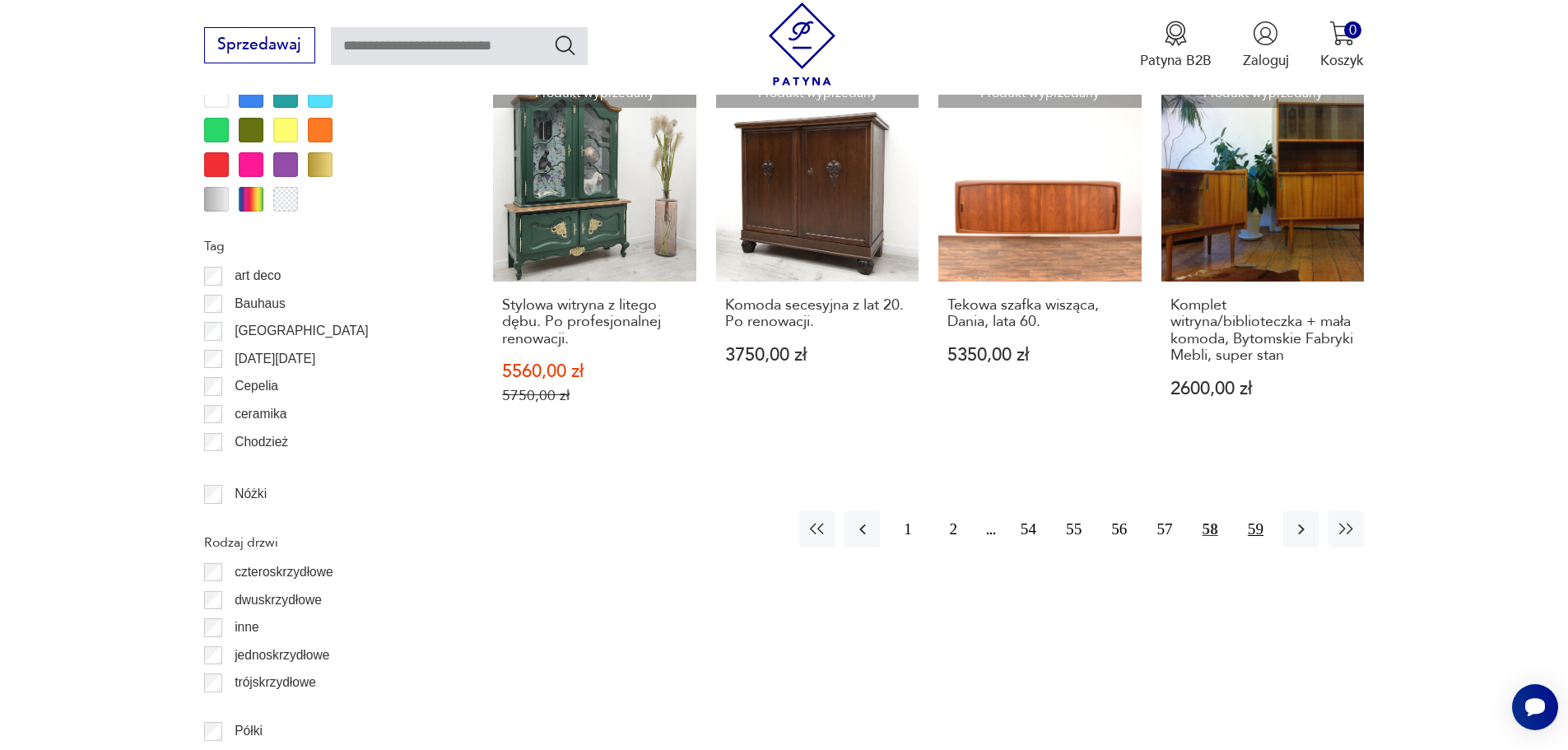
click at [1263, 511] on button "59" at bounding box center [1256, 529] width 35 height 35
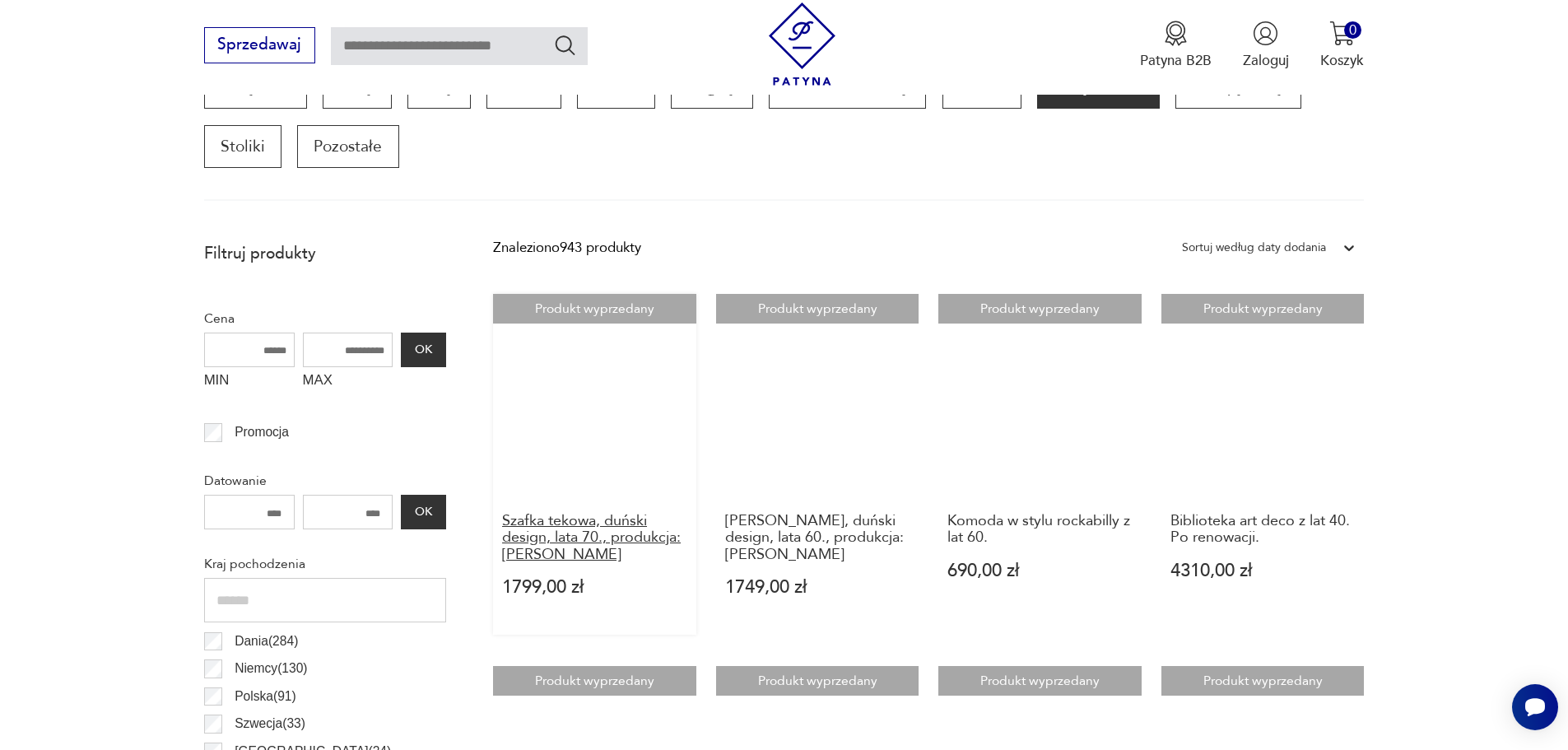
scroll to position [559, 0]
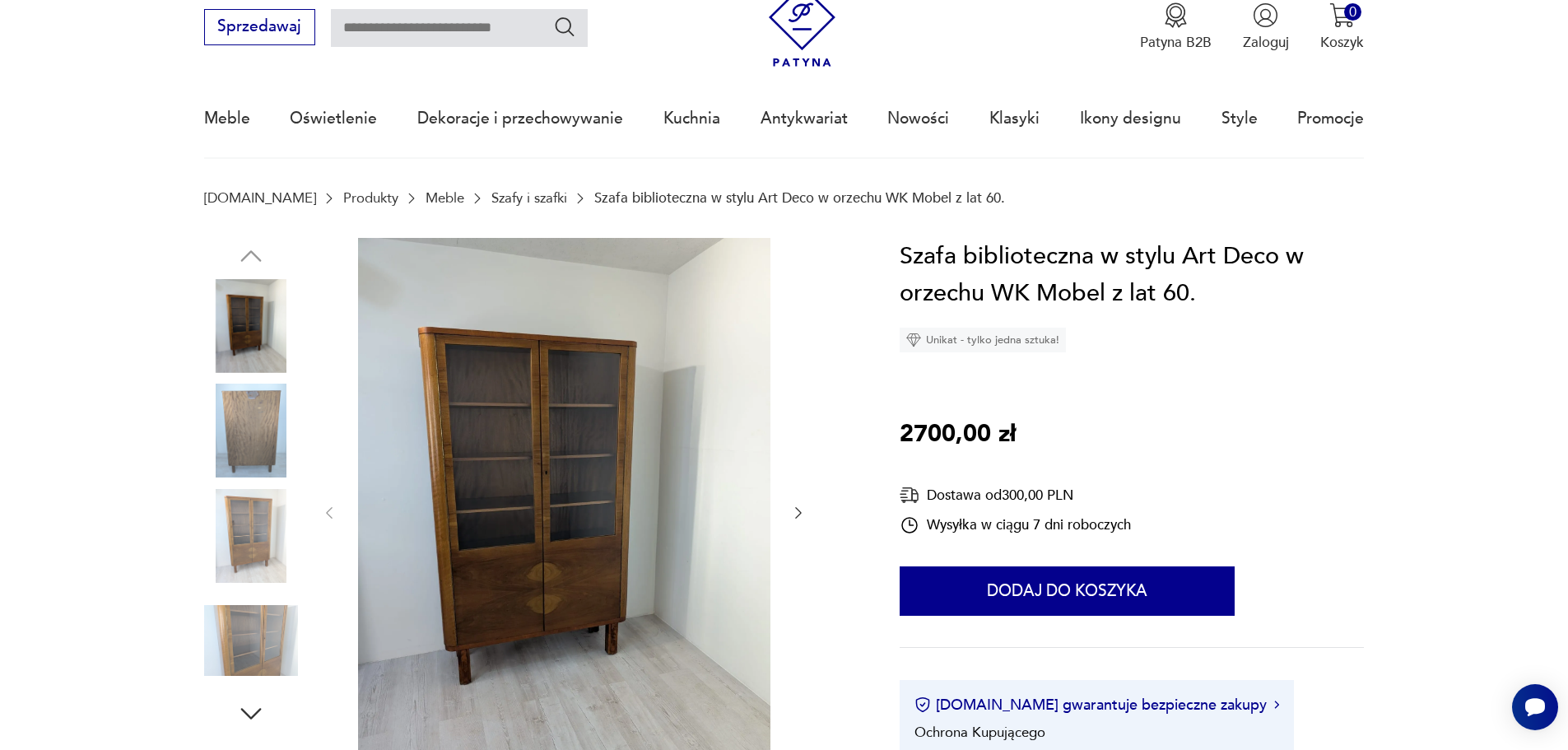
scroll to position [165, 0]
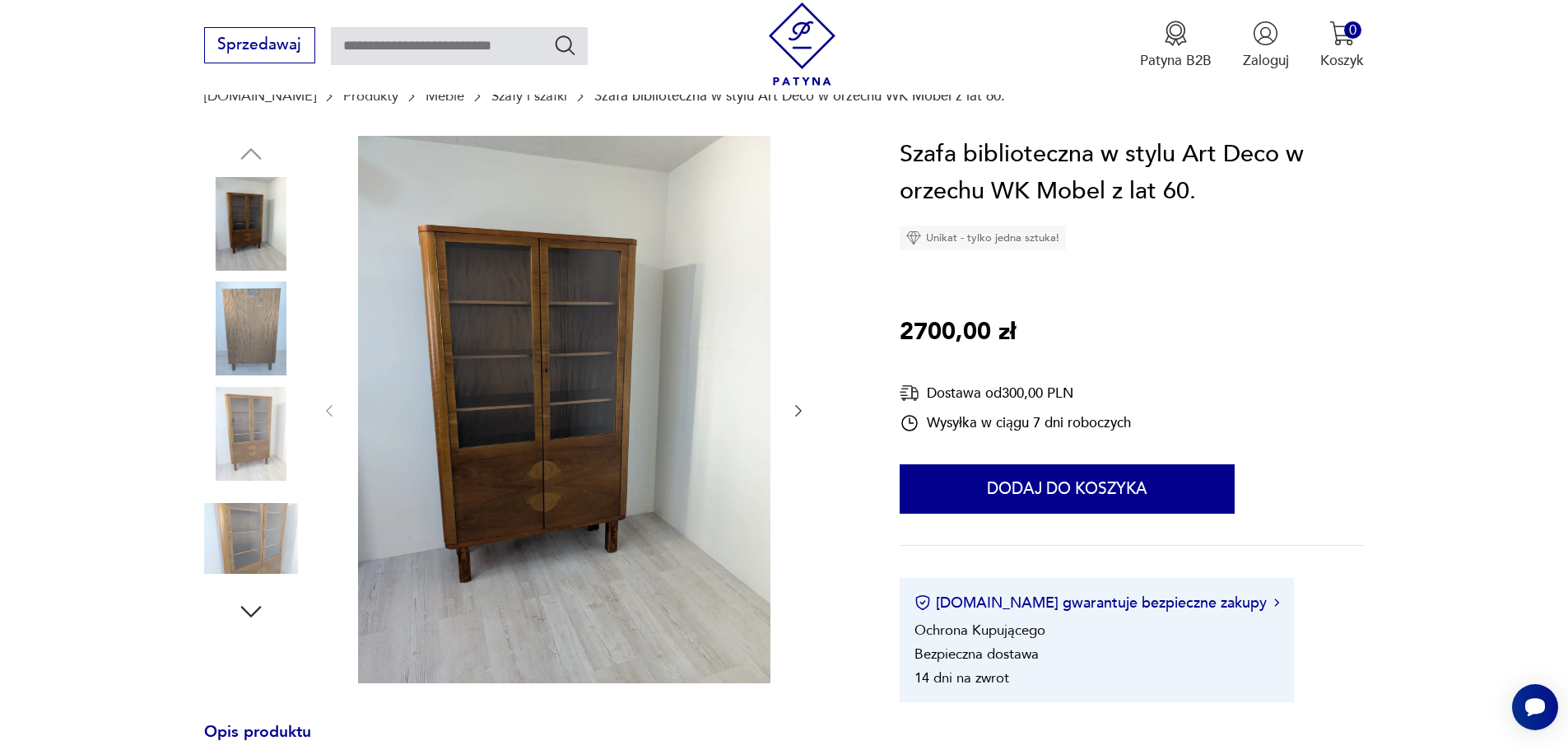
click at [282, 416] on img at bounding box center [251, 433] width 94 height 94
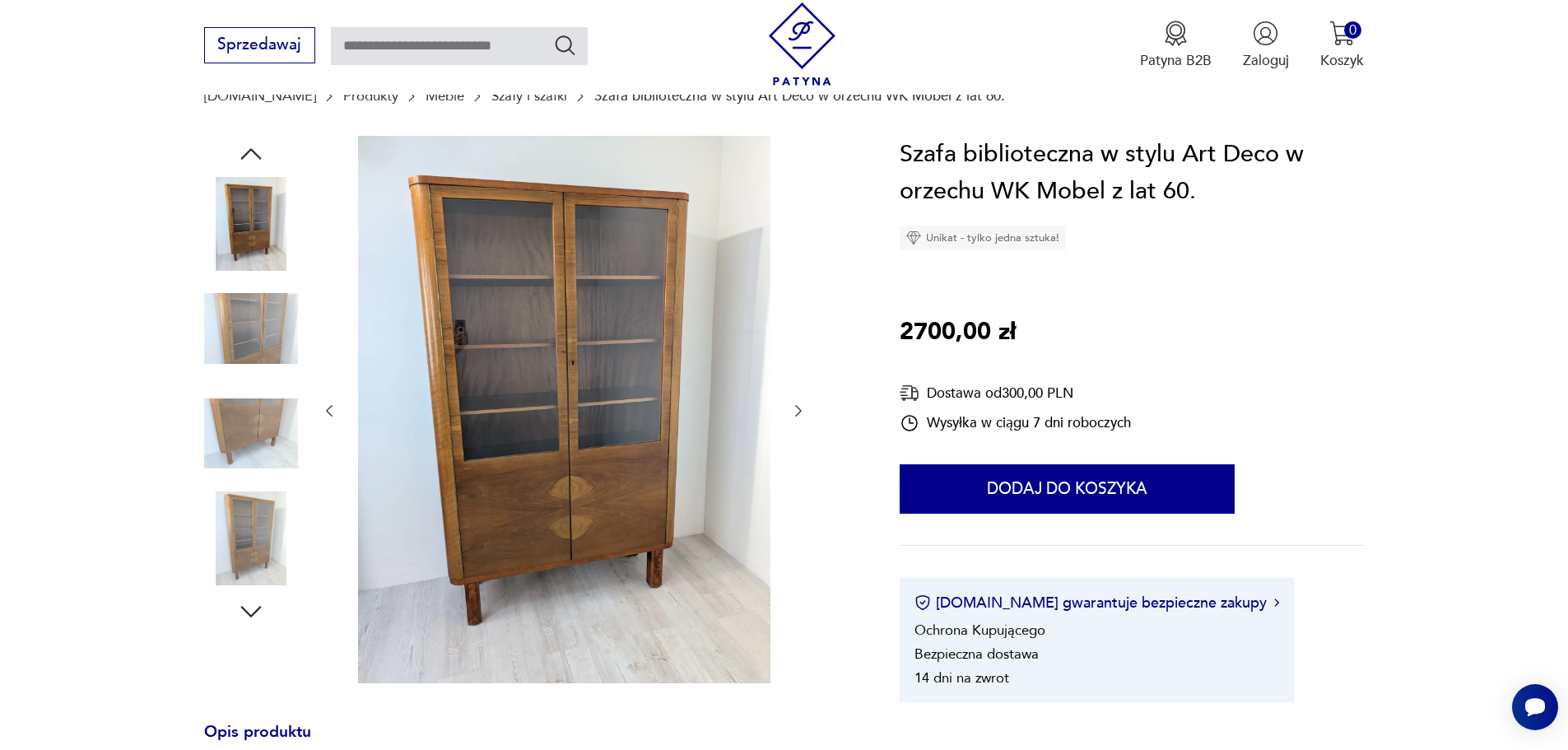
click at [262, 454] on img at bounding box center [251, 433] width 94 height 94
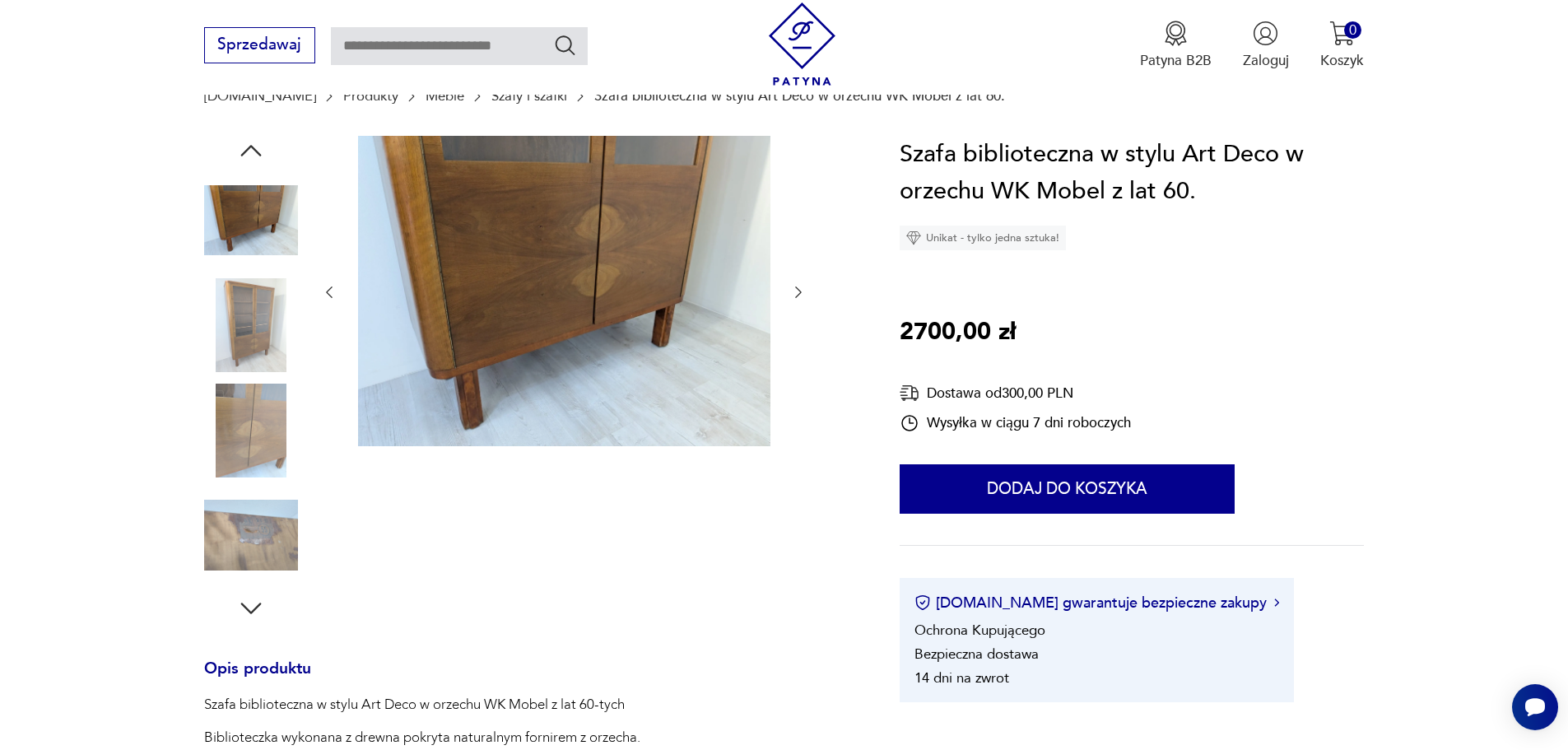
click at [260, 329] on img at bounding box center [251, 325] width 94 height 94
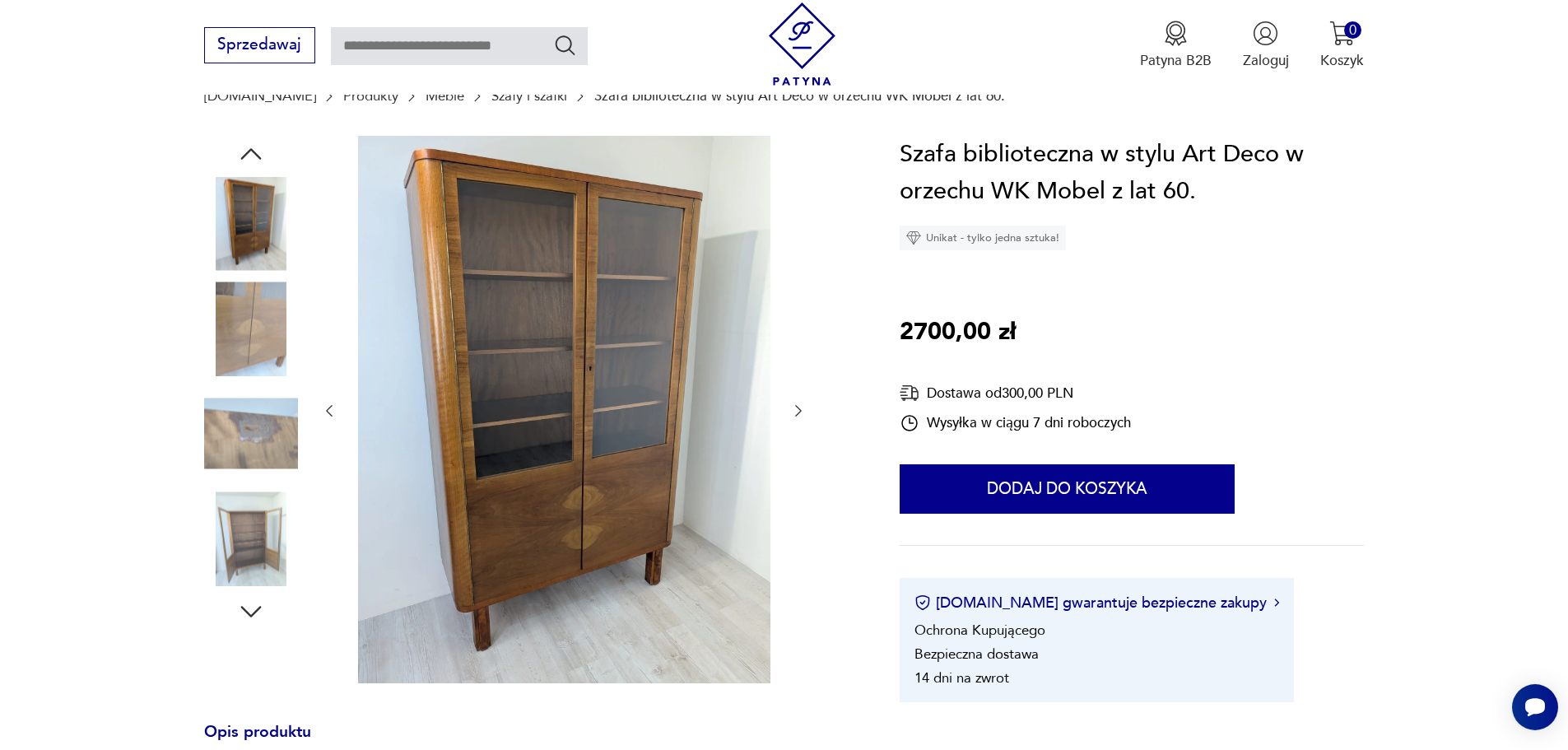
click at [260, 389] on img at bounding box center [251, 433] width 94 height 94
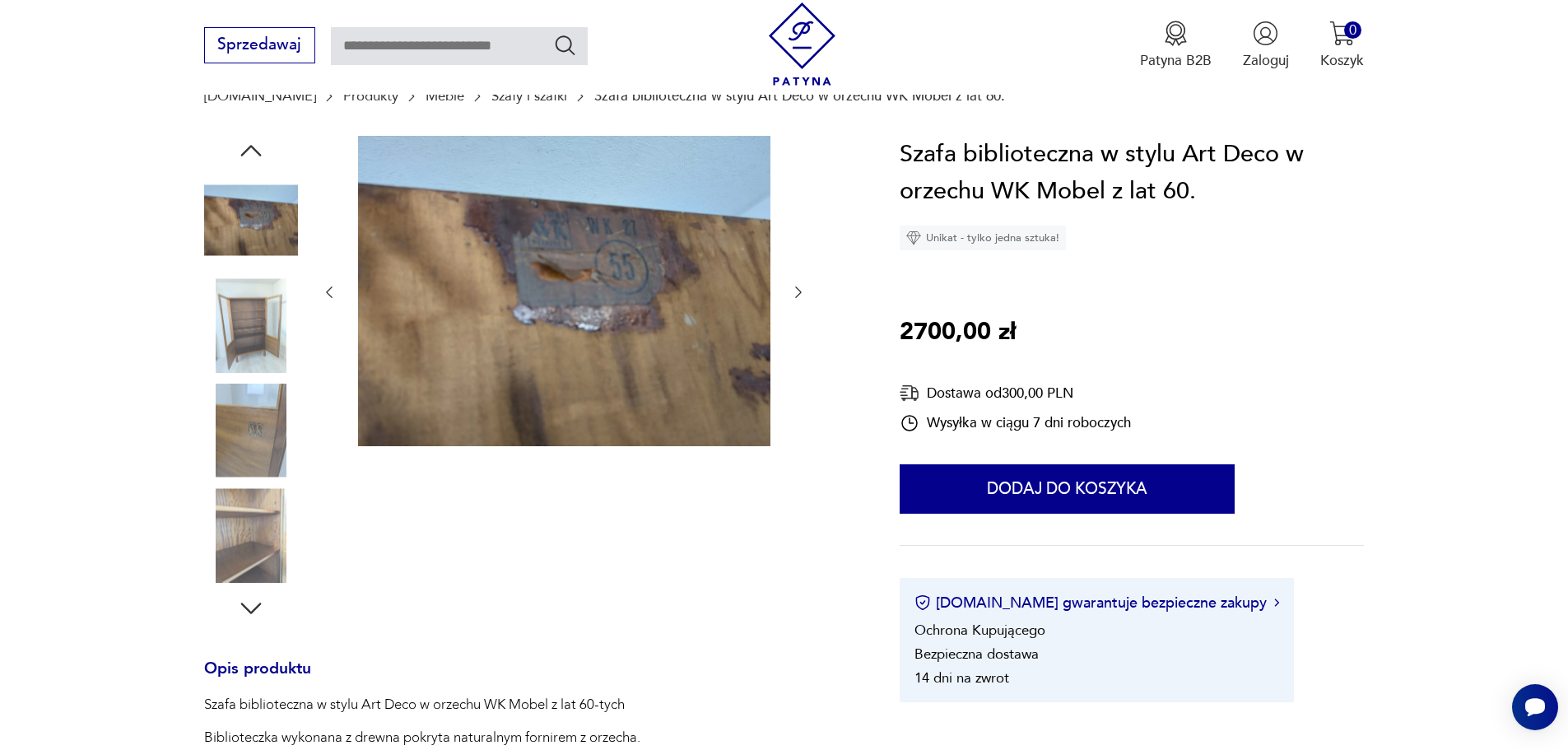
click at [250, 464] on img at bounding box center [251, 430] width 94 height 94
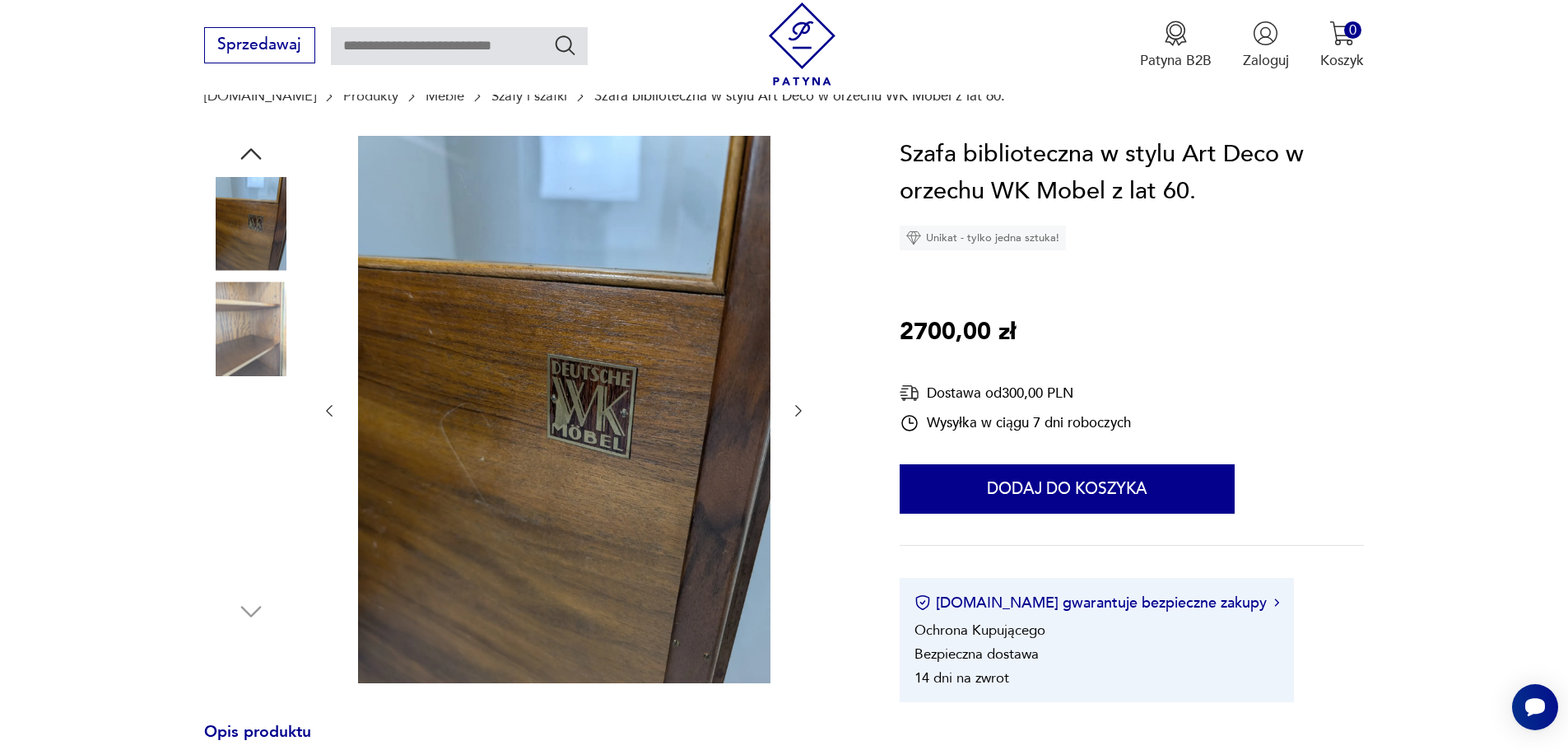
click at [256, 431] on img at bounding box center [251, 433] width 94 height 94
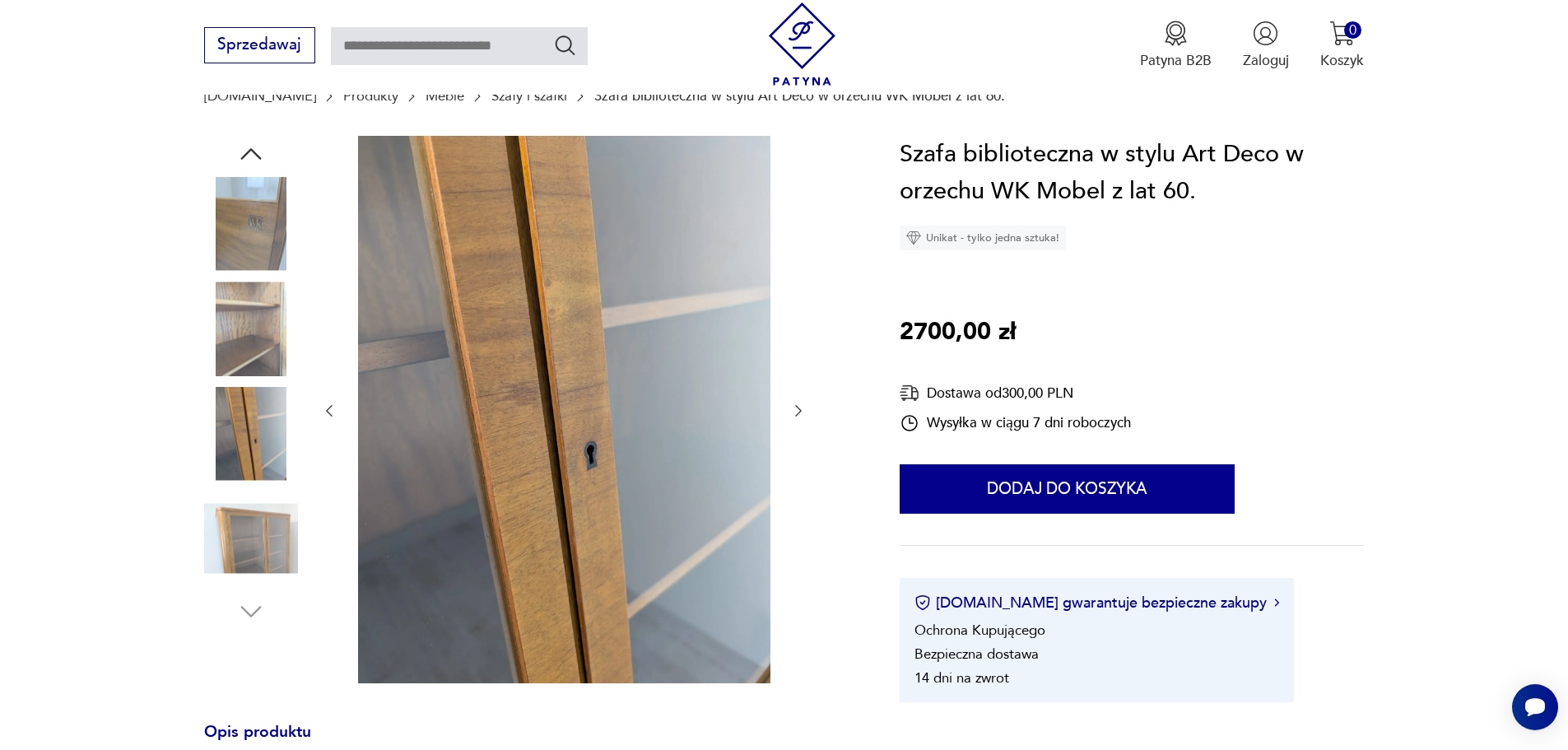
click at [259, 478] on img at bounding box center [251, 433] width 94 height 94
click at [260, 426] on img at bounding box center [251, 433] width 94 height 94
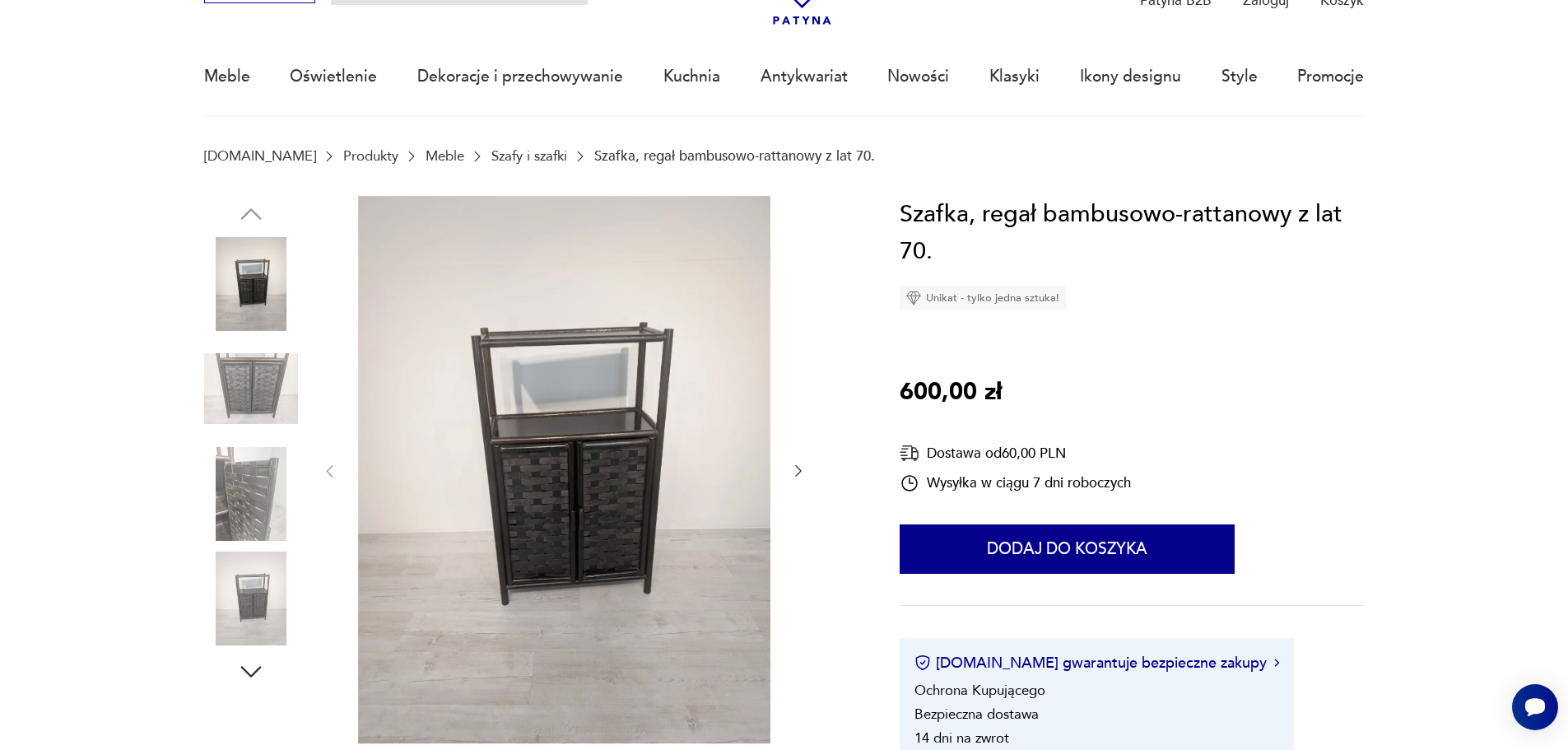
scroll to position [247, 0]
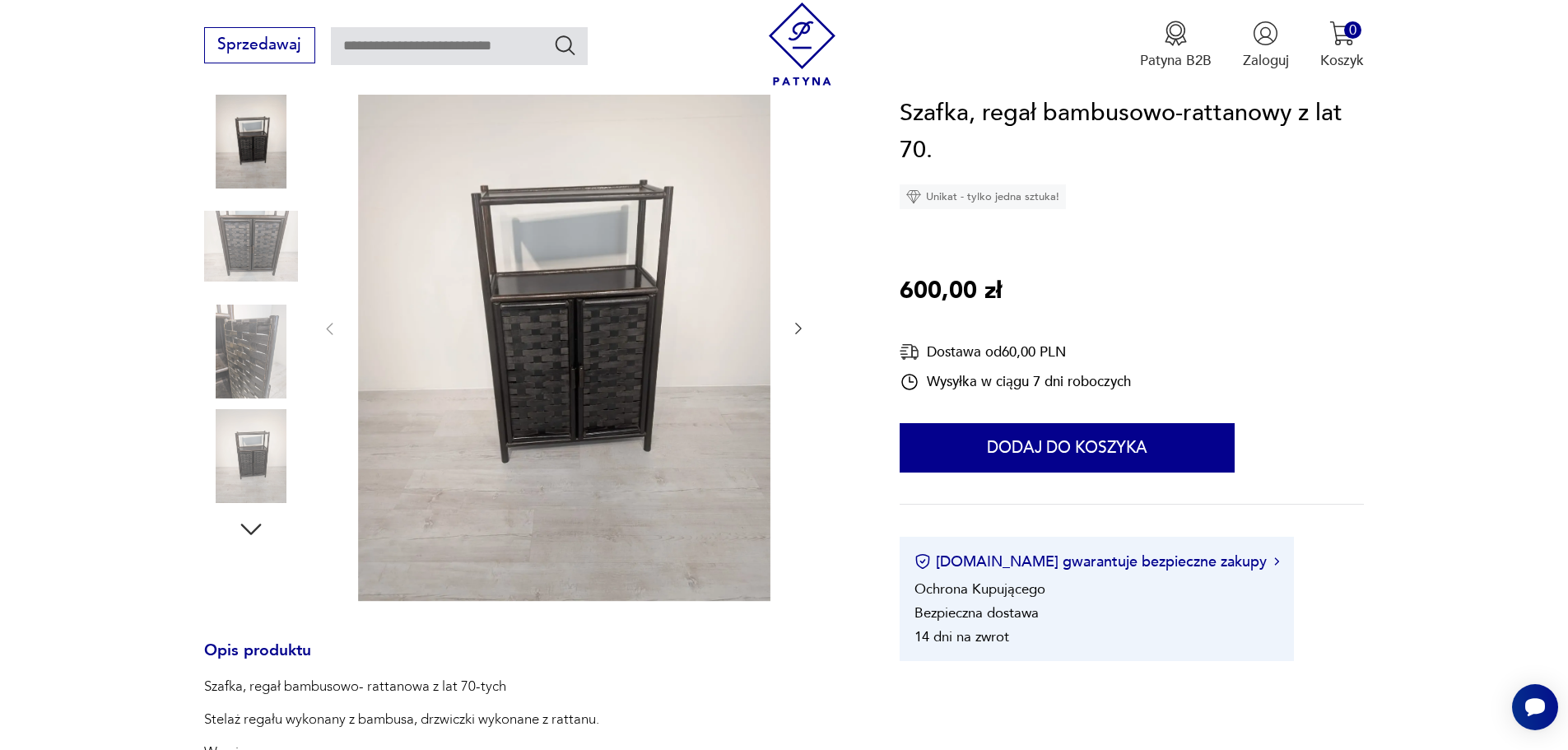
click at [251, 244] on img at bounding box center [251, 246] width 94 height 94
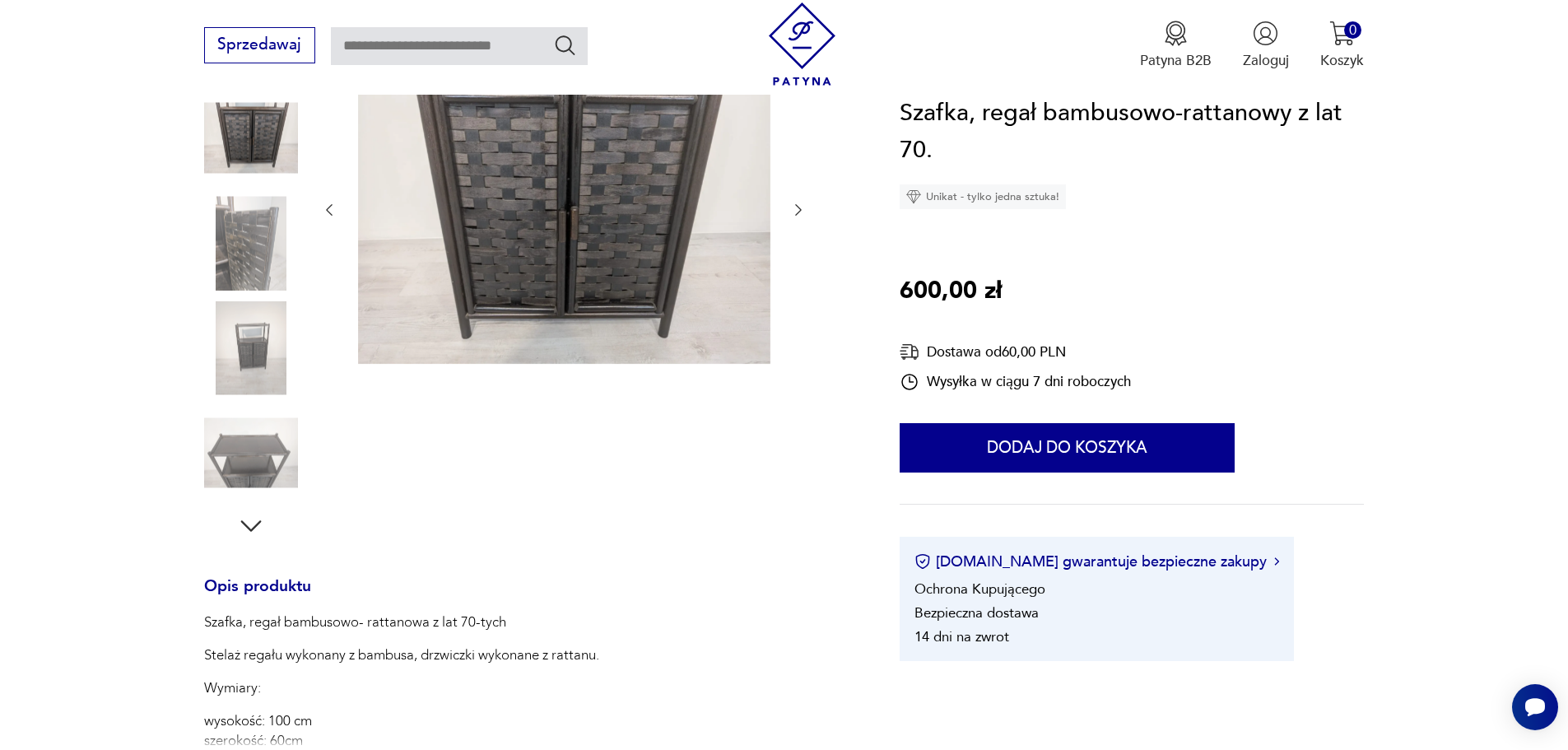
click at [248, 247] on img at bounding box center [251, 242] width 94 height 94
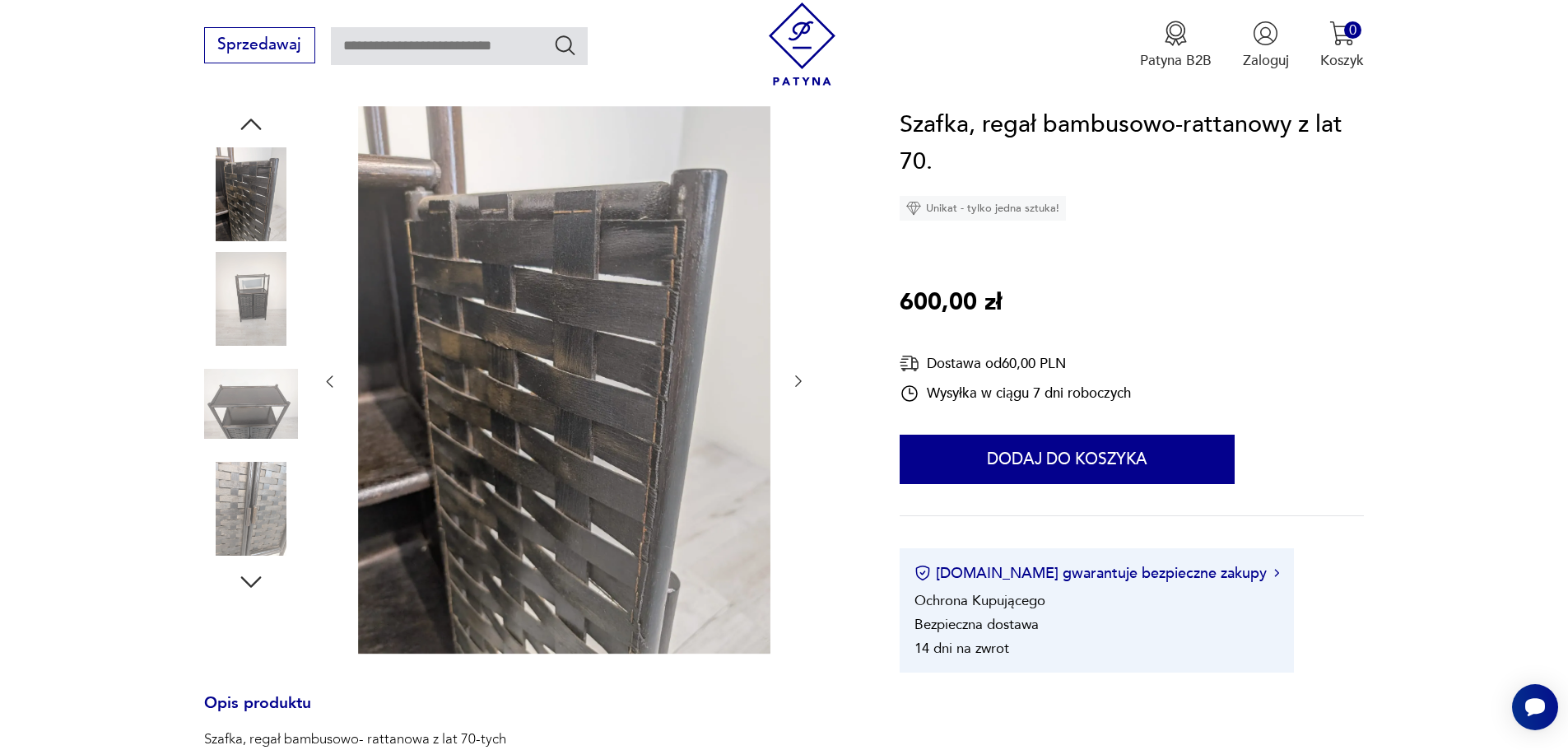
scroll to position [165, 0]
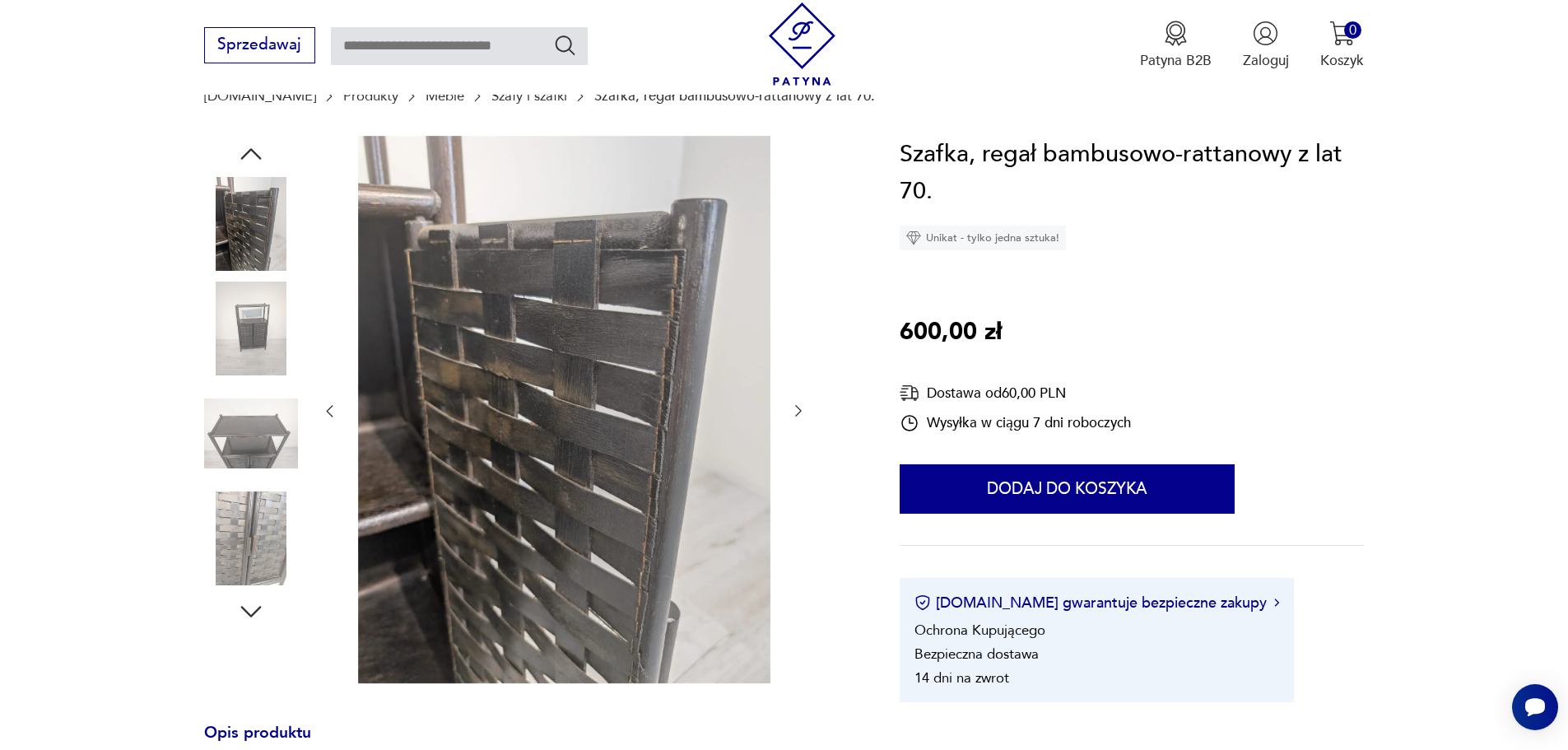
click at [262, 313] on img at bounding box center [251, 328] width 94 height 94
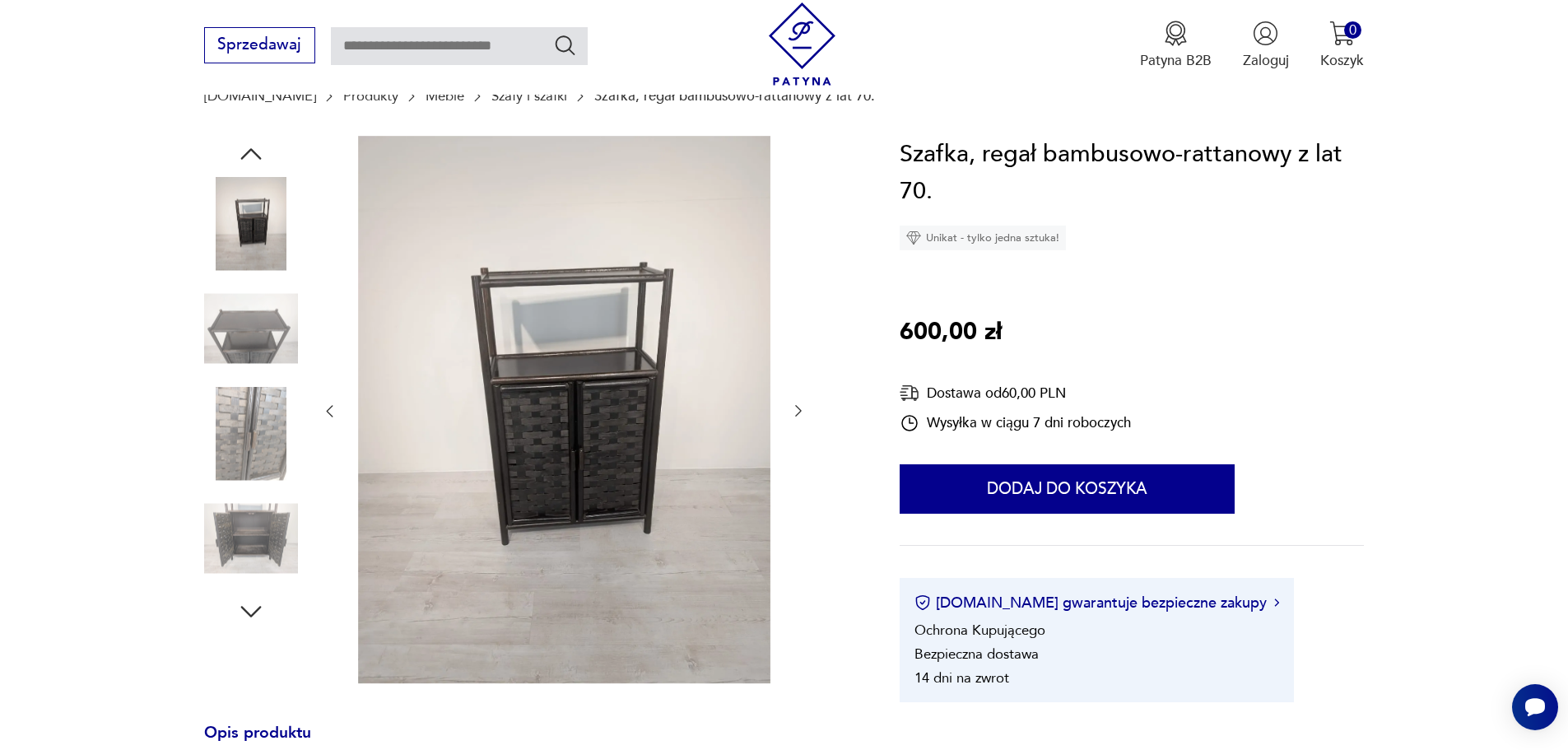
click at [247, 334] on img at bounding box center [251, 328] width 94 height 94
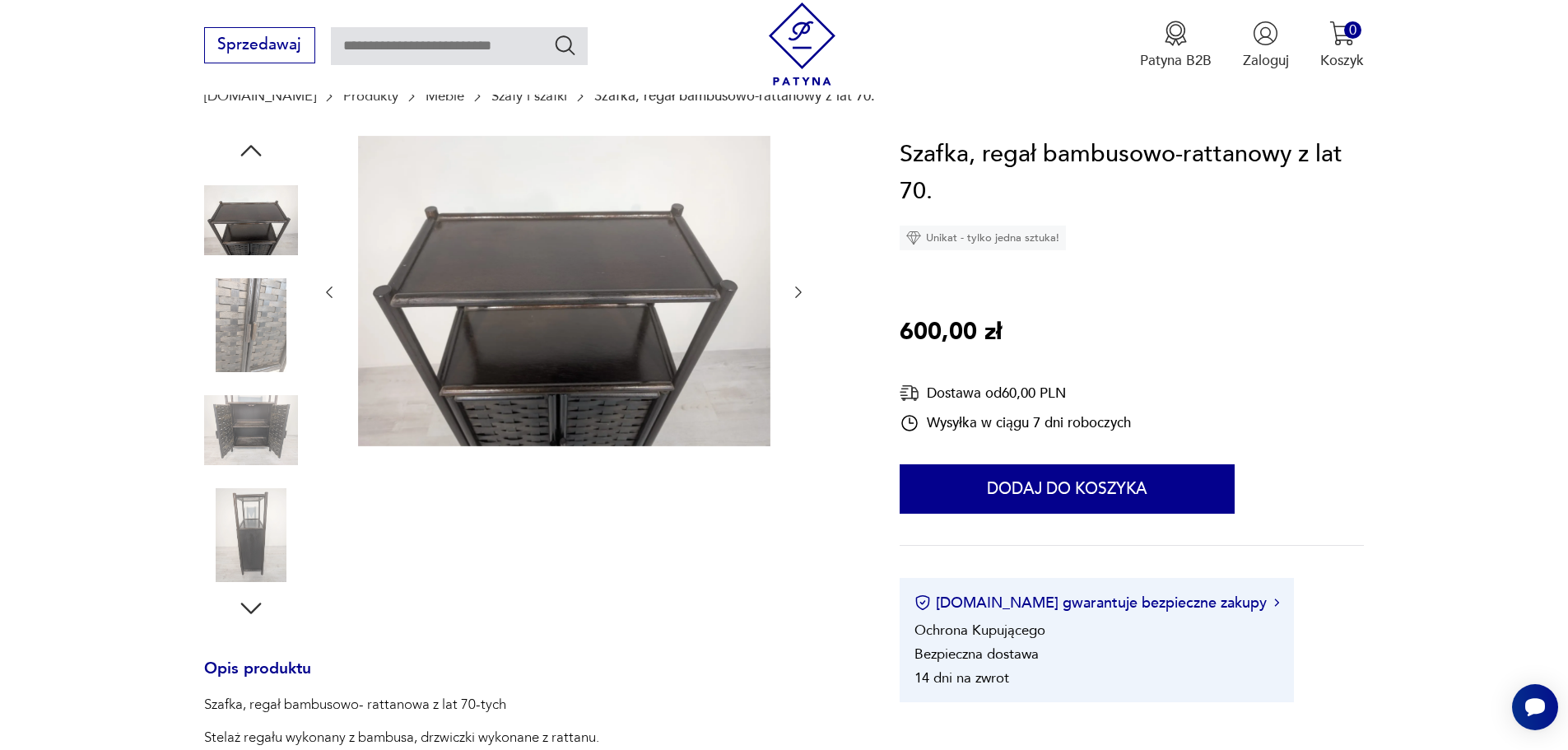
click at [247, 334] on img at bounding box center [251, 325] width 94 height 94
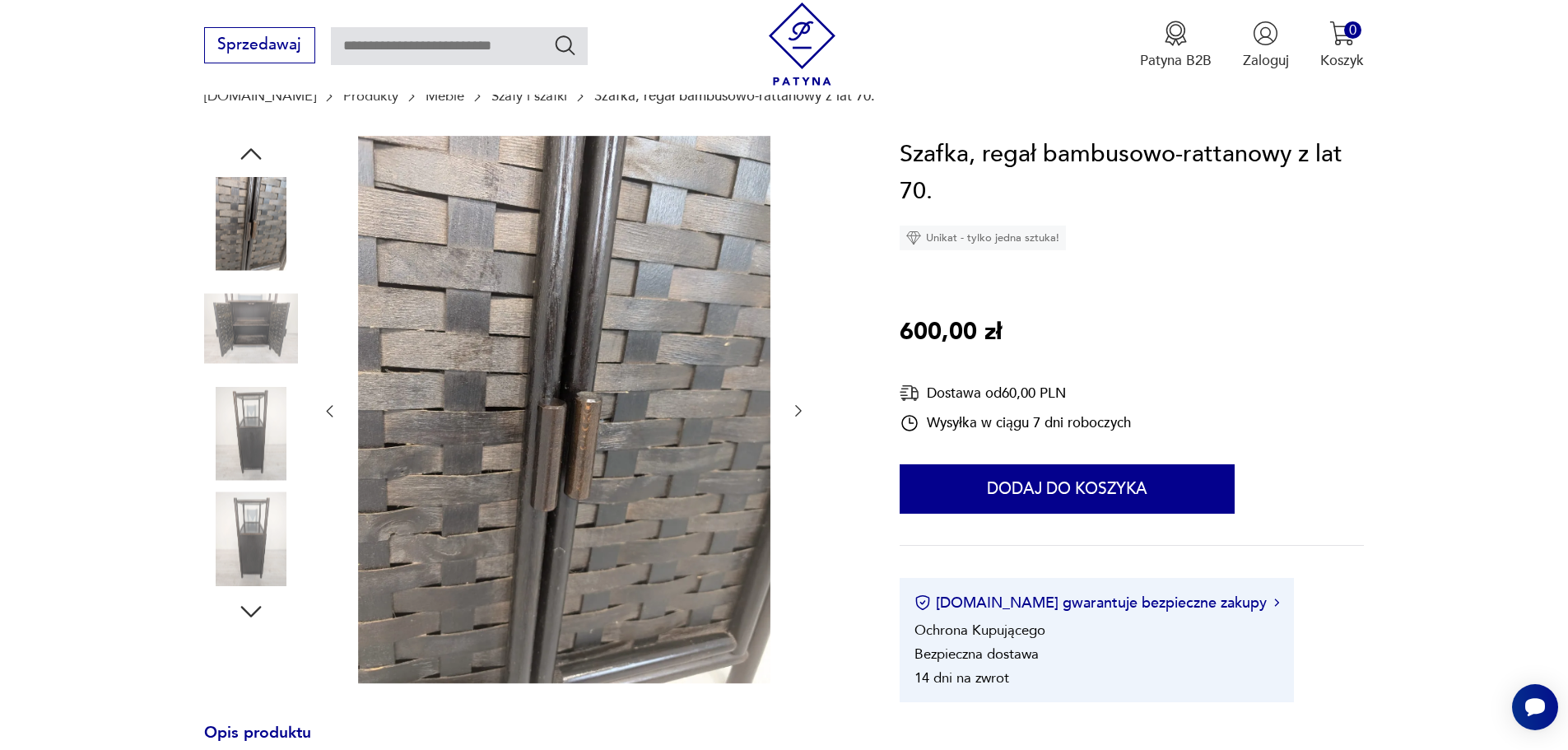
click at [247, 327] on img at bounding box center [251, 328] width 94 height 94
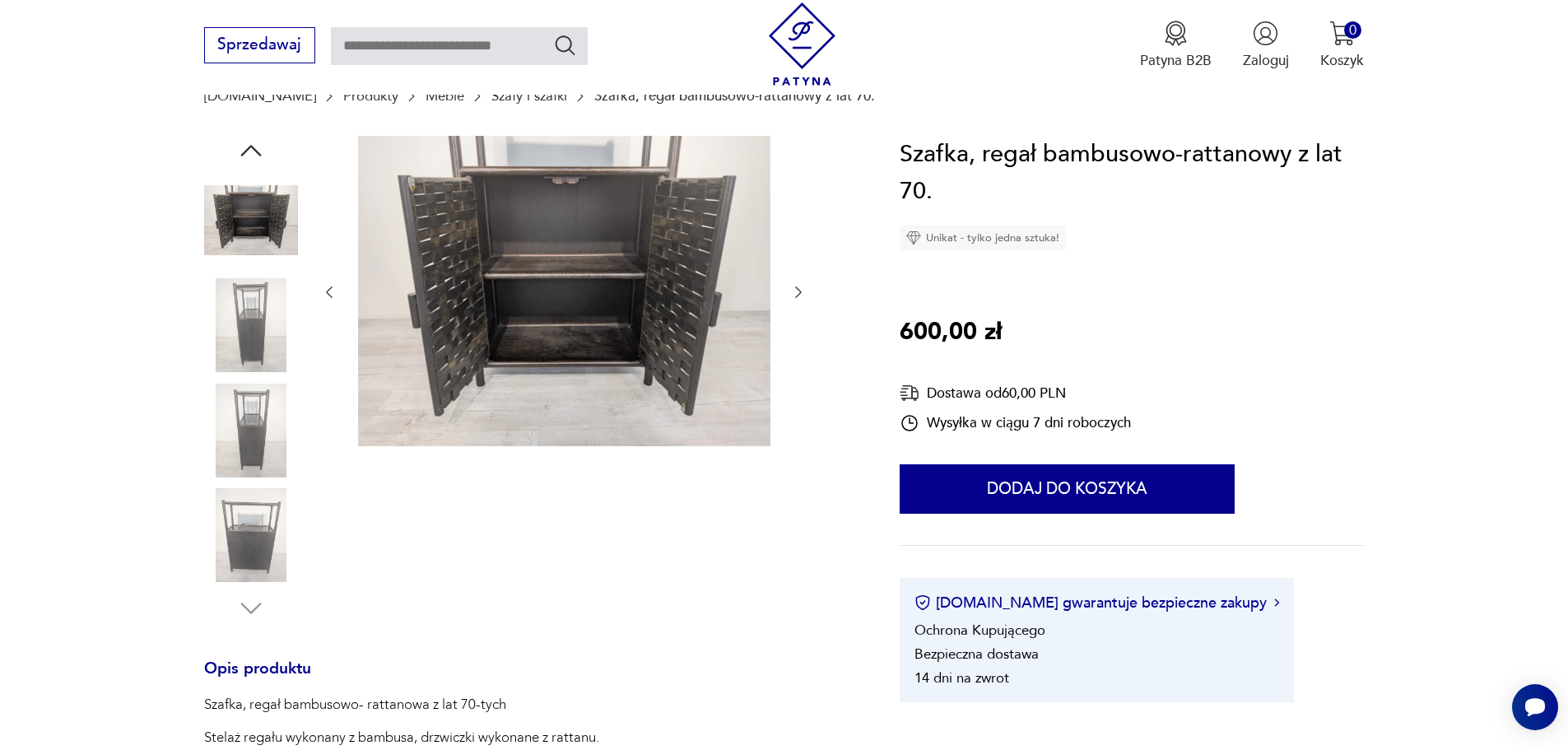
click at [255, 371] on img at bounding box center [251, 325] width 94 height 94
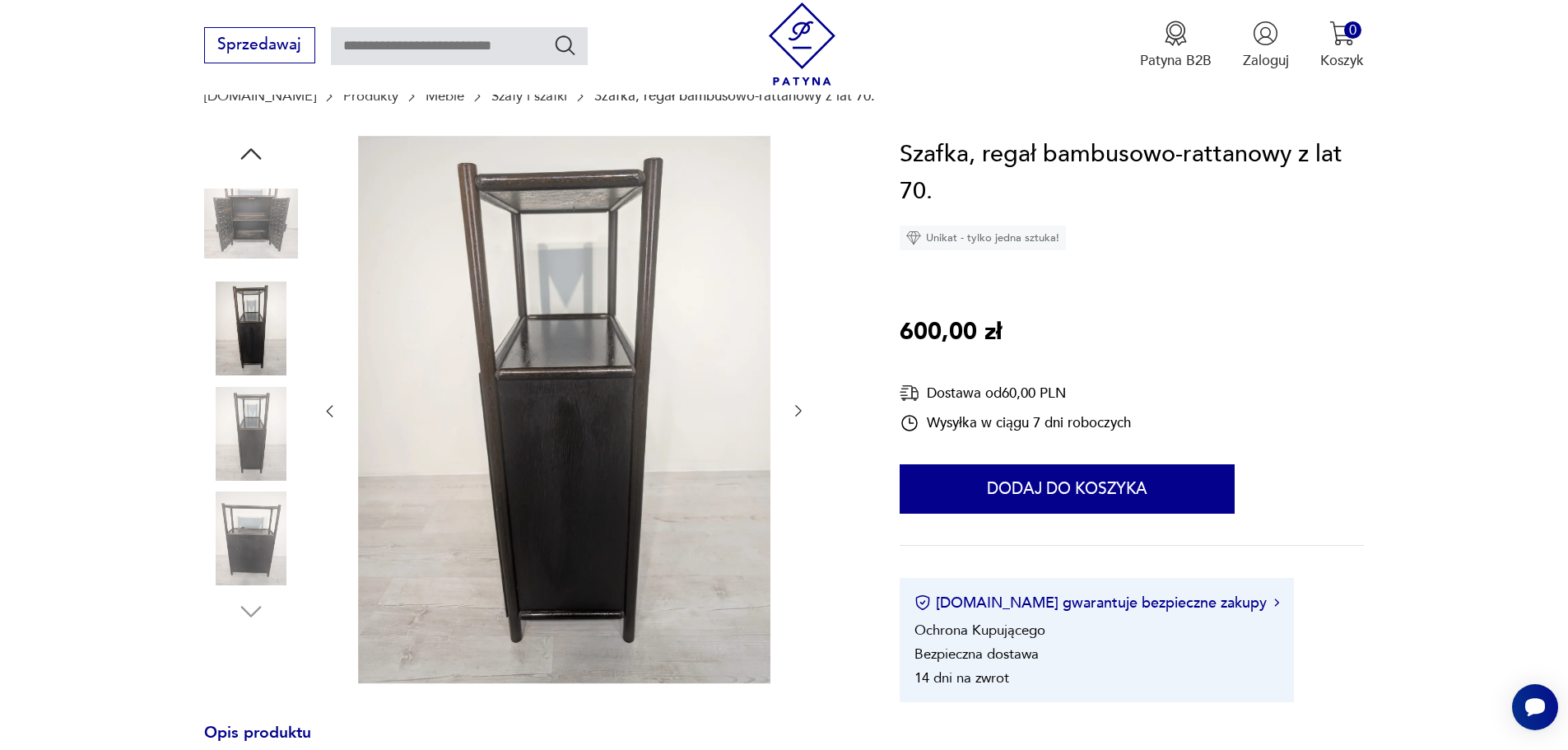
click at [256, 412] on img at bounding box center [251, 433] width 94 height 94
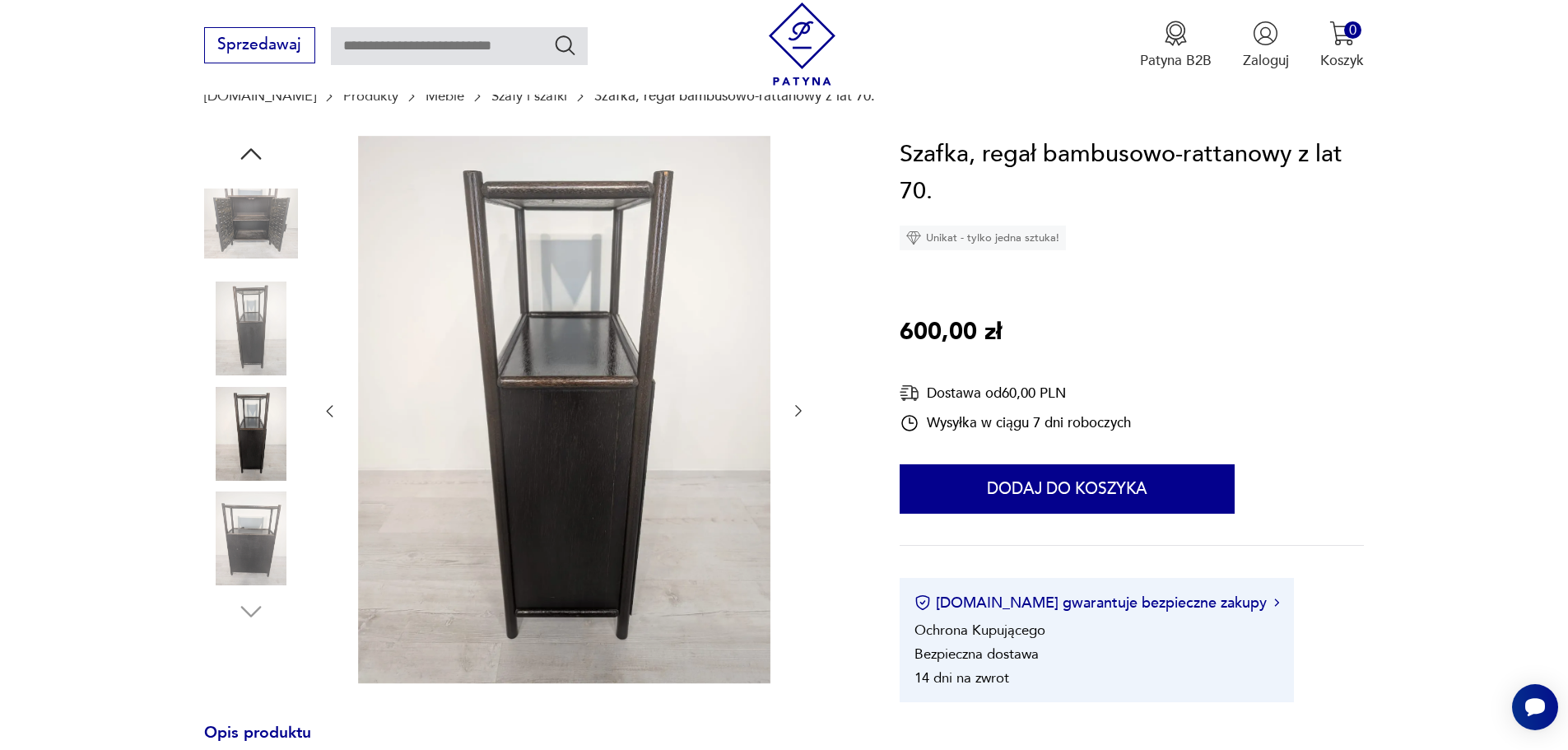
click at [249, 496] on img at bounding box center [251, 538] width 94 height 94
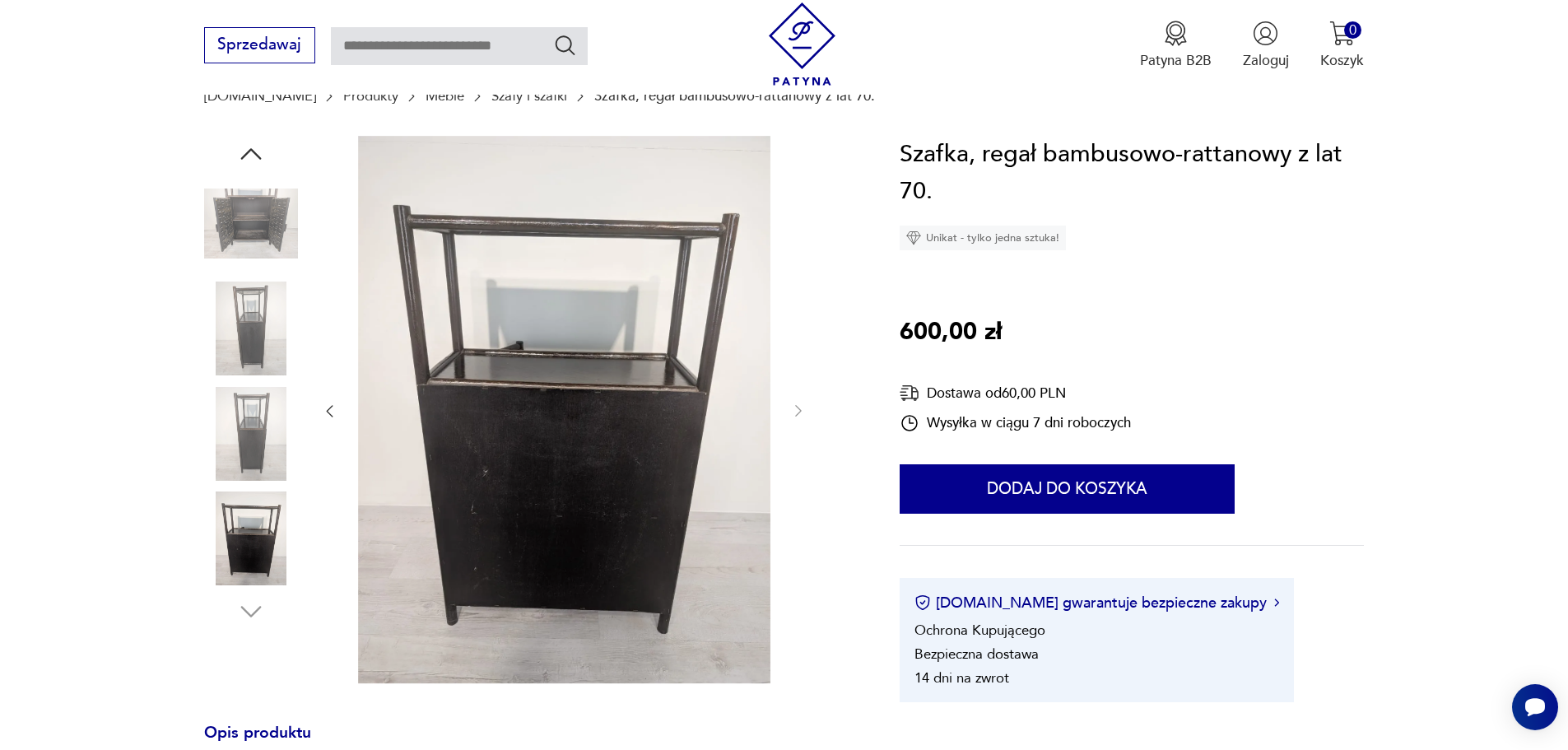
click at [249, 234] on img at bounding box center [251, 224] width 94 height 94
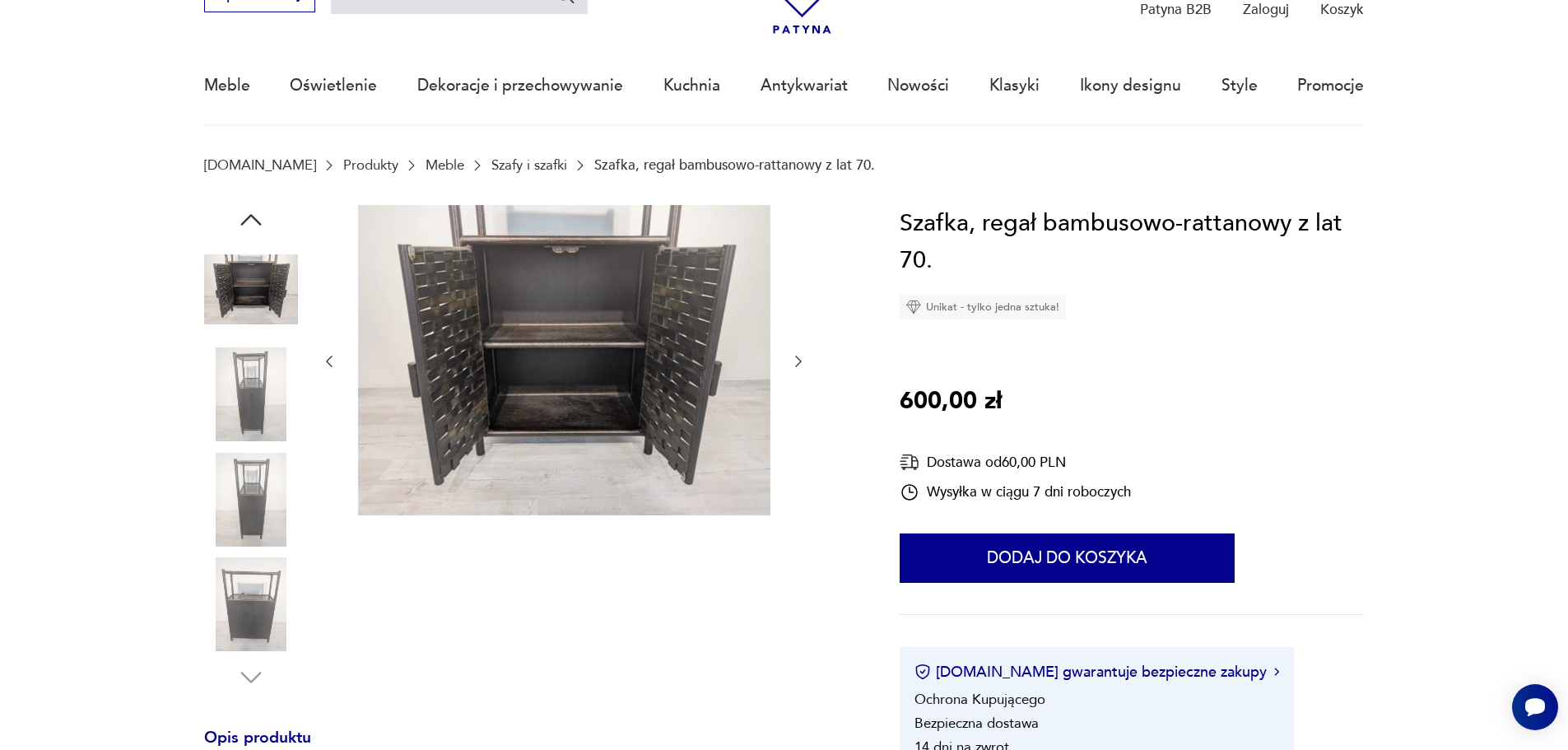
scroll to position [0, 0]
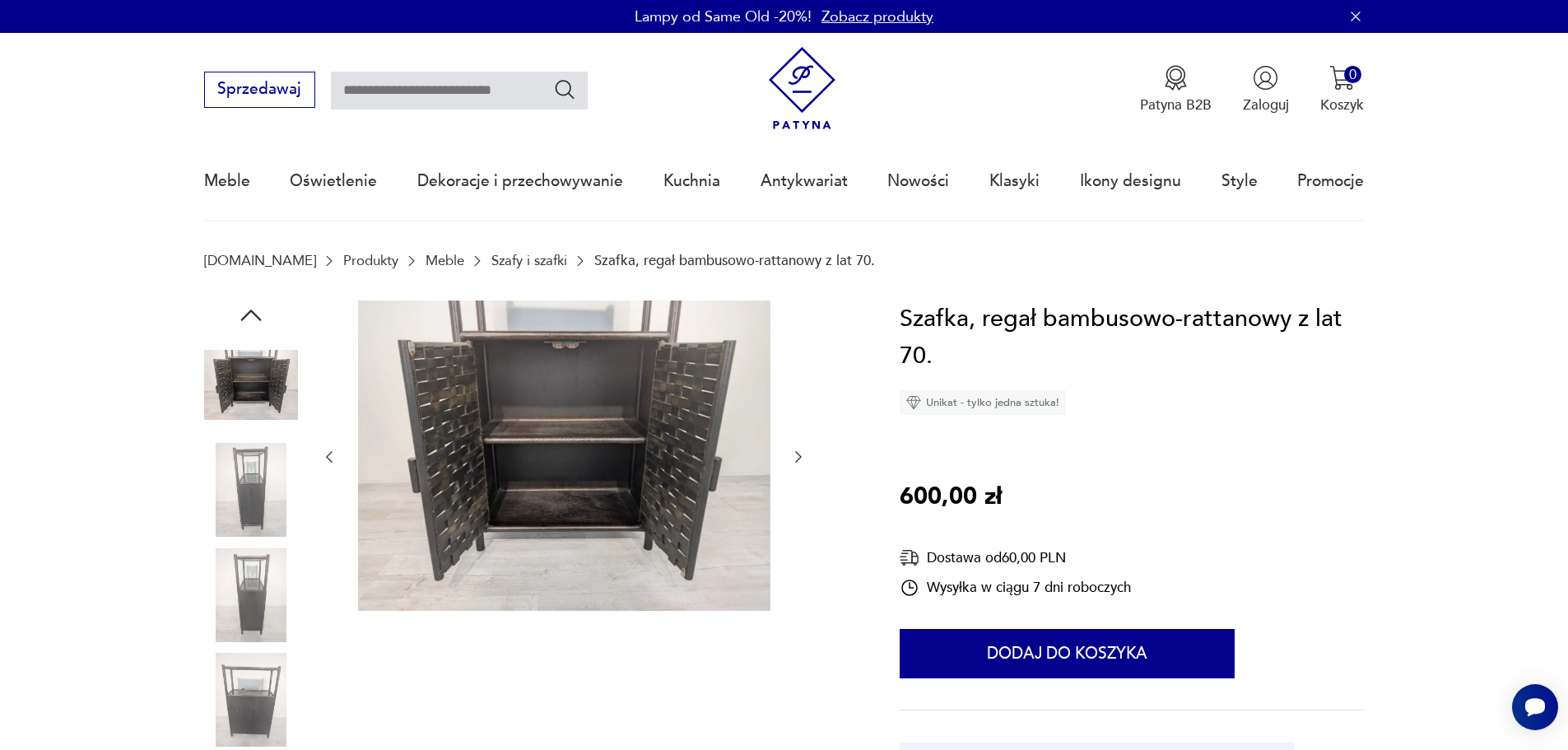
click at [250, 311] on icon "button" at bounding box center [250, 315] width 20 height 11
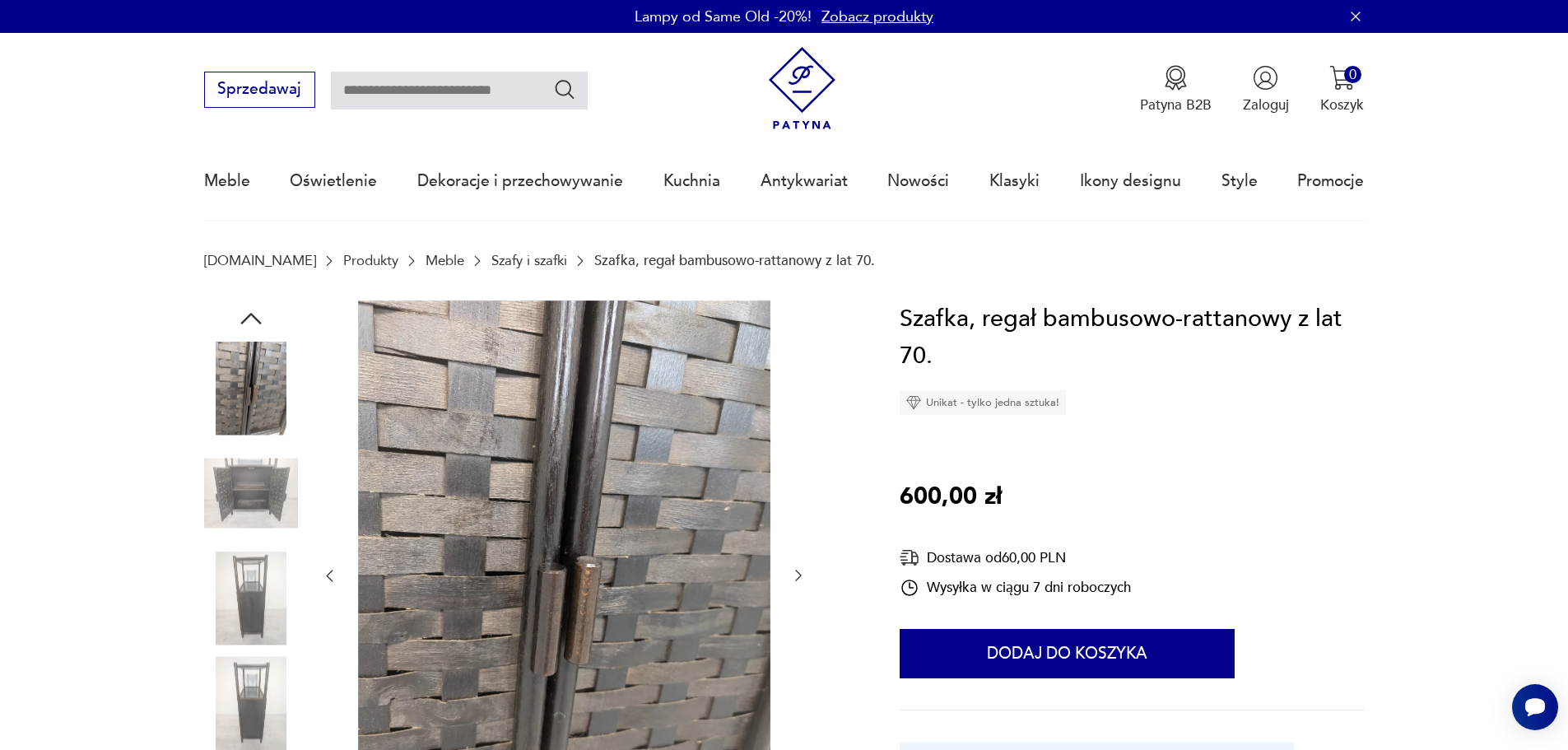
click at [250, 311] on icon "button" at bounding box center [251, 318] width 30 height 30
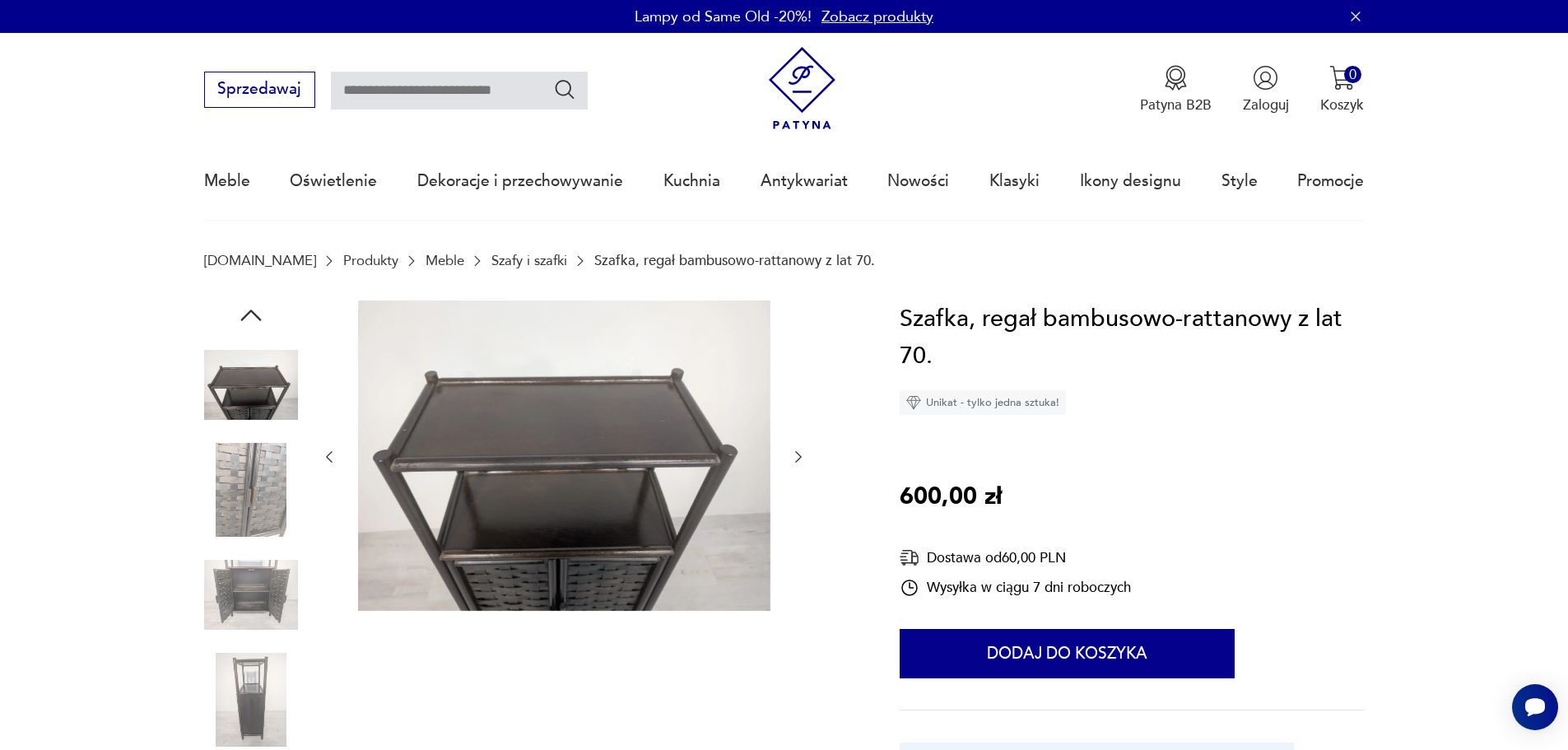
click at [250, 311] on icon "button" at bounding box center [250, 315] width 20 height 11
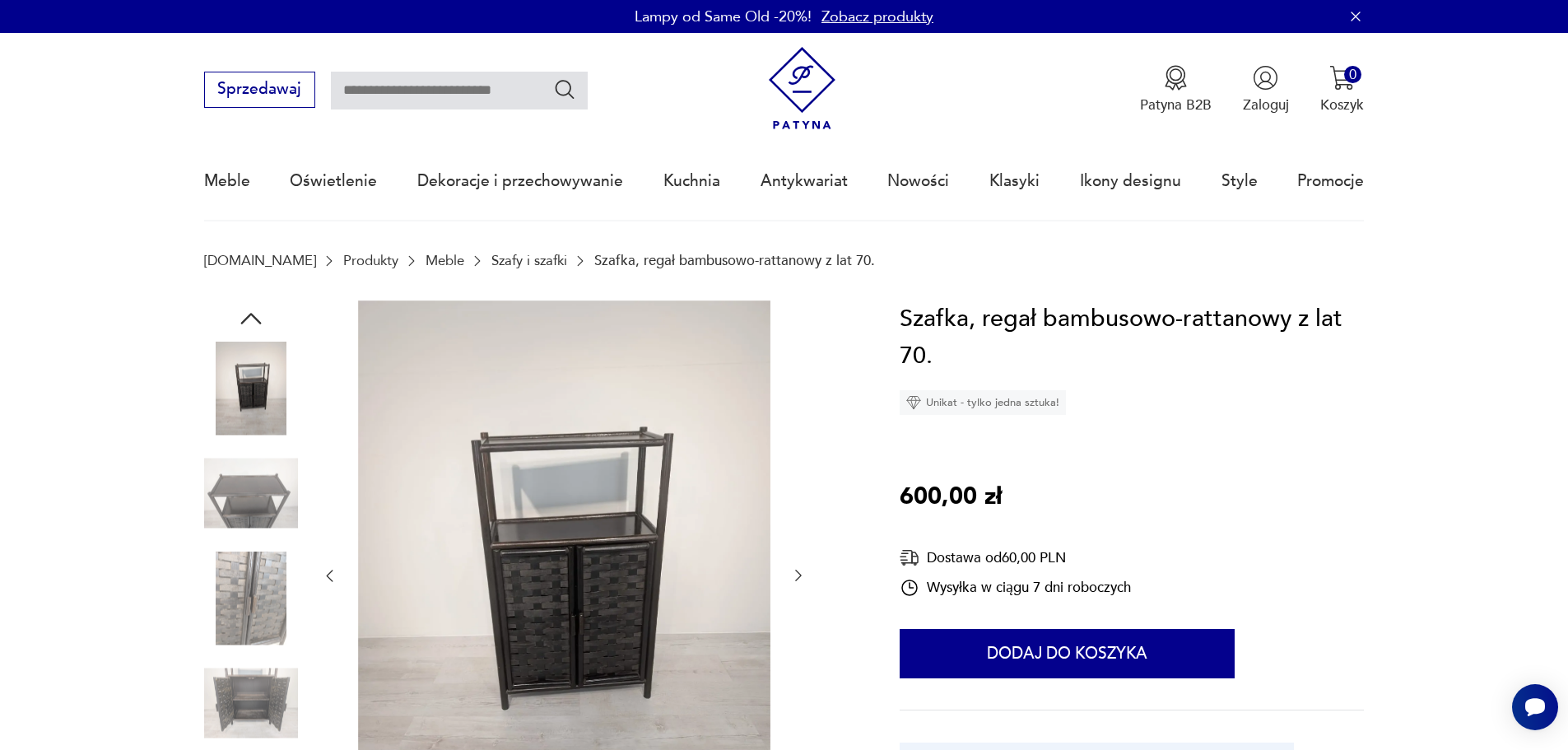
click at [251, 372] on img at bounding box center [251, 389] width 94 height 94
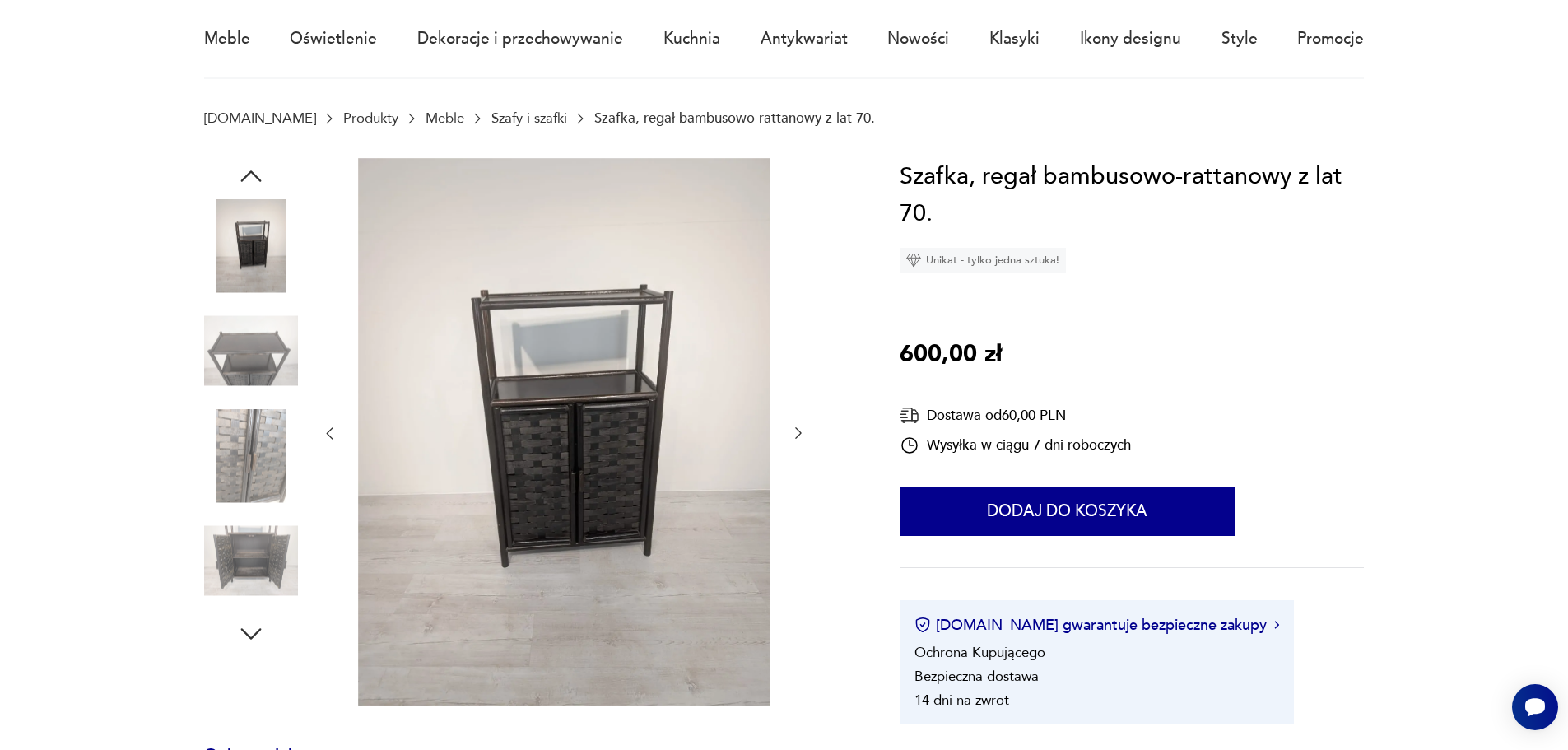
scroll to position [165, 0]
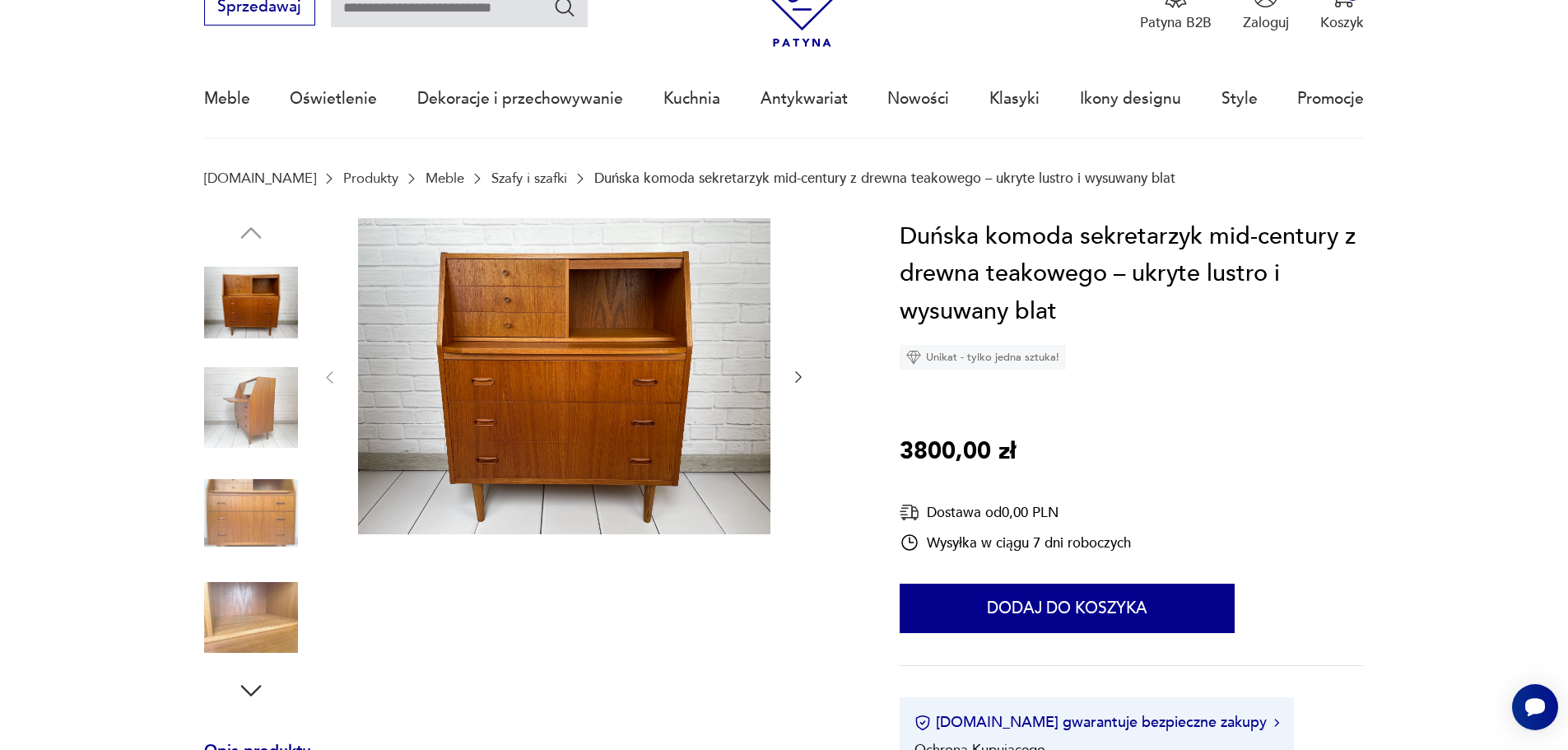
click at [803, 377] on icon "button" at bounding box center [798, 377] width 17 height 17
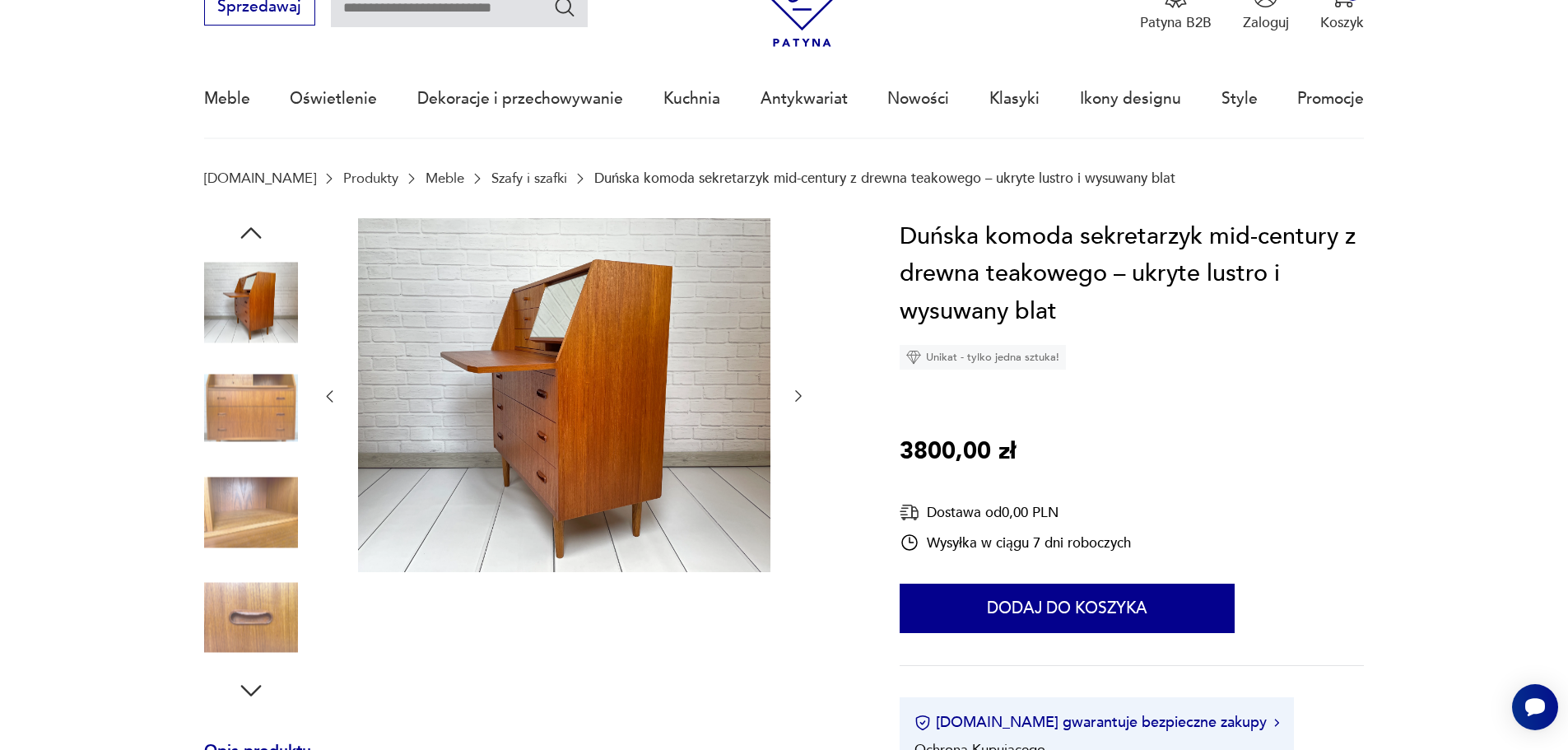
click at [803, 377] on div at bounding box center [564, 396] width 486 height 357
click at [788, 395] on div at bounding box center [564, 396] width 486 height 357
click at [801, 395] on icon "button" at bounding box center [798, 396] width 17 height 17
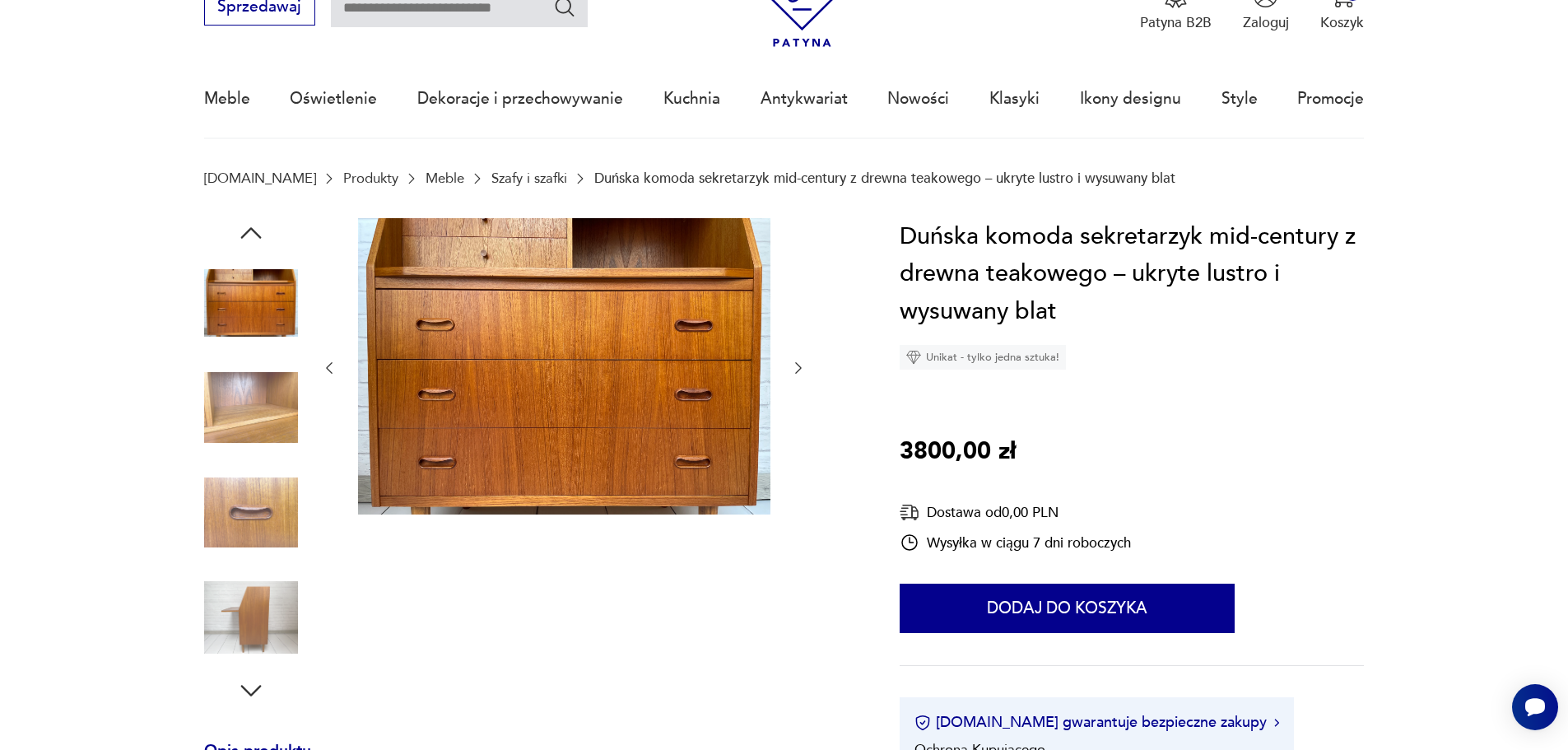
click at [802, 368] on icon "button" at bounding box center [798, 368] width 17 height 17
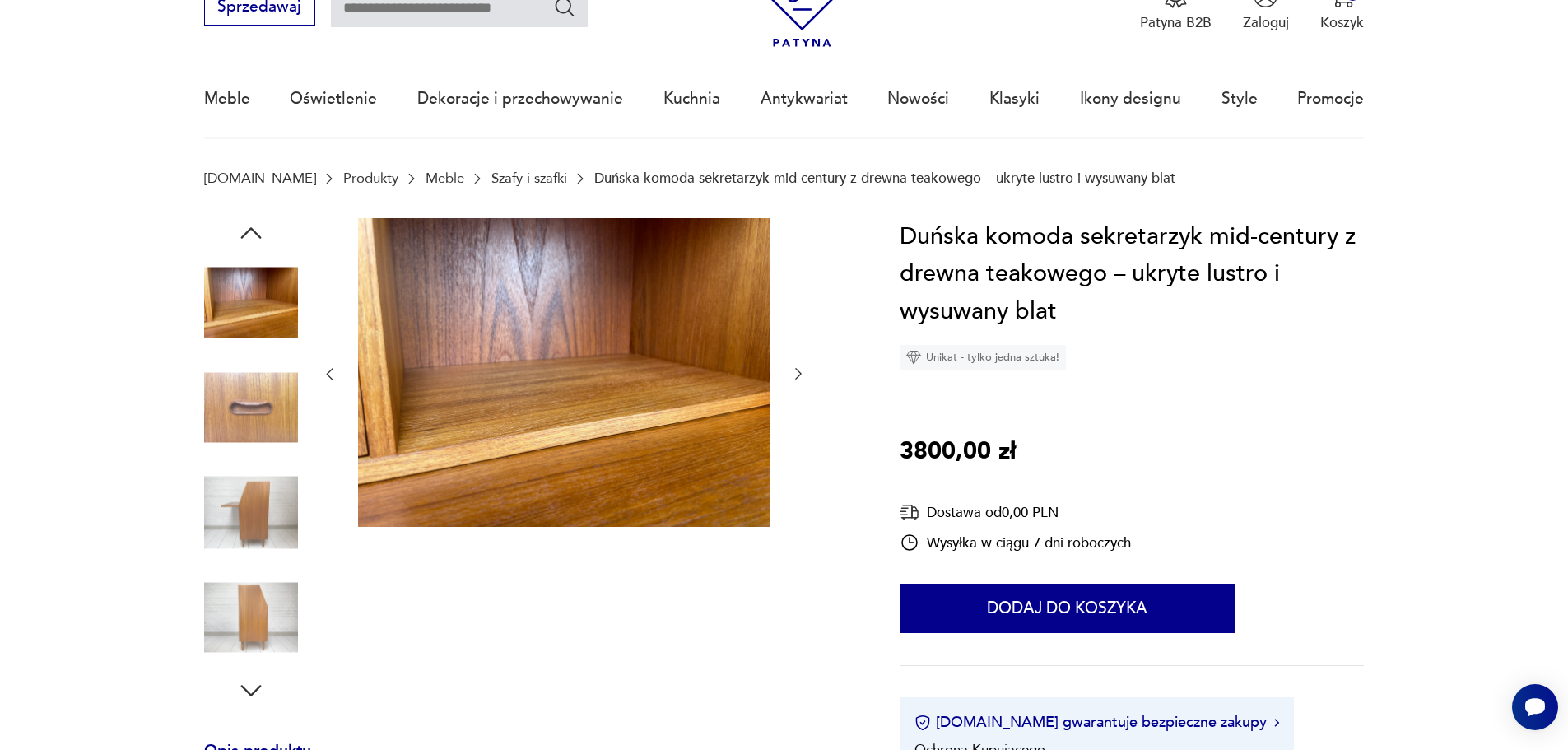
click at [802, 368] on icon "button" at bounding box center [798, 374] width 17 height 17
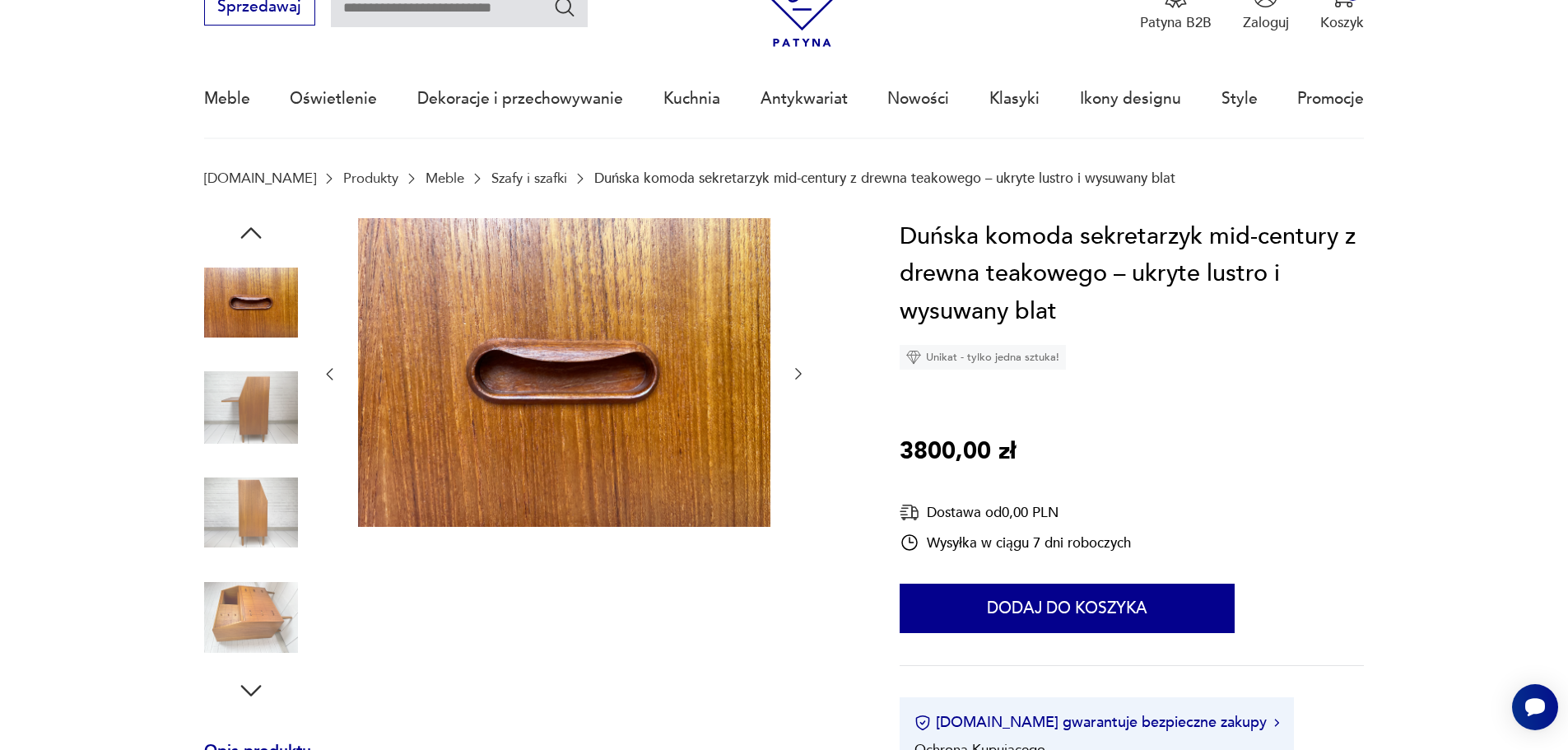
click at [278, 404] on img at bounding box center [251, 407] width 94 height 94
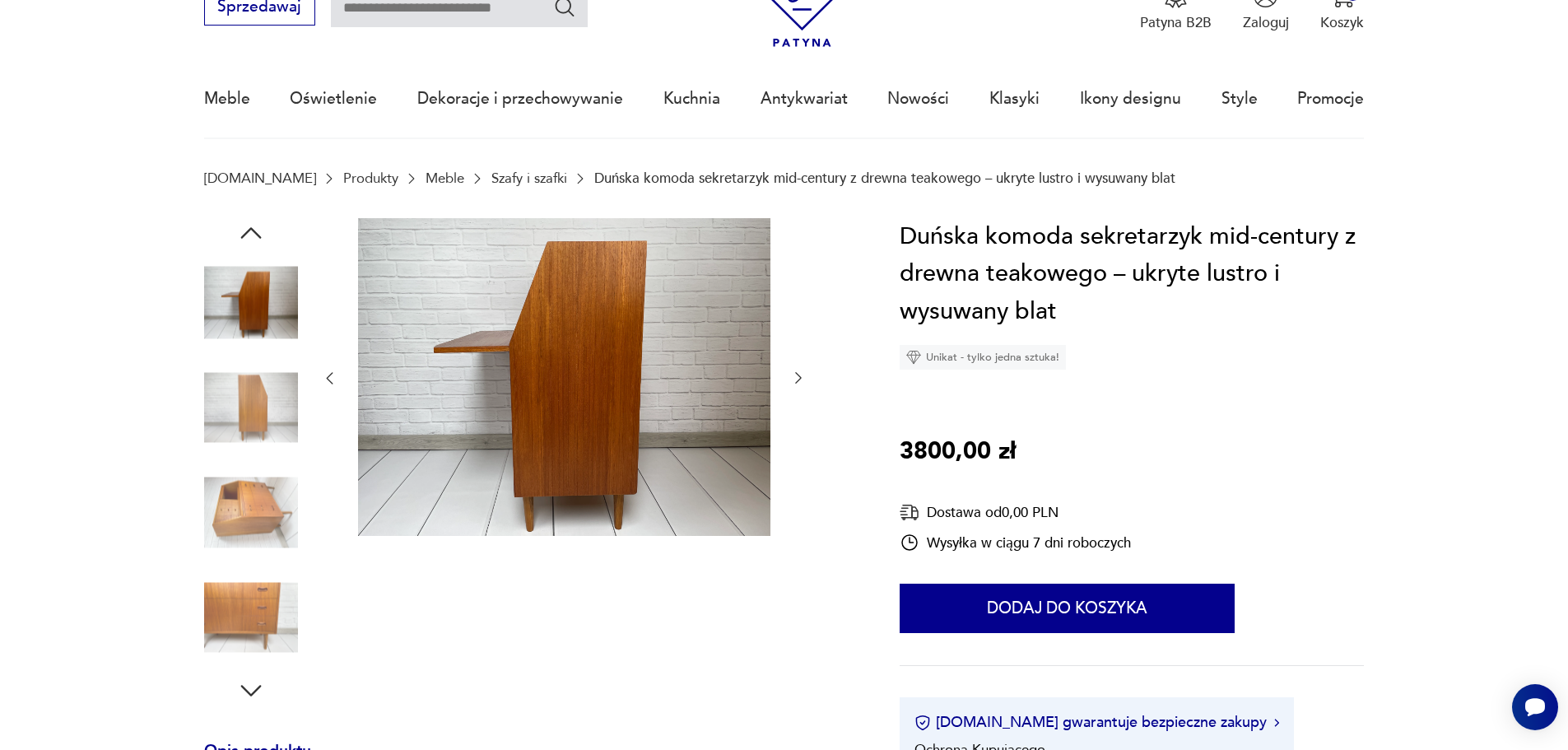
click at [278, 447] on img at bounding box center [251, 407] width 94 height 94
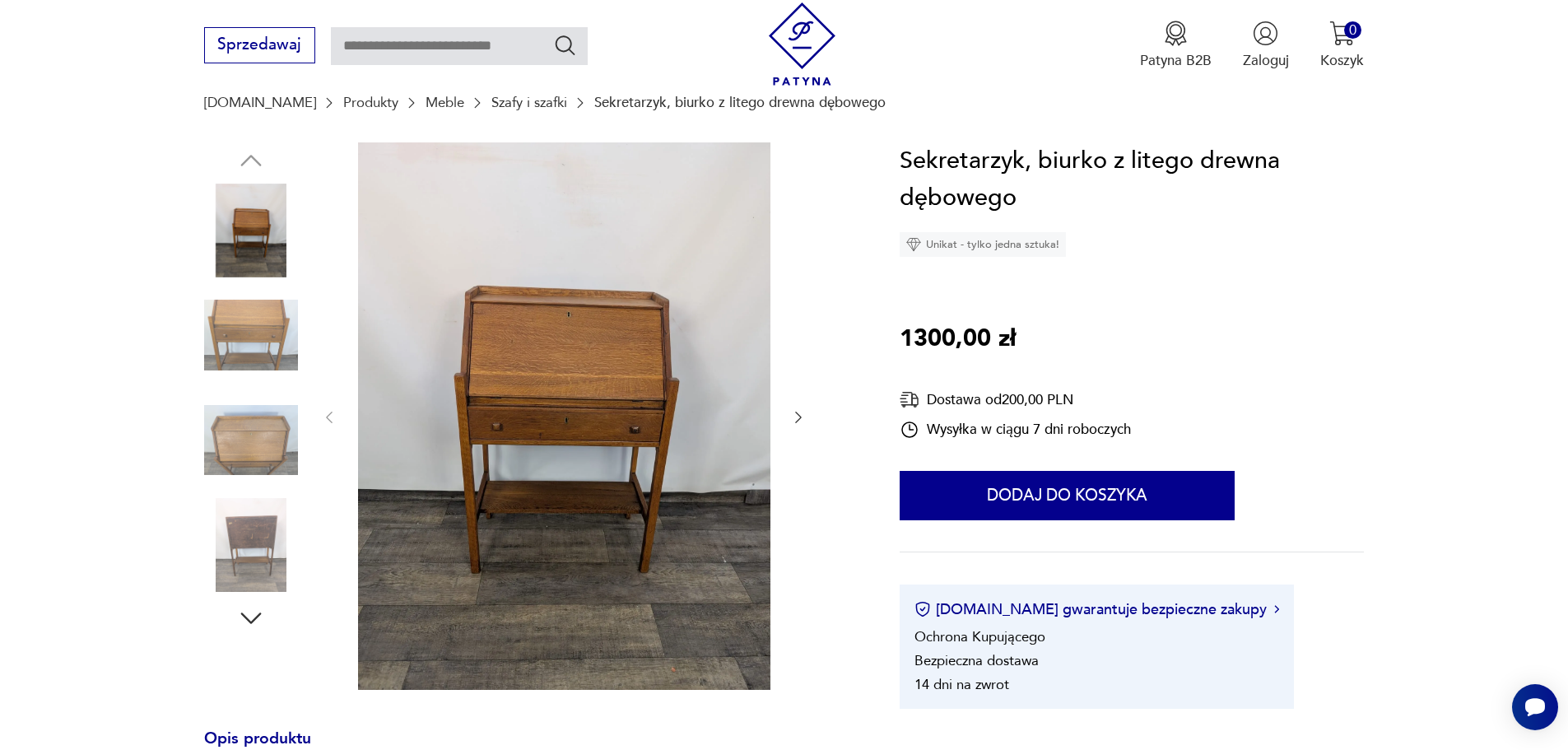
scroll to position [165, 0]
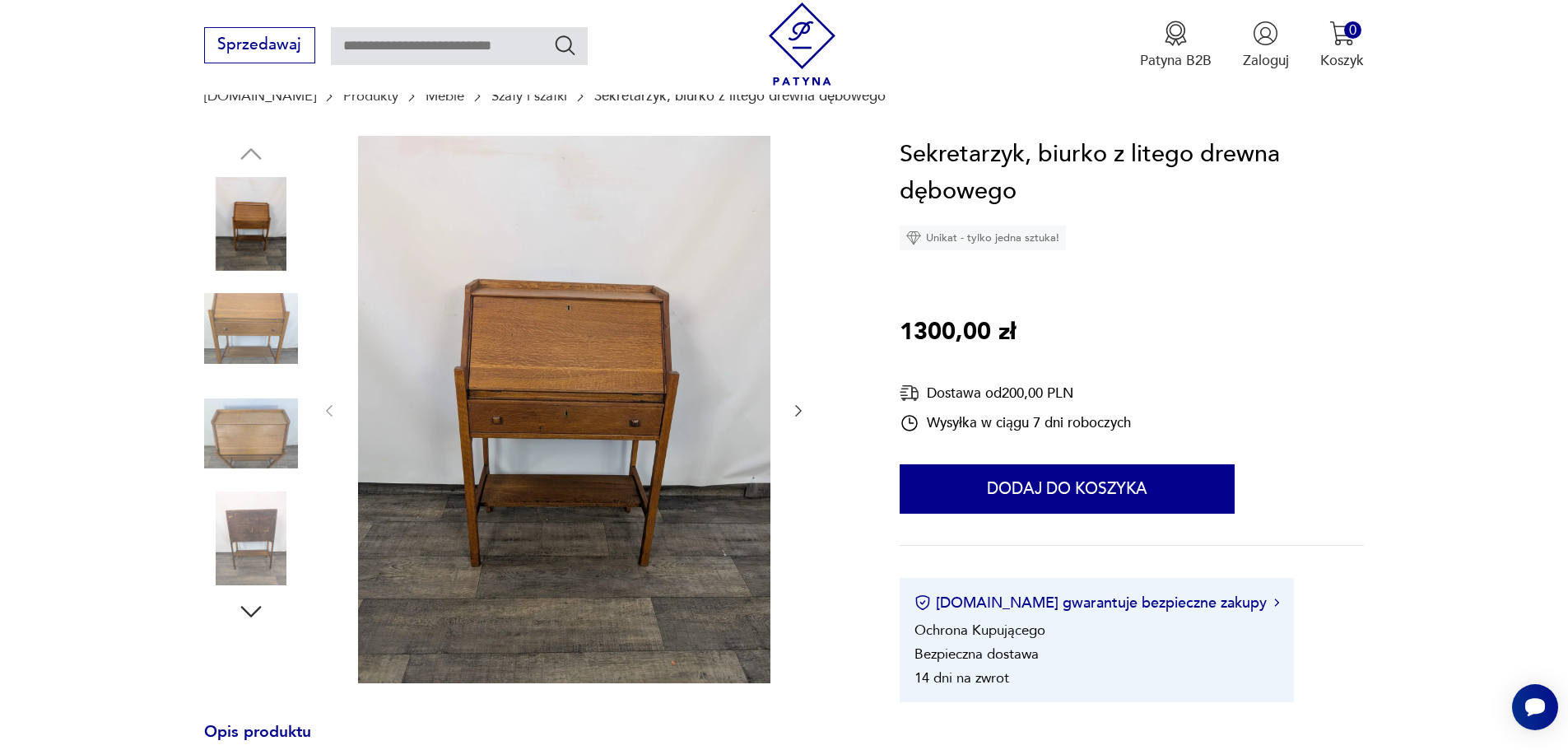
click at [244, 445] on img at bounding box center [251, 433] width 94 height 94
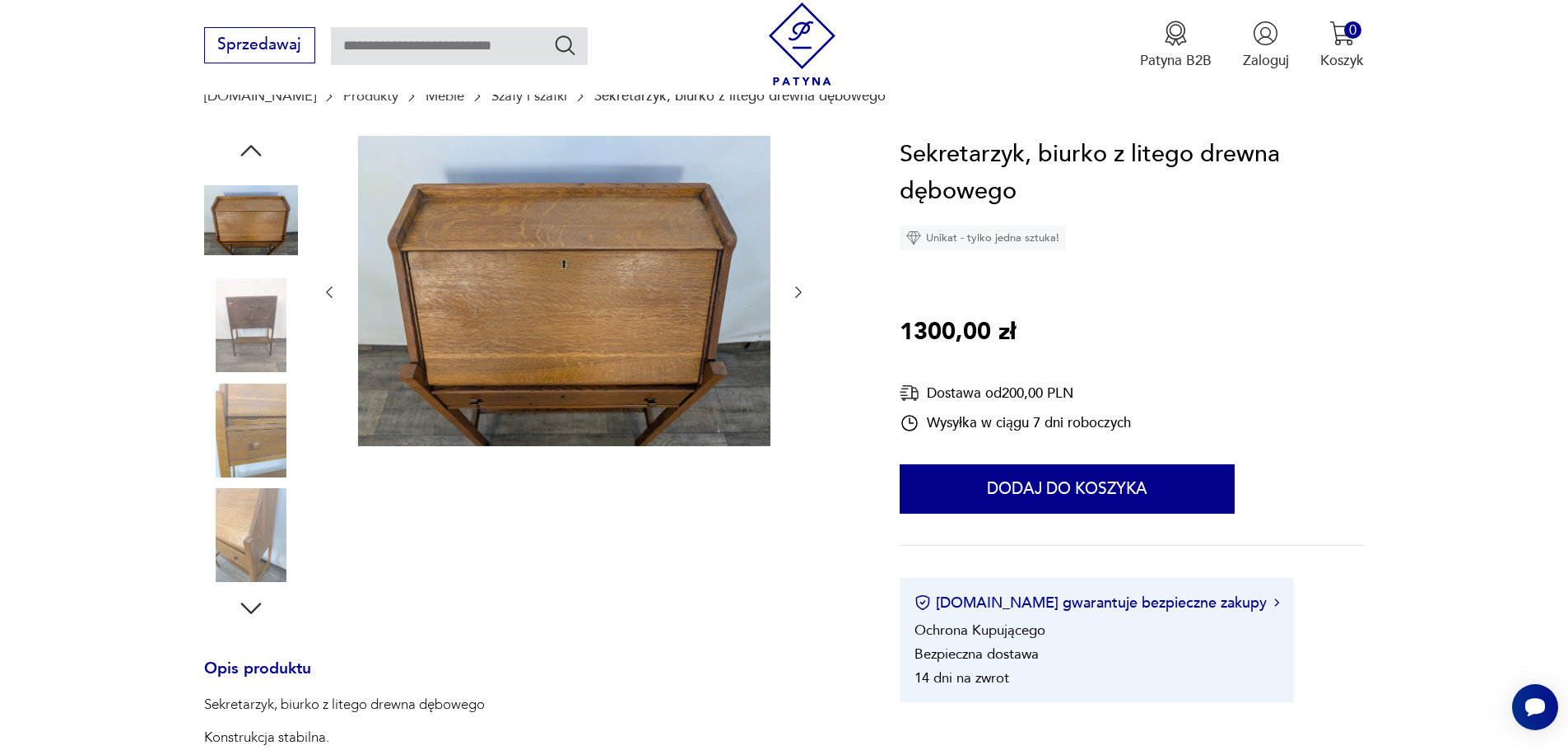
click at [260, 511] on img at bounding box center [251, 535] width 94 height 94
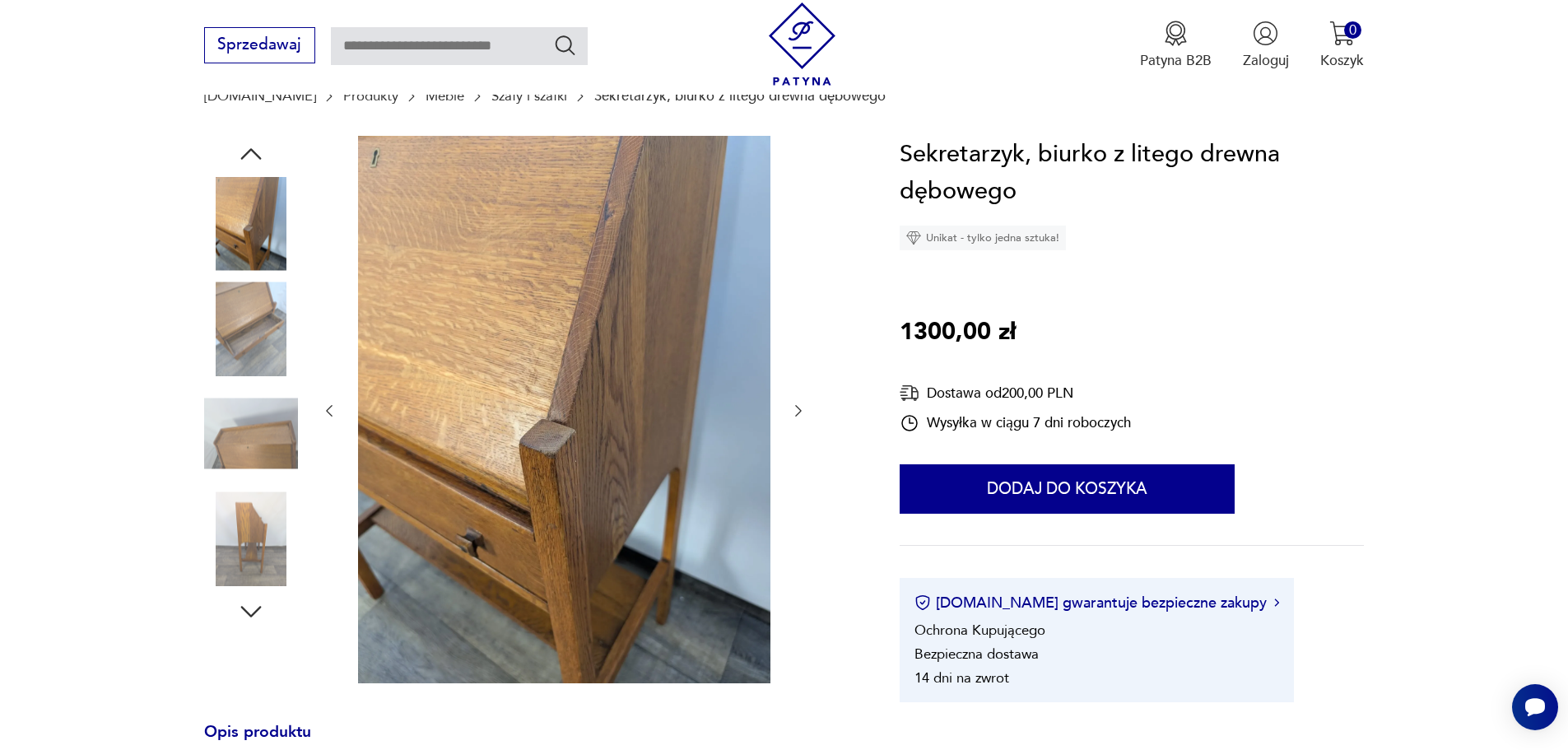
click at [258, 521] on img at bounding box center [251, 538] width 94 height 94
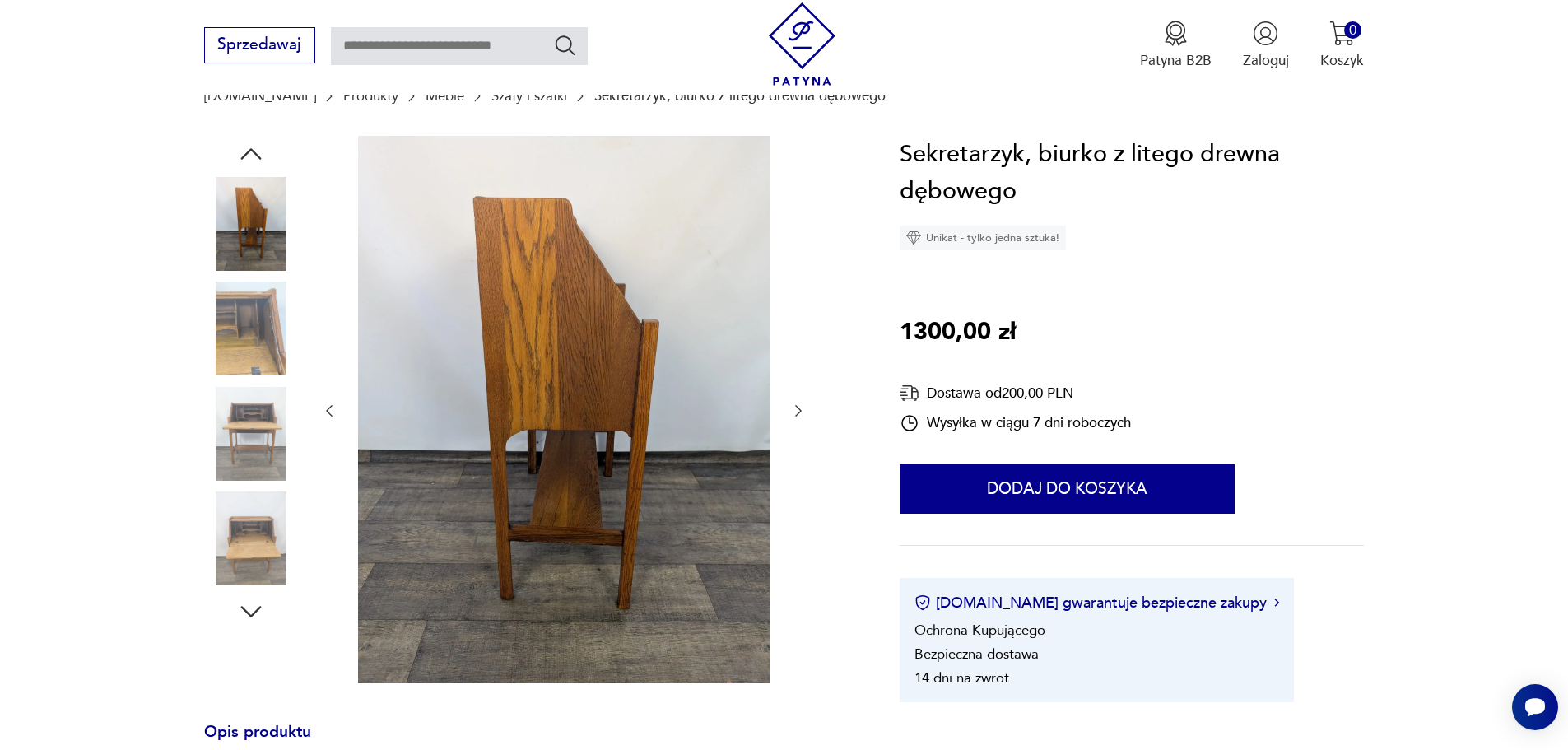
click at [253, 421] on img at bounding box center [251, 433] width 94 height 94
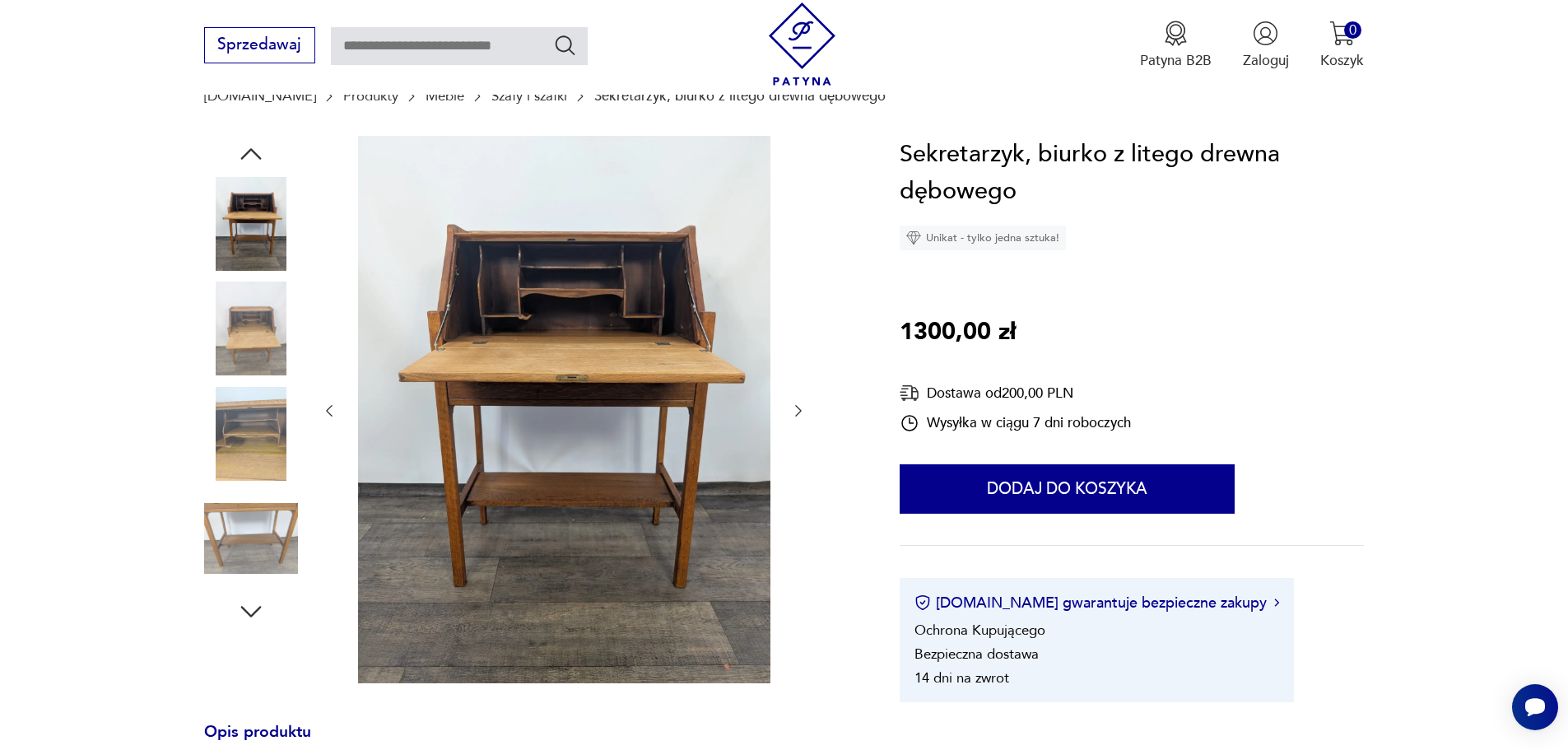
click at [266, 505] on img at bounding box center [251, 538] width 94 height 94
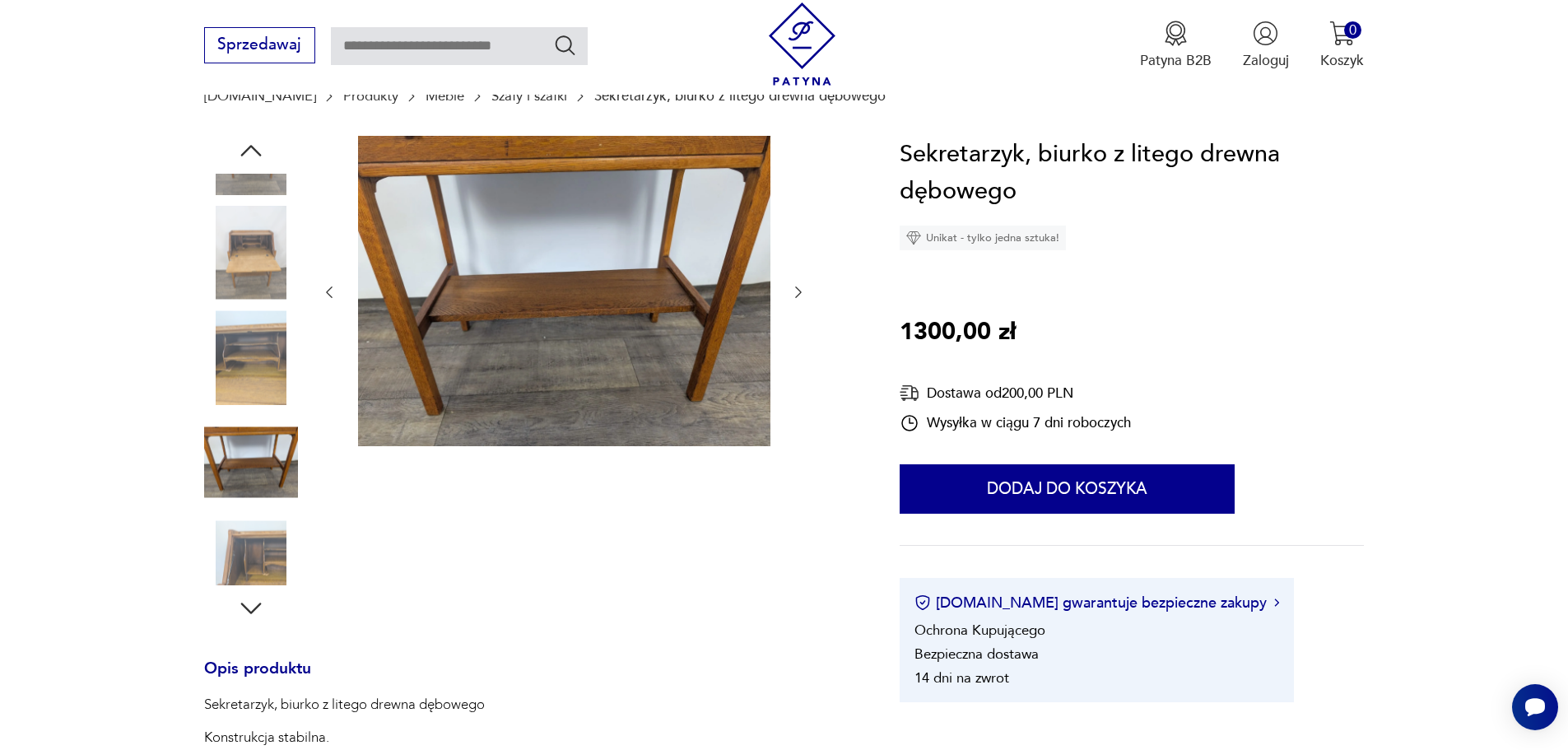
click at [273, 504] on img at bounding box center [251, 462] width 94 height 94
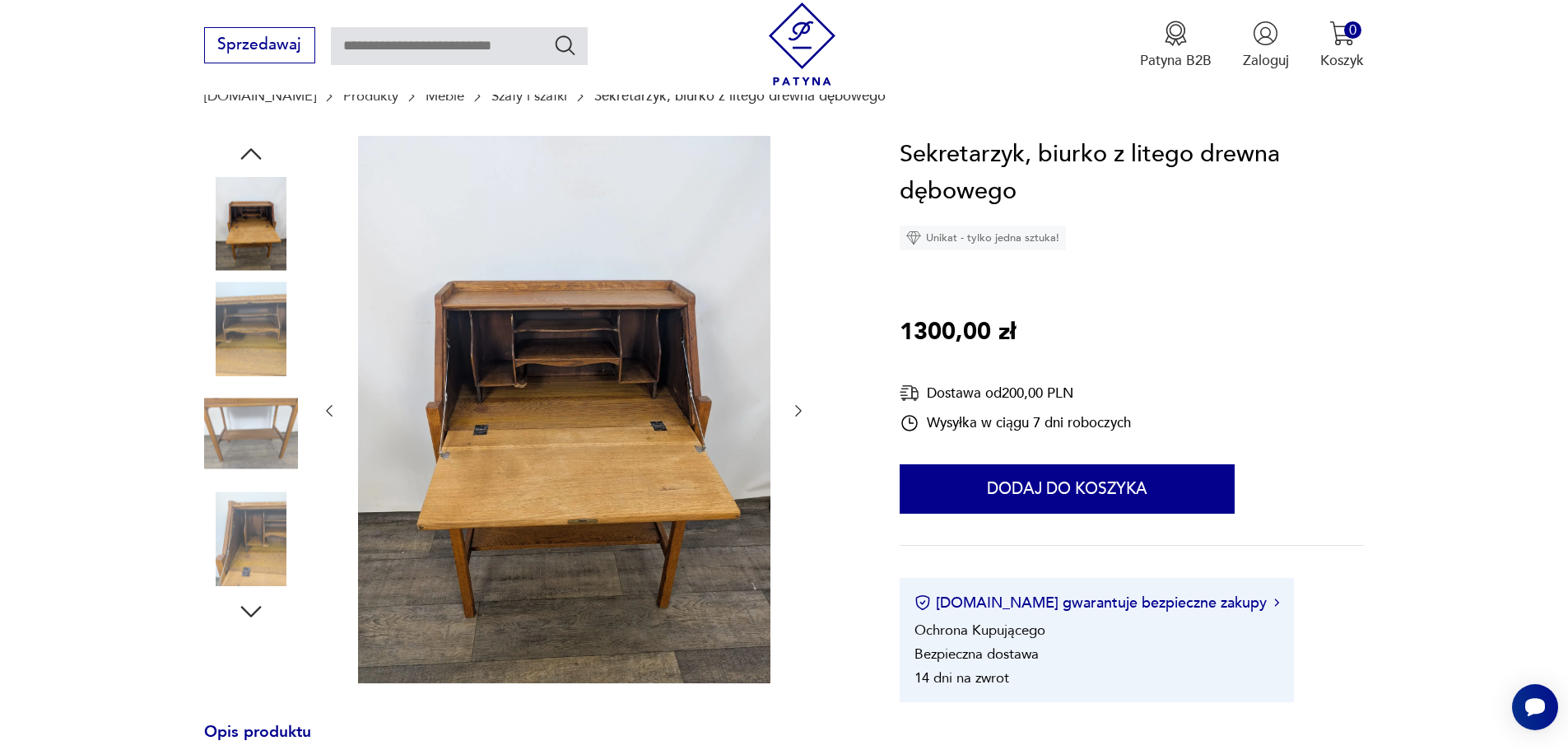
click at [238, 319] on img at bounding box center [251, 328] width 94 height 94
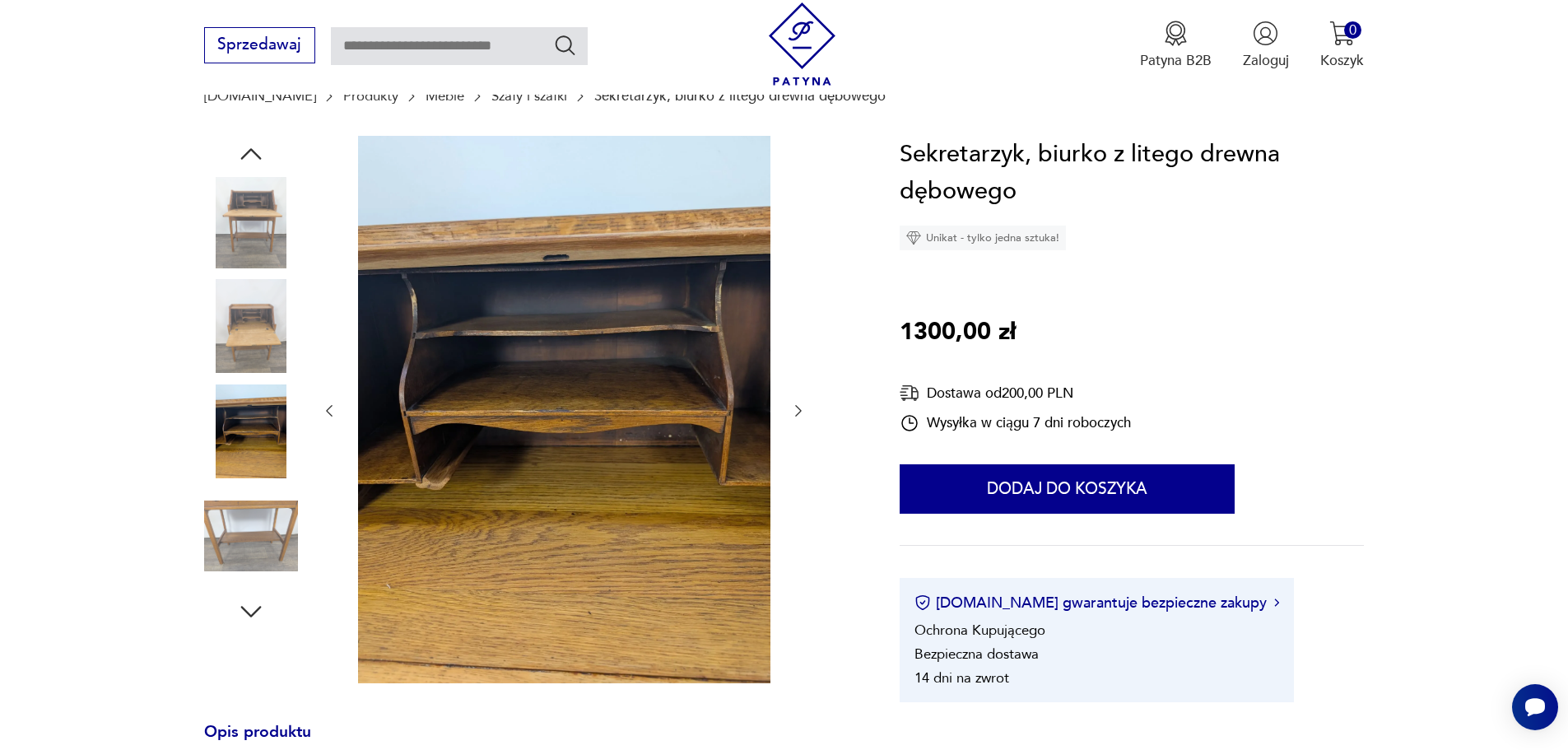
click at [271, 521] on img at bounding box center [251, 536] width 94 height 94
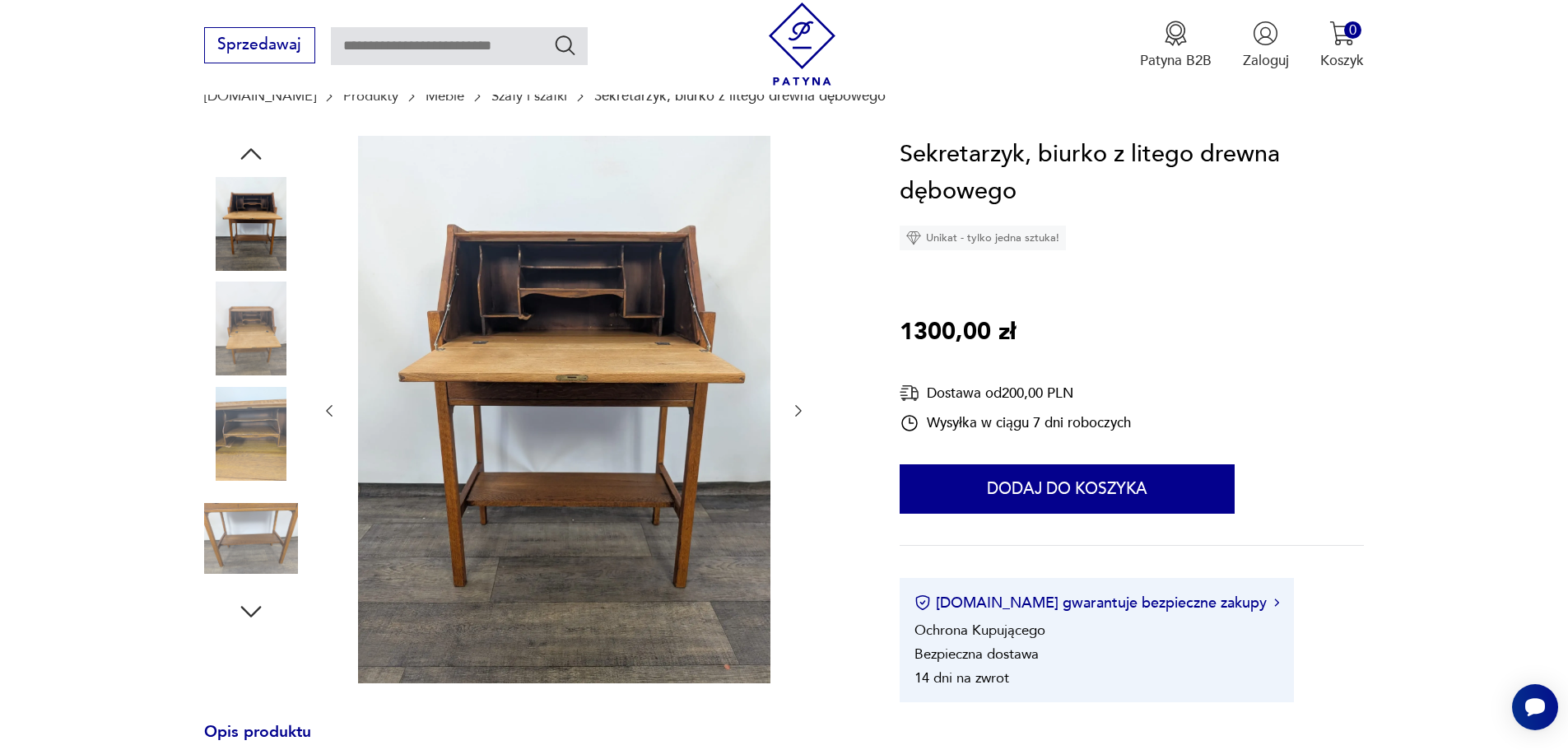
click at [246, 346] on img at bounding box center [251, 328] width 94 height 94
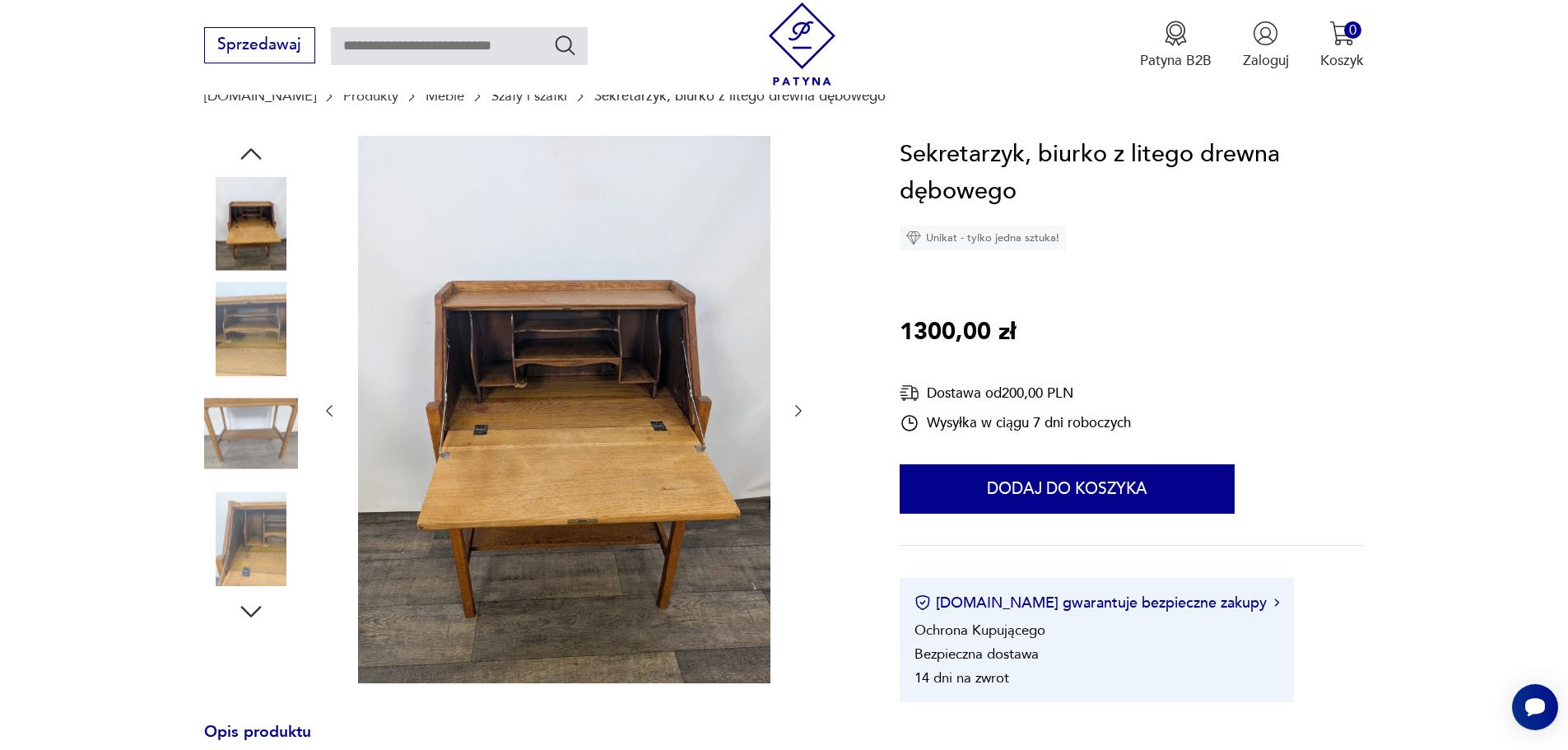
click at [801, 404] on icon "button" at bounding box center [798, 411] width 17 height 17
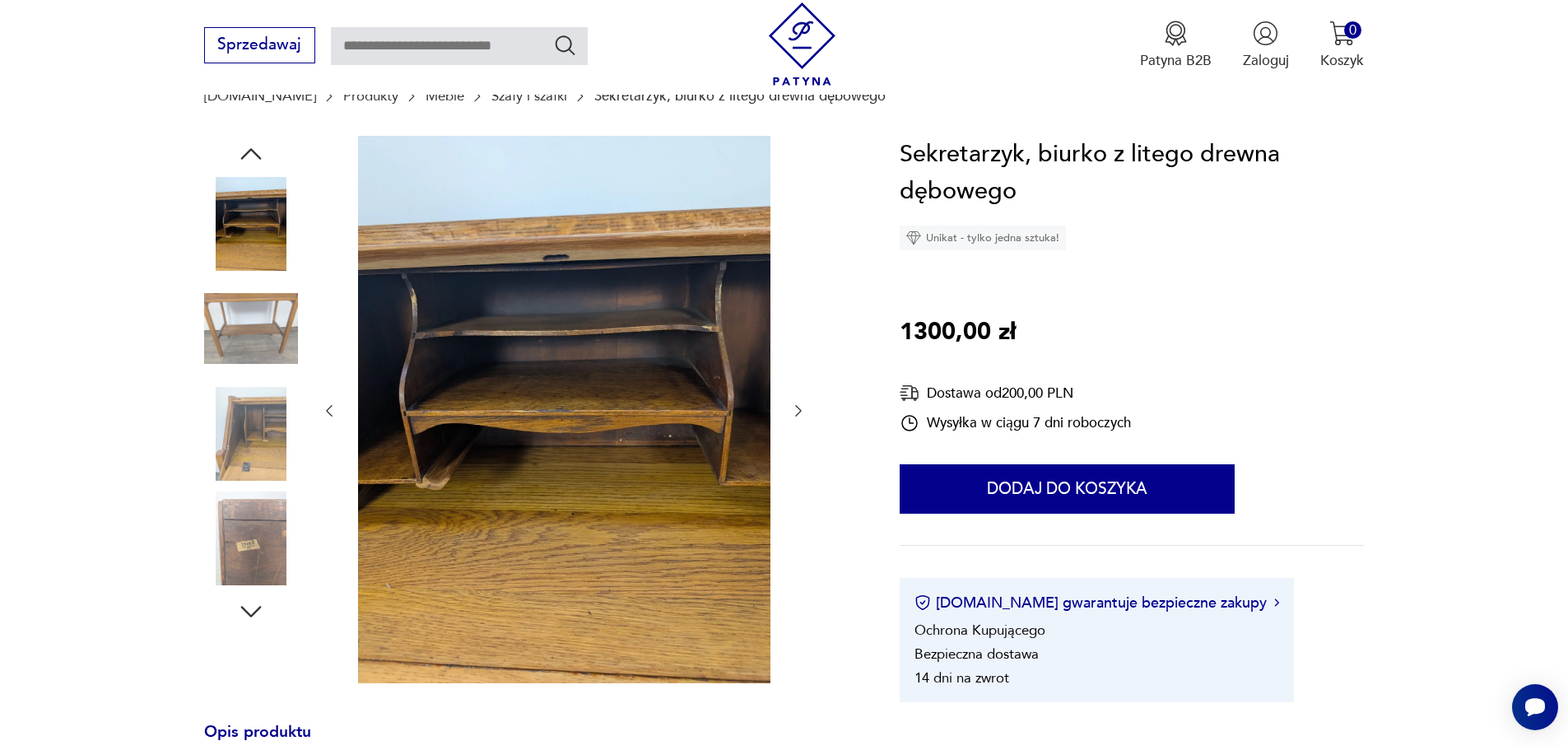
click at [801, 404] on icon "button" at bounding box center [798, 411] width 17 height 17
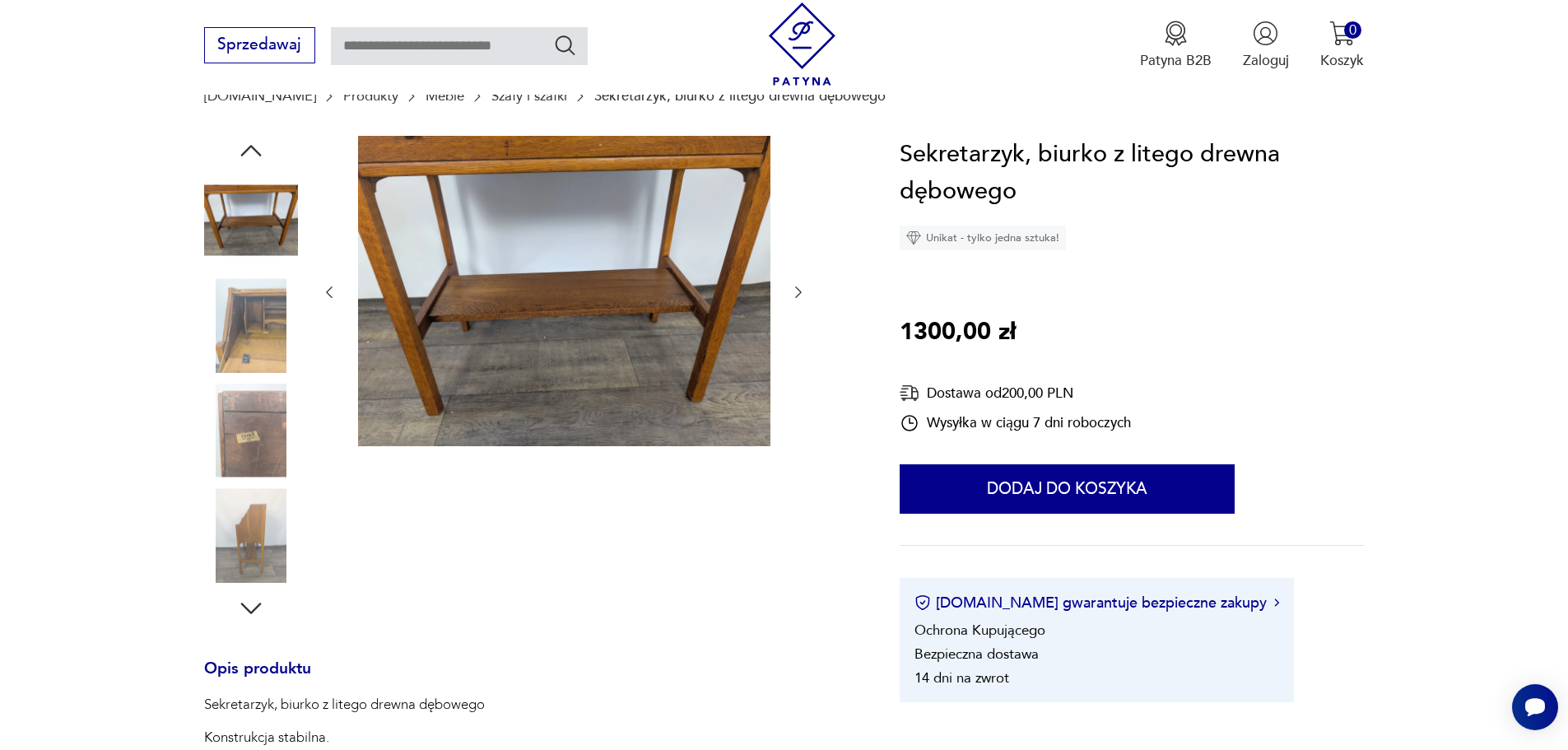
click at [799, 287] on icon "button" at bounding box center [798, 292] width 17 height 17
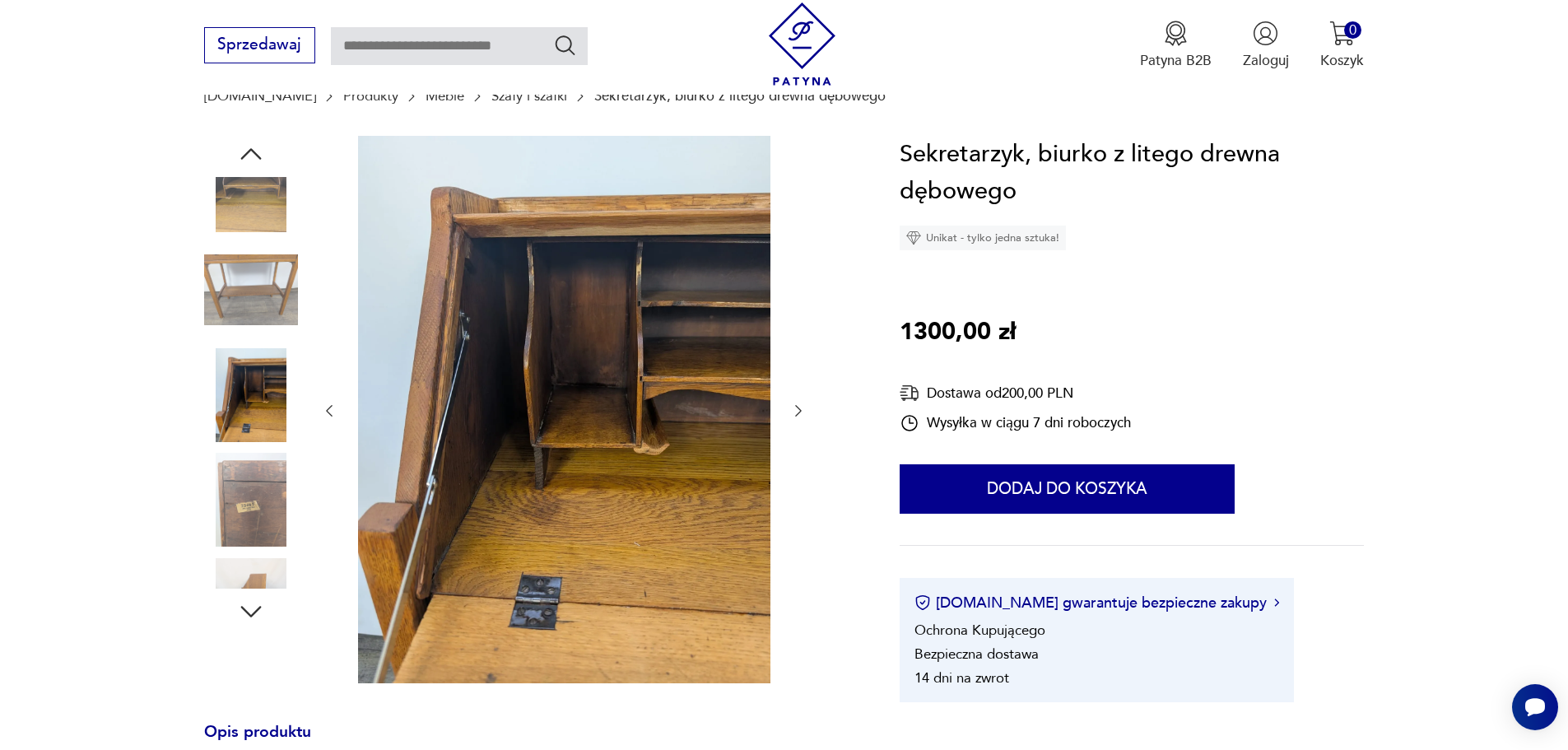
click at [236, 442] on img at bounding box center [251, 395] width 94 height 94
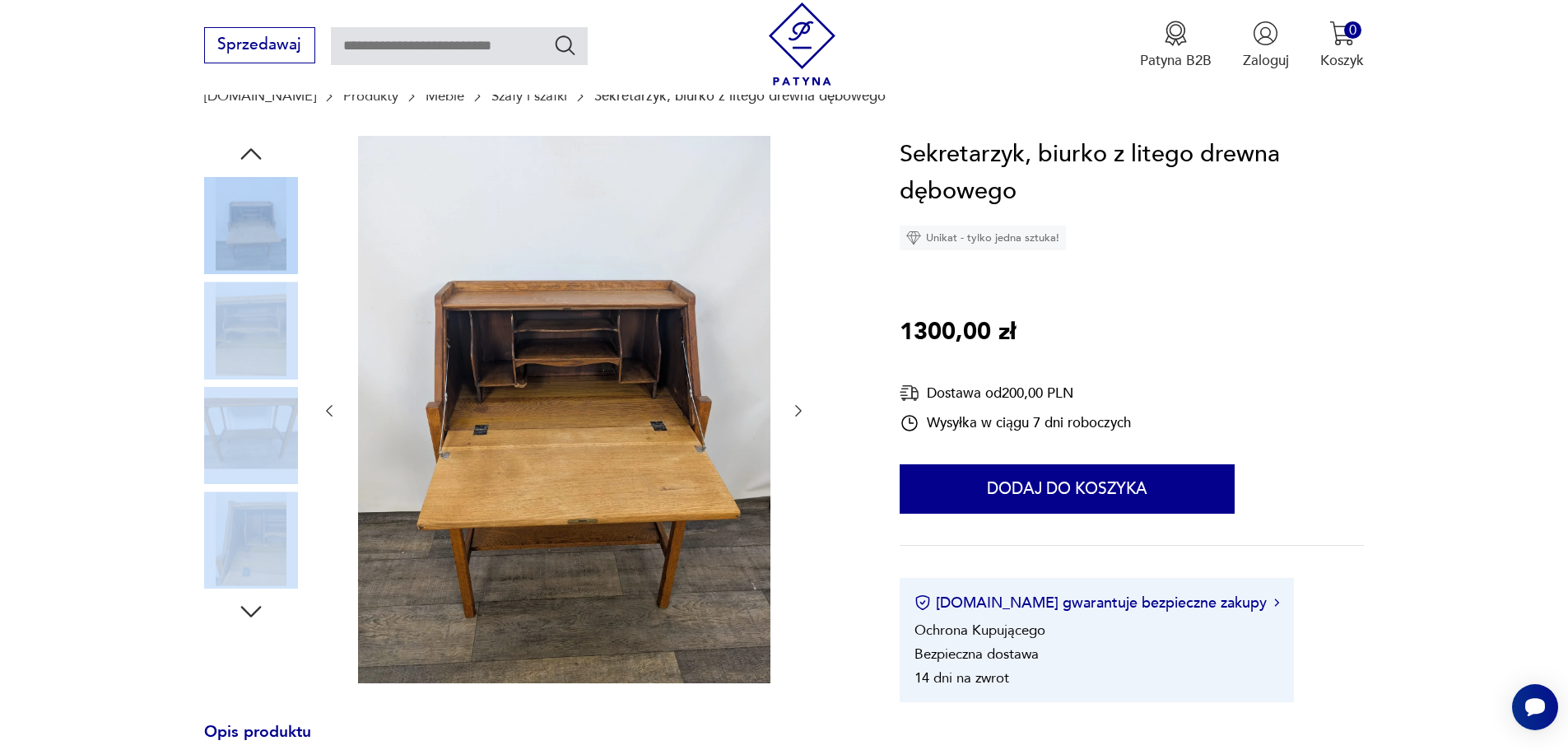
drag, startPoint x: 240, startPoint y: 282, endPoint x: 248, endPoint y: 532, distance: 250.1
click at [248, 532] on div at bounding box center [251, 382] width 94 height 411
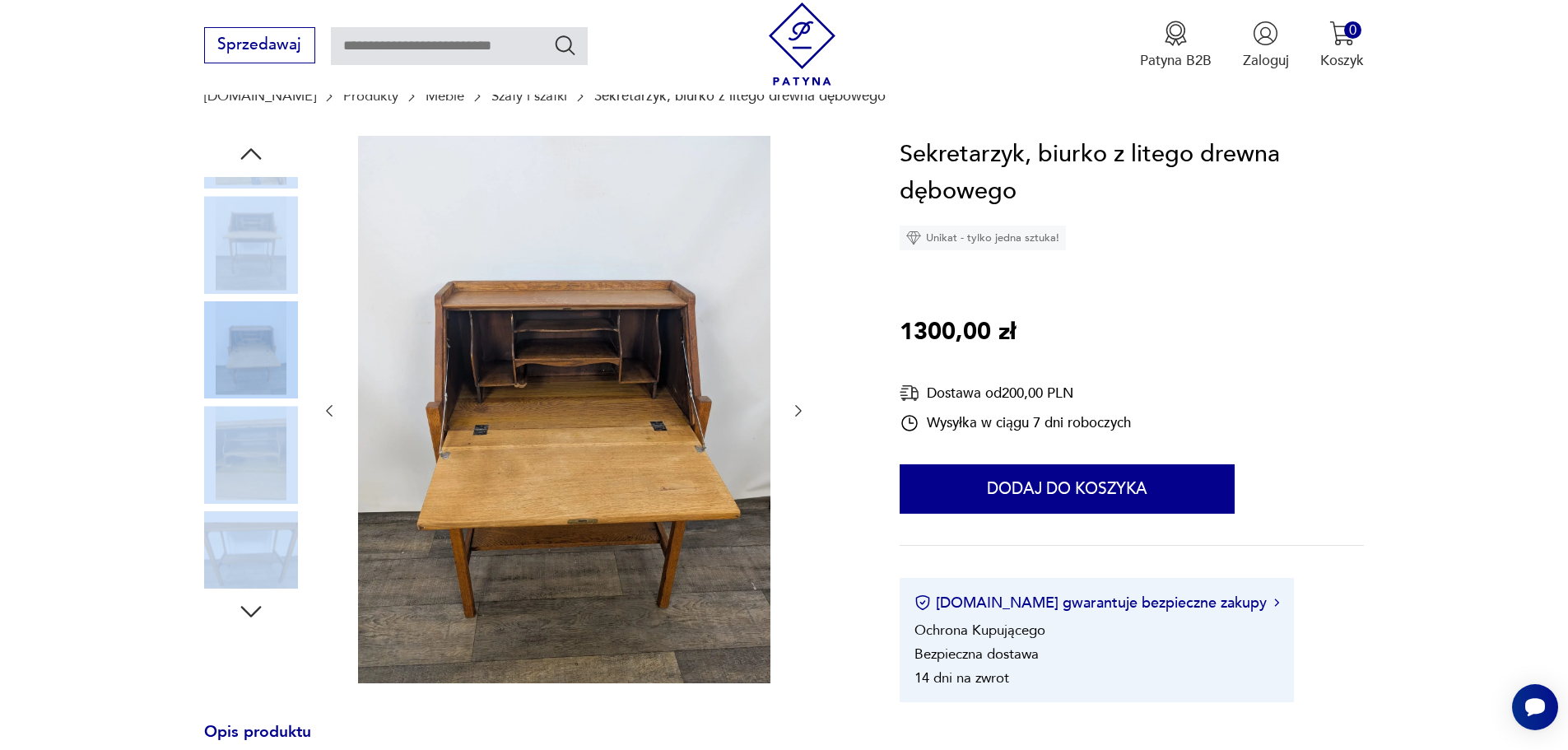
click at [238, 500] on img at bounding box center [251, 453] width 94 height 94
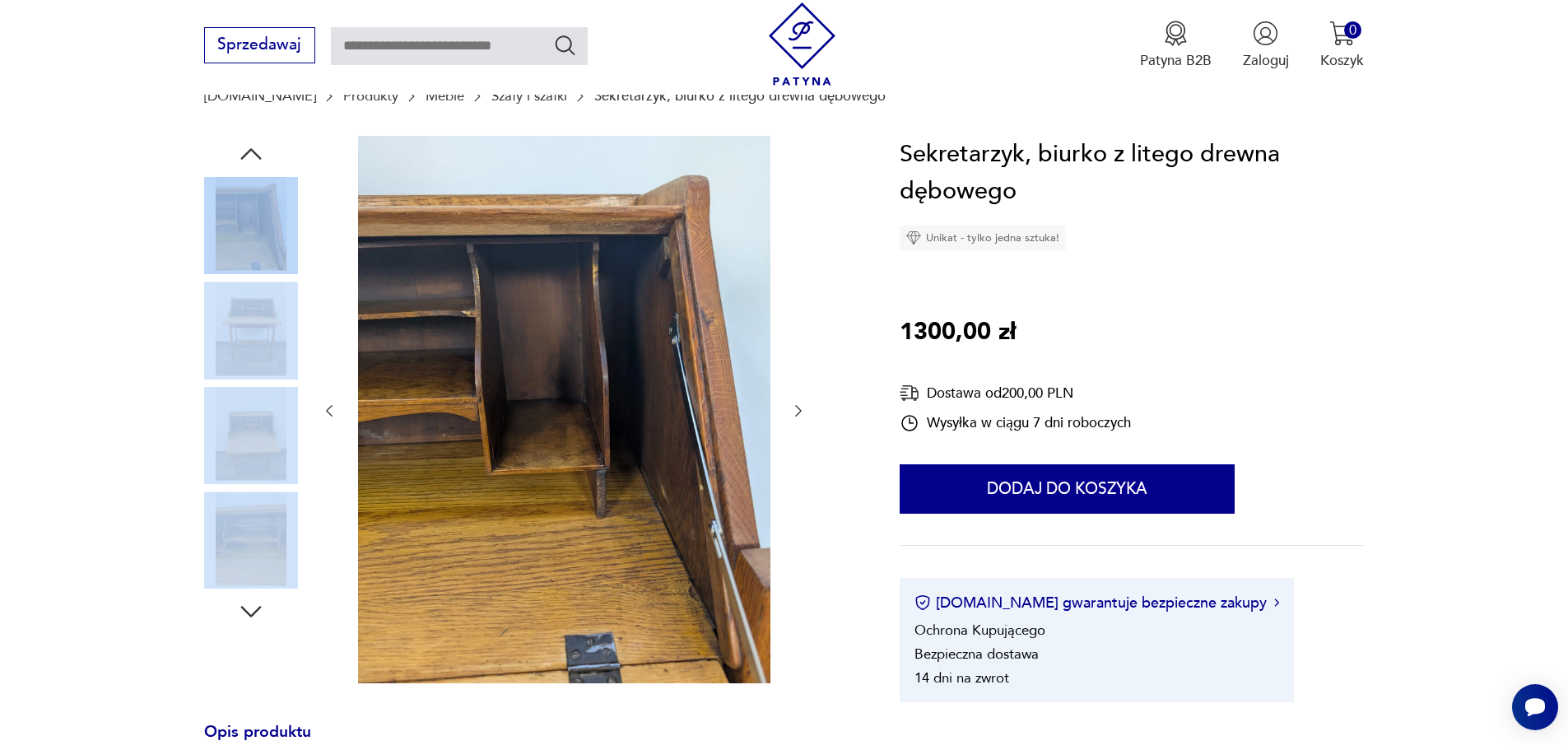
click at [259, 153] on icon "button" at bounding box center [251, 154] width 30 height 30
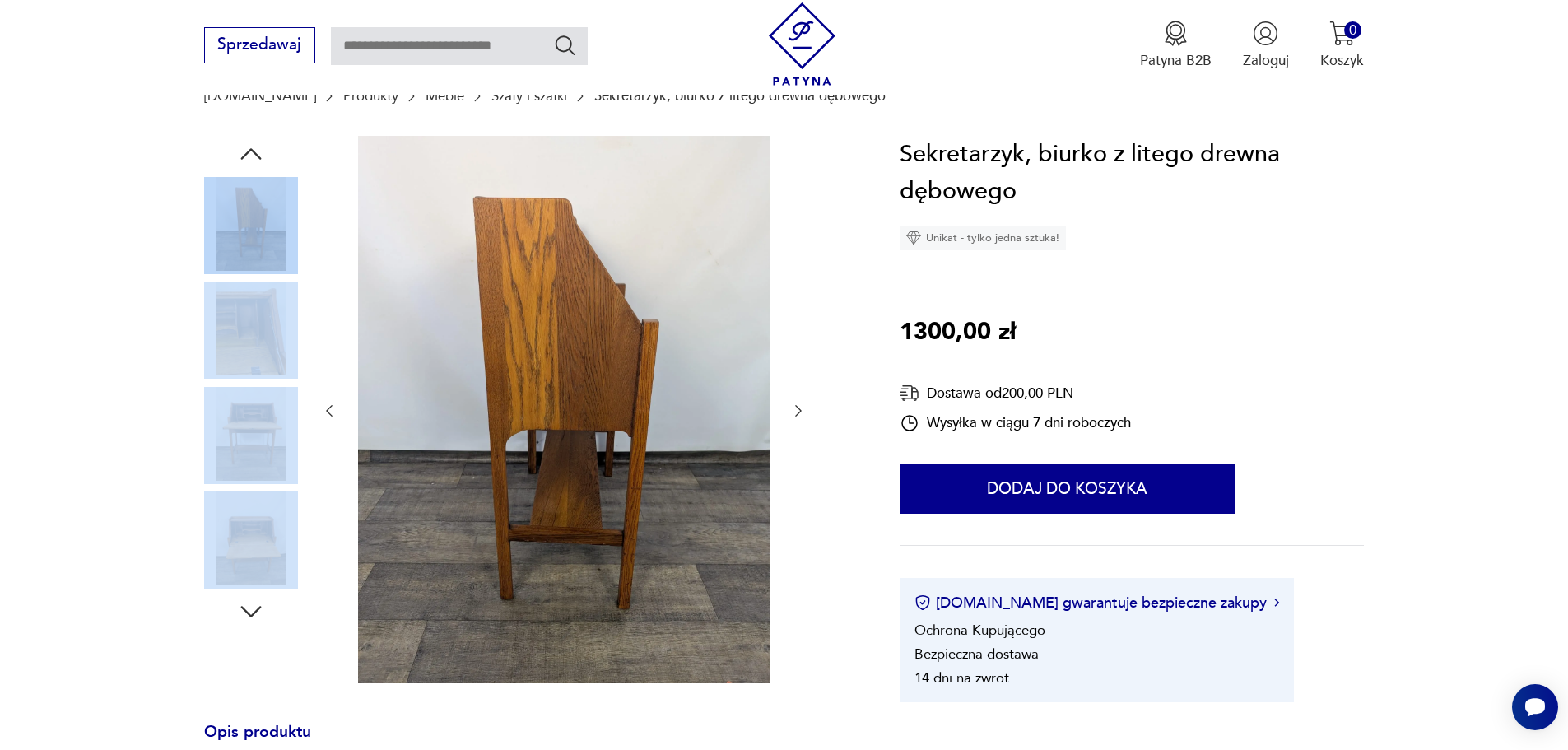
click at [259, 153] on icon "button" at bounding box center [251, 154] width 30 height 30
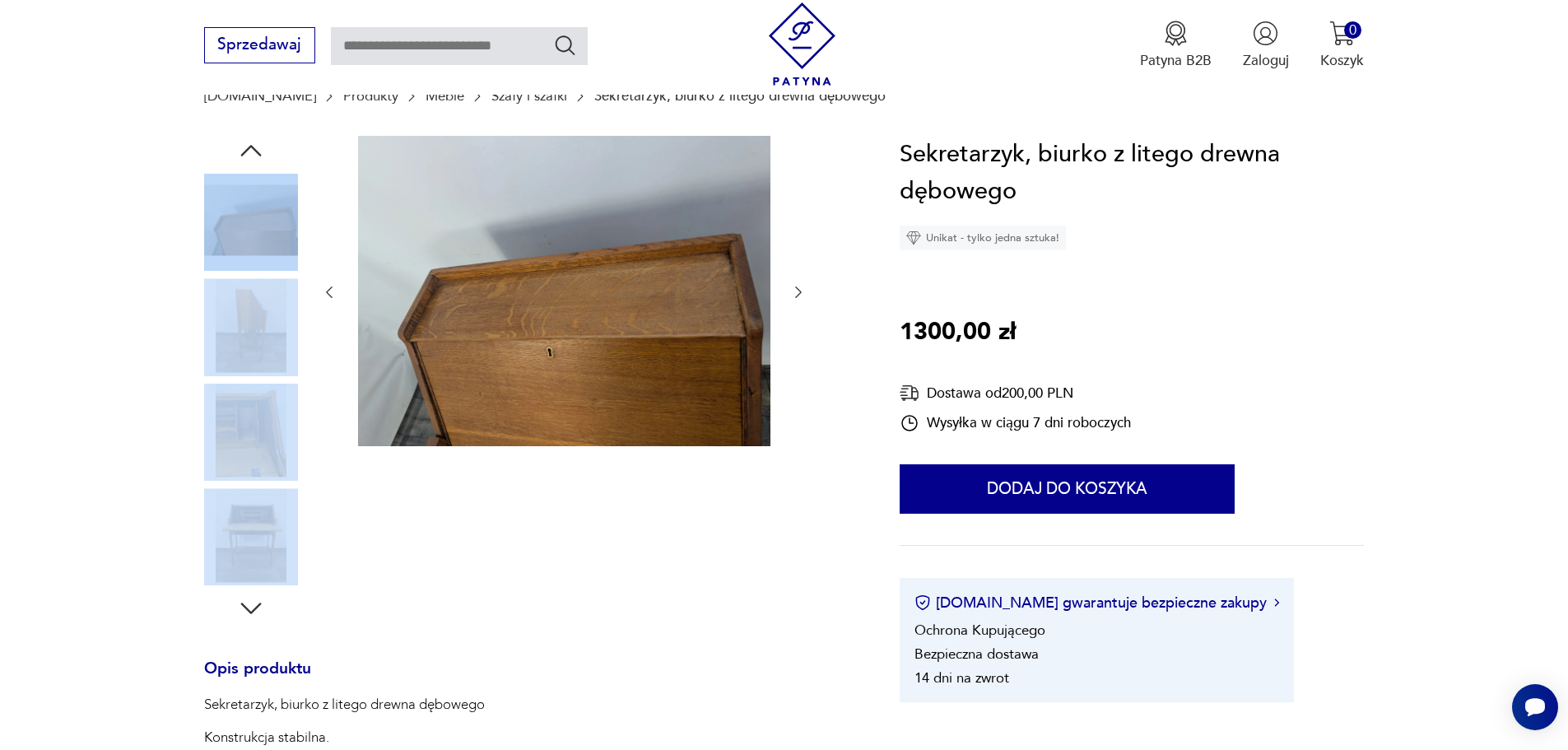
click at [259, 153] on icon "button" at bounding box center [250, 150] width 20 height 11
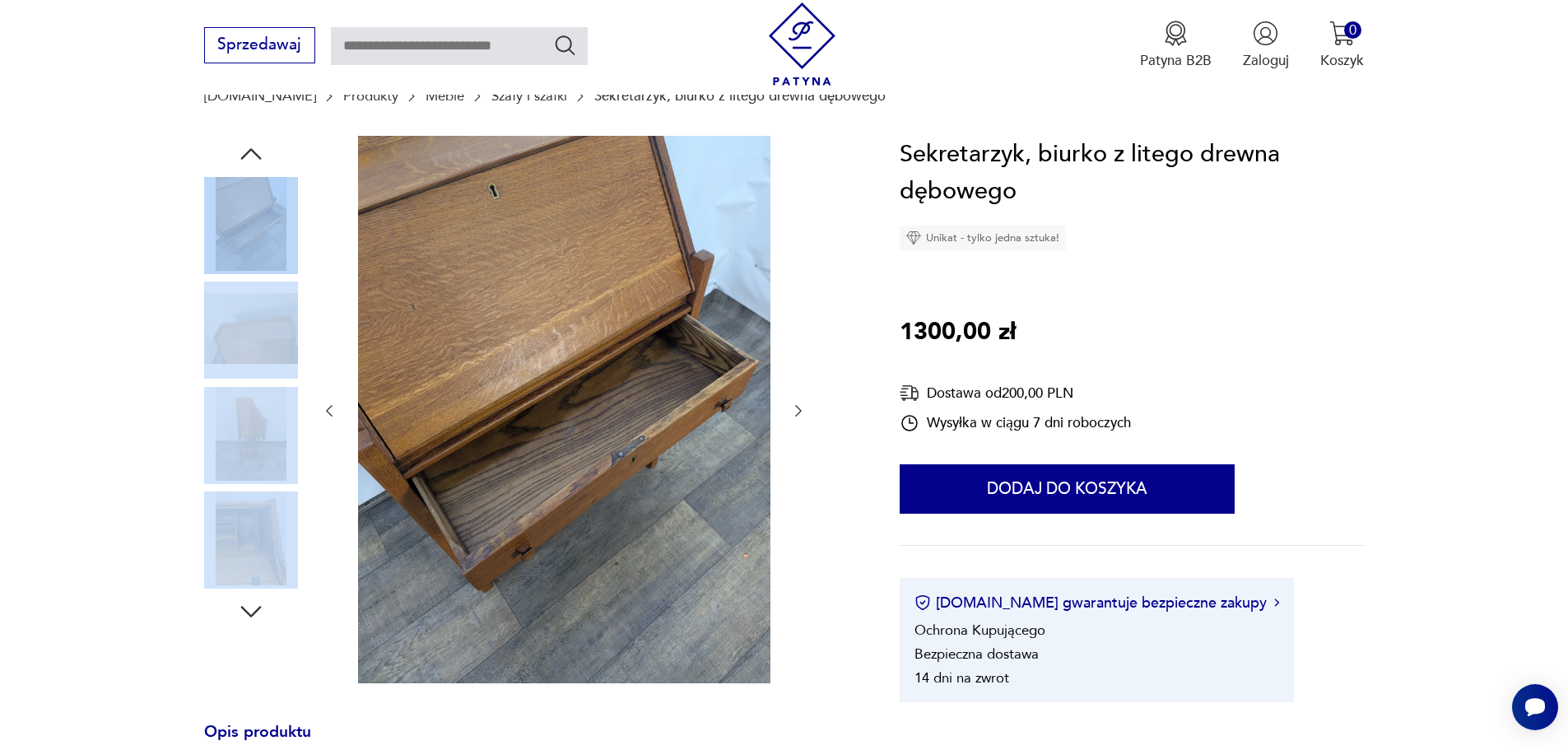
click at [259, 153] on icon "button" at bounding box center [251, 154] width 30 height 30
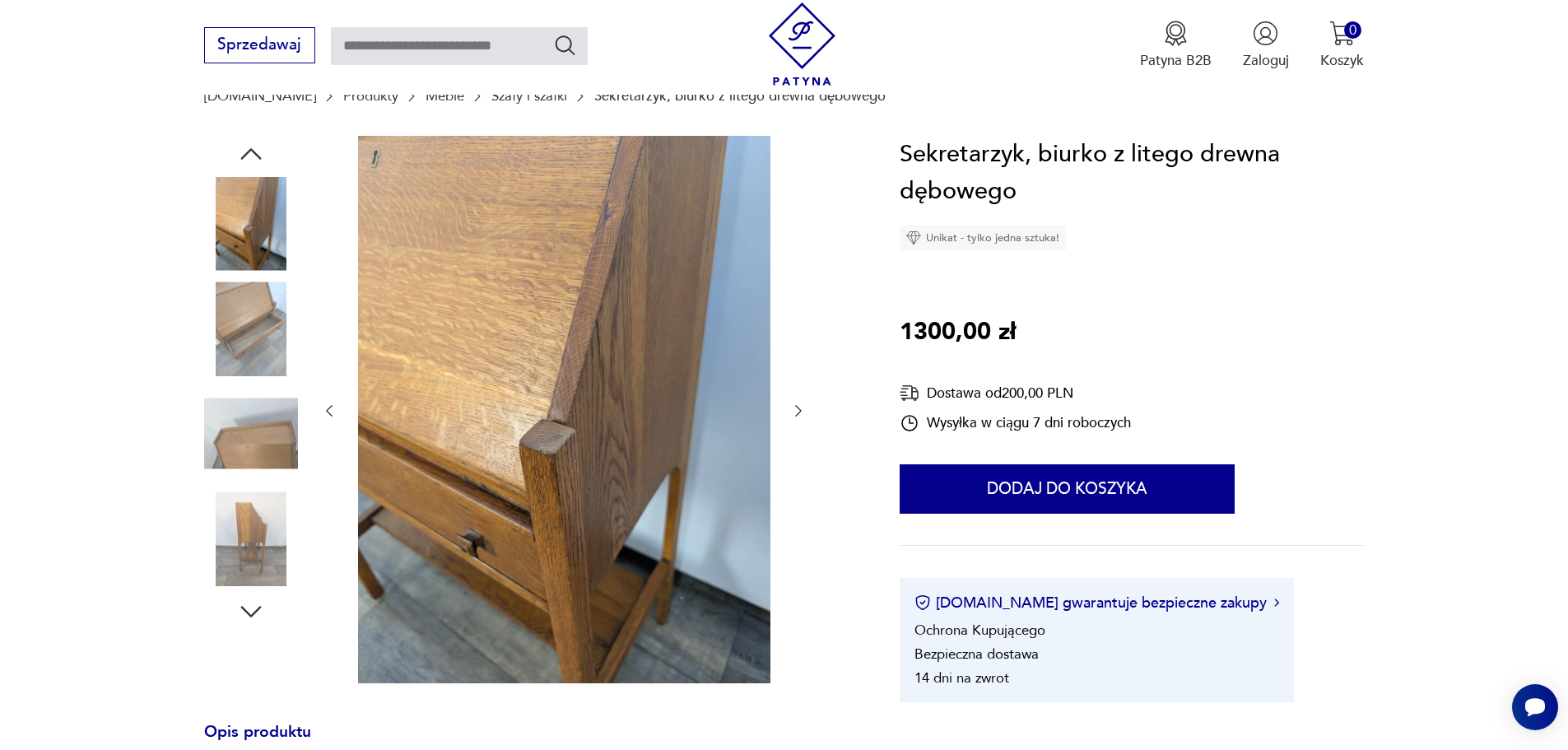
click at [246, 146] on icon "button" at bounding box center [251, 154] width 30 height 30
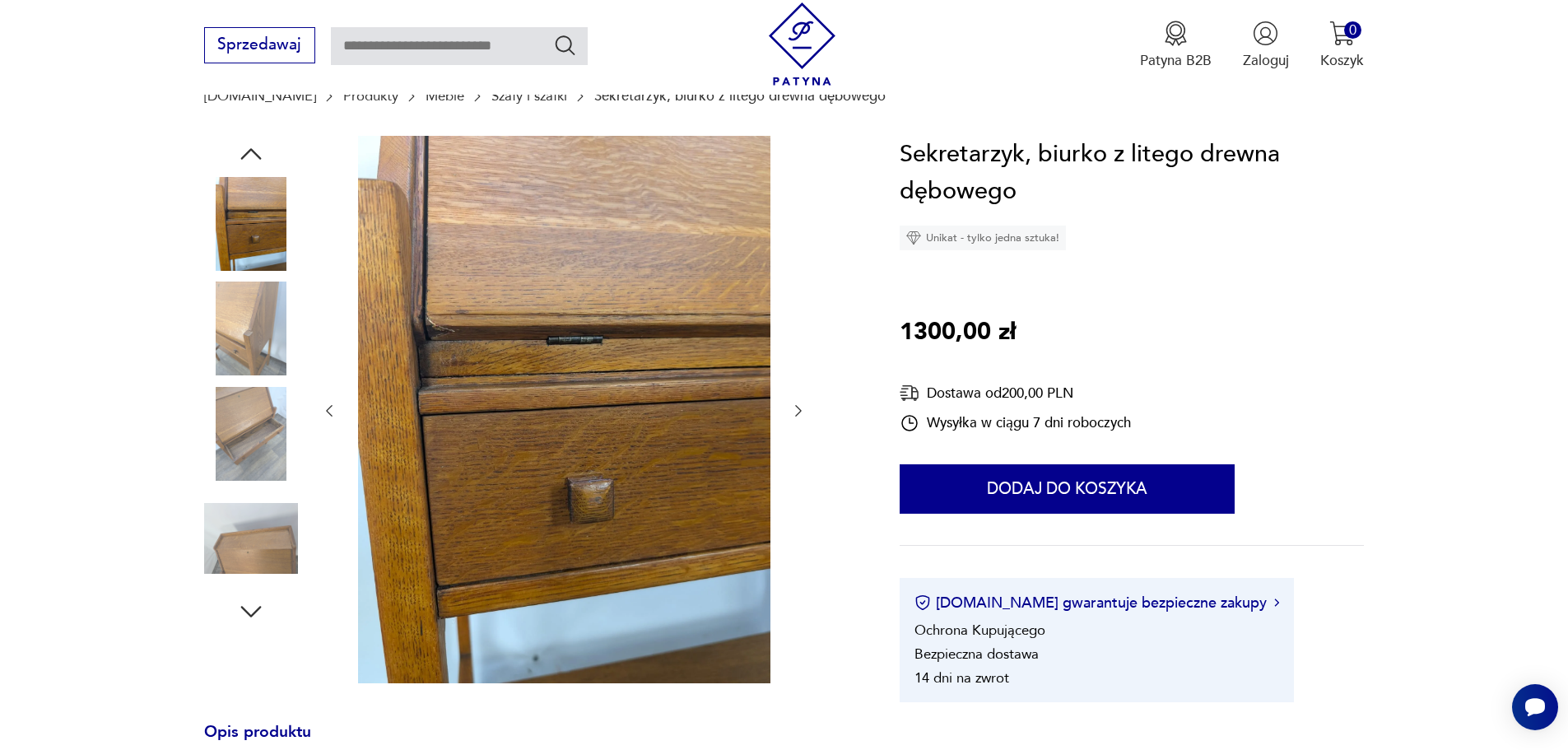
click at [246, 146] on icon "button" at bounding box center [251, 154] width 30 height 30
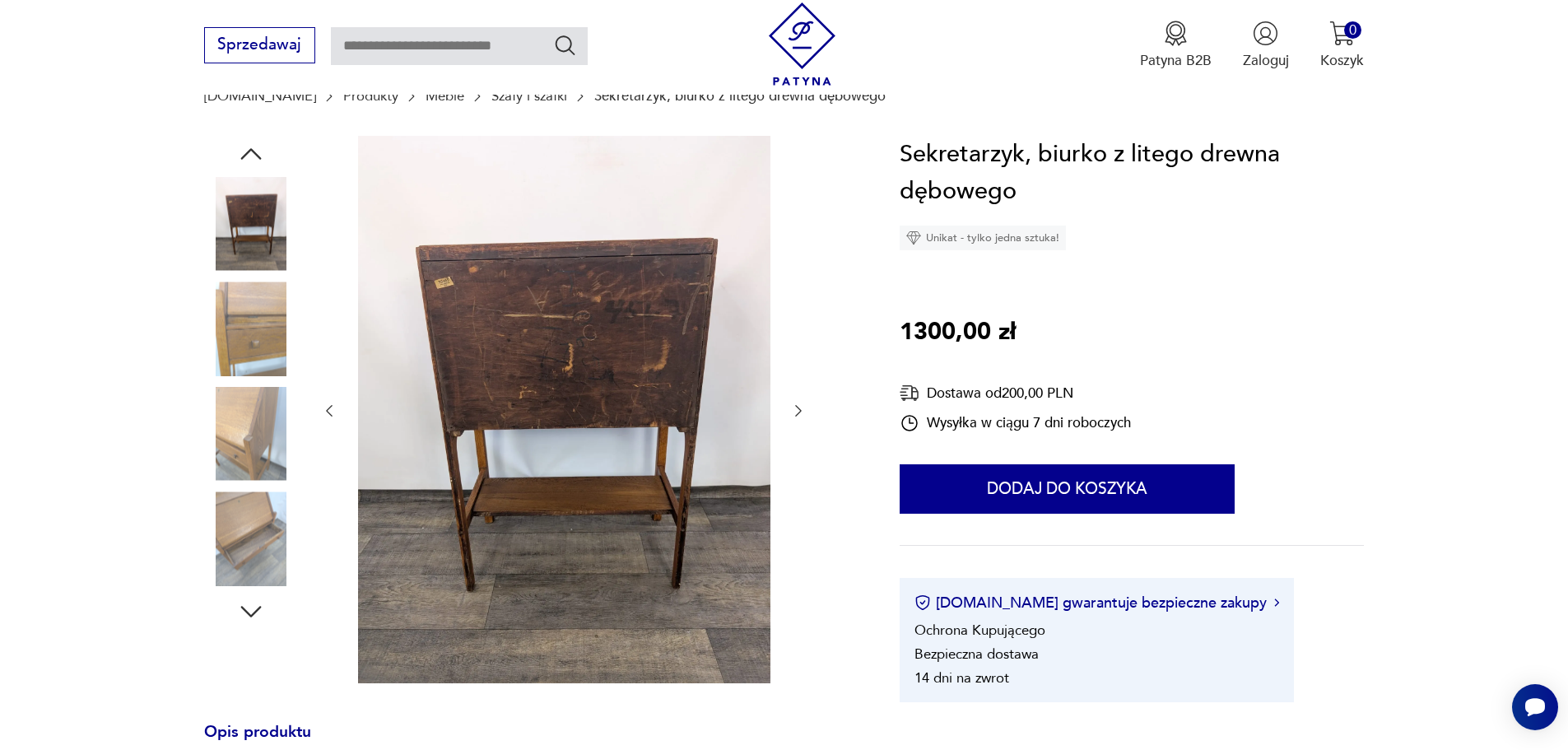
click at [246, 146] on icon "button" at bounding box center [251, 154] width 30 height 30
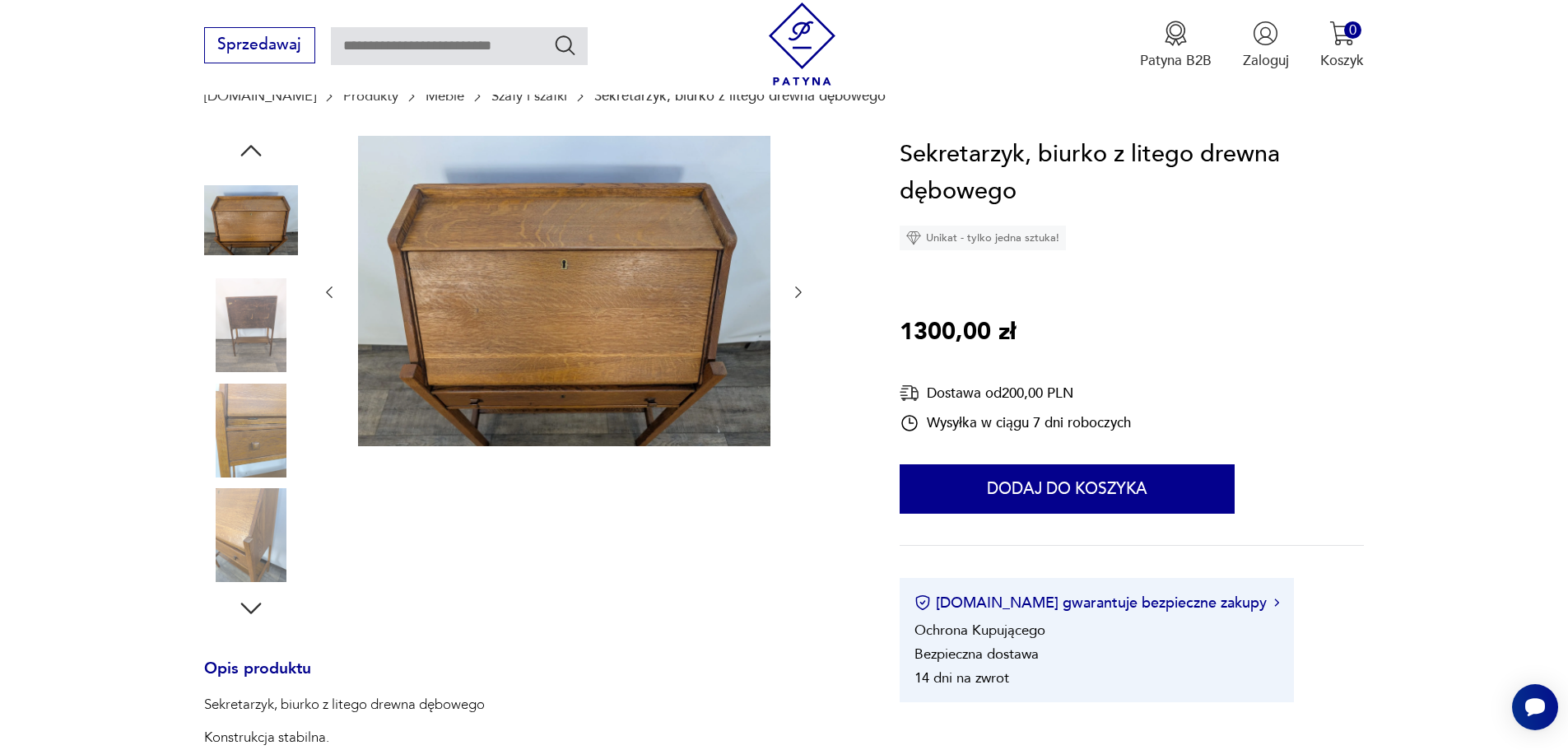
click at [246, 146] on icon "button" at bounding box center [251, 151] width 30 height 30
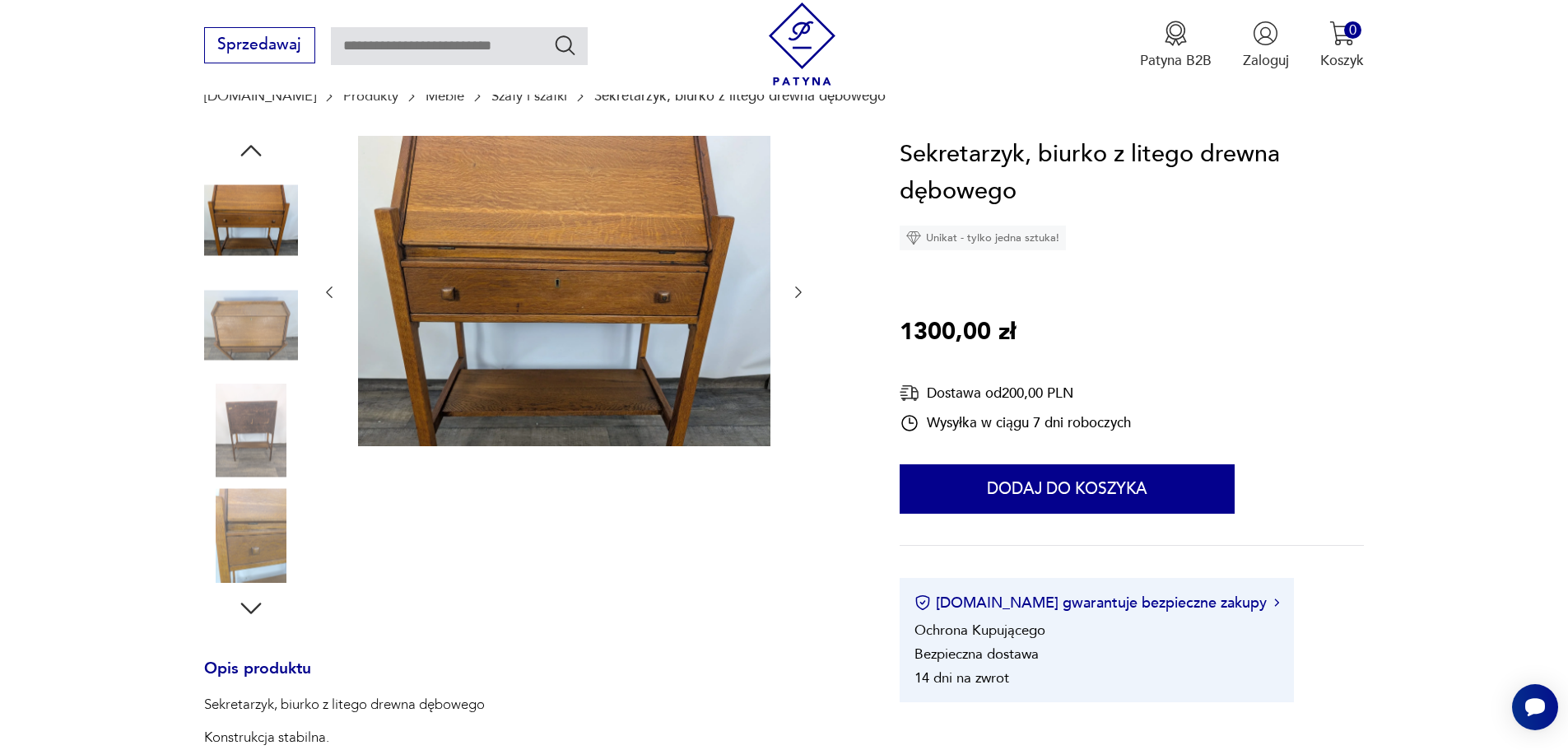
click at [246, 146] on icon "button" at bounding box center [251, 151] width 30 height 30
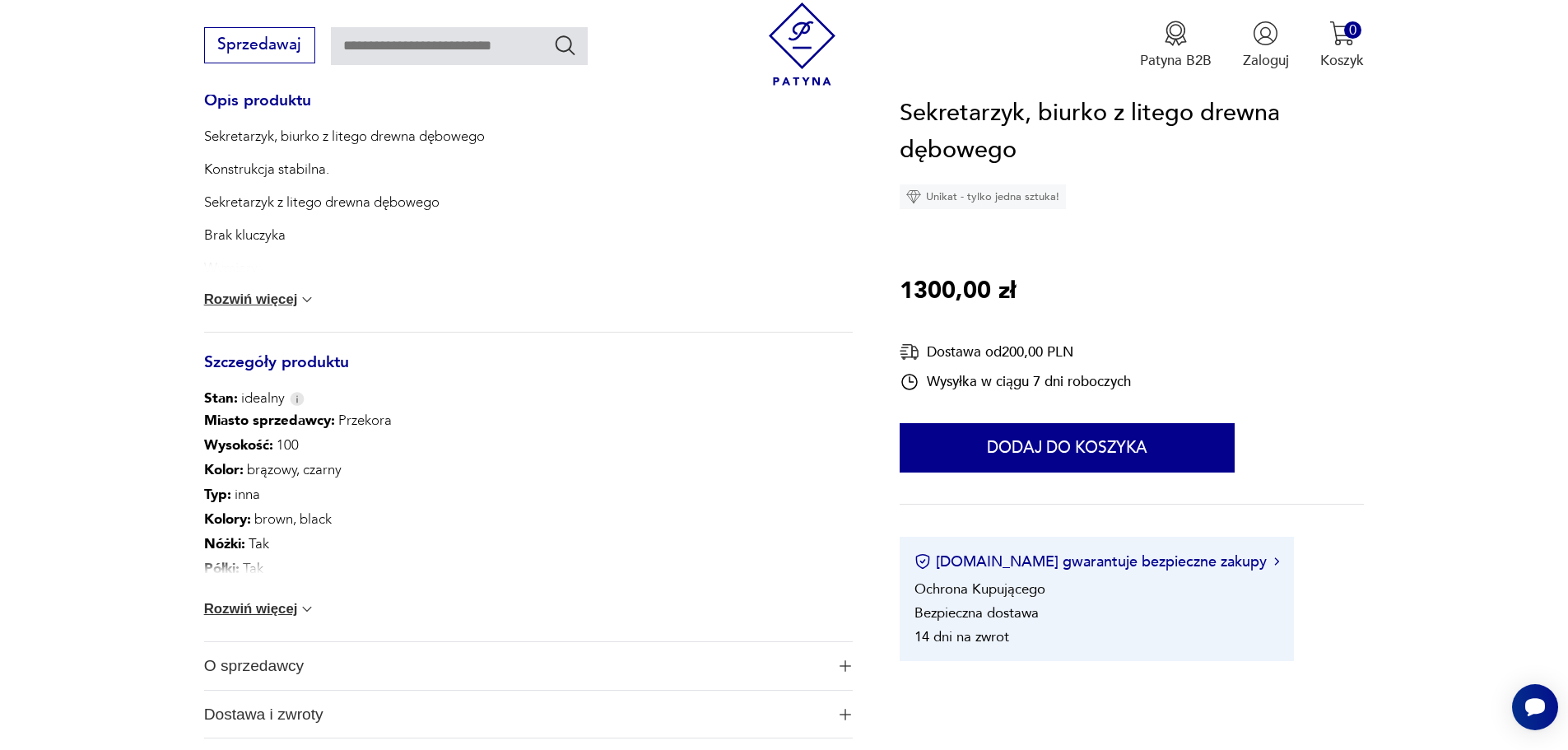
scroll to position [824, 0]
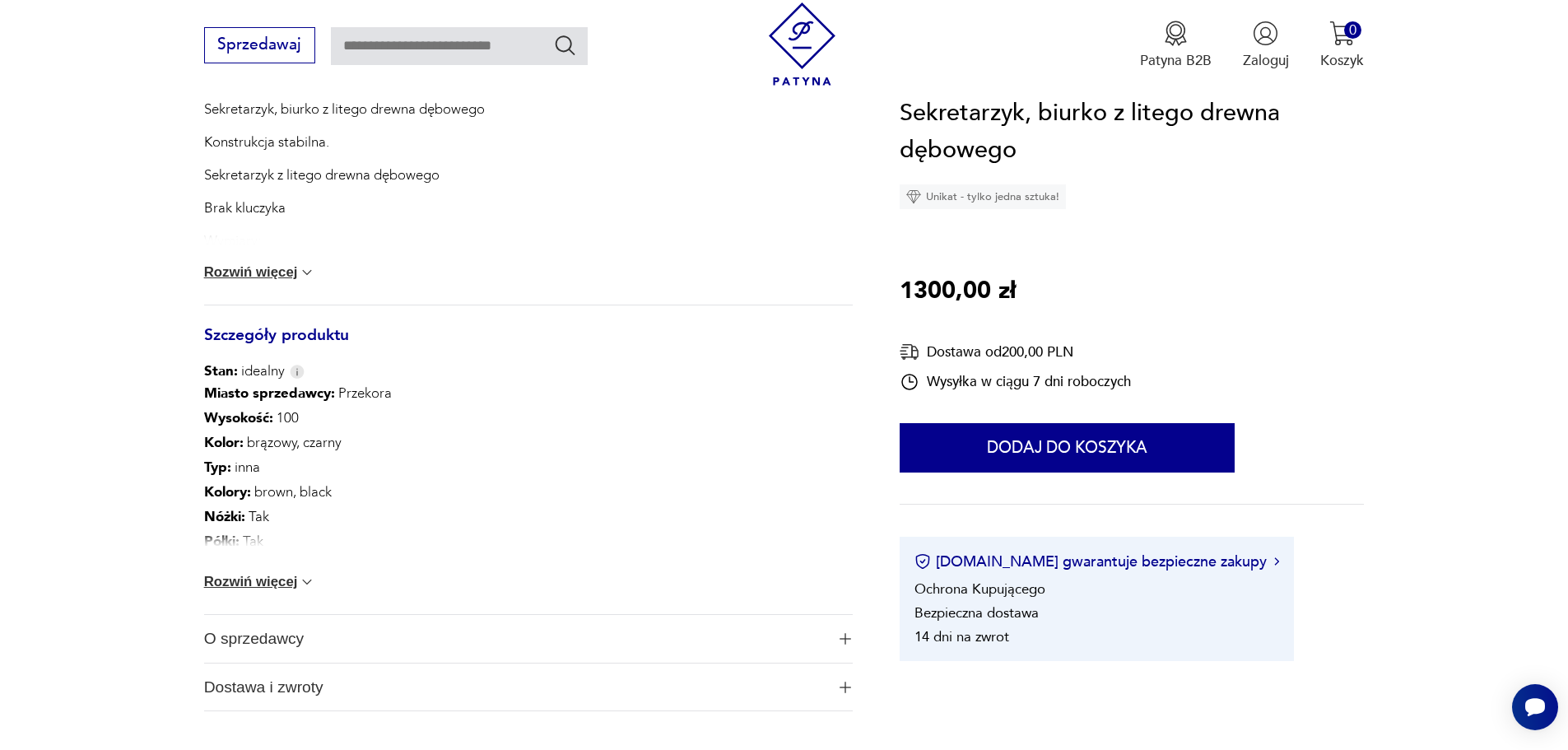
click at [285, 580] on button "Rozwiń więcej" at bounding box center [260, 582] width 112 height 17
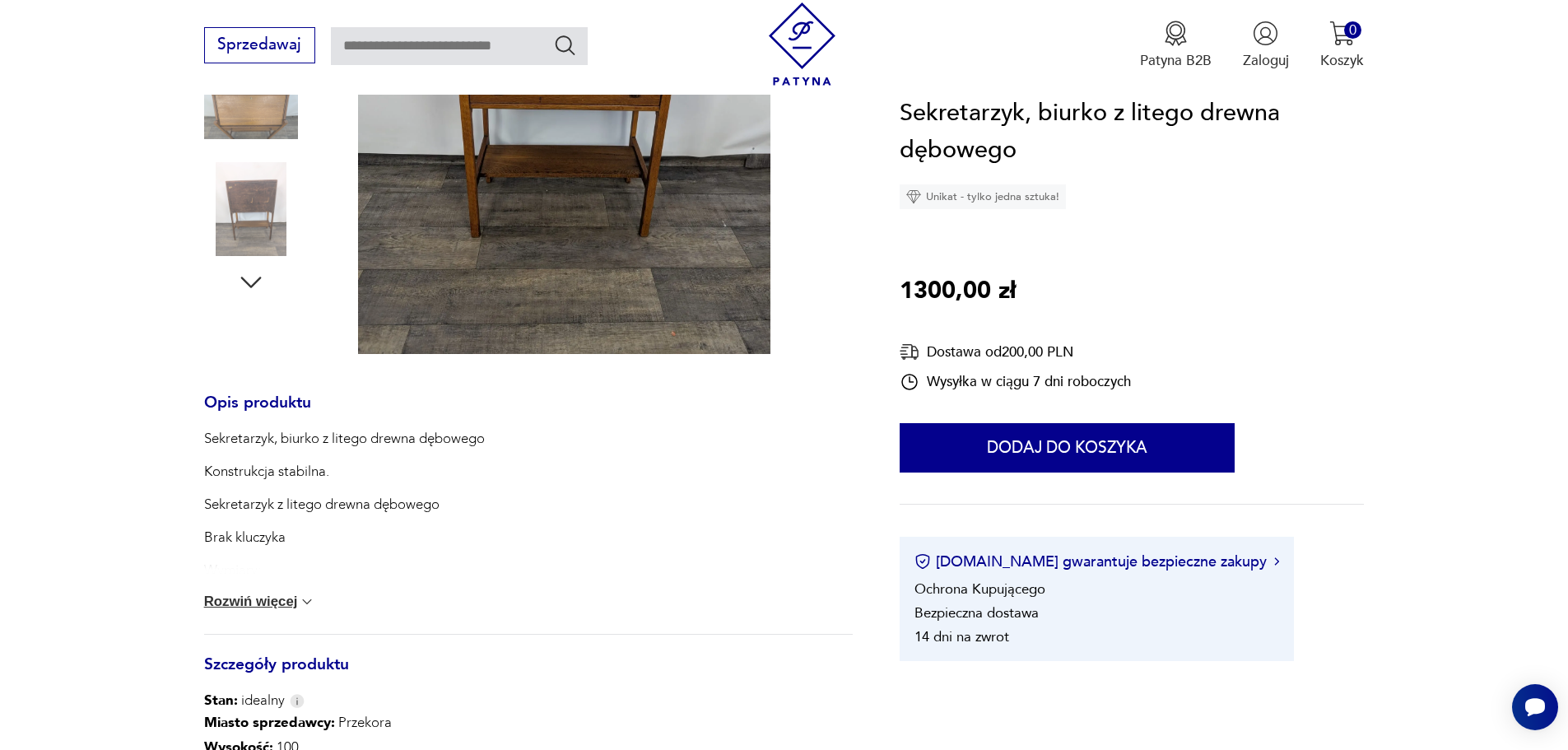
scroll to position [330, 0]
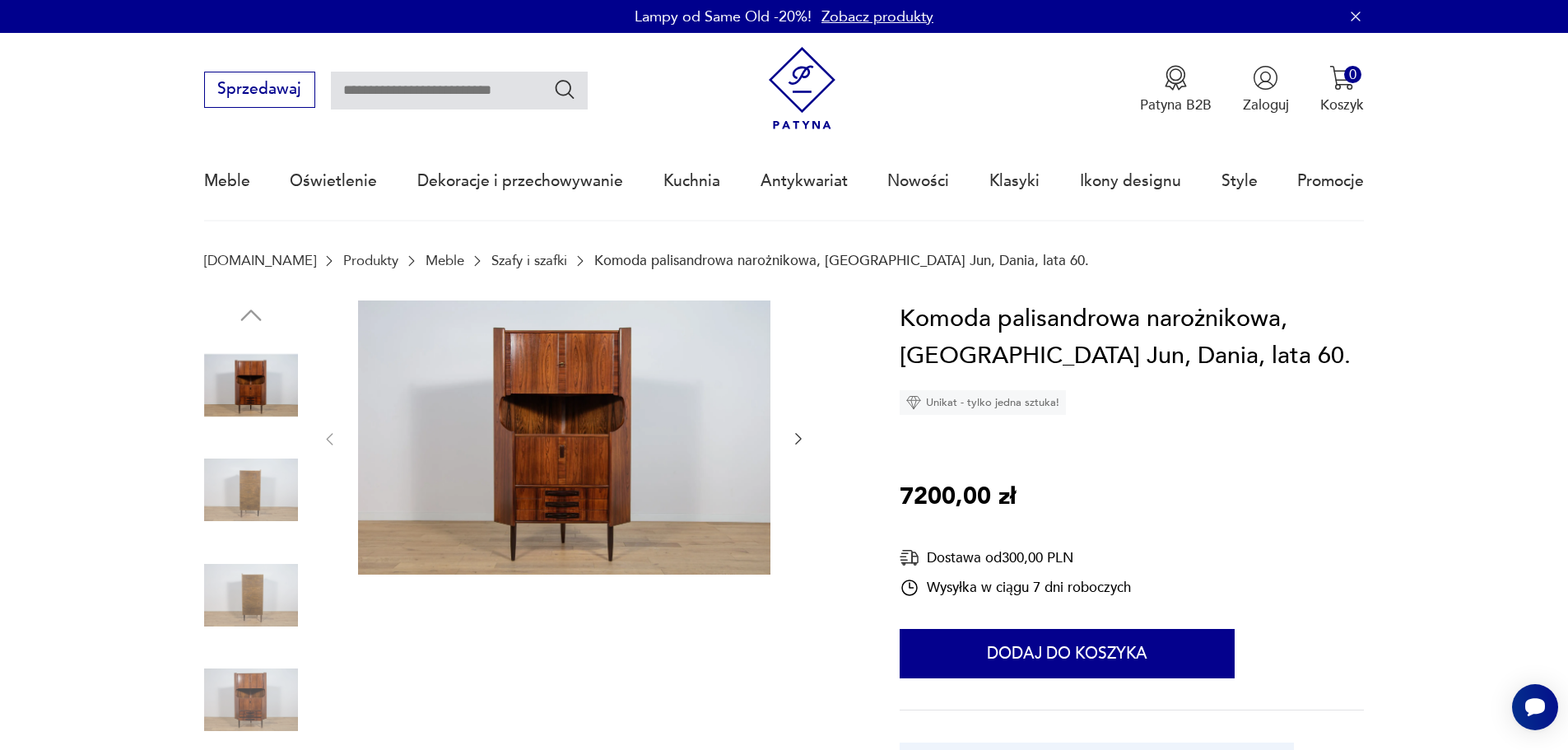
click at [794, 436] on icon "button" at bounding box center [798, 439] width 17 height 17
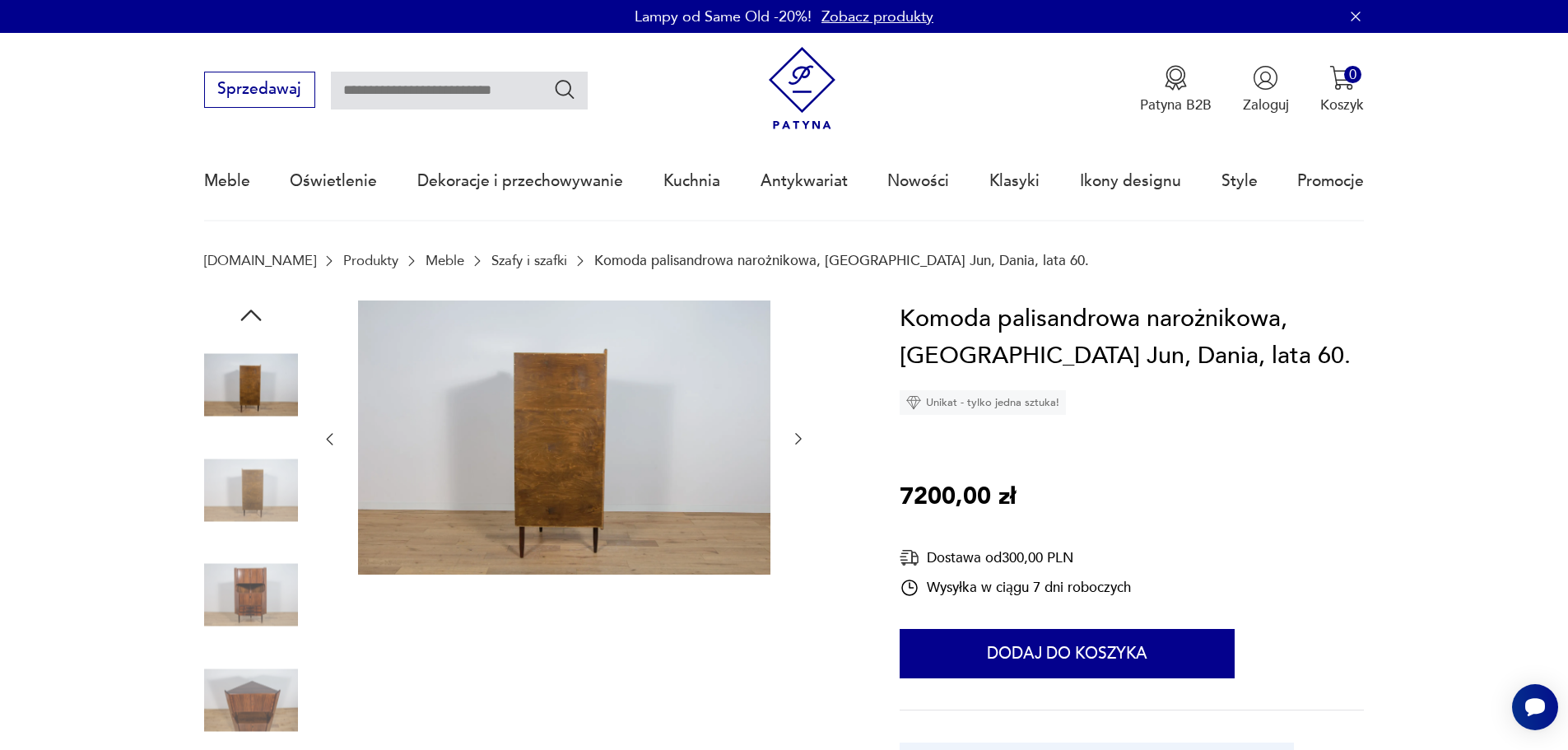
click at [252, 317] on icon "button" at bounding box center [251, 316] width 30 height 30
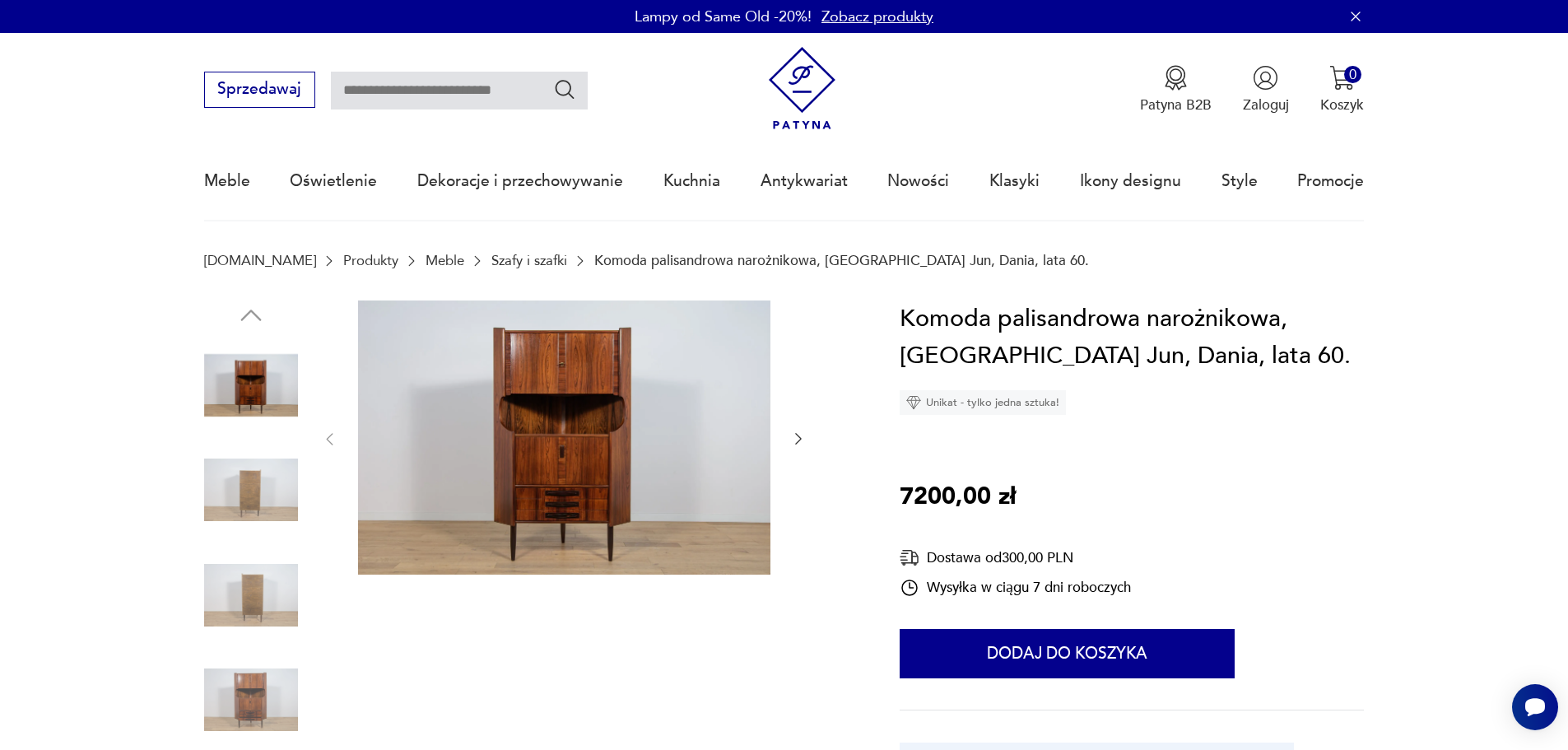
click at [528, 387] on img at bounding box center [564, 439] width 412 height 275
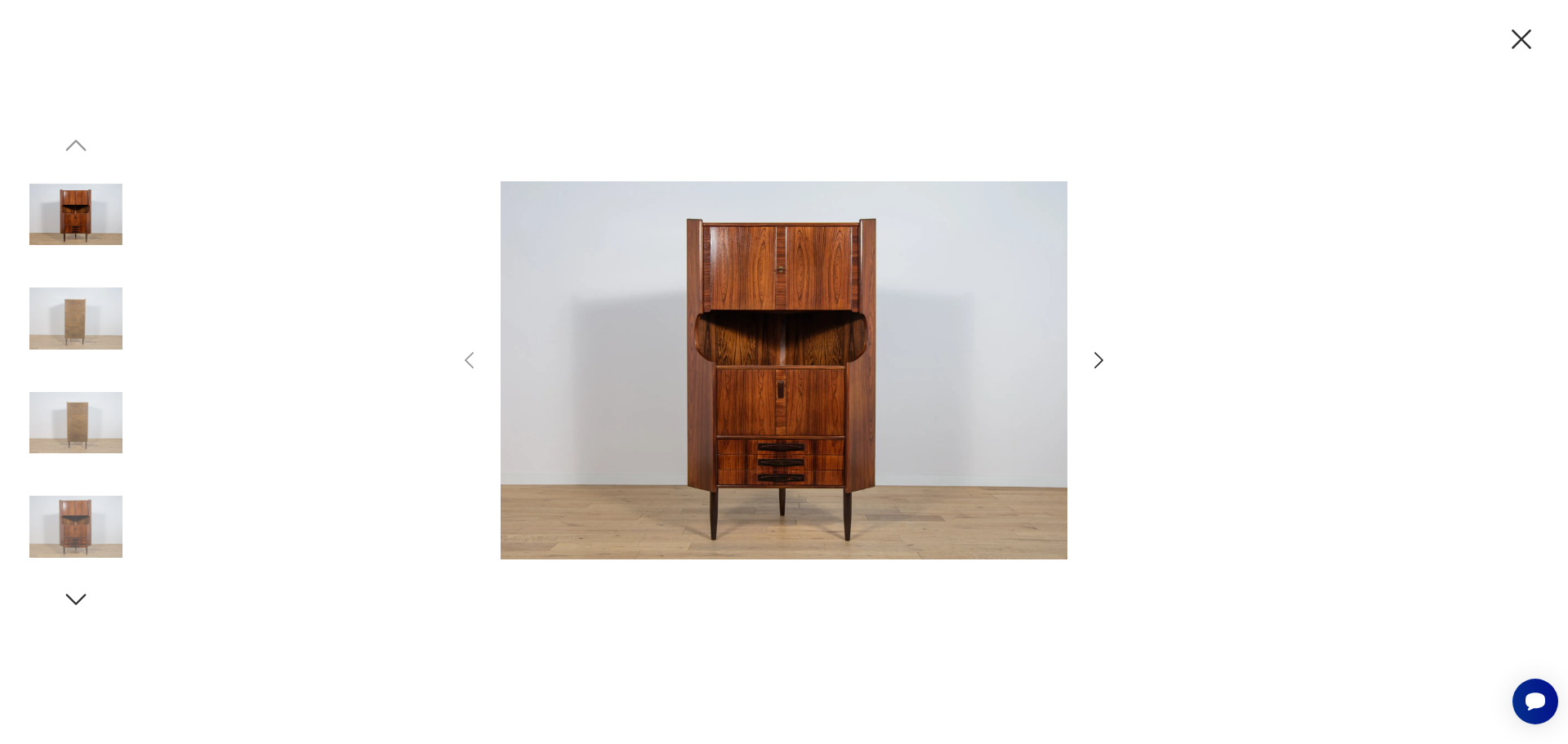
click at [1096, 366] on icon "button" at bounding box center [1098, 360] width 9 height 17
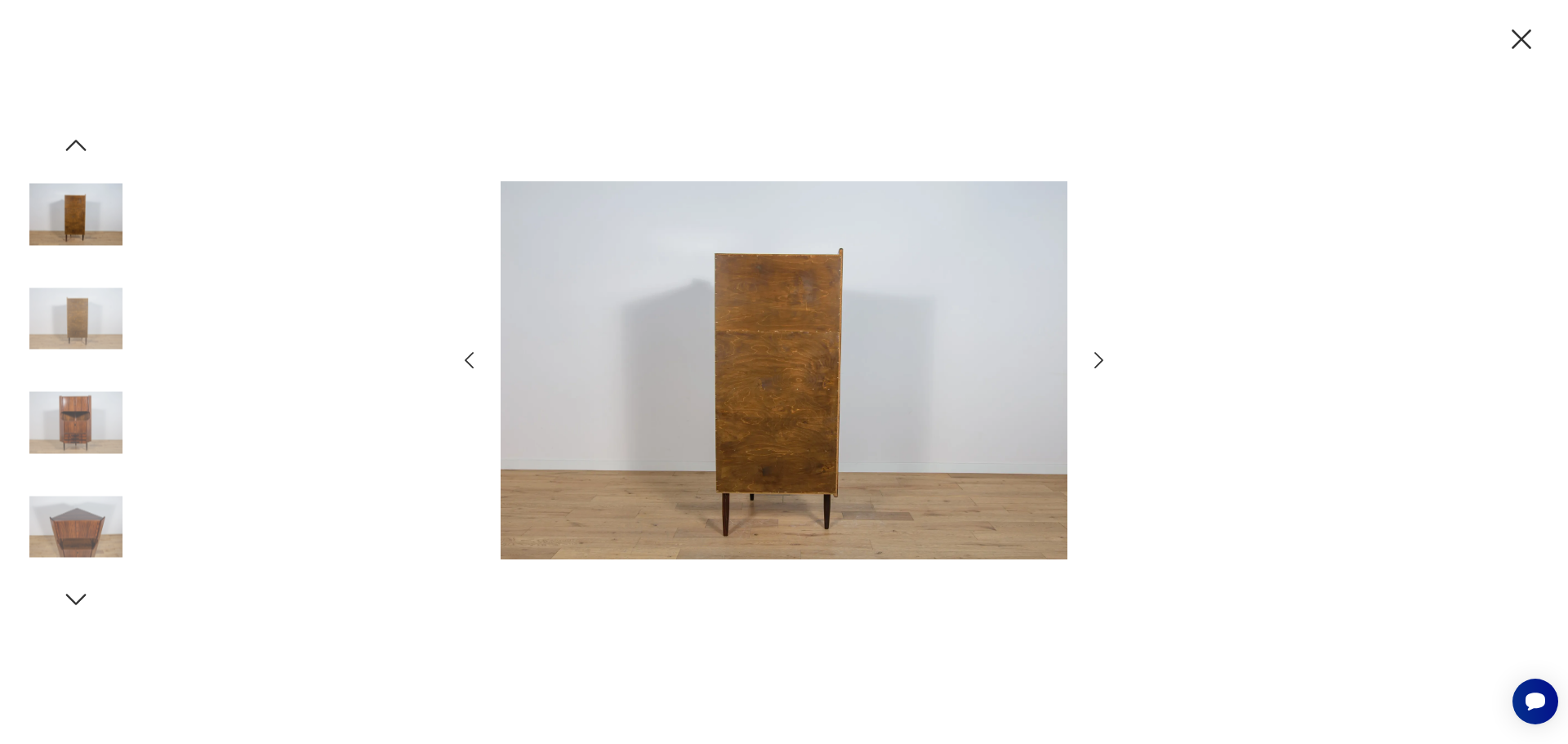
click at [1096, 366] on icon "button" at bounding box center [1098, 360] width 9 height 17
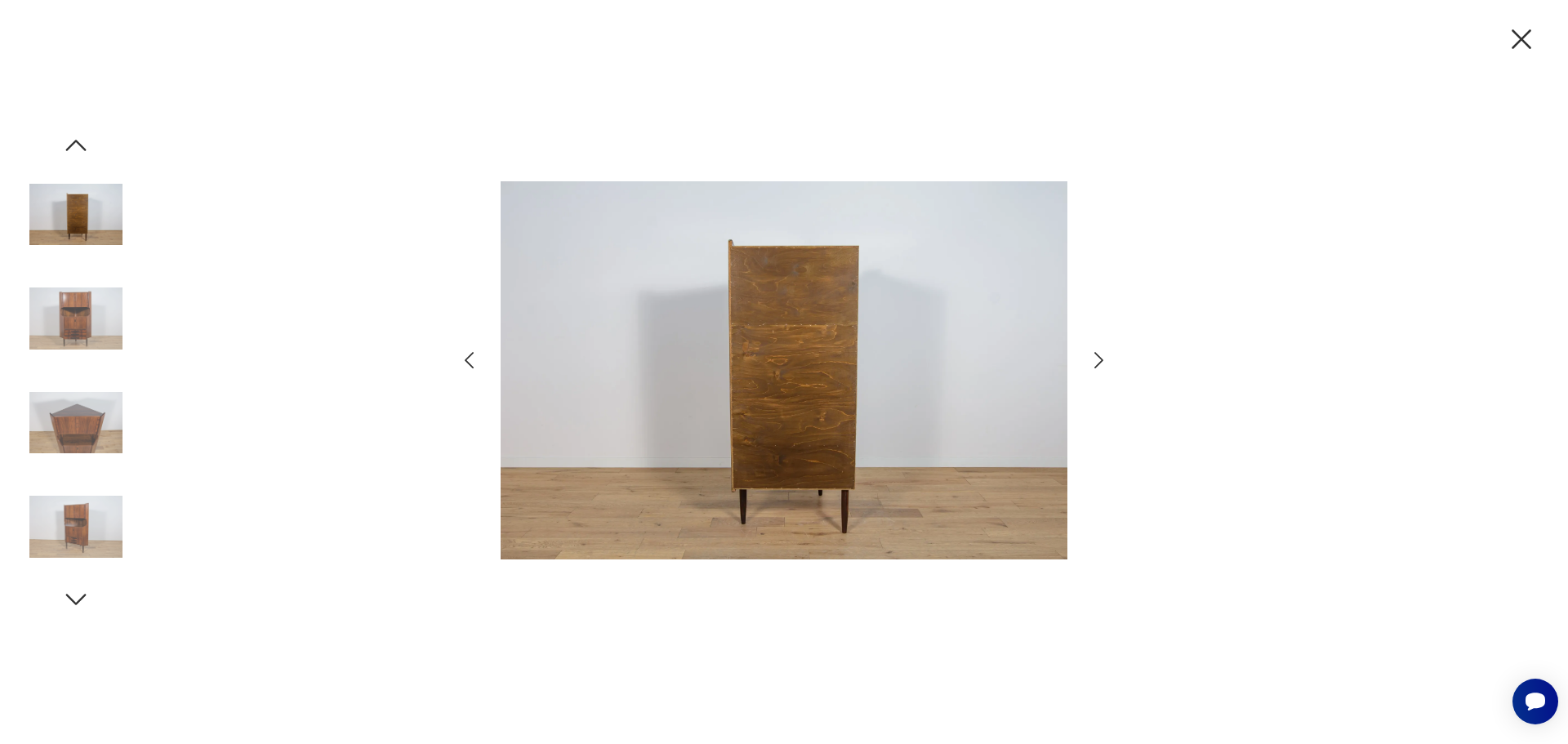
click at [1096, 366] on icon "button" at bounding box center [1098, 360] width 9 height 17
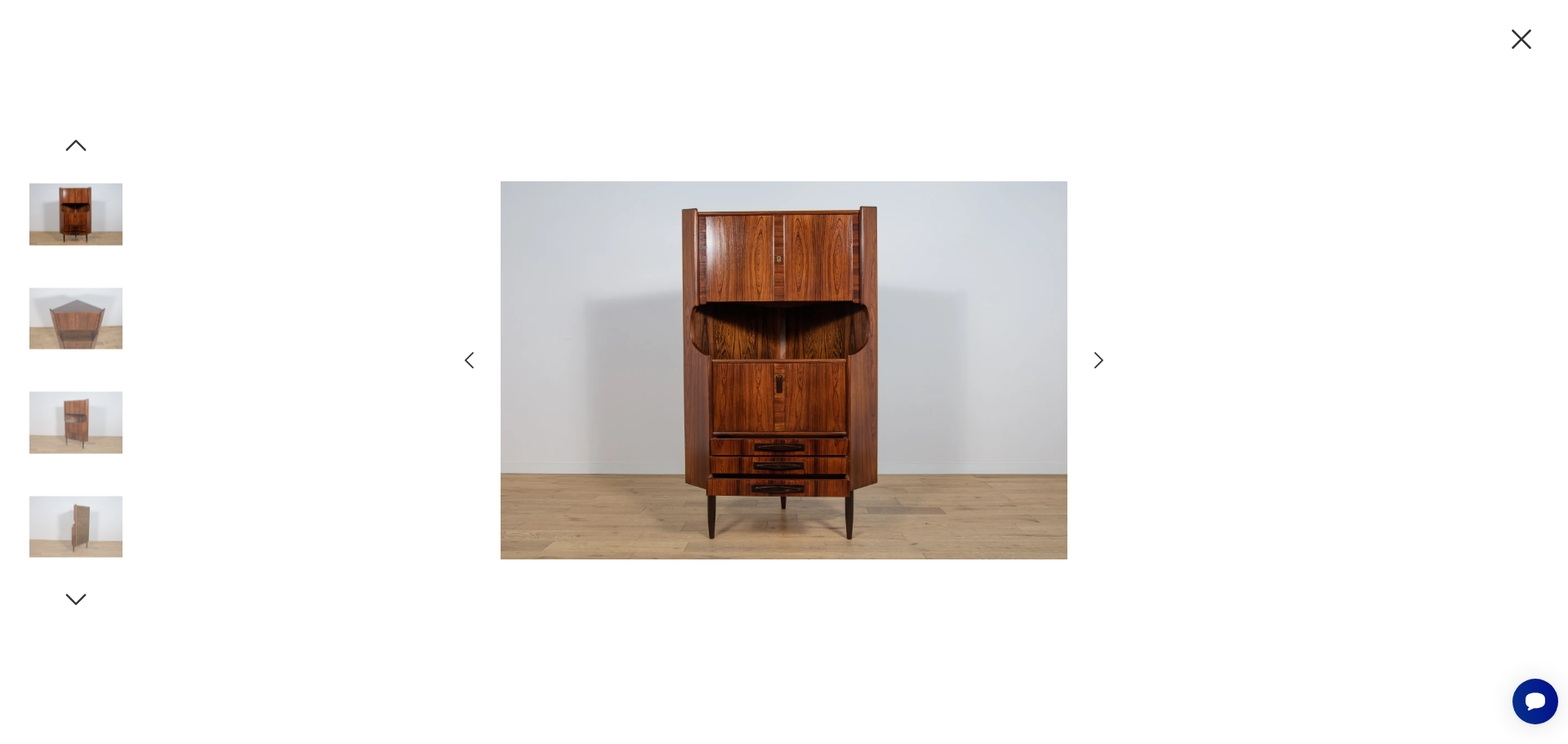
click at [1096, 366] on icon "button" at bounding box center [1098, 360] width 9 height 17
